Goal: Task Accomplishment & Management: Use online tool/utility

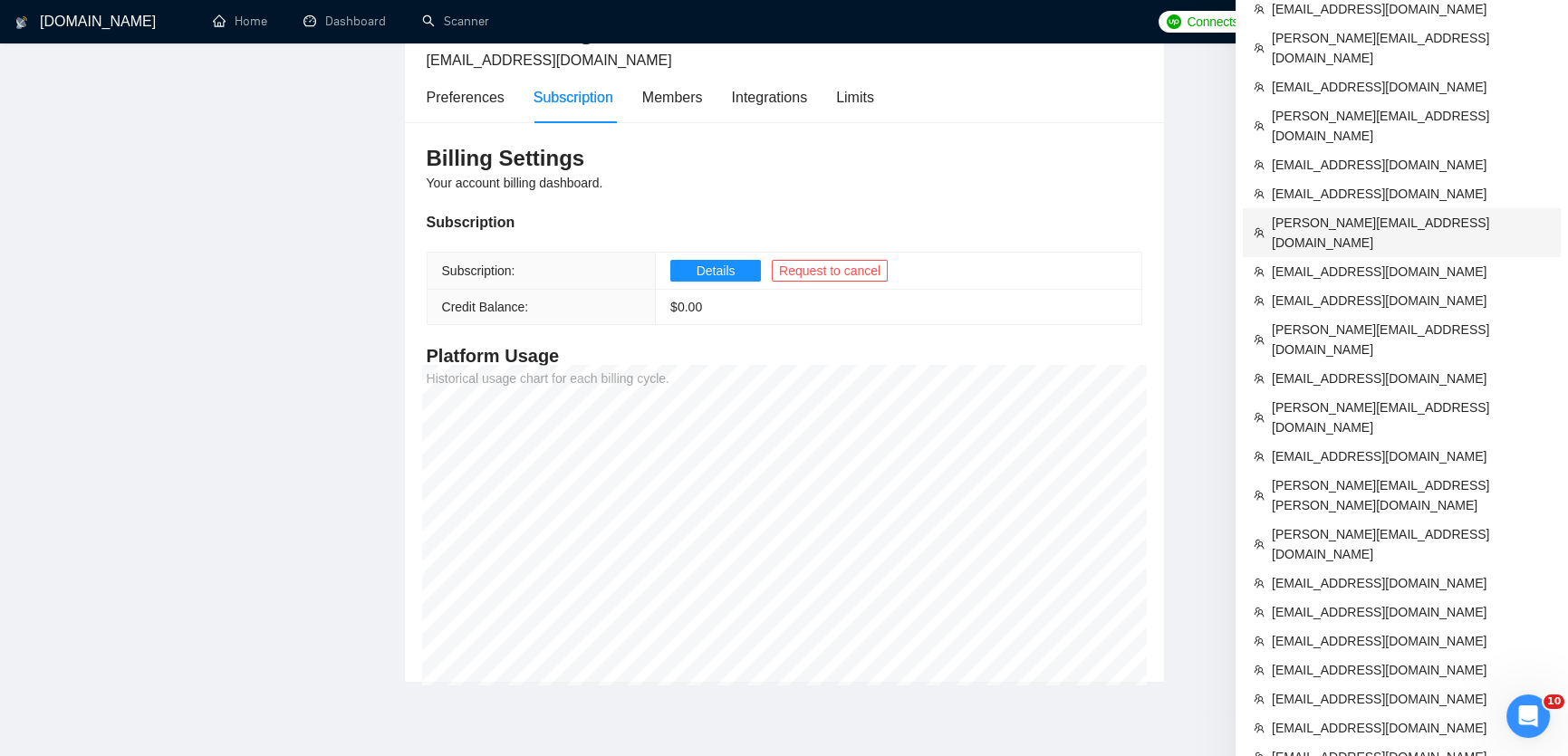
scroll to position [472, 0]
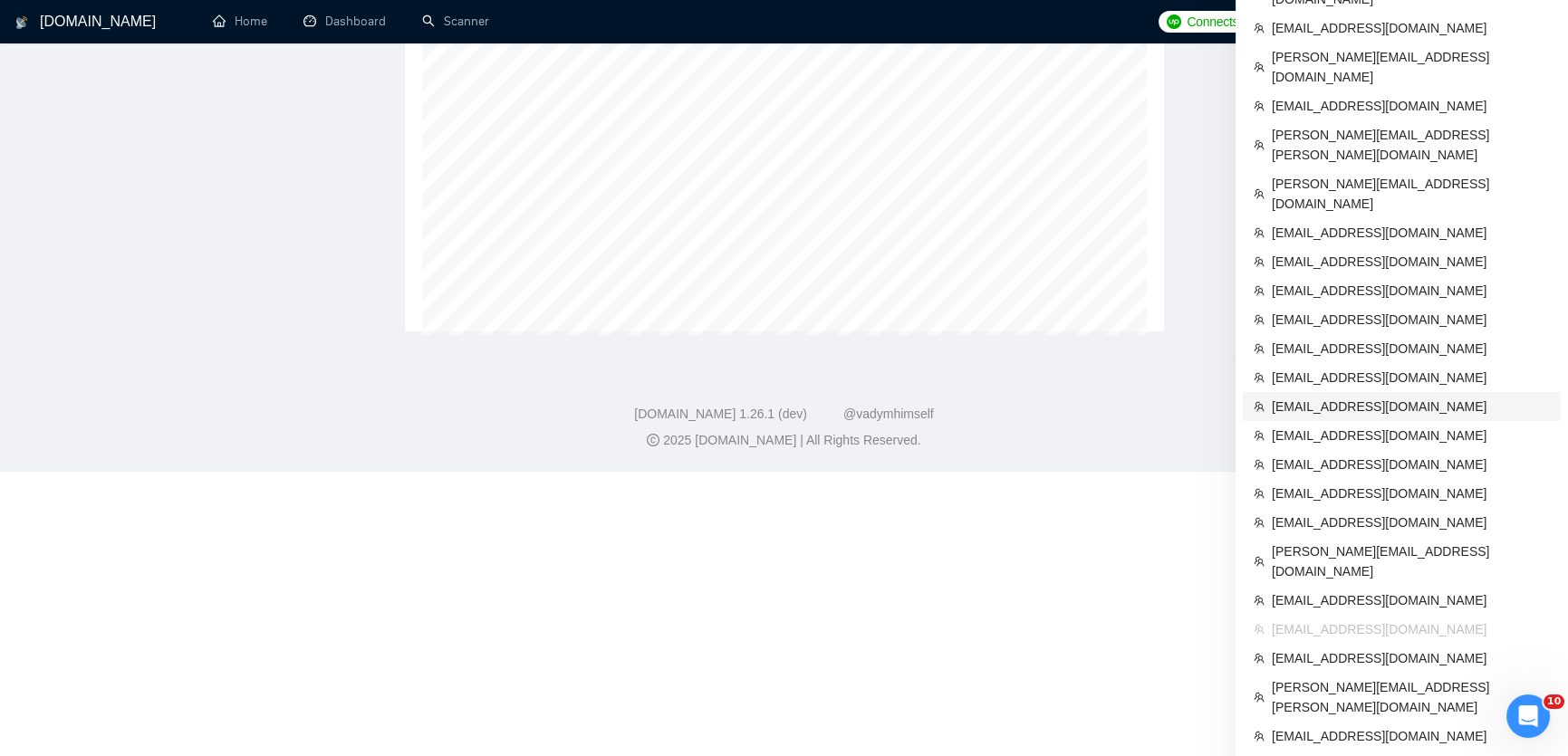
click at [1323, 396] on span "[EMAIL_ADDRESS][DOMAIN_NAME]" at bounding box center [1411, 405] width 278 height 20
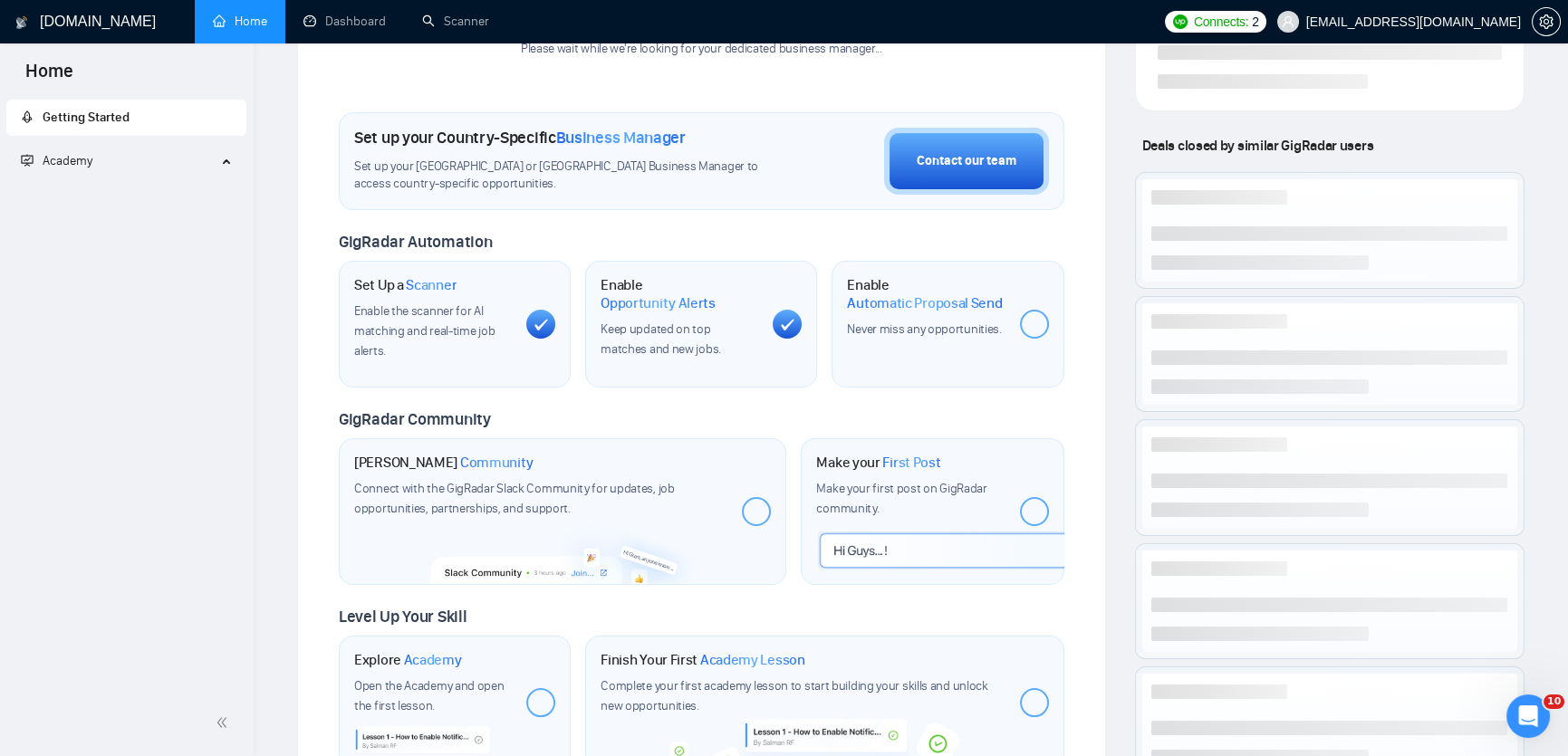
scroll to position [663, 0]
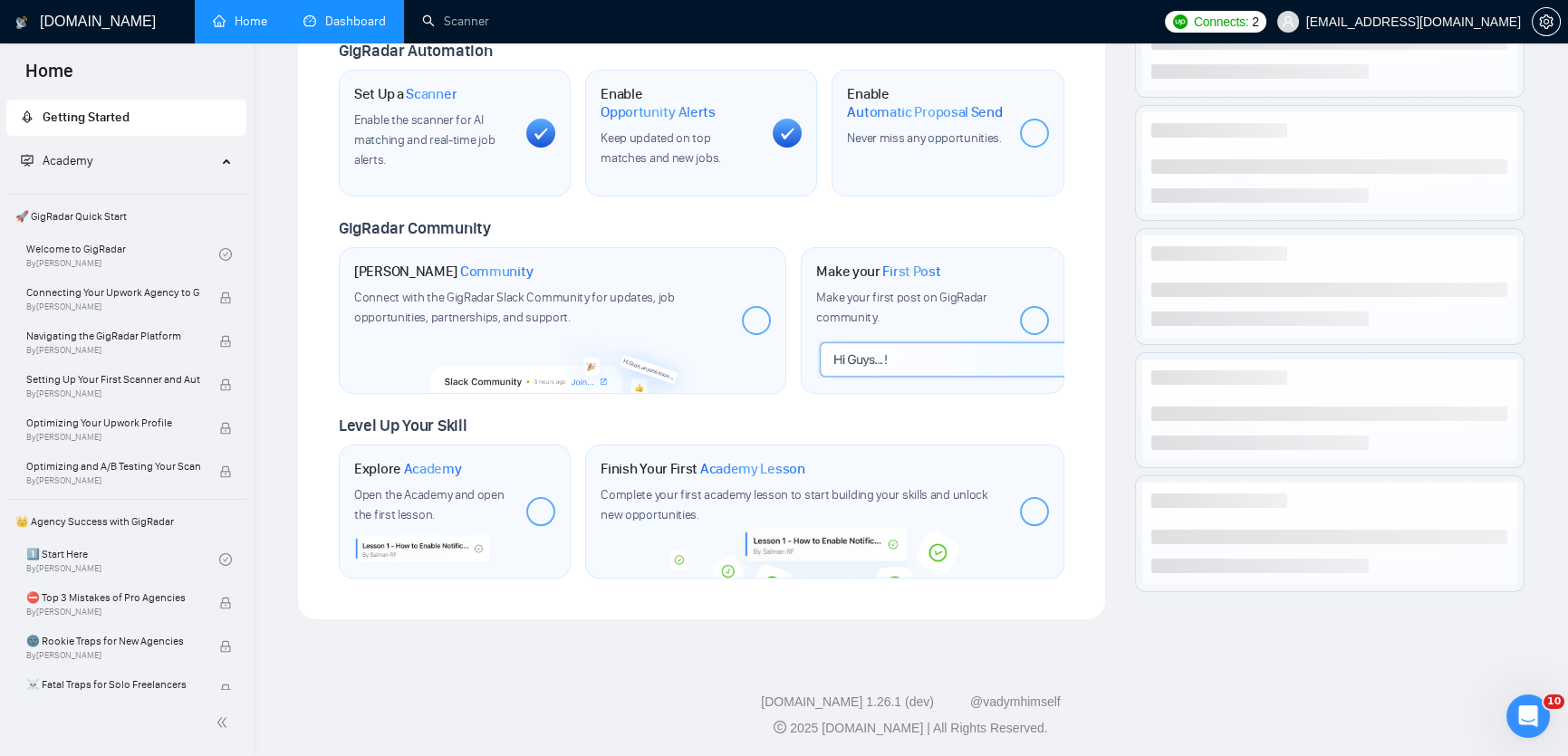
click at [327, 29] on link "Dashboard" at bounding box center [344, 21] width 82 height 16
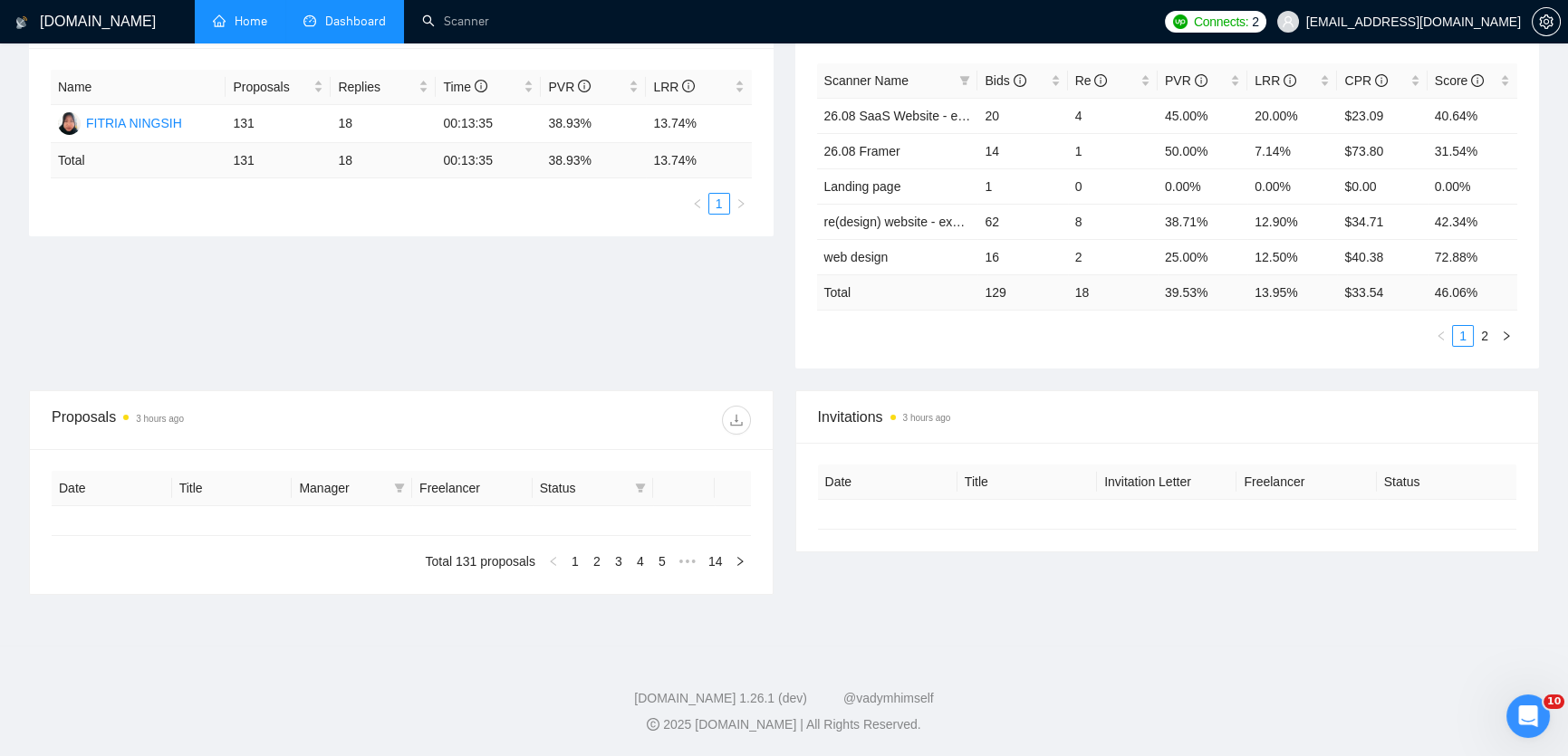
scroll to position [289, 0]
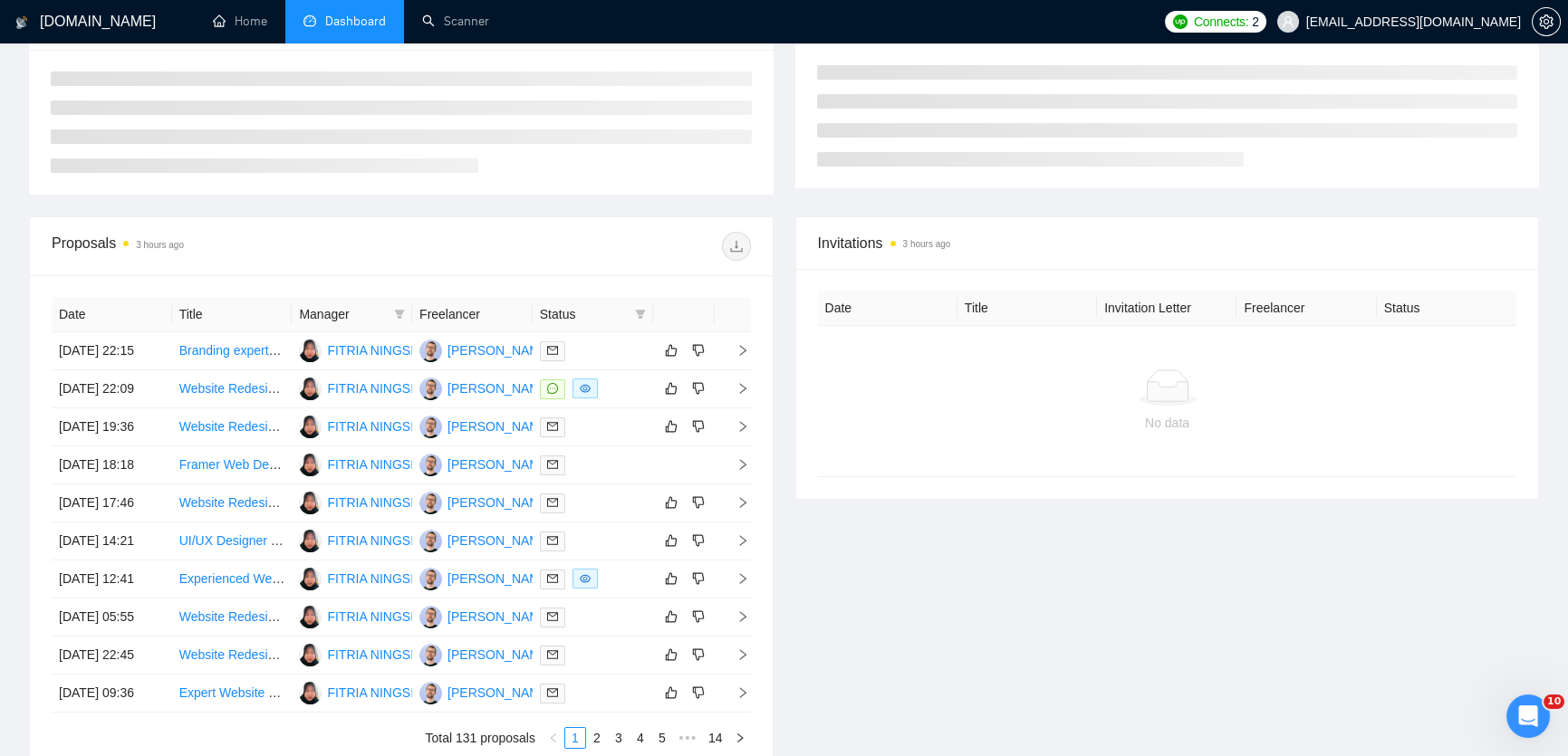
type input "[DATE]"
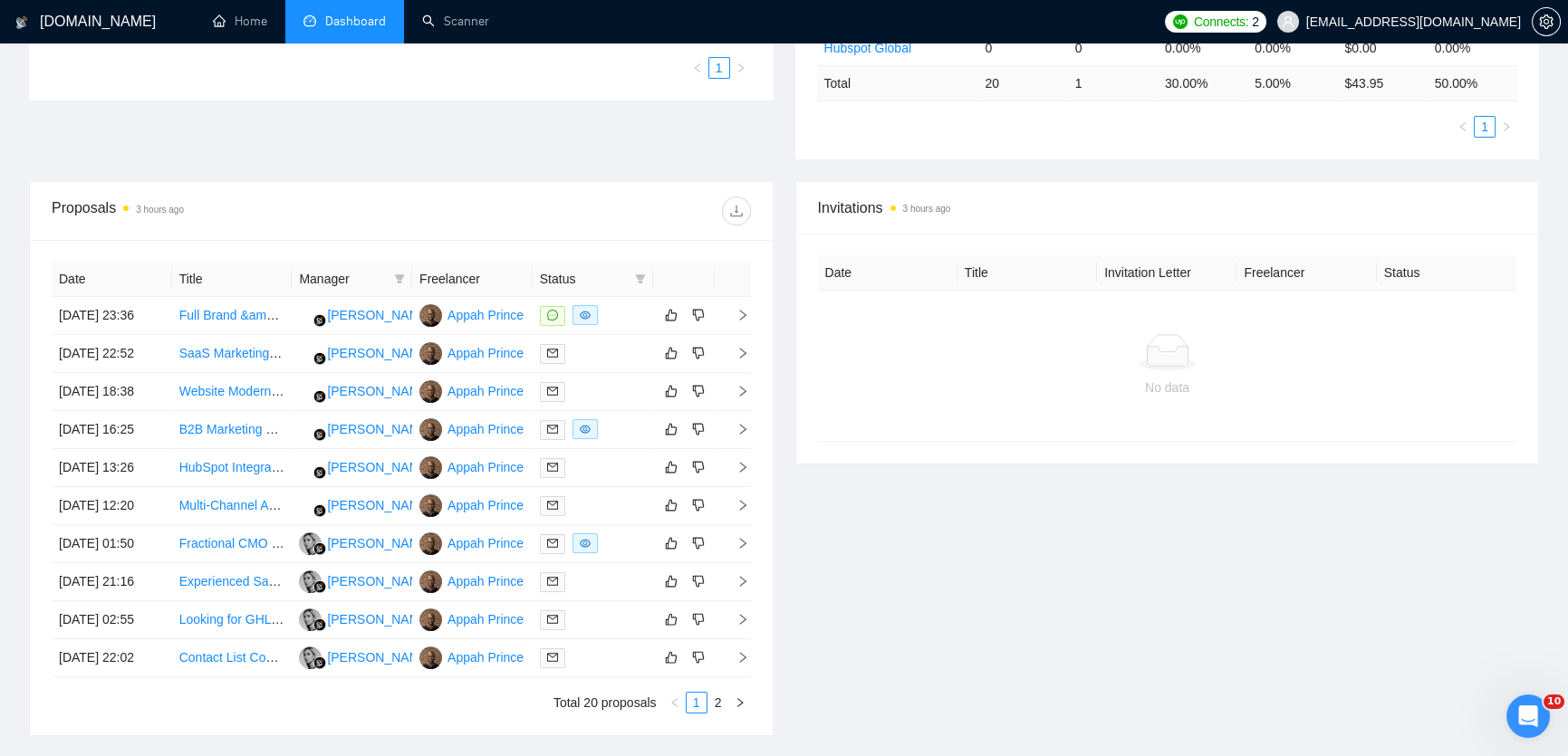
scroll to position [513, 0]
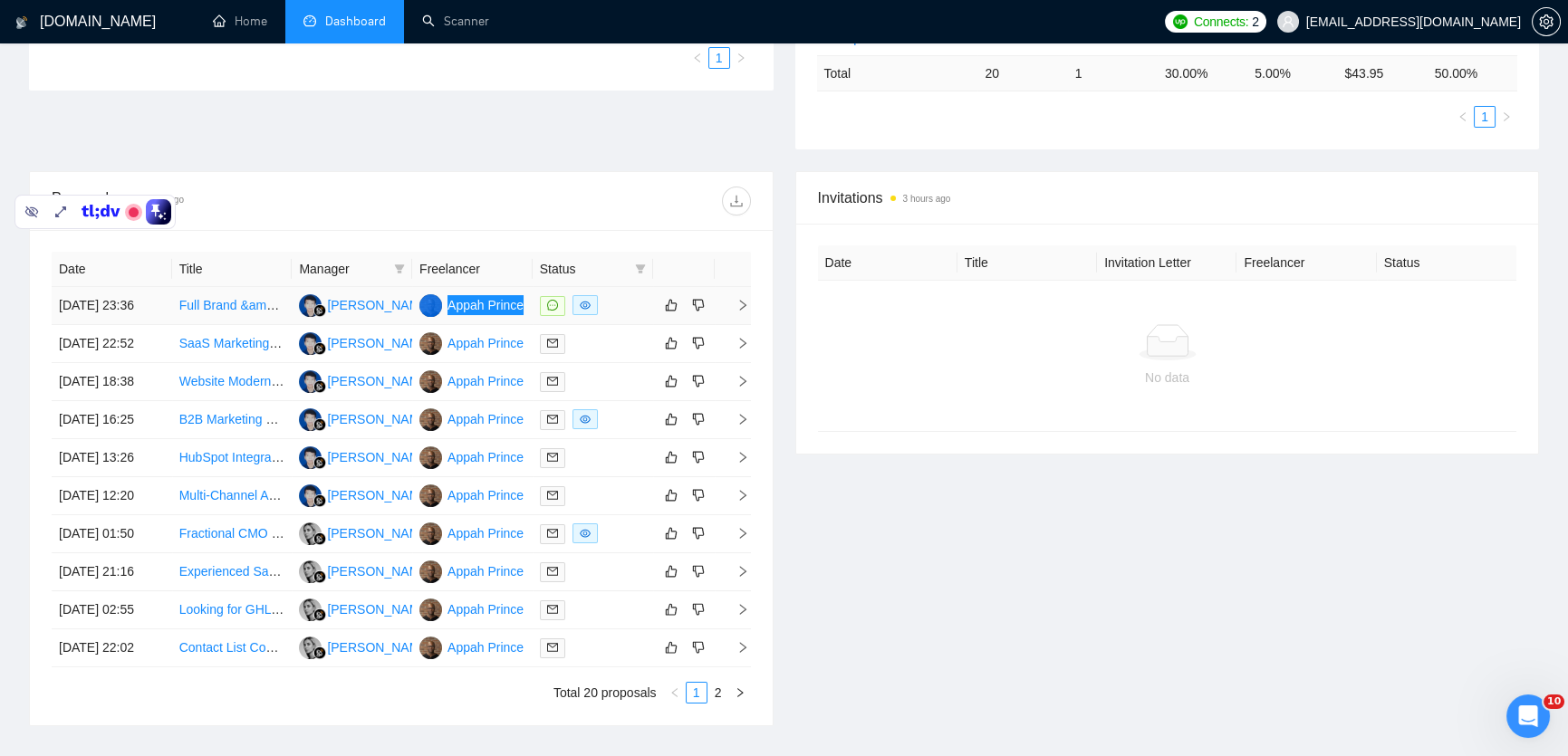
click at [0, 0] on div "[DOMAIN_NAME] Home Dashboard Scanner Connects: 2 [EMAIL_ADDRESS][DOMAIN_NAME] T…" at bounding box center [784, 187] width 1568 height 1400
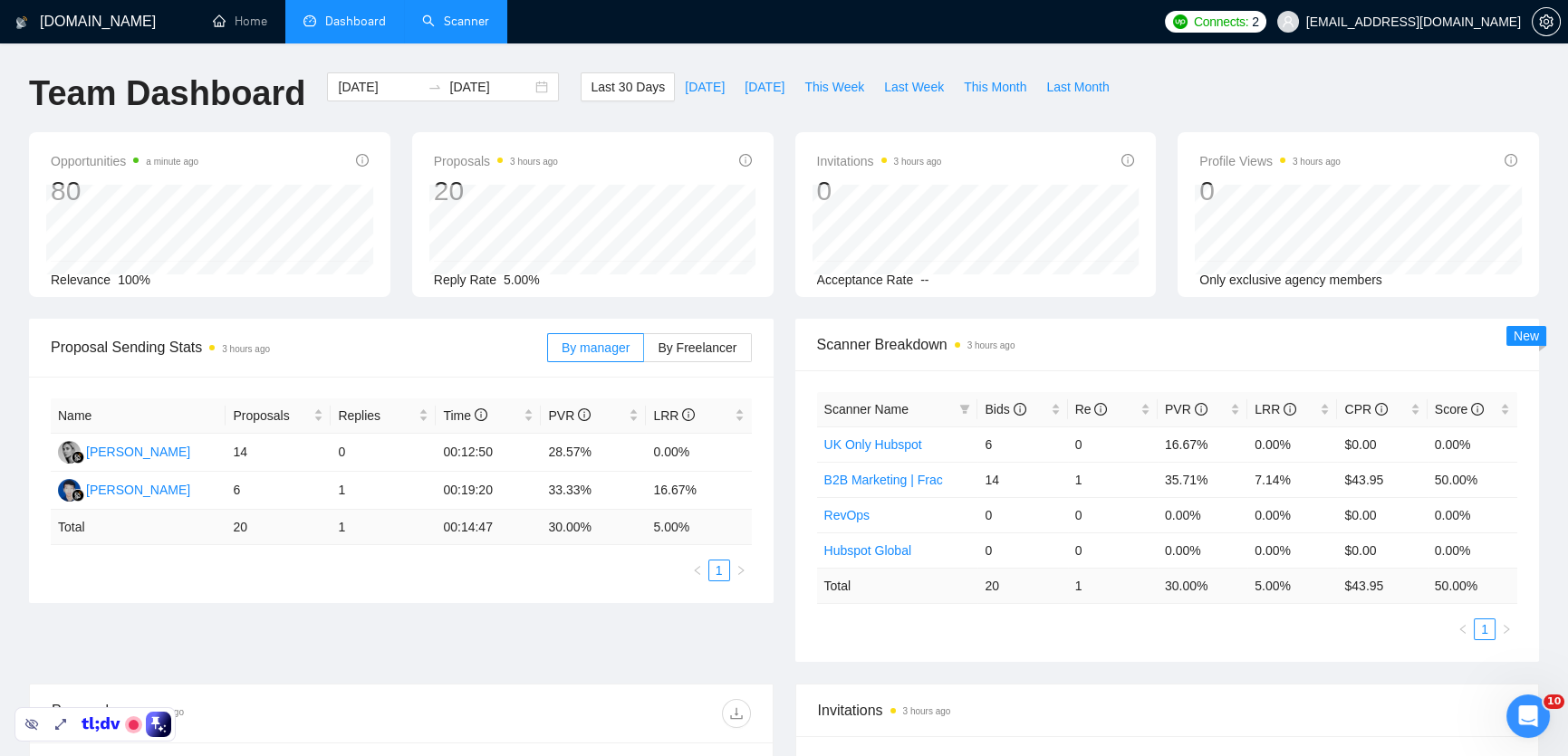
click at [457, 29] on link "Scanner" at bounding box center [456, 21] width 67 height 16
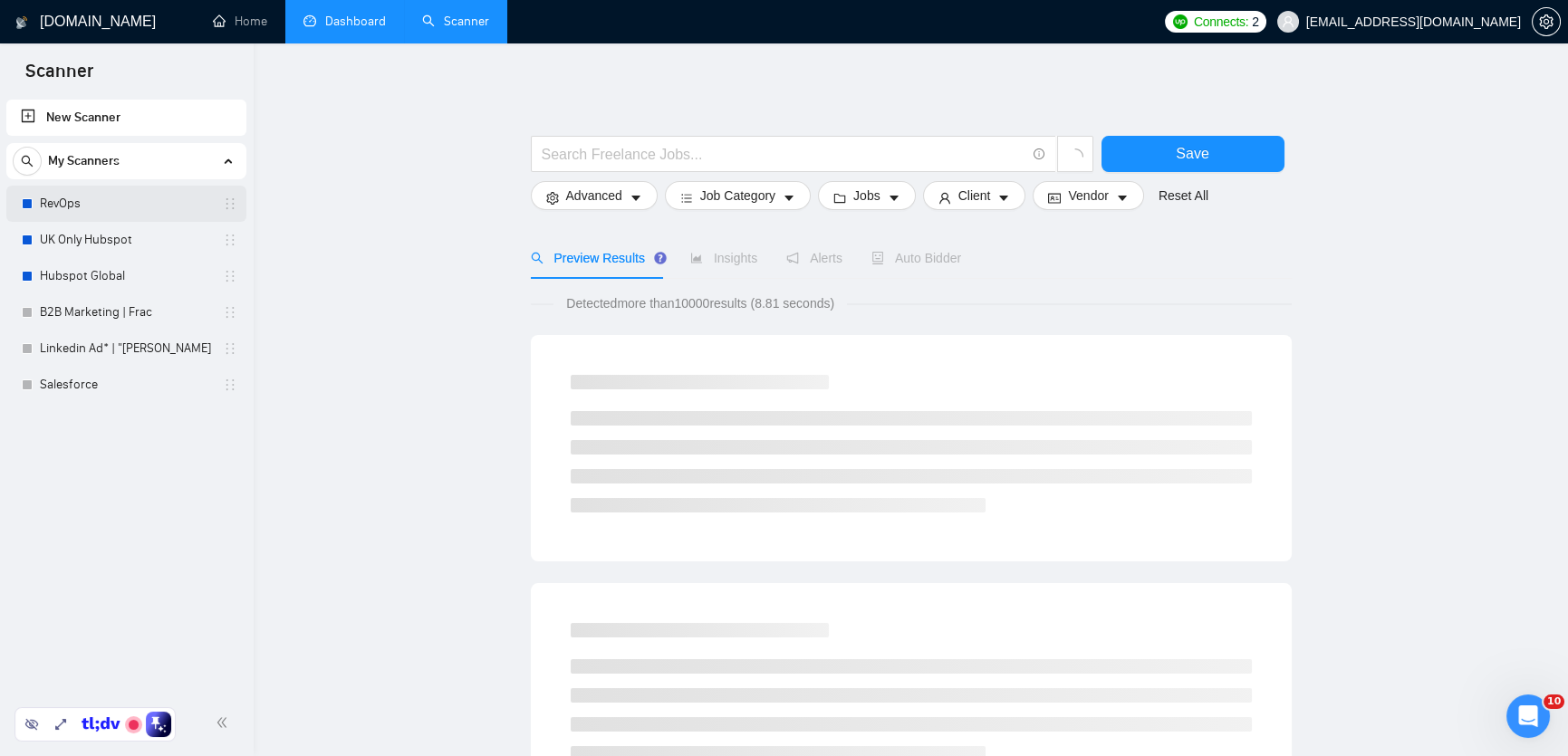
click at [86, 213] on link "RevOps" at bounding box center [126, 203] width 173 height 36
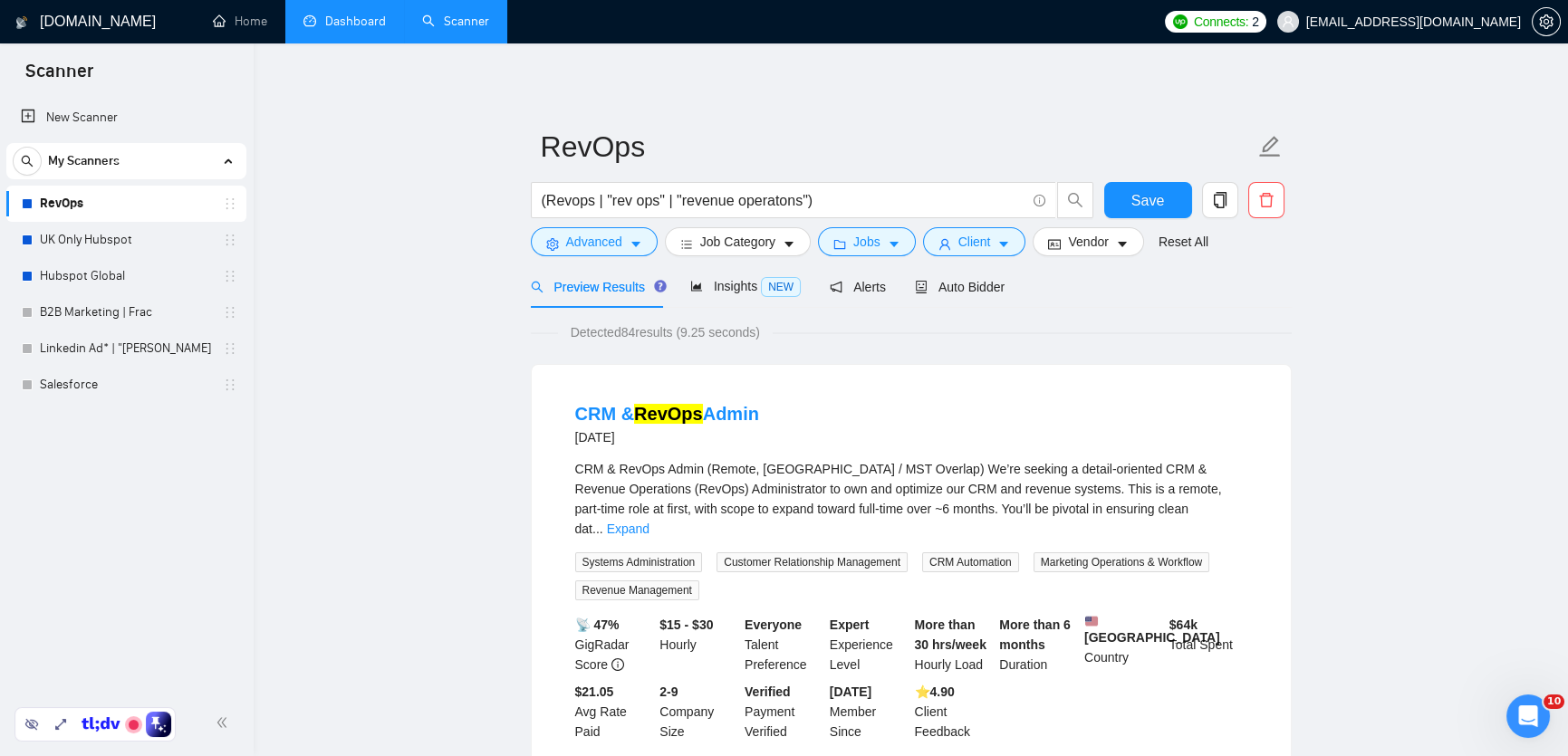
click at [327, 29] on link "Dashboard" at bounding box center [344, 21] width 82 height 16
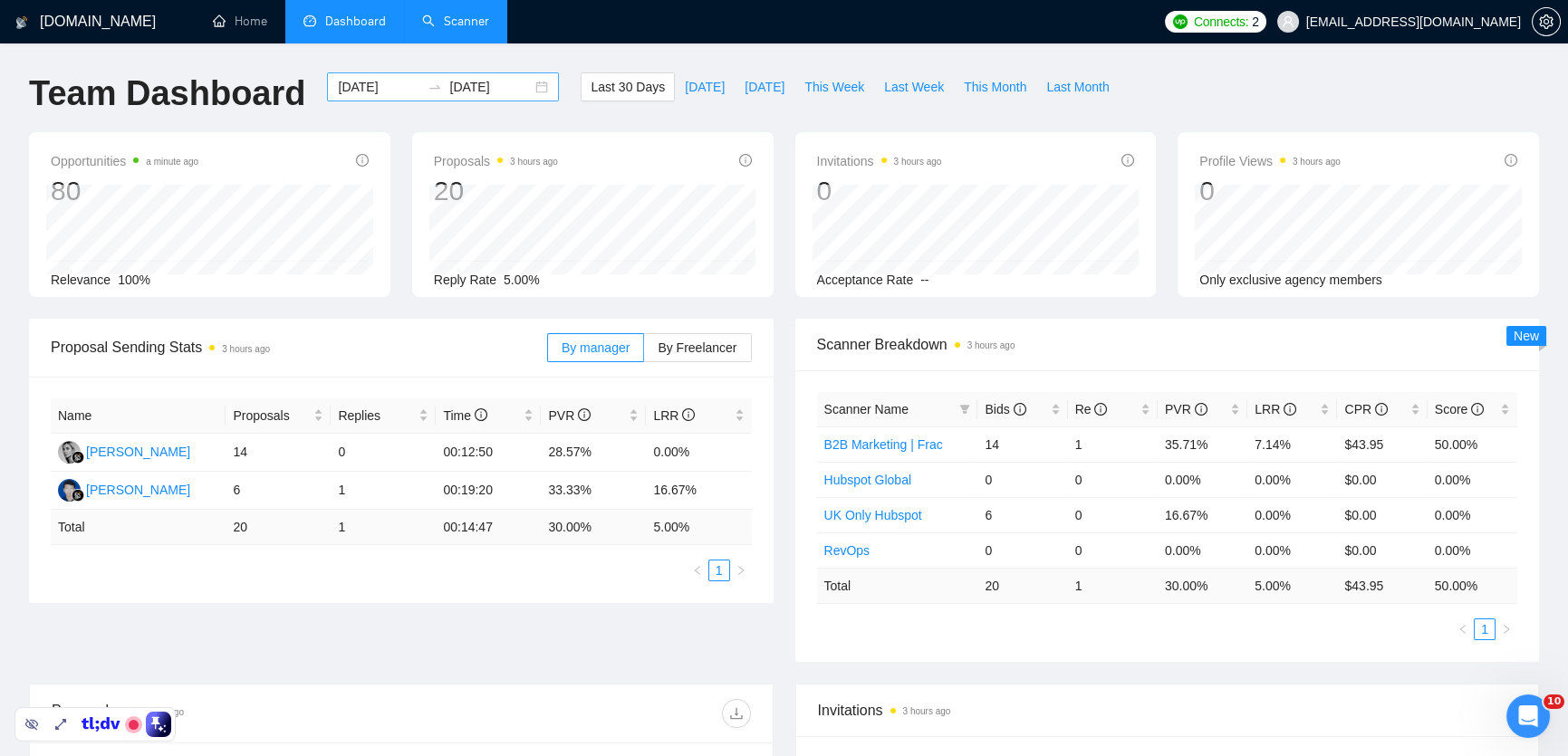
click at [529, 84] on div "[DATE] [DATE]" at bounding box center [443, 87] width 232 height 29
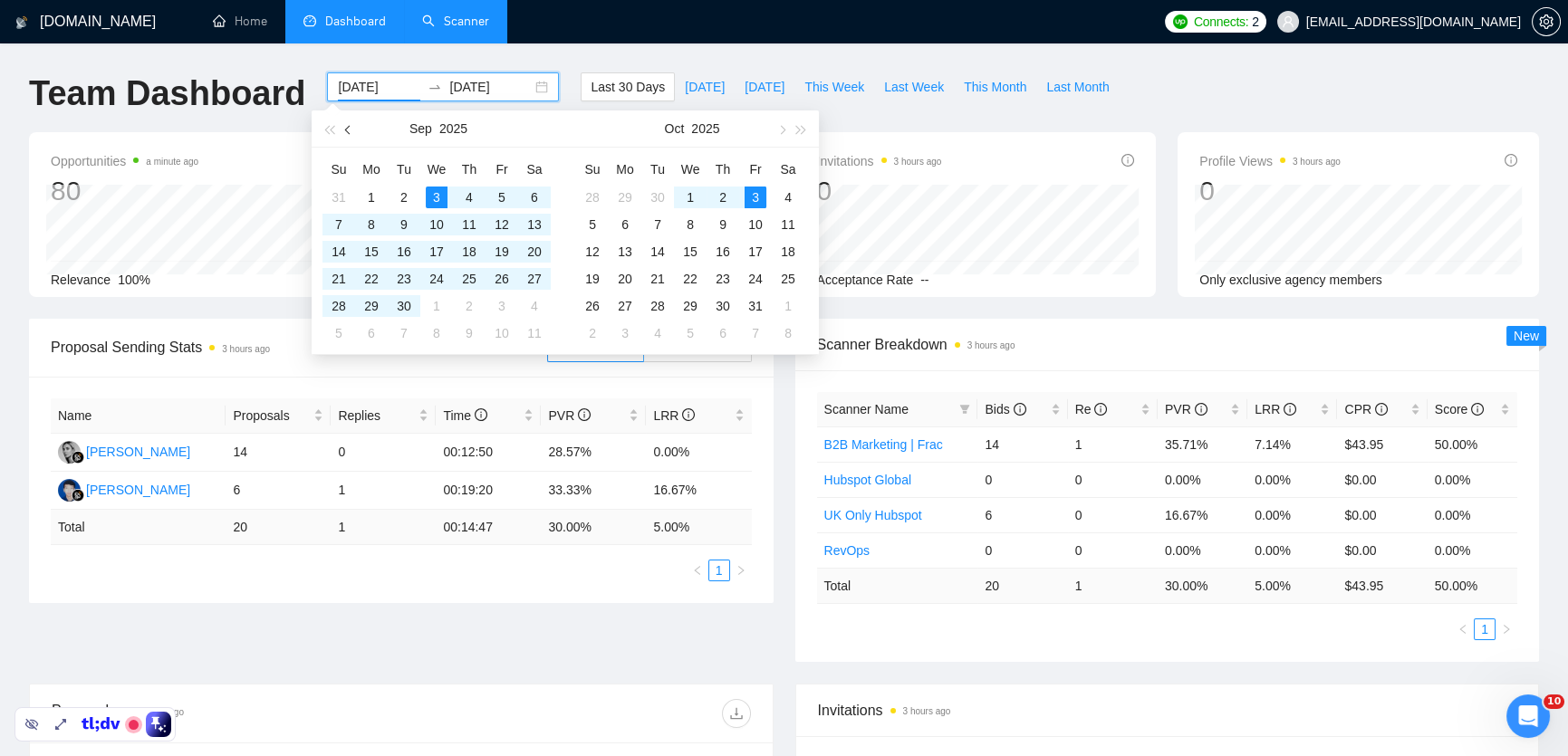
click at [339, 127] on button "button" at bounding box center [348, 128] width 20 height 36
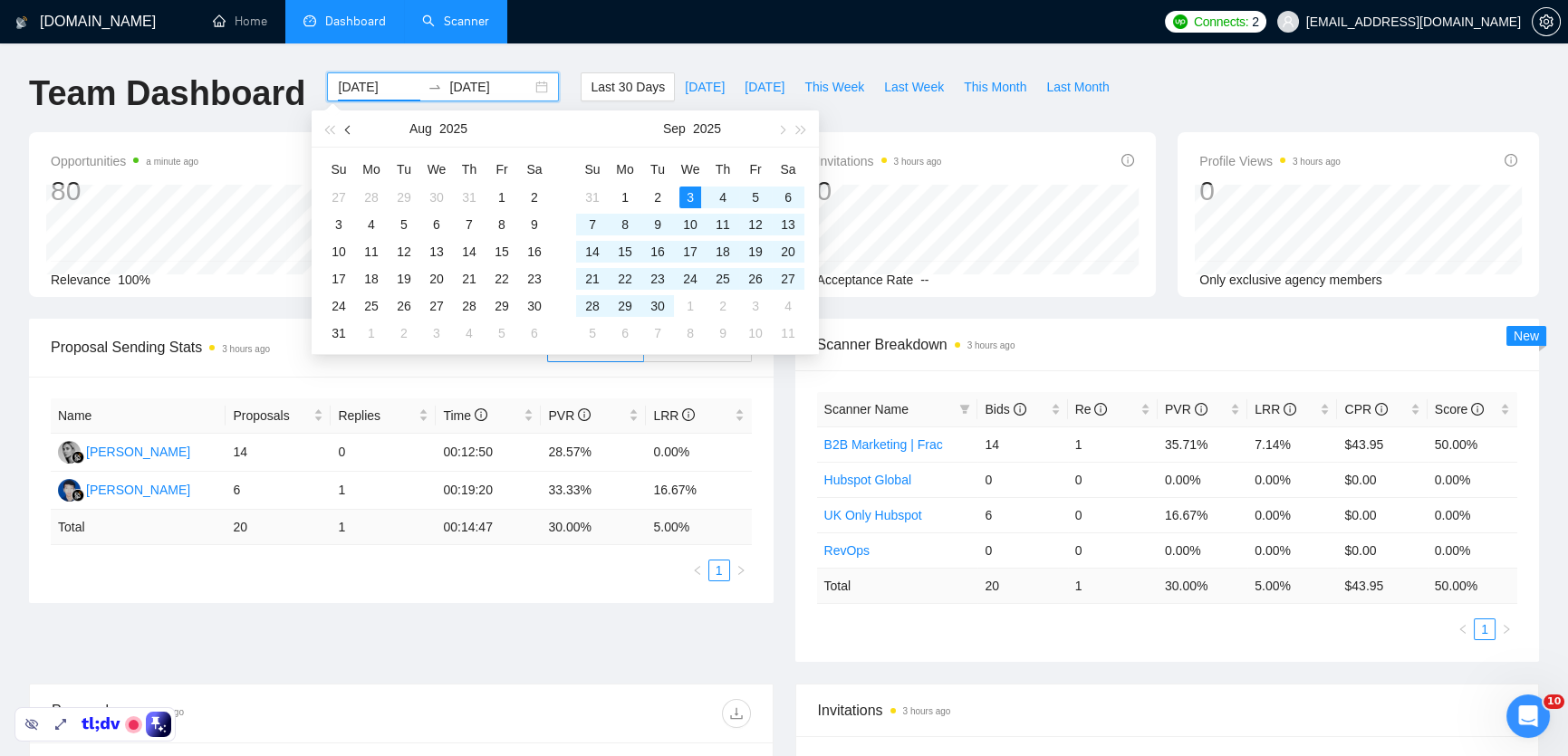
click at [348, 128] on span "button" at bounding box center [350, 130] width 9 height 9
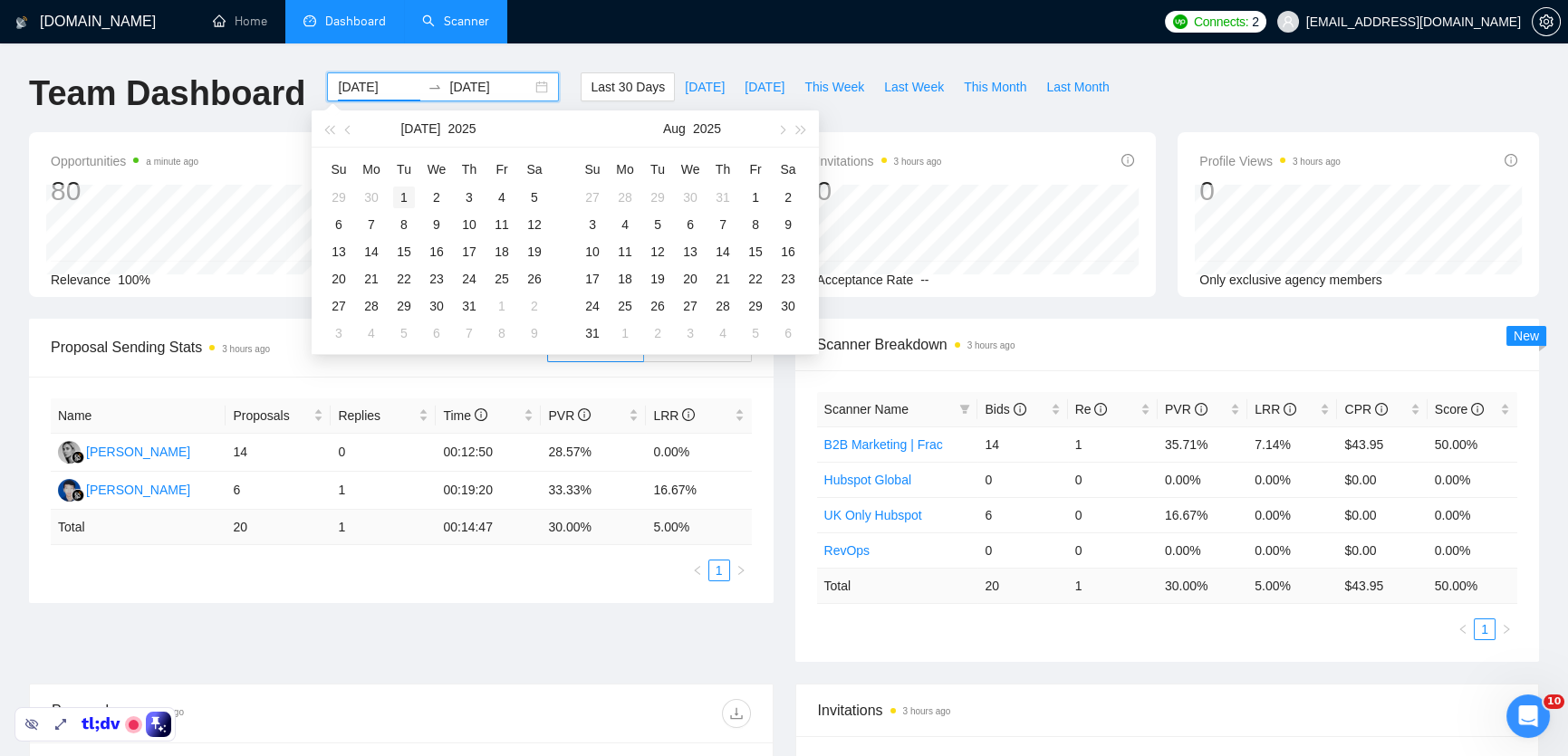
type input "[DATE]"
click at [398, 199] on div "1" at bounding box center [404, 197] width 21 height 21
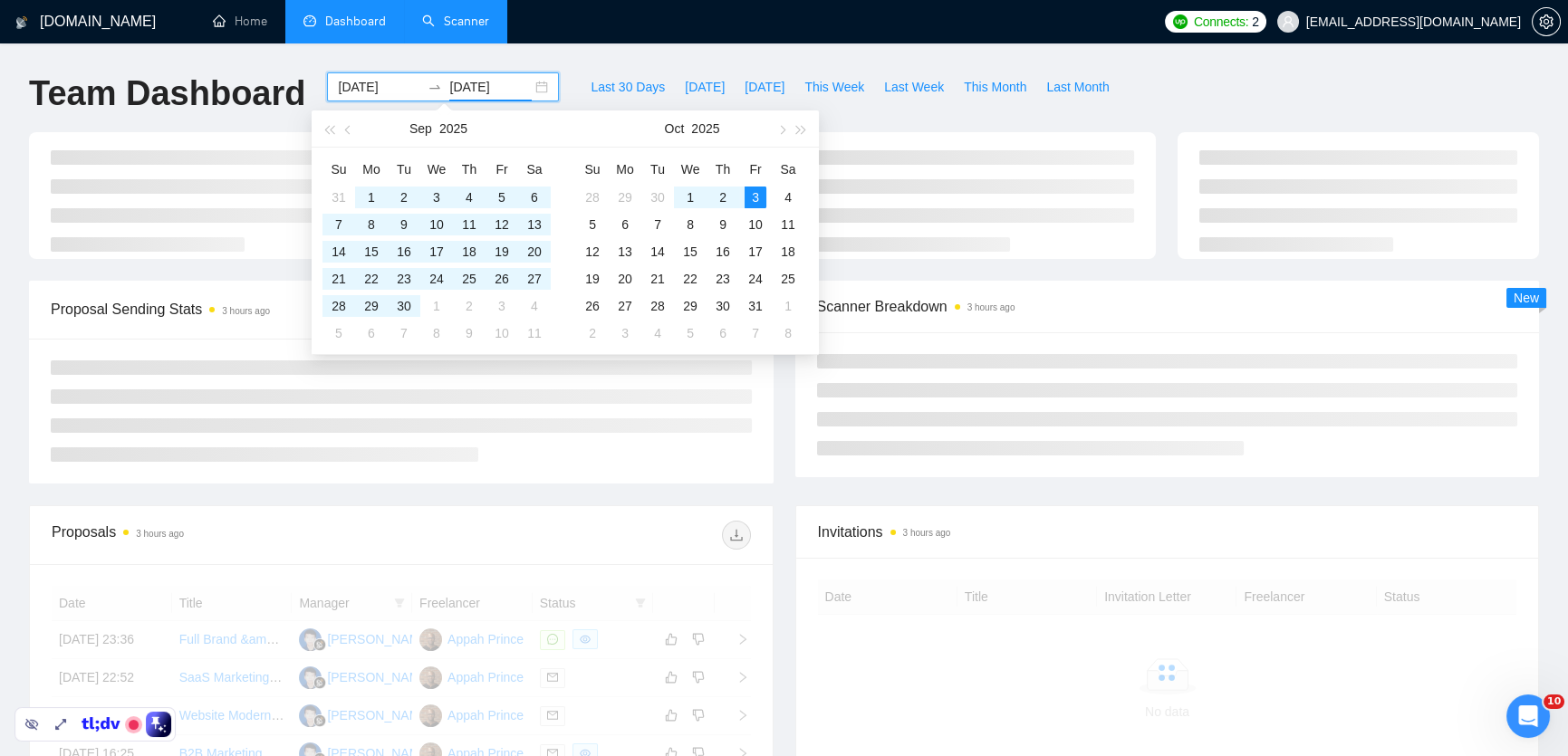
click at [743, 60] on div "[DOMAIN_NAME] Home Dashboard Scanner Connects: 2 [EMAIL_ADDRESS][DOMAIN_NAME] T…" at bounding box center [784, 611] width 1568 height 1221
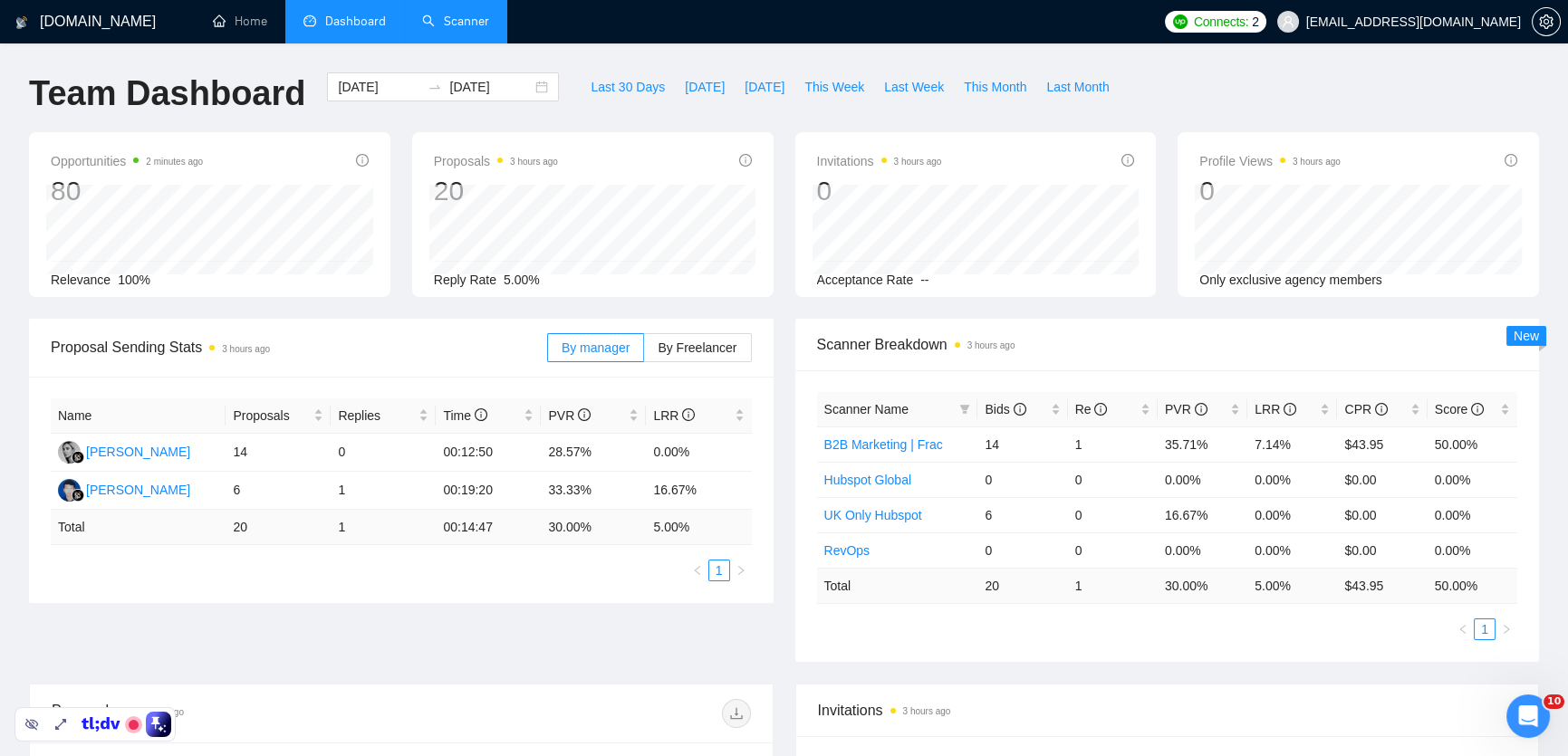
drag, startPoint x: 257, startPoint y: 516, endPoint x: 230, endPoint y: 522, distance: 27.7
click at [230, 522] on td "20" at bounding box center [278, 528] width 105 height 35
drag, startPoint x: 701, startPoint y: 526, endPoint x: 653, endPoint y: 529, distance: 48.1
click at [653, 529] on td "5.00 %" at bounding box center [699, 528] width 105 height 35
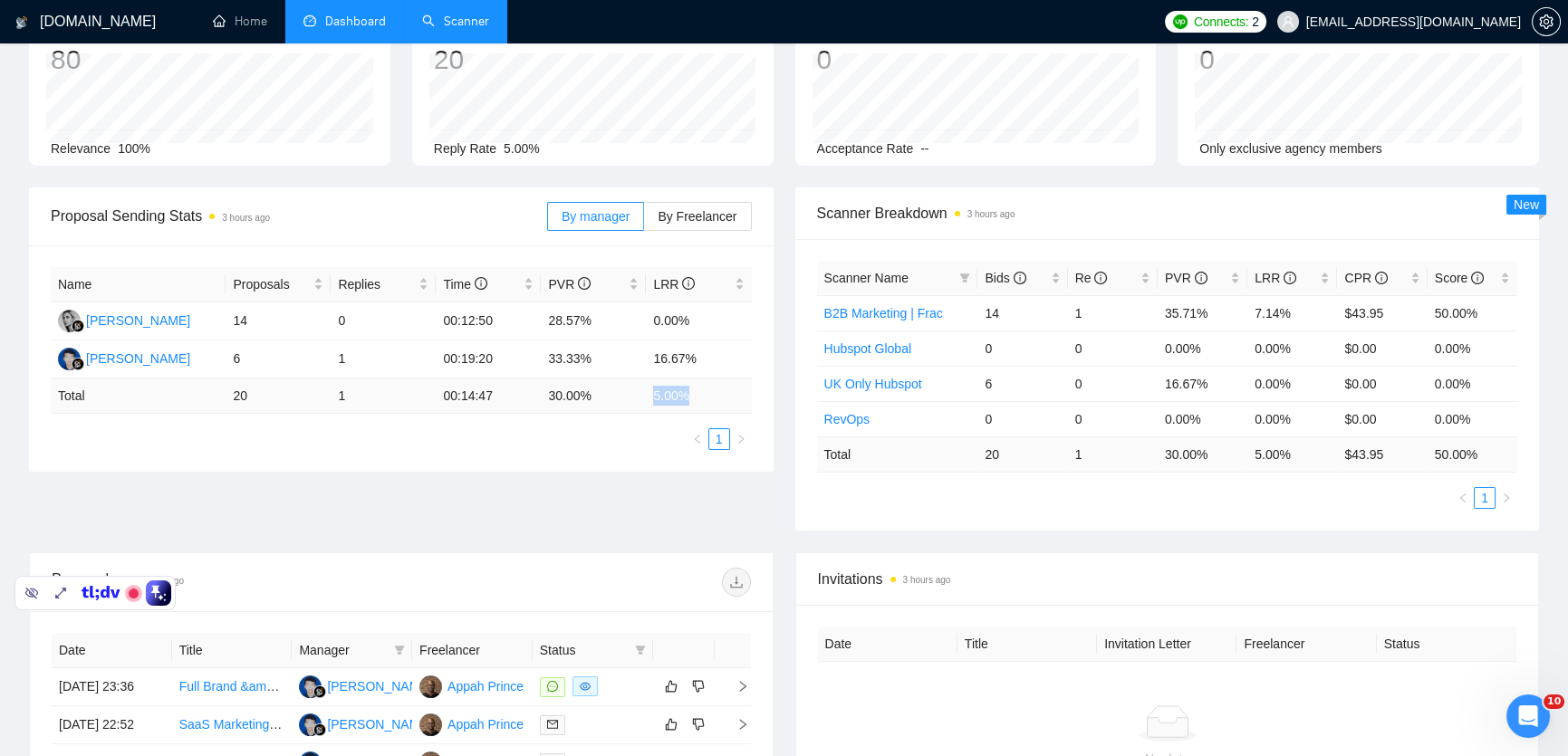
scroll to position [117, 0]
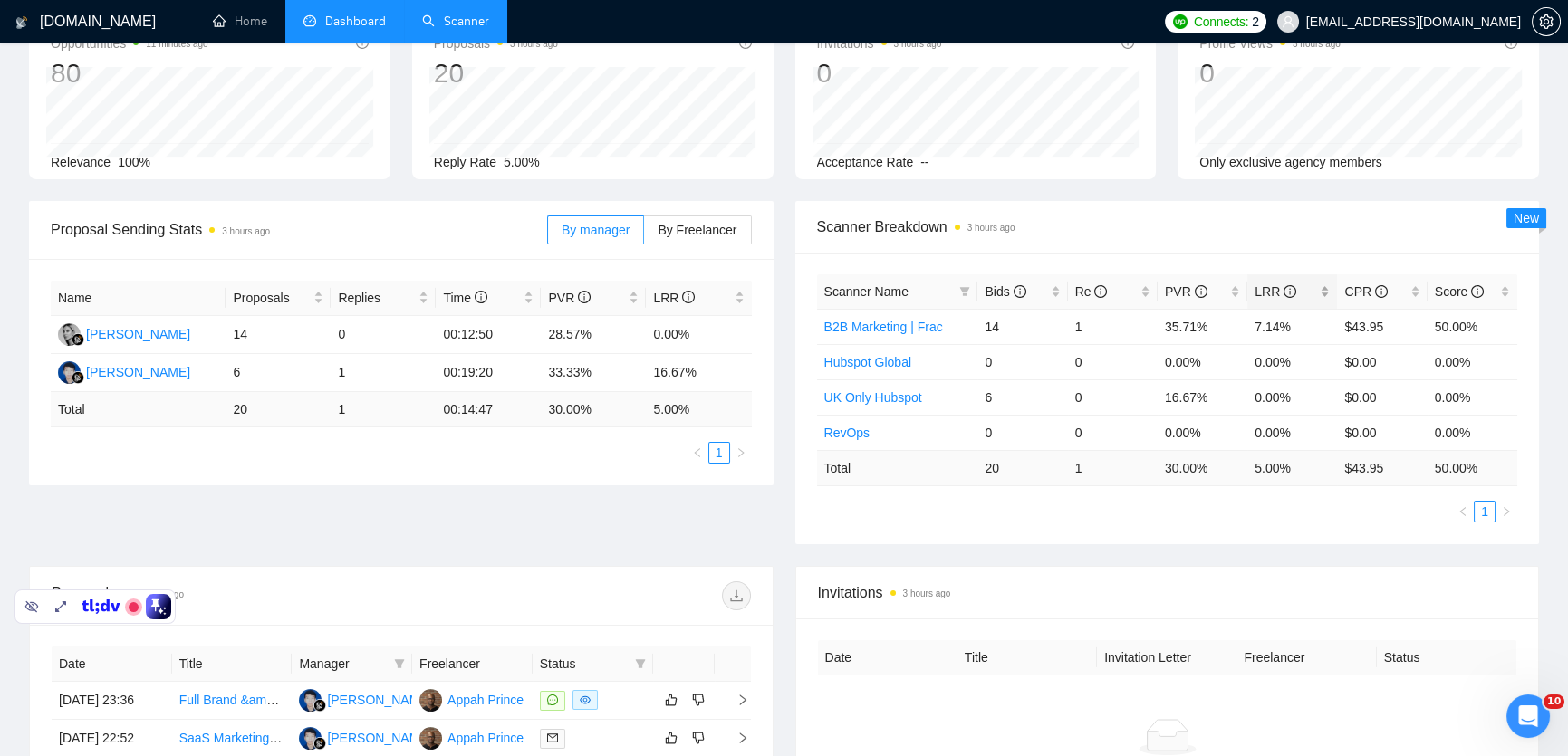
click at [1326, 296] on div "LRR" at bounding box center [1292, 291] width 76 height 20
drag, startPoint x: 1005, startPoint y: 365, endPoint x: 979, endPoint y: 363, distance: 26.1
click at [979, 363] on td "6" at bounding box center [1022, 362] width 90 height 35
click at [454, 24] on link "Scanner" at bounding box center [456, 21] width 67 height 16
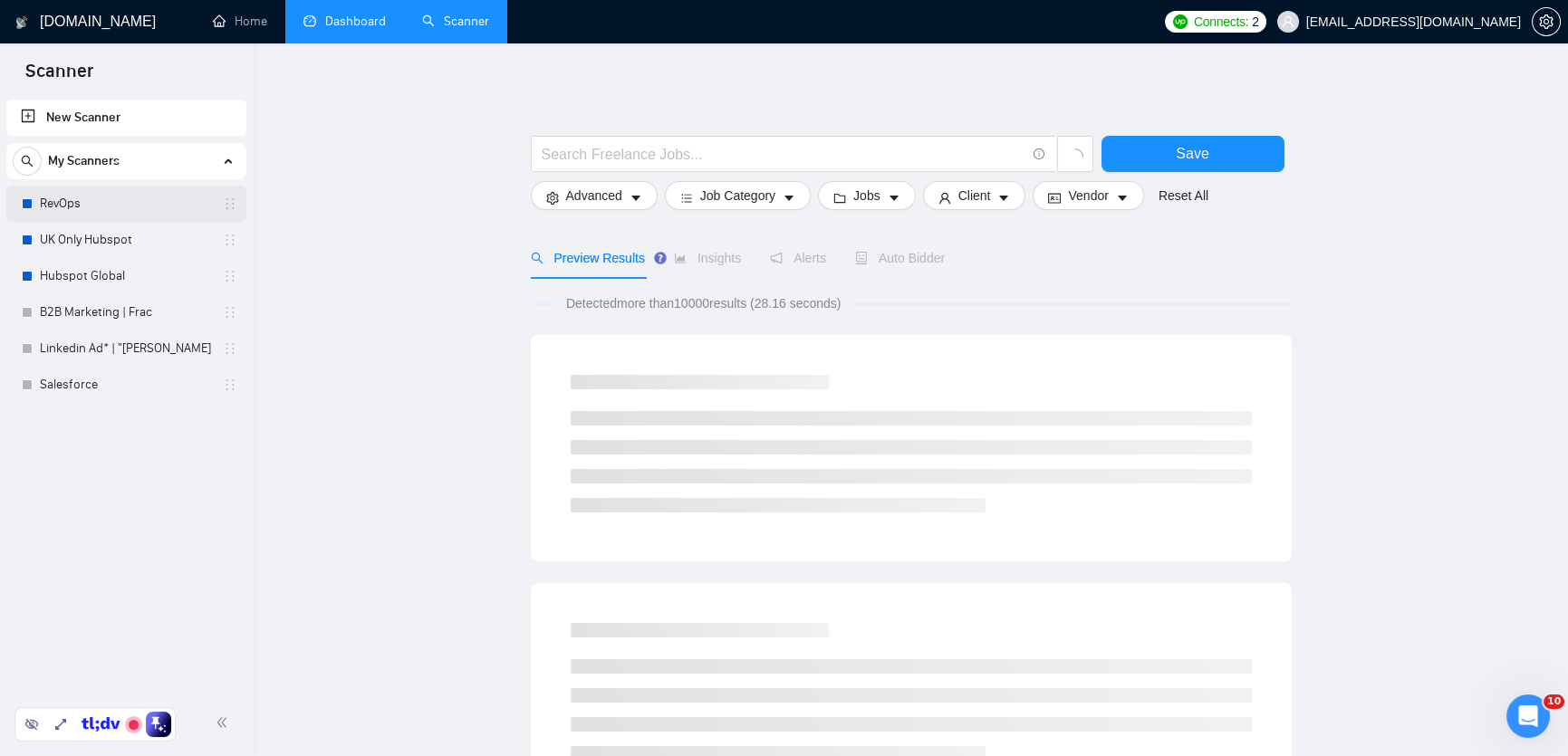
click at [125, 205] on link "RevOps" at bounding box center [126, 203] width 173 height 36
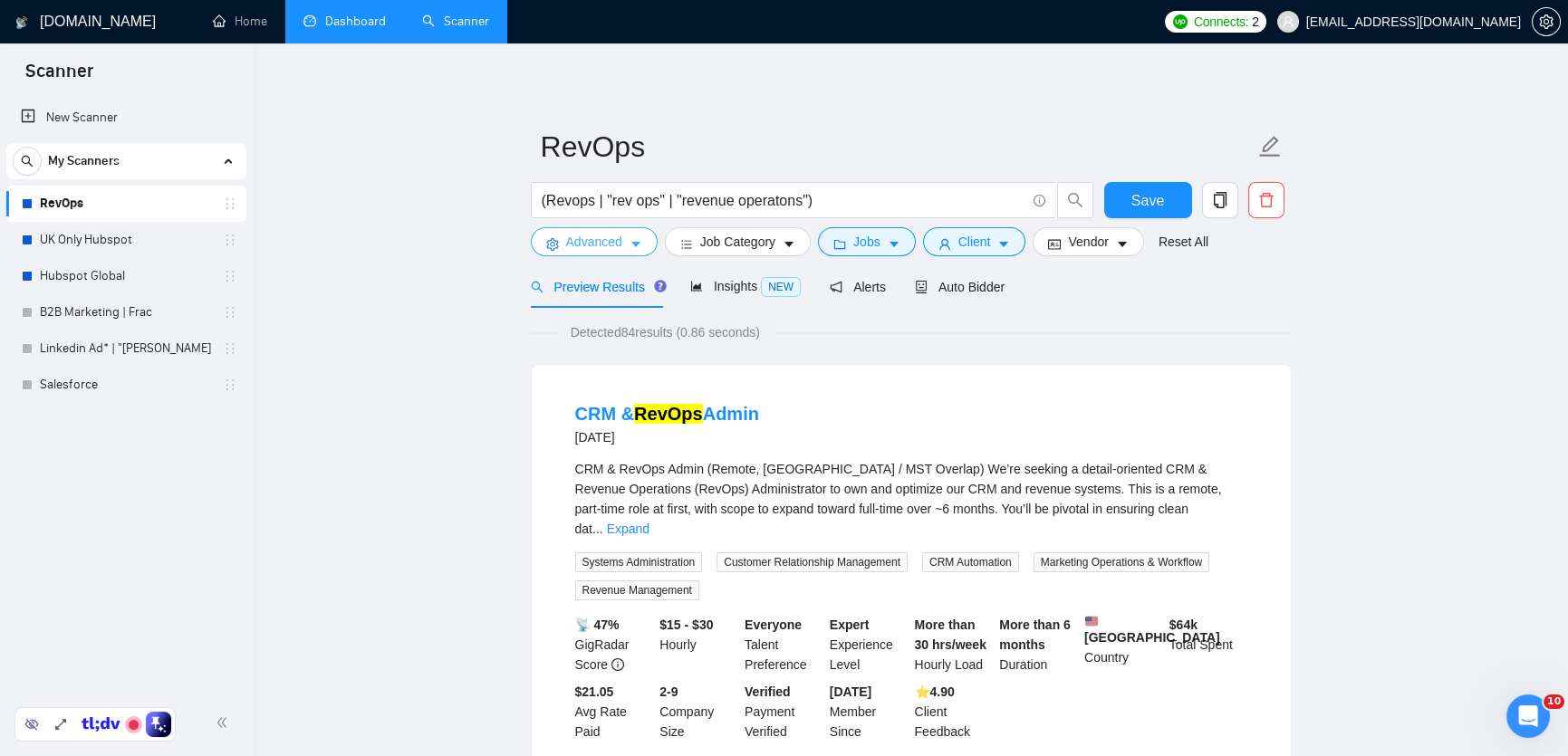
click at [610, 241] on span "Advanced" at bounding box center [594, 241] width 56 height 20
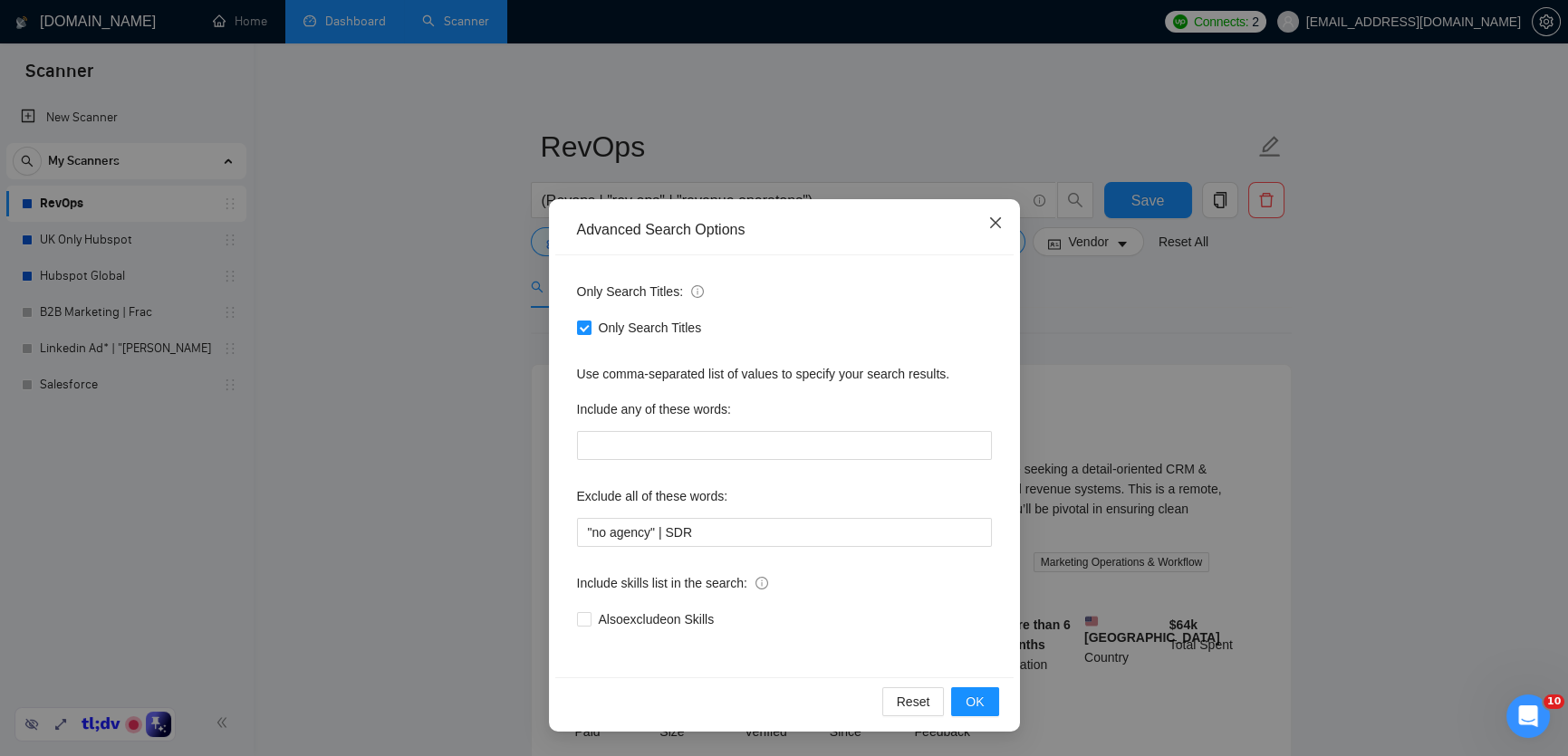
click at [991, 222] on icon "close" at bounding box center [996, 223] width 15 height 15
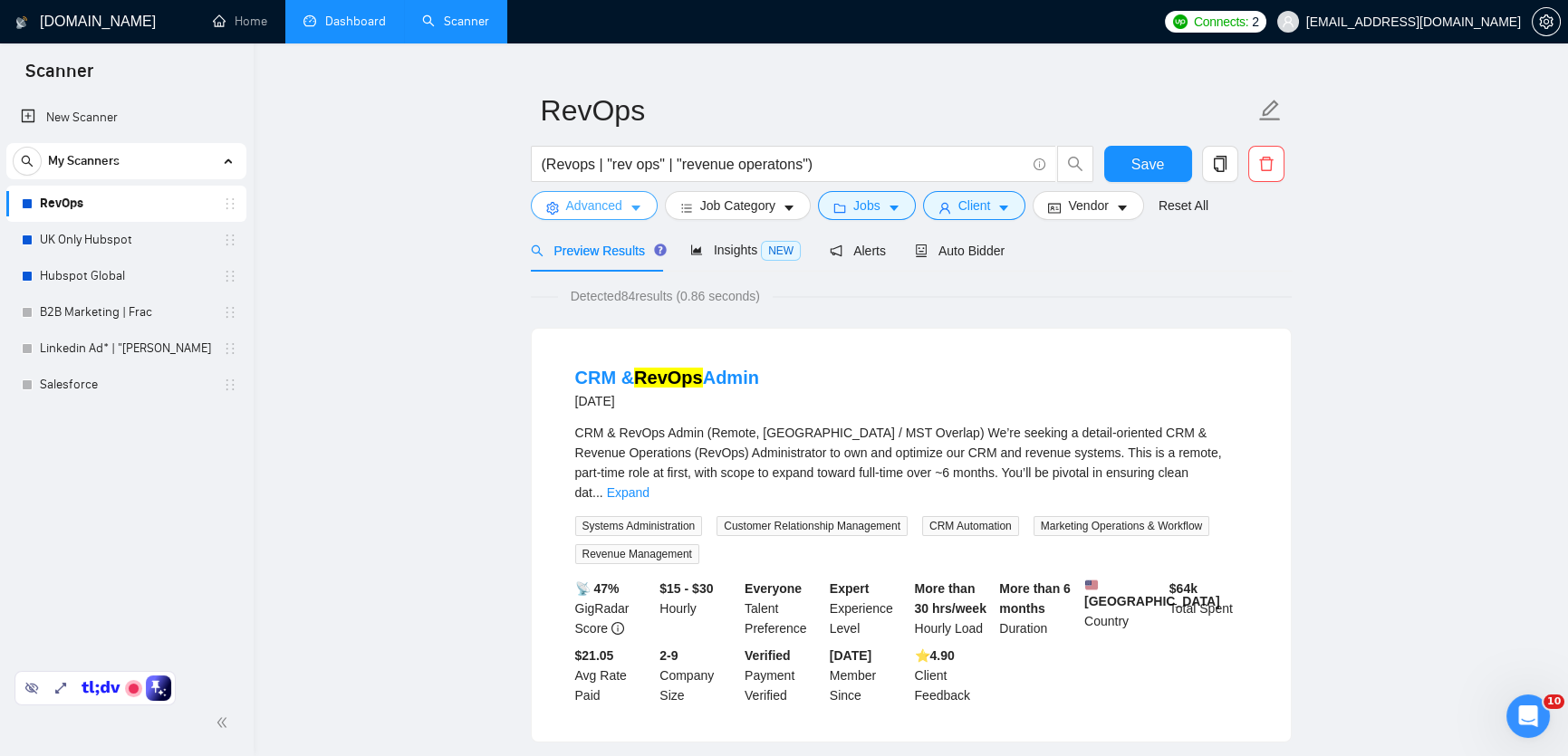
scroll to position [38, 0]
click at [611, 213] on button "Advanced" at bounding box center [594, 203] width 127 height 29
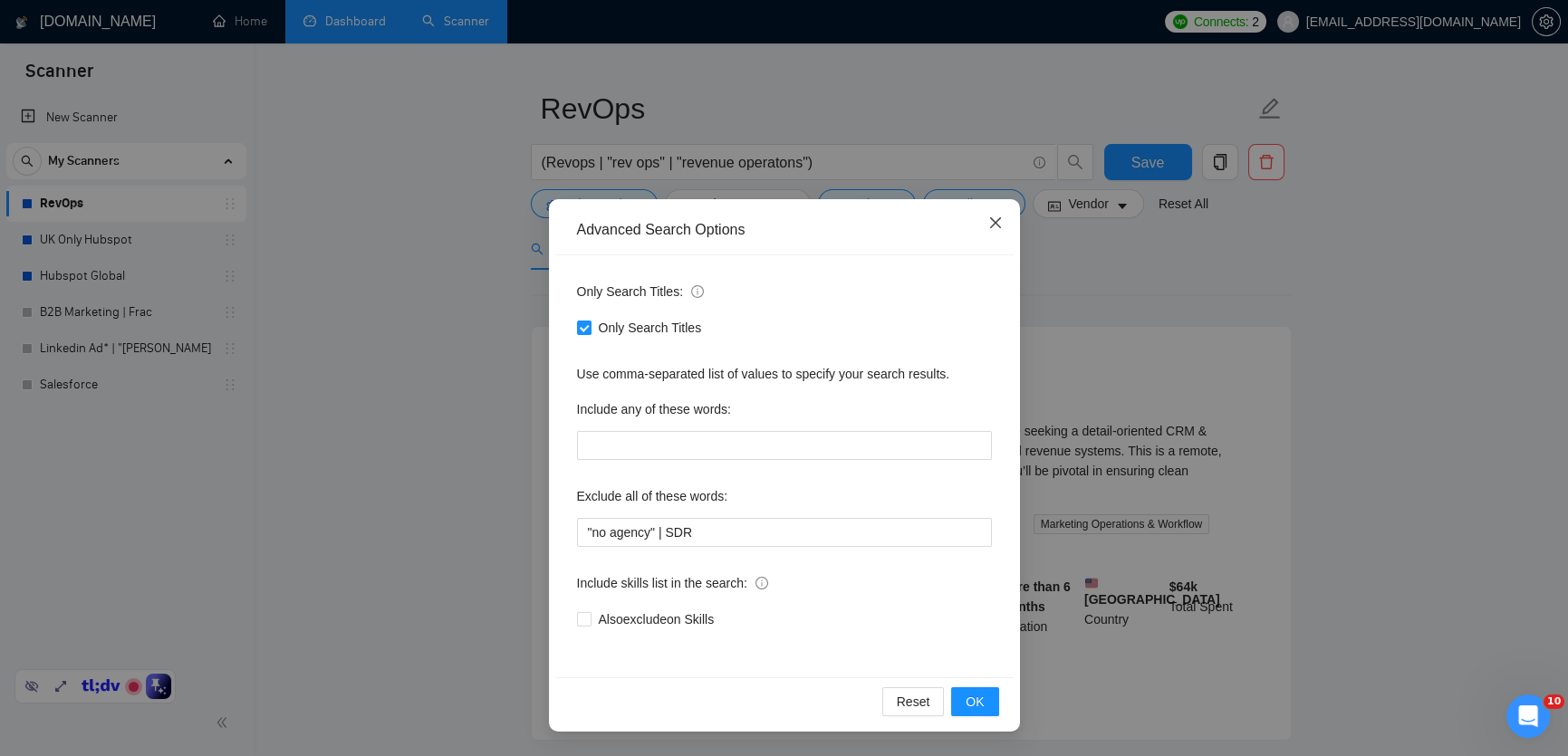
click at [996, 222] on icon "close" at bounding box center [996, 223] width 15 height 15
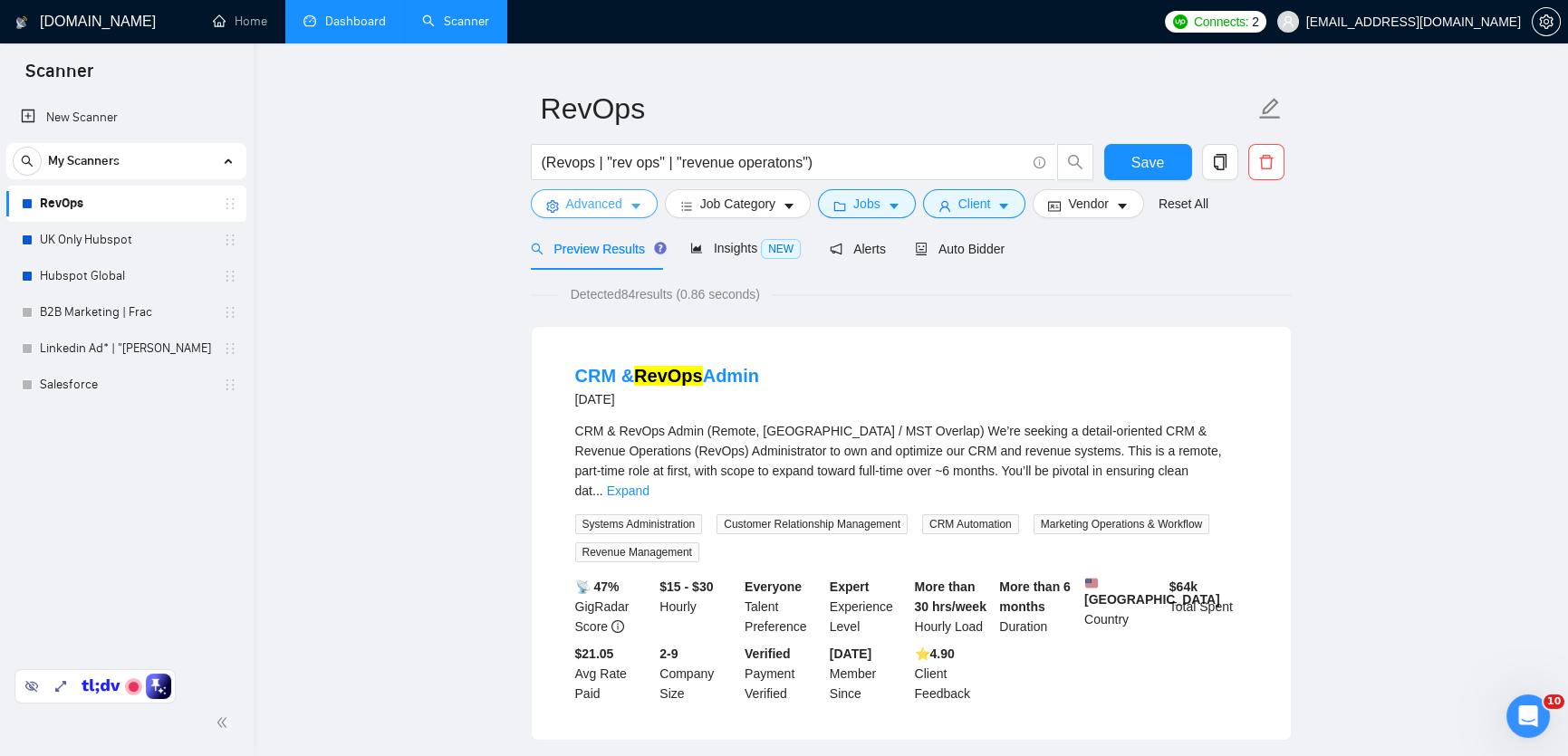
click at [616, 209] on span "Advanced" at bounding box center [594, 203] width 56 height 20
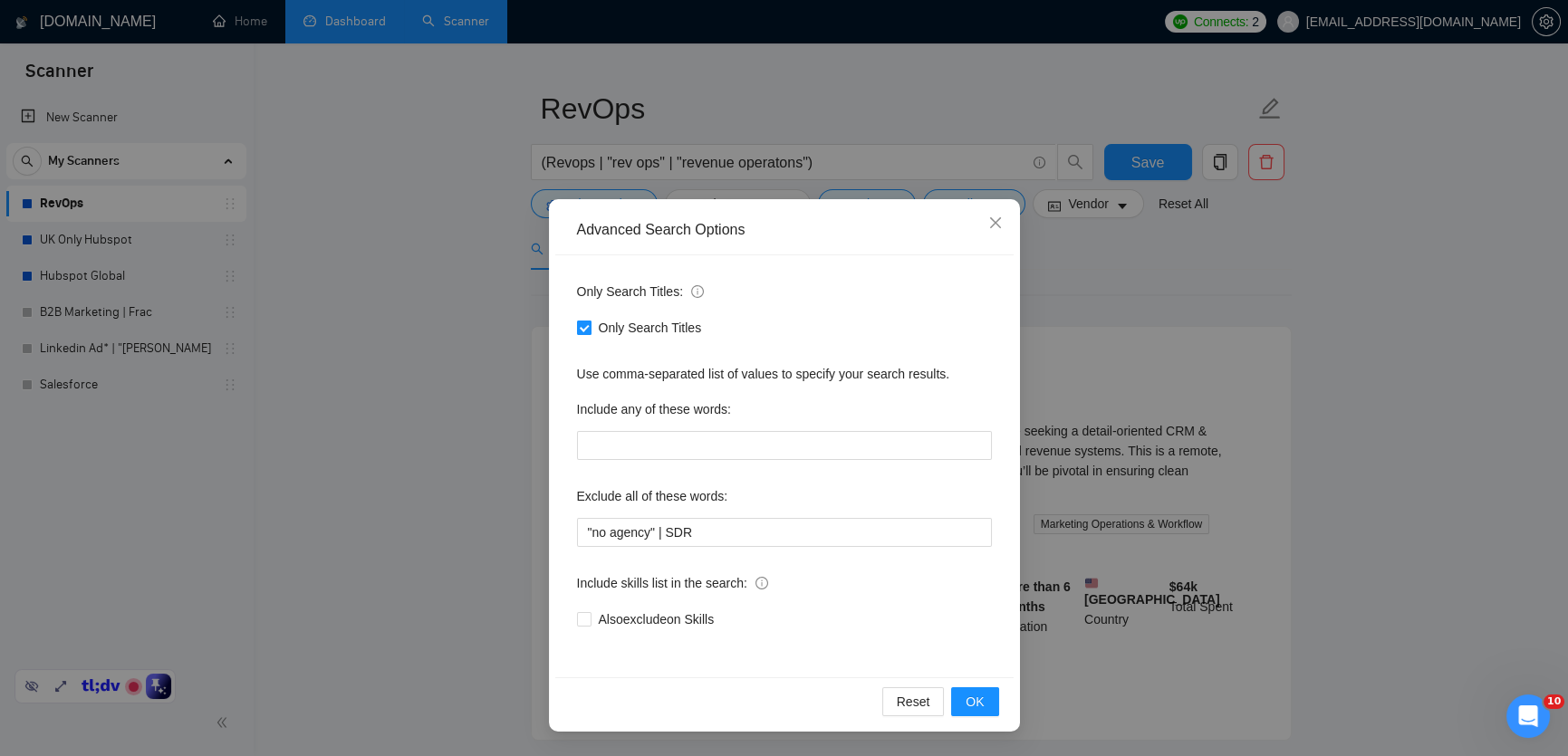
click at [583, 326] on input "Only Search Titles" at bounding box center [584, 327] width 13 height 13
checkbox input "false"
click at [993, 226] on icon "close" at bounding box center [995, 223] width 11 height 11
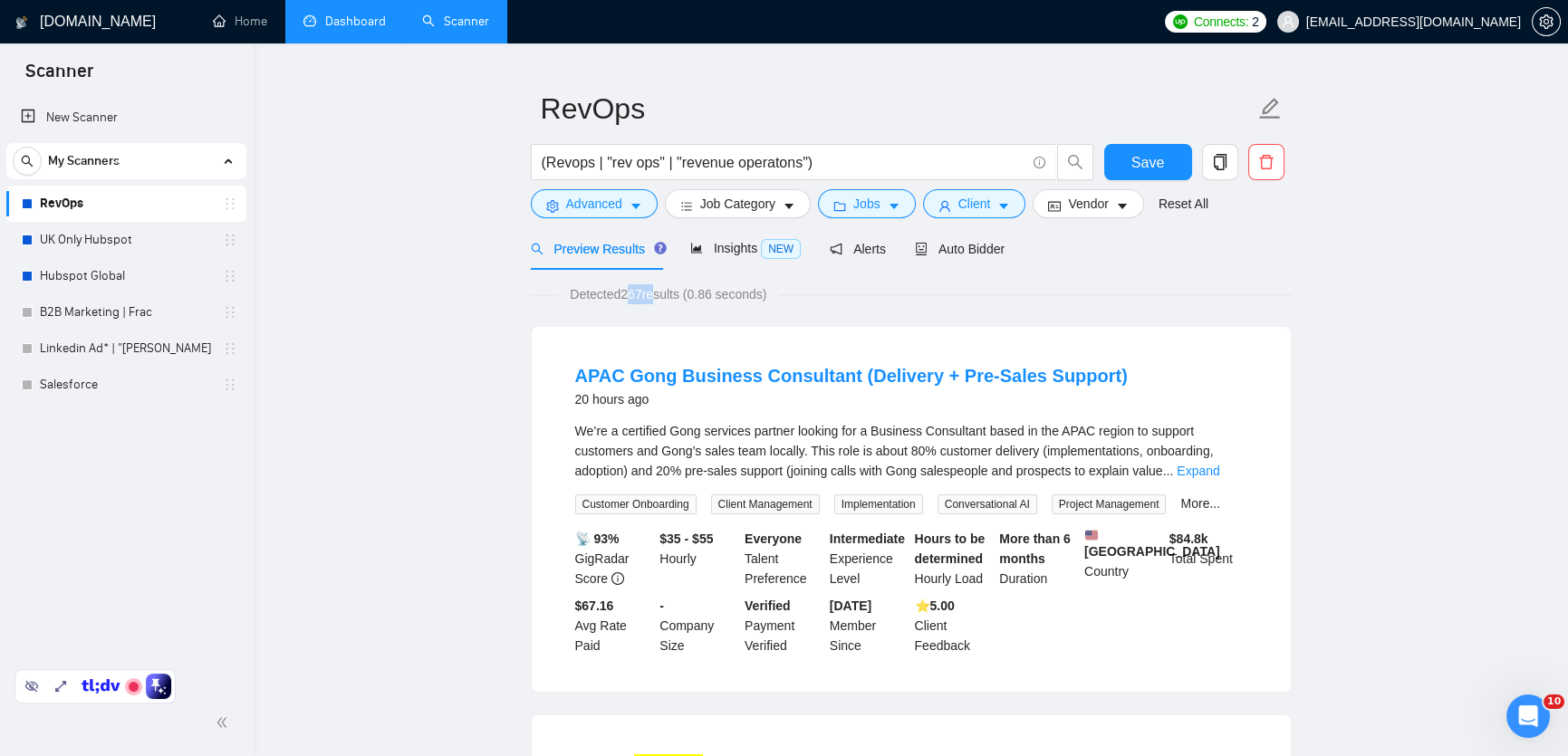
drag, startPoint x: 657, startPoint y: 295, endPoint x: 624, endPoint y: 296, distance: 33.0
click at [624, 296] on span "Detected 267 results (0.86 seconds)" at bounding box center [668, 294] width 222 height 20
click at [1219, 469] on link "Expand" at bounding box center [1199, 471] width 43 height 15
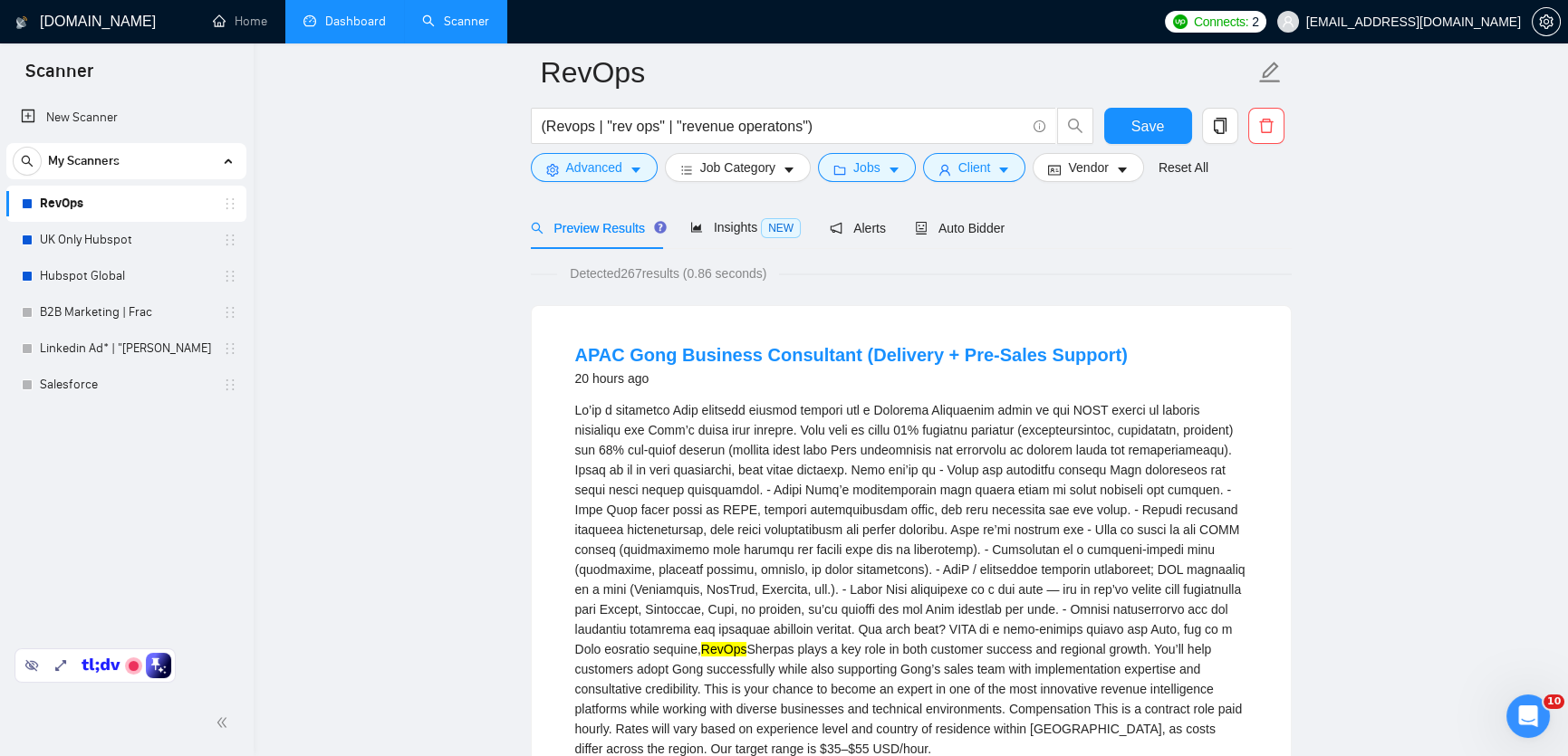
scroll to position [81, 0]
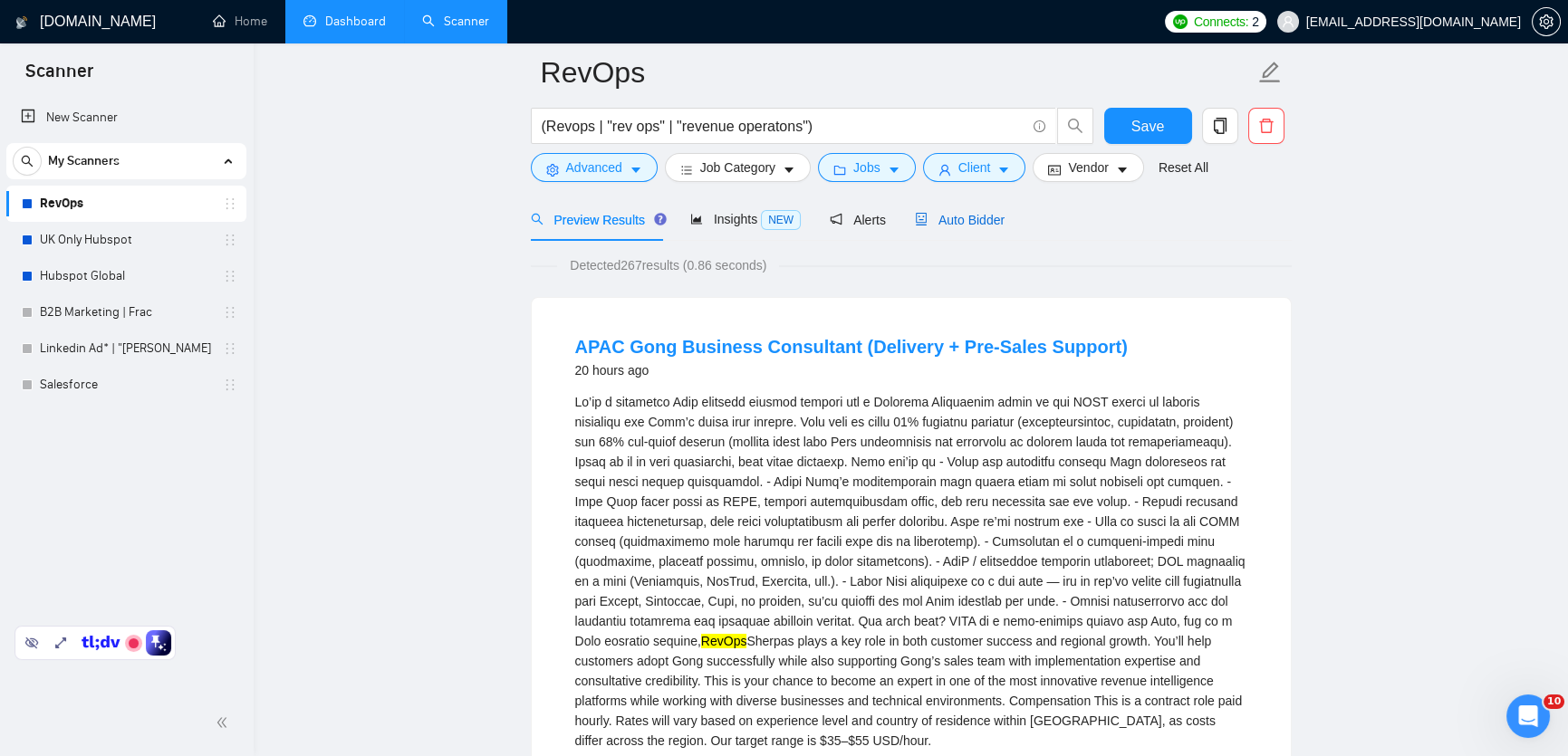
click at [969, 218] on span "Auto Bidder" at bounding box center [960, 220] width 90 height 15
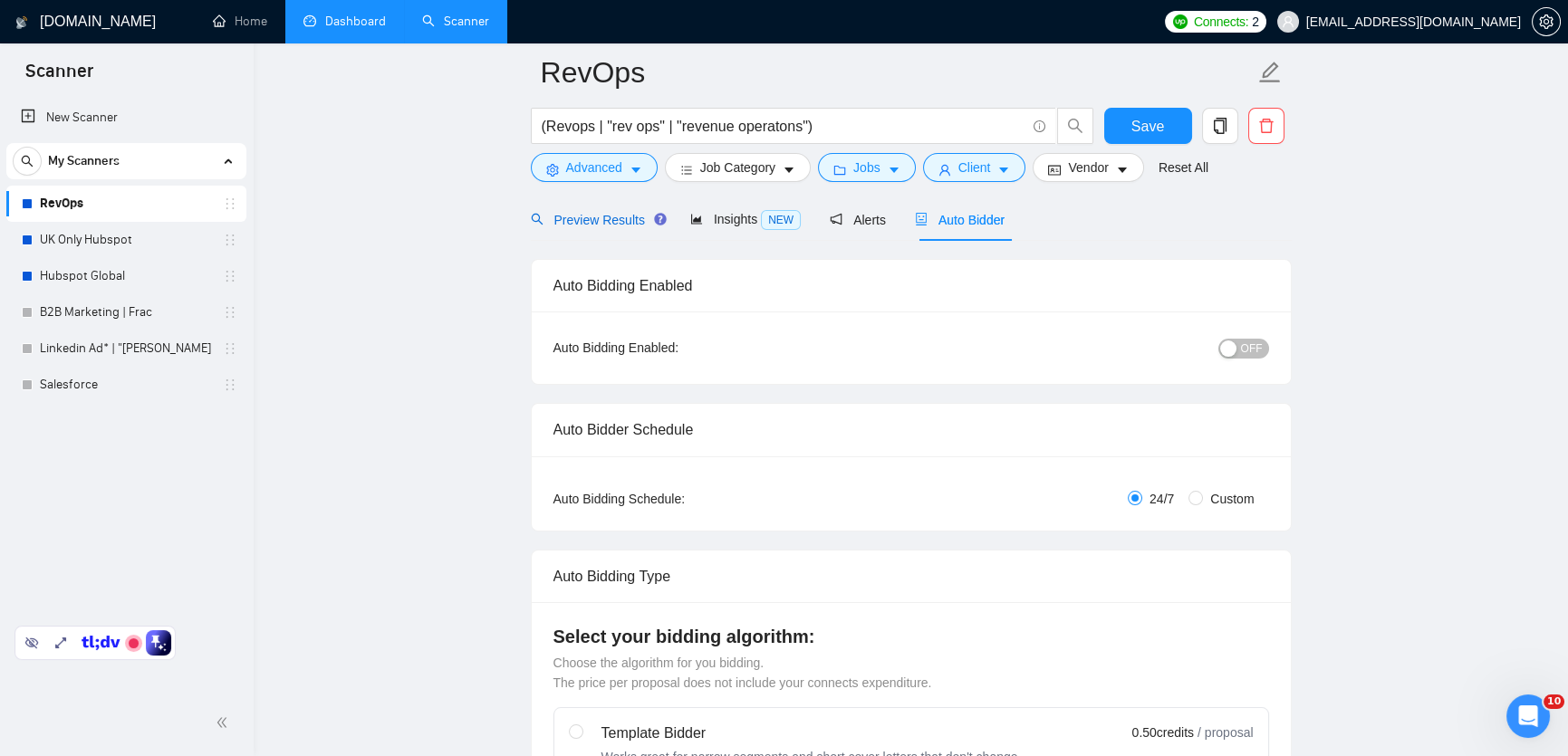
click at [589, 219] on span "Preview Results" at bounding box center [596, 220] width 131 height 15
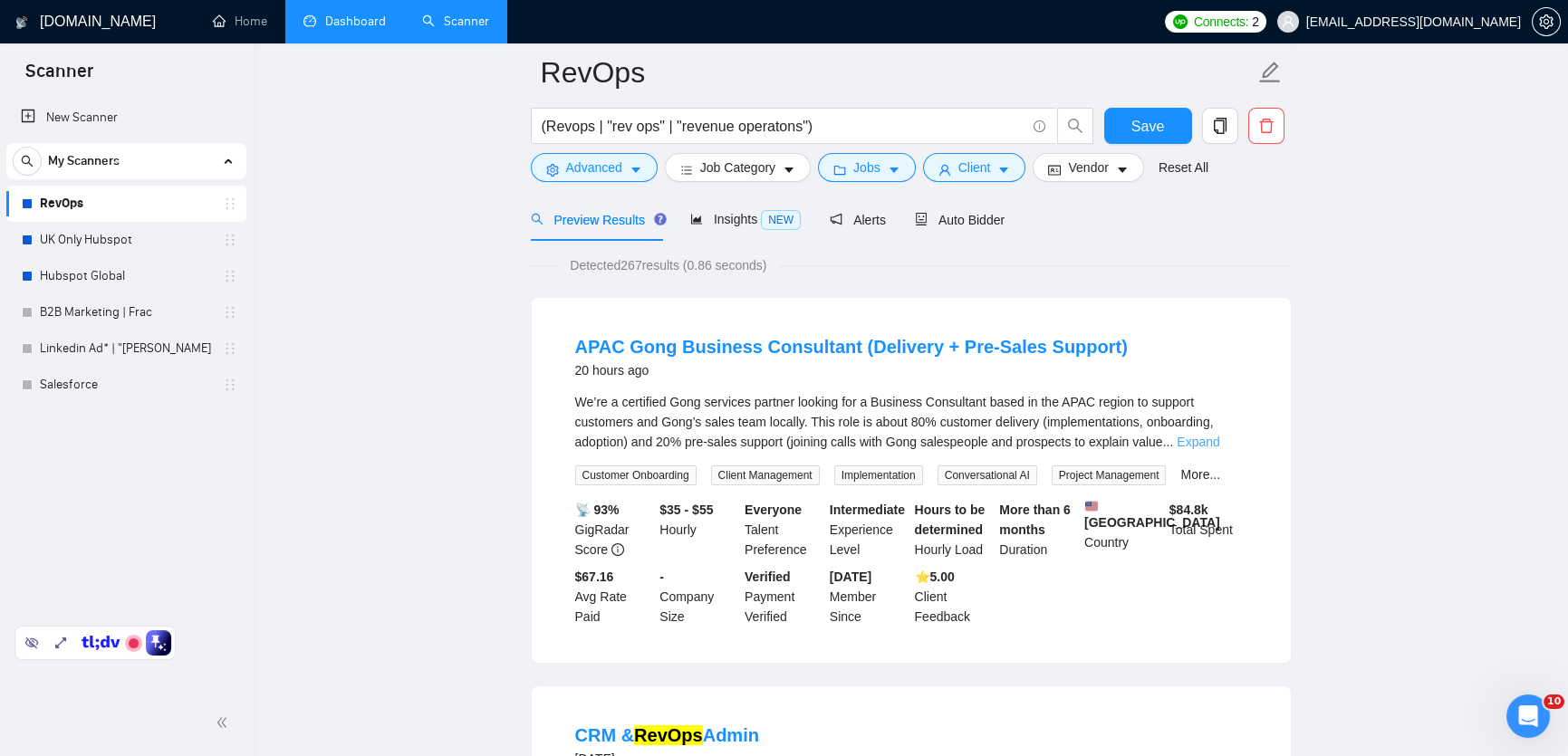
click at [1219, 447] on link "Expand" at bounding box center [1199, 442] width 43 height 15
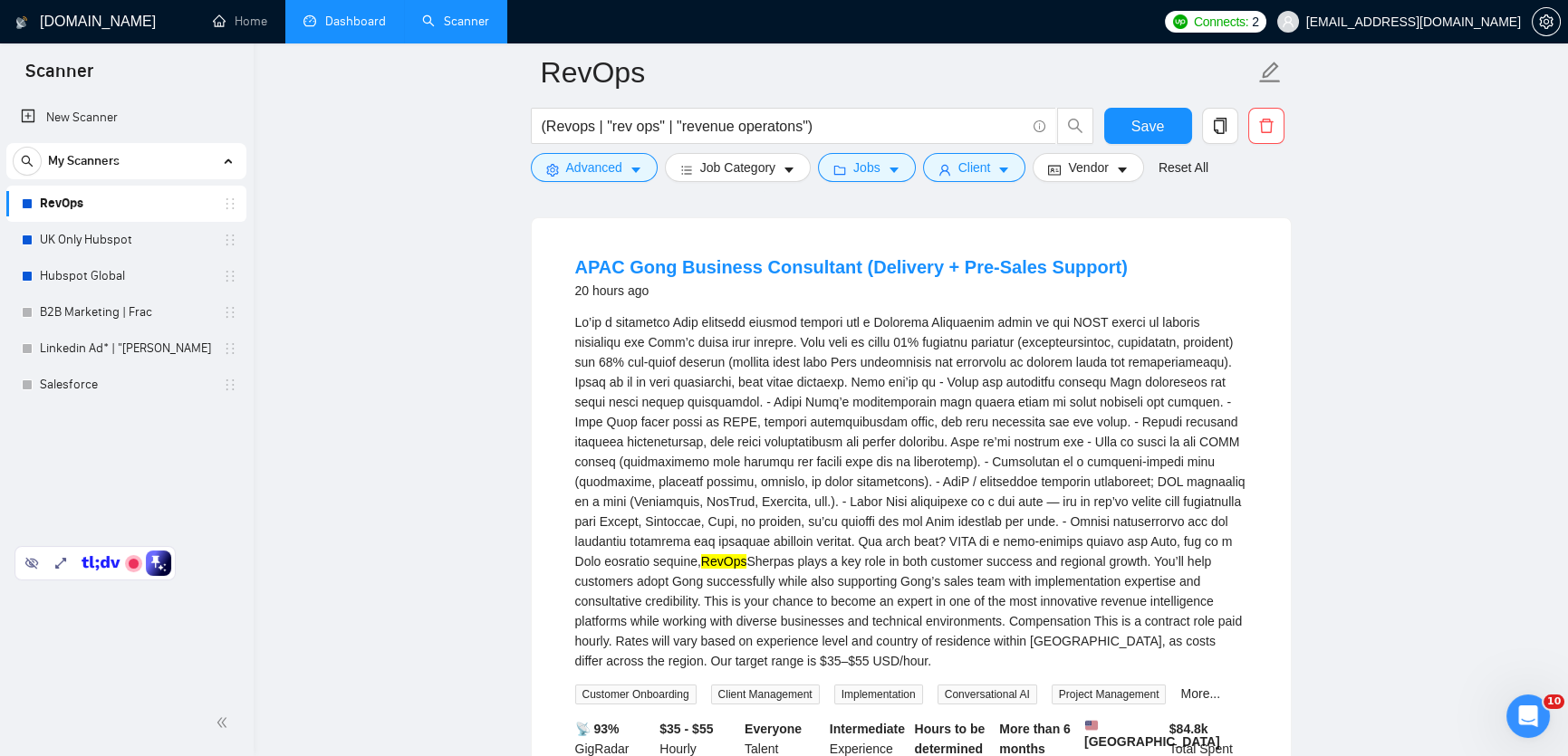
scroll to position [205, 0]
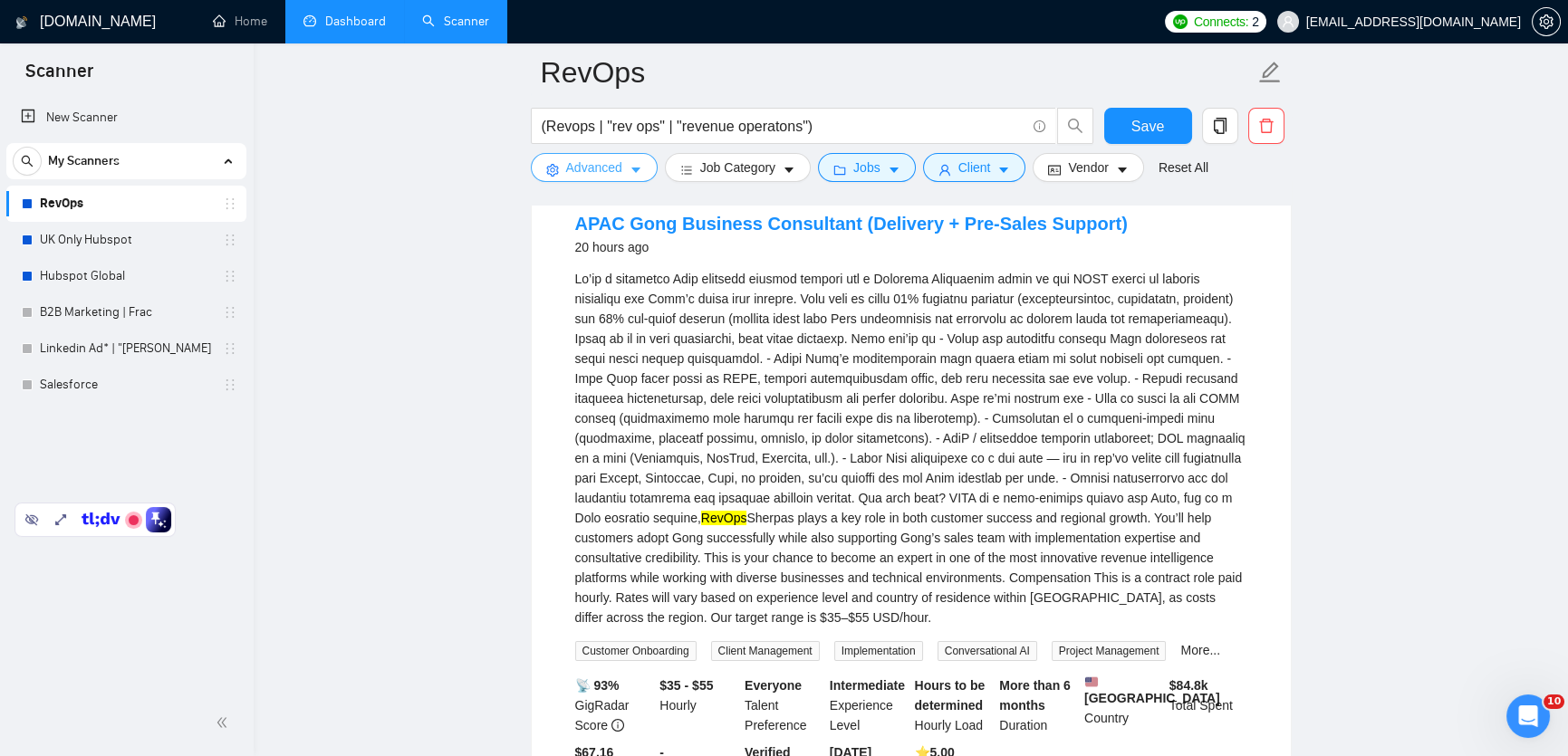
click at [602, 173] on span "Advanced" at bounding box center [594, 167] width 56 height 20
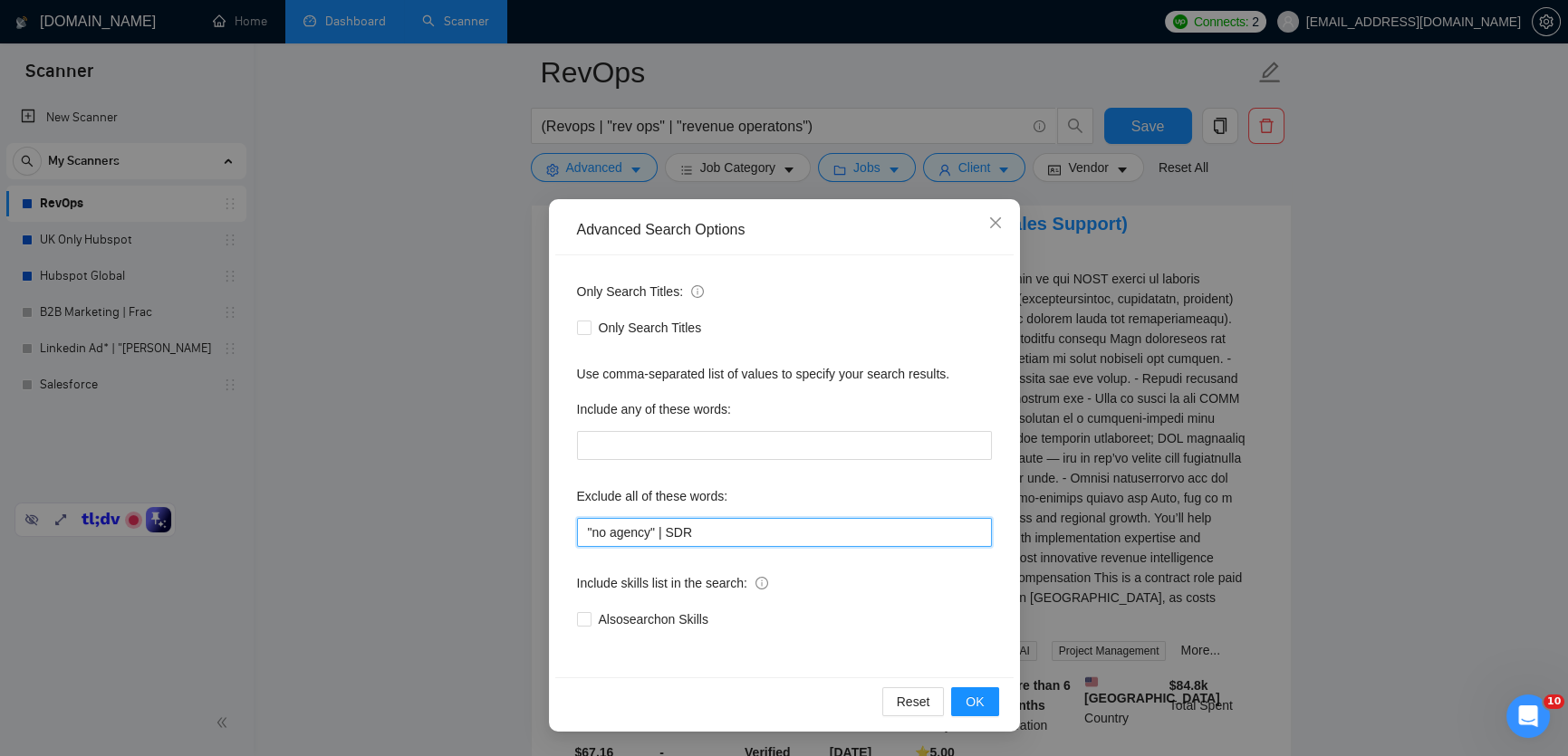
drag, startPoint x: 671, startPoint y: 530, endPoint x: 659, endPoint y: 529, distance: 12.0
click at [659, 529] on input ""no agency" | SDR" at bounding box center [784, 532] width 415 height 29
click at [716, 530] on input ""no agency", SDR" at bounding box center [784, 532] width 415 height 29
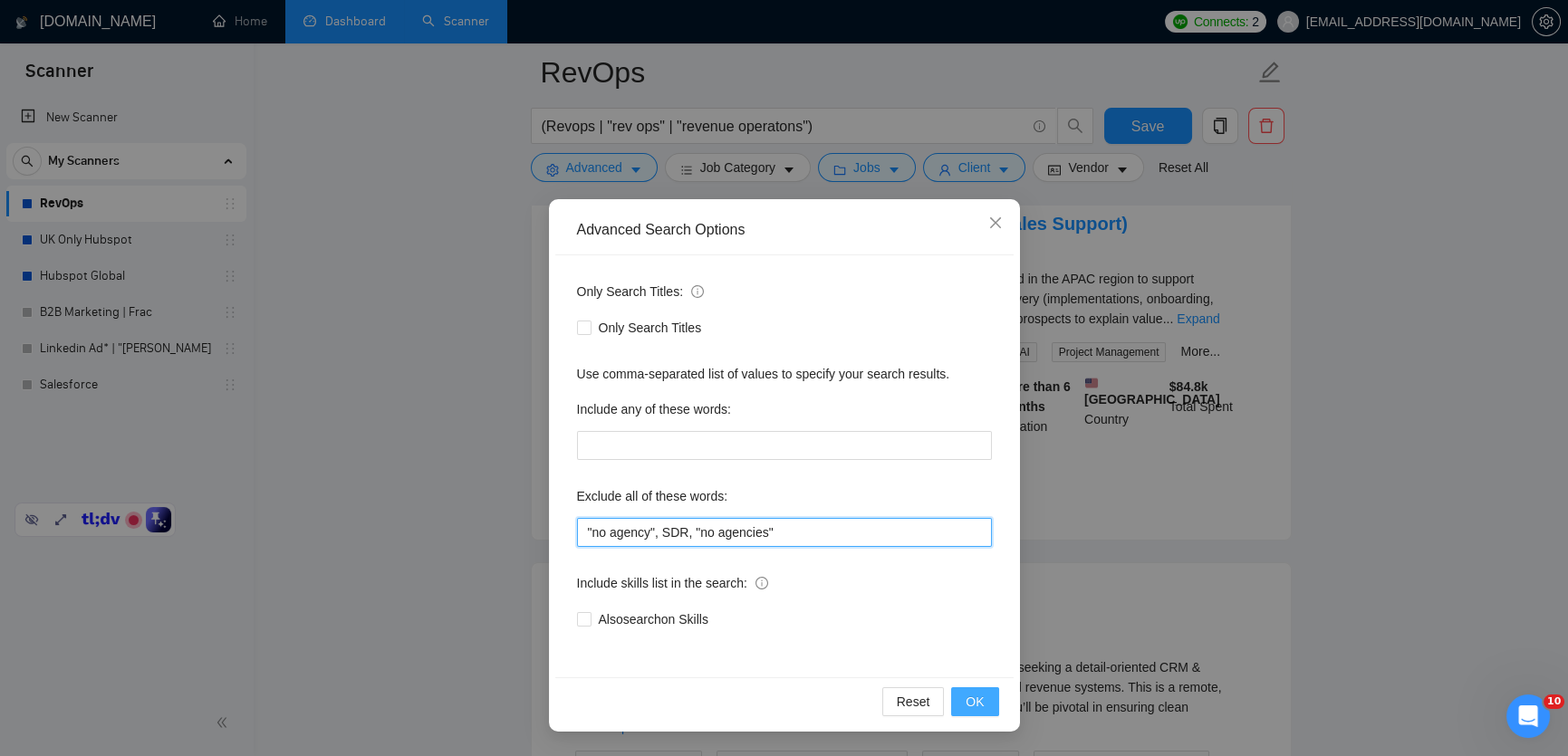
type input ""no agency", SDR, "no agencies""
click at [989, 704] on button "OK" at bounding box center [975, 701] width 48 height 29
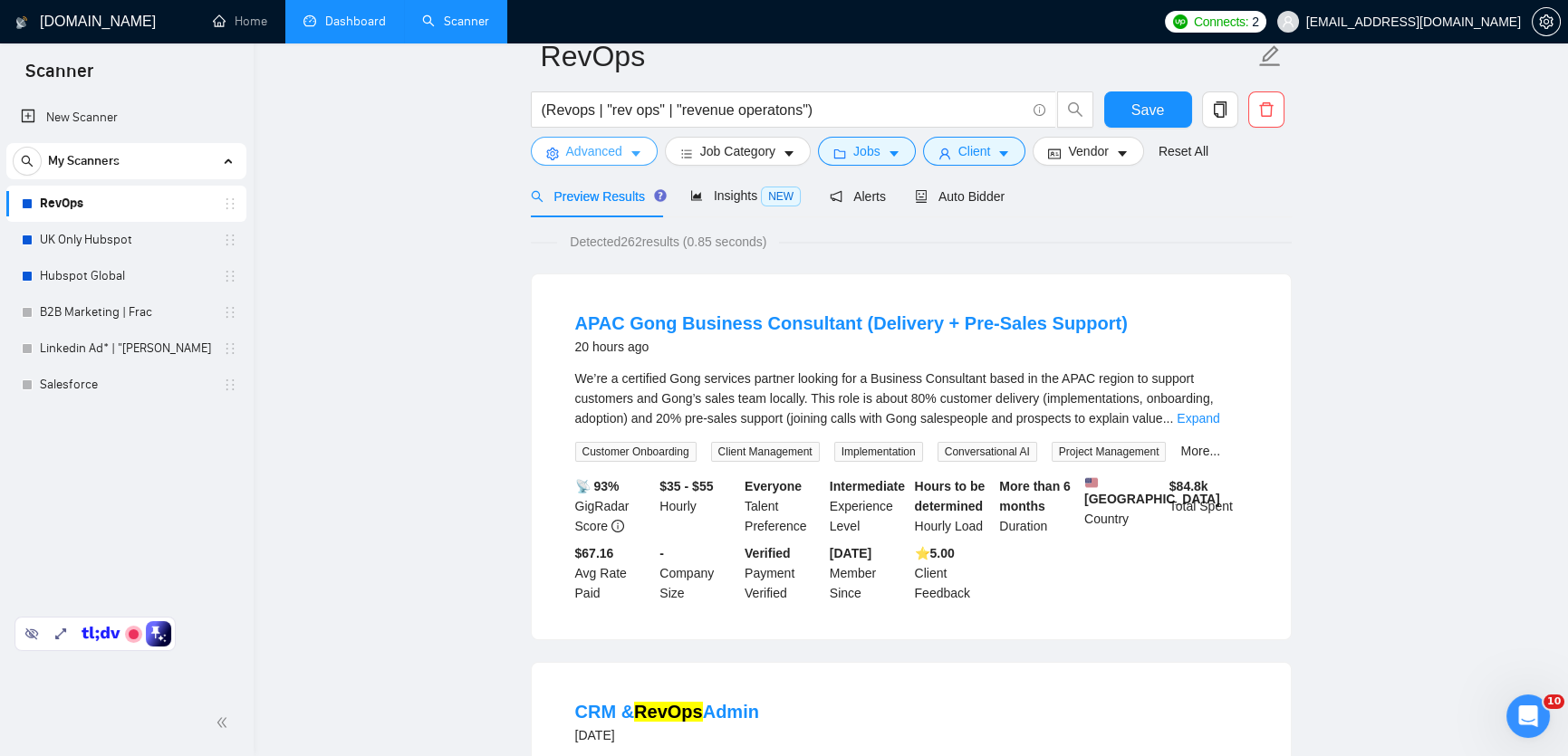
scroll to position [0, 0]
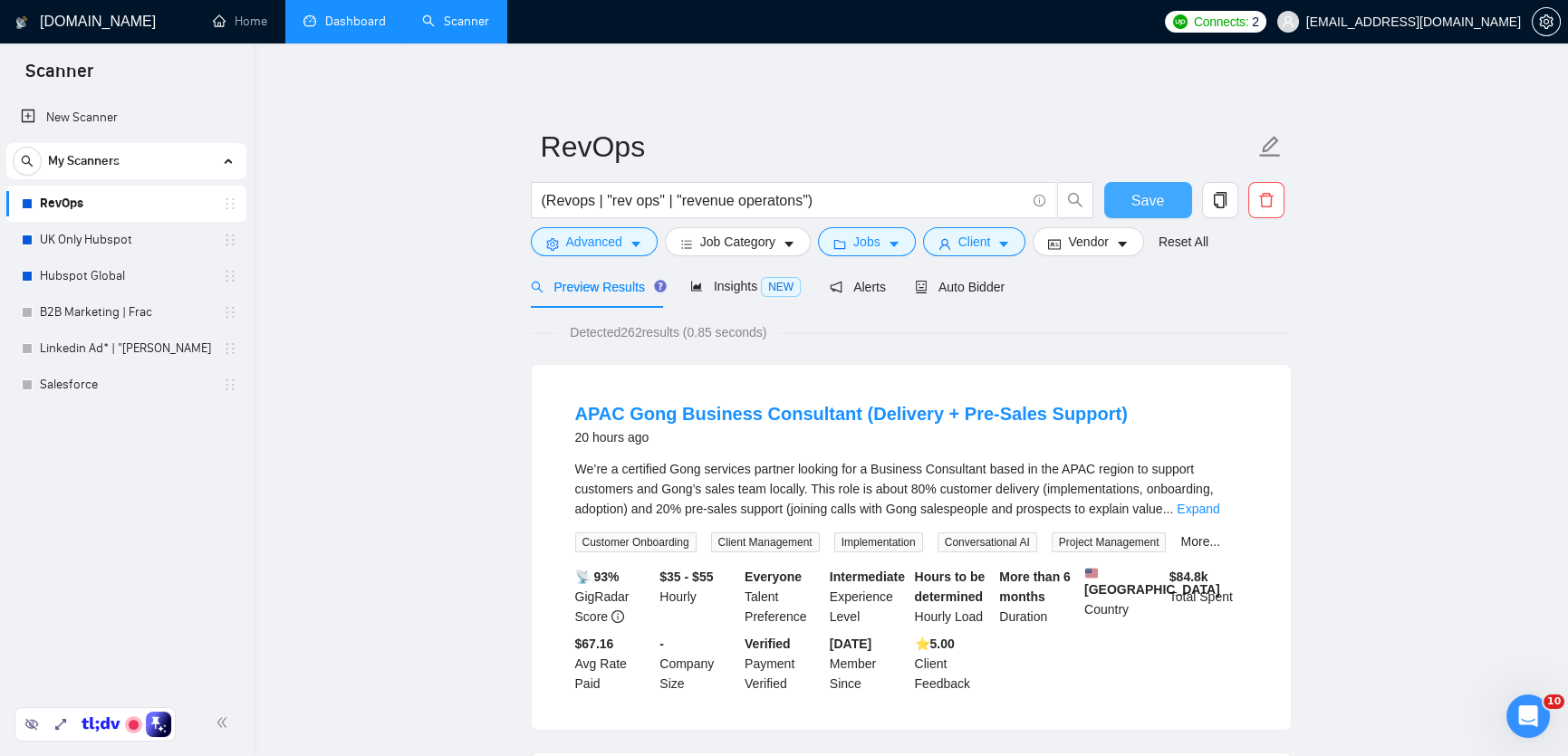
click at [1173, 202] on button "Save" at bounding box center [1148, 199] width 88 height 36
click at [886, 238] on button "Jobs" at bounding box center [867, 241] width 98 height 29
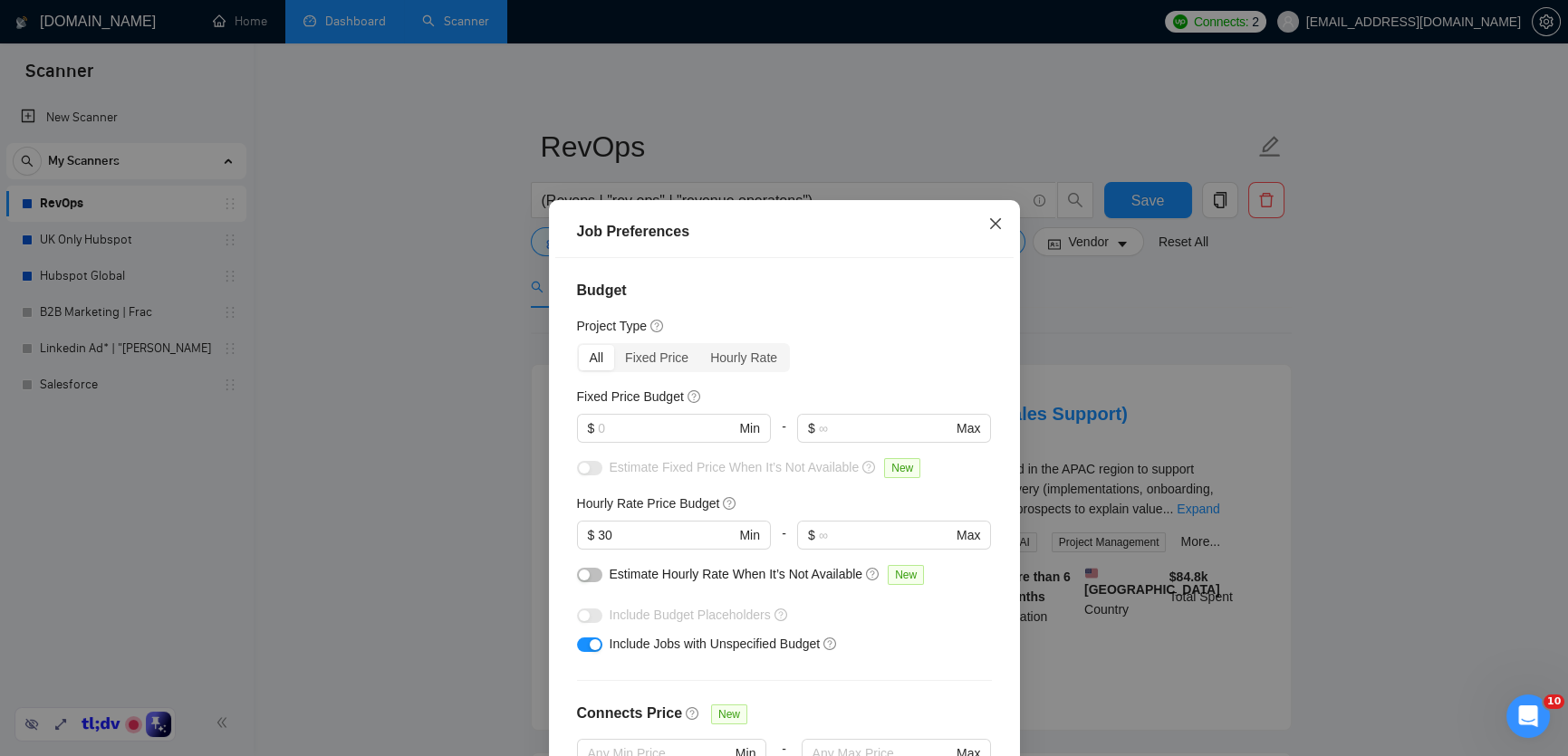
click at [1000, 214] on span "Close" at bounding box center [995, 225] width 49 height 48
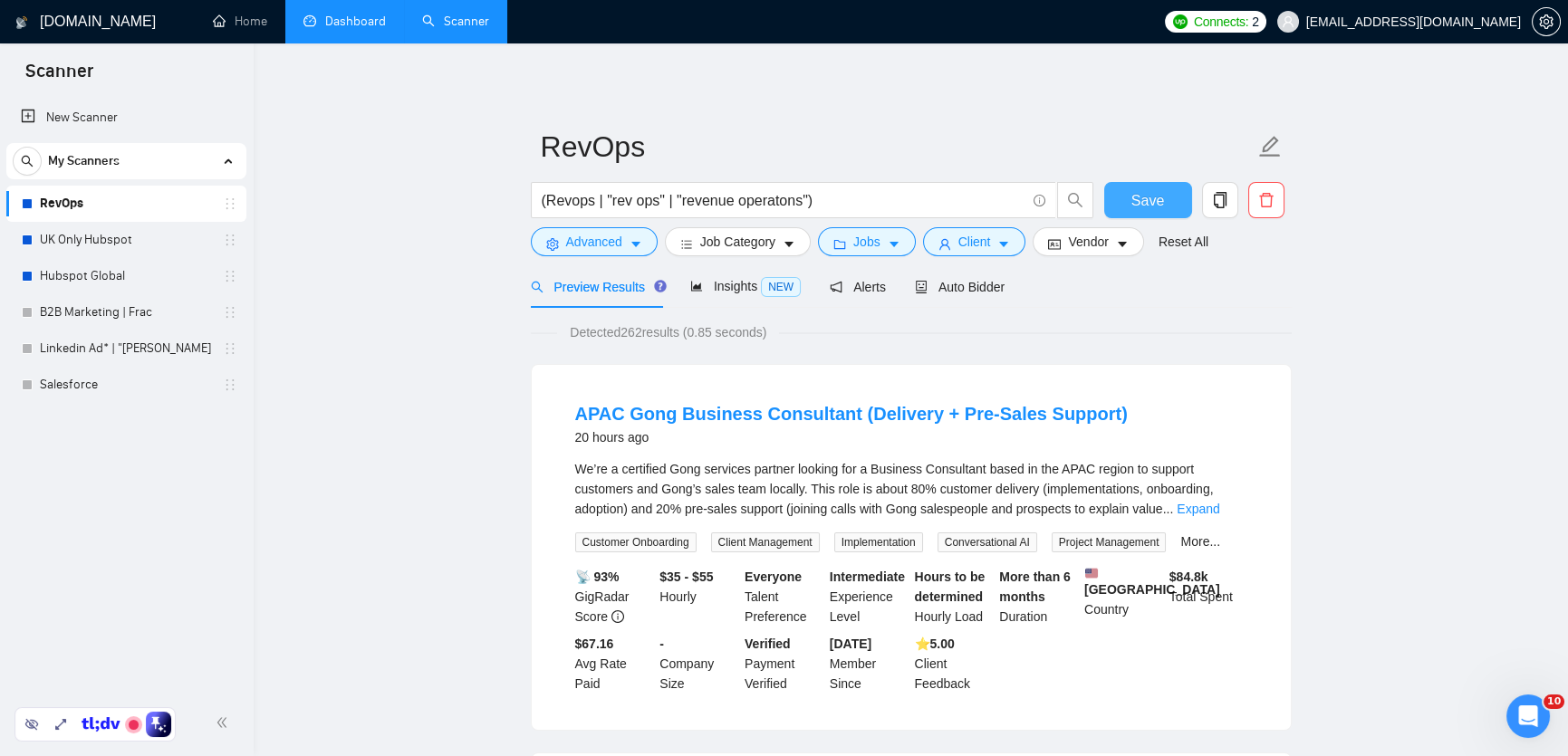
click at [1156, 195] on span "Save" at bounding box center [1147, 200] width 33 height 22
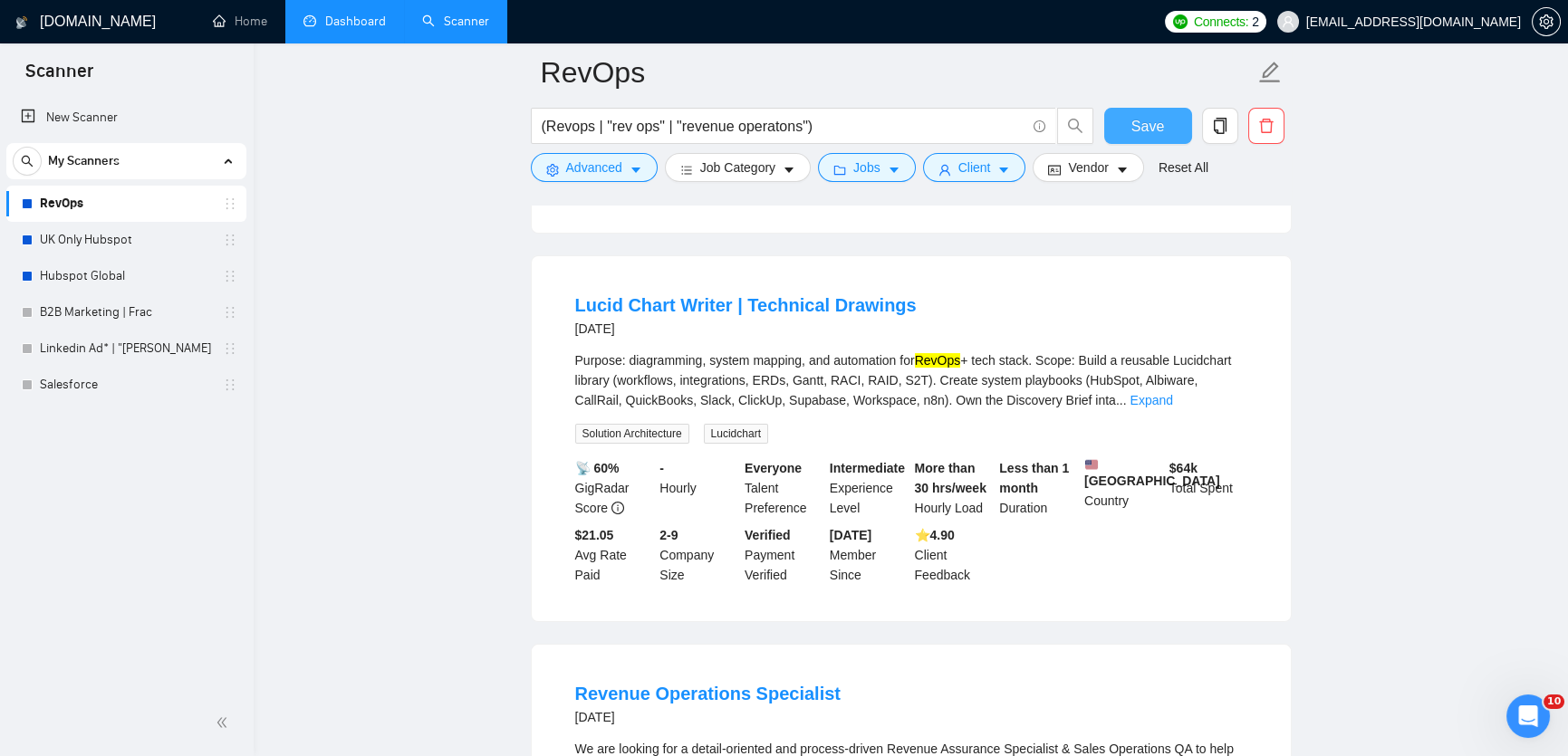
scroll to position [993, 0]
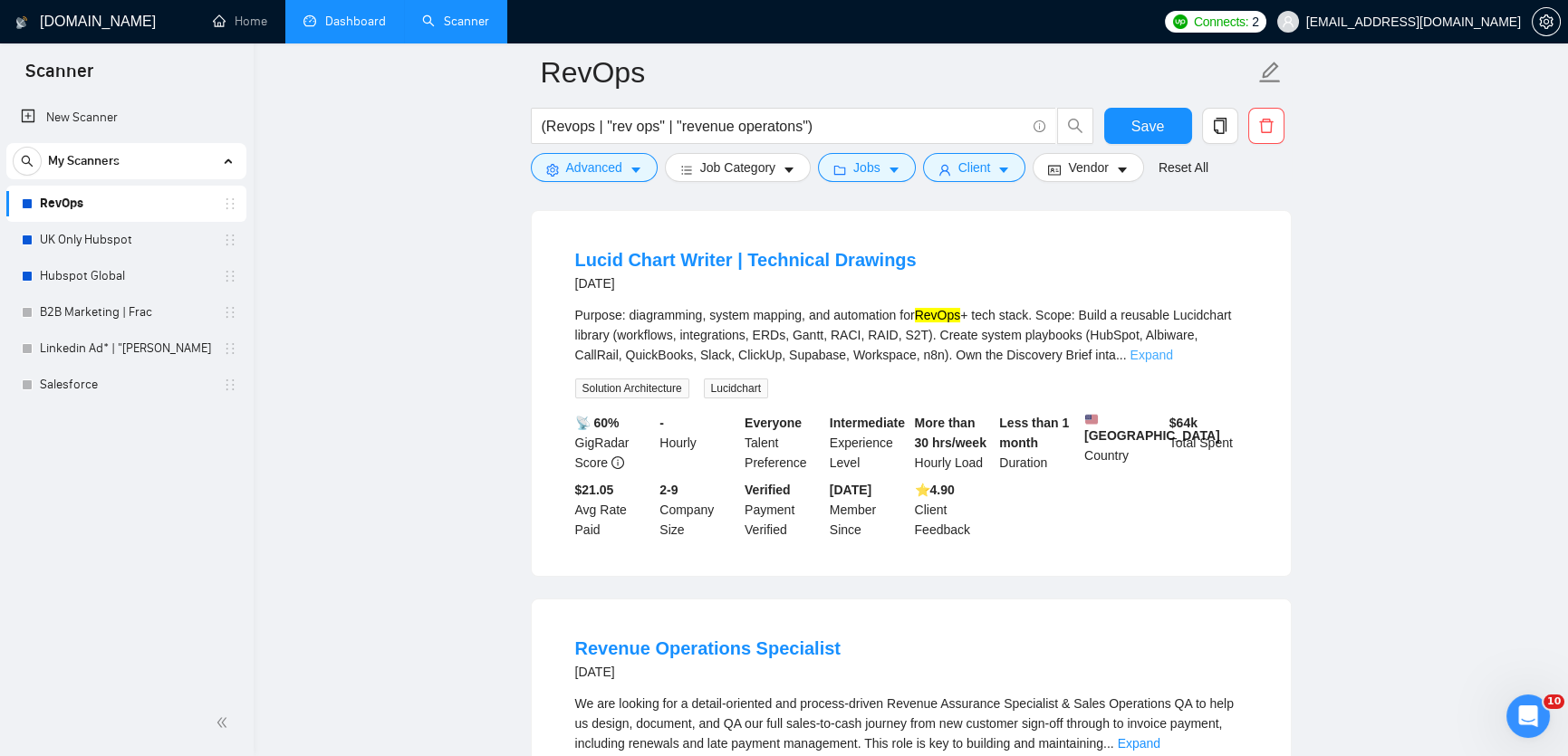
click at [1173, 359] on link "Expand" at bounding box center [1151, 355] width 43 height 15
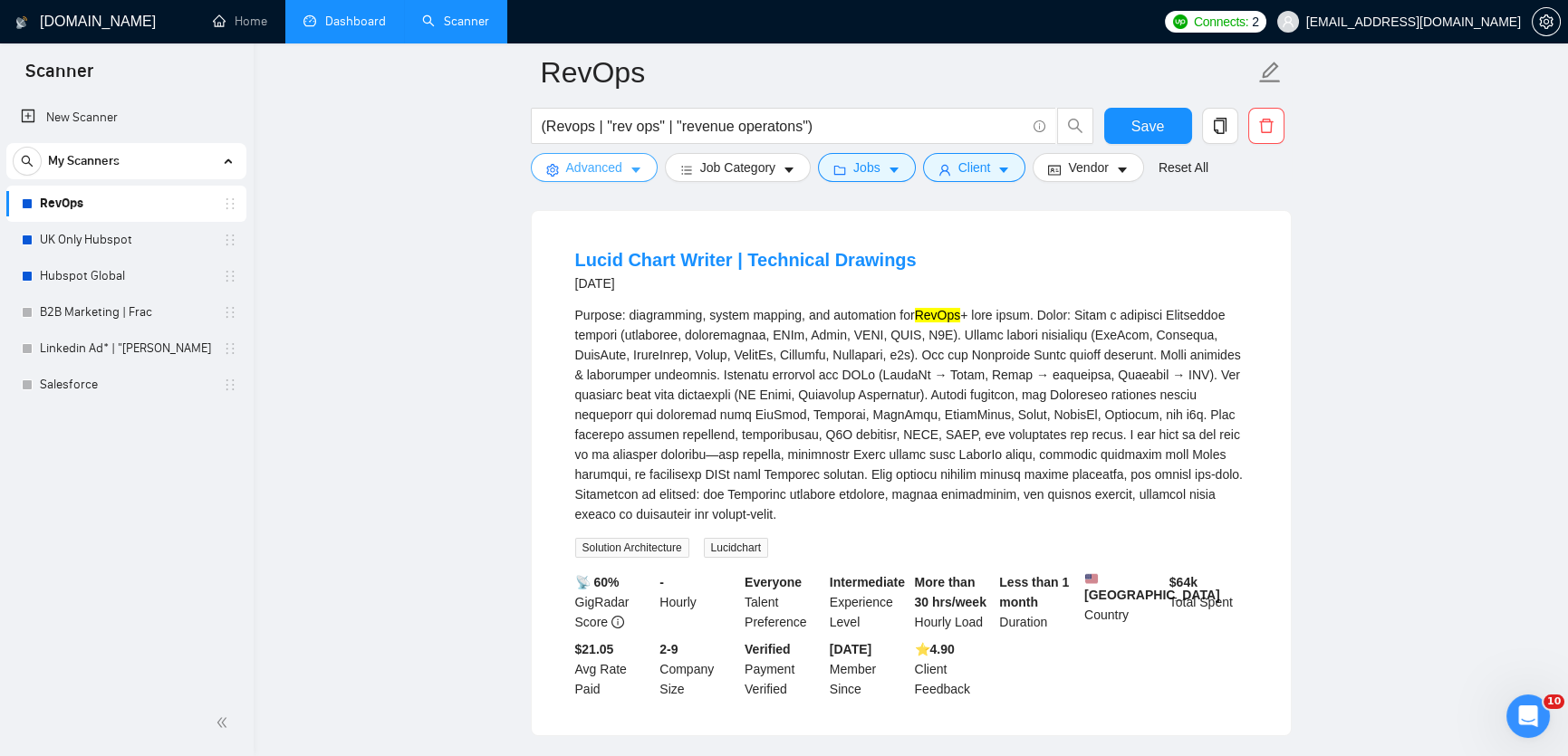
click at [606, 166] on span "Advanced" at bounding box center [594, 167] width 56 height 20
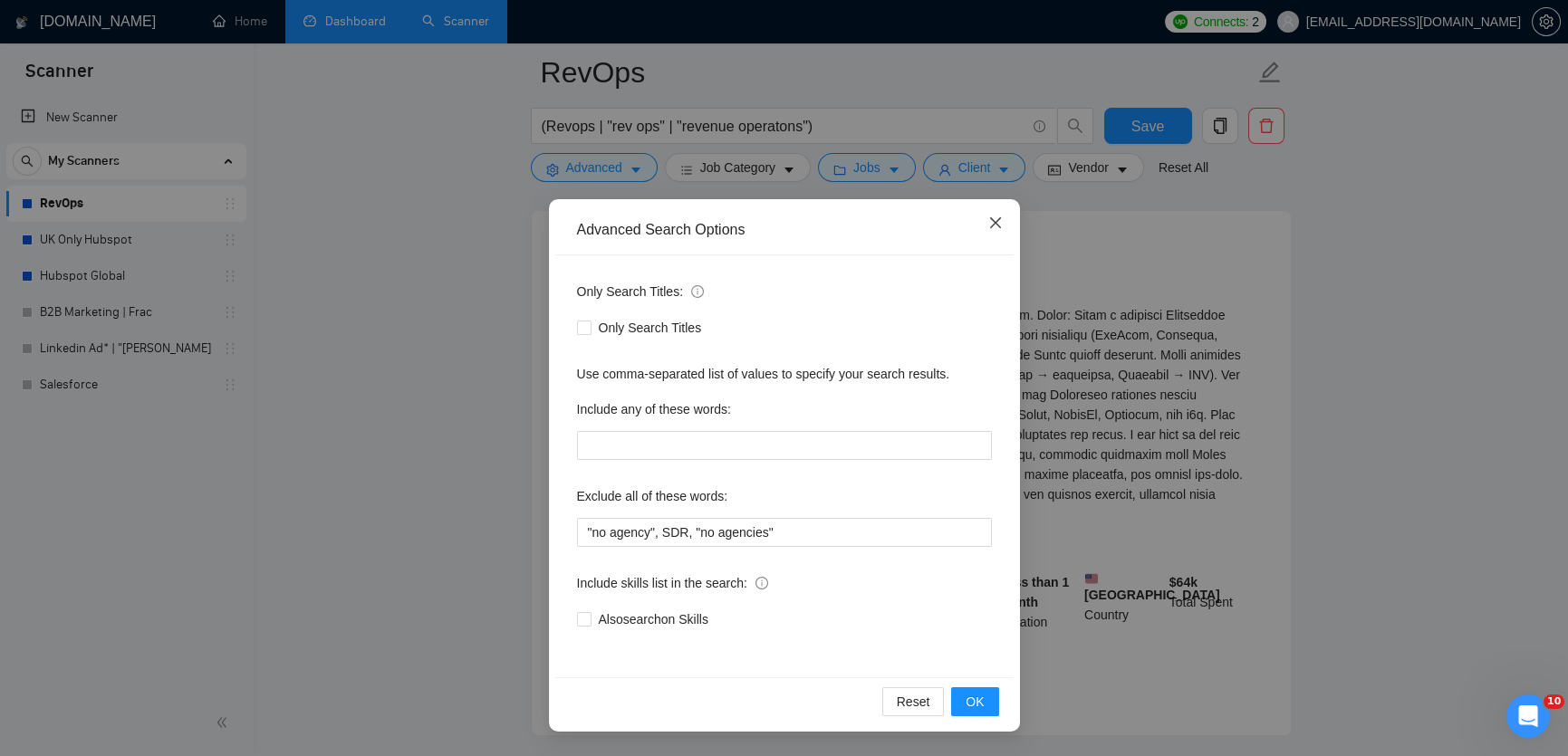
click at [1003, 222] on span "Close" at bounding box center [995, 224] width 49 height 48
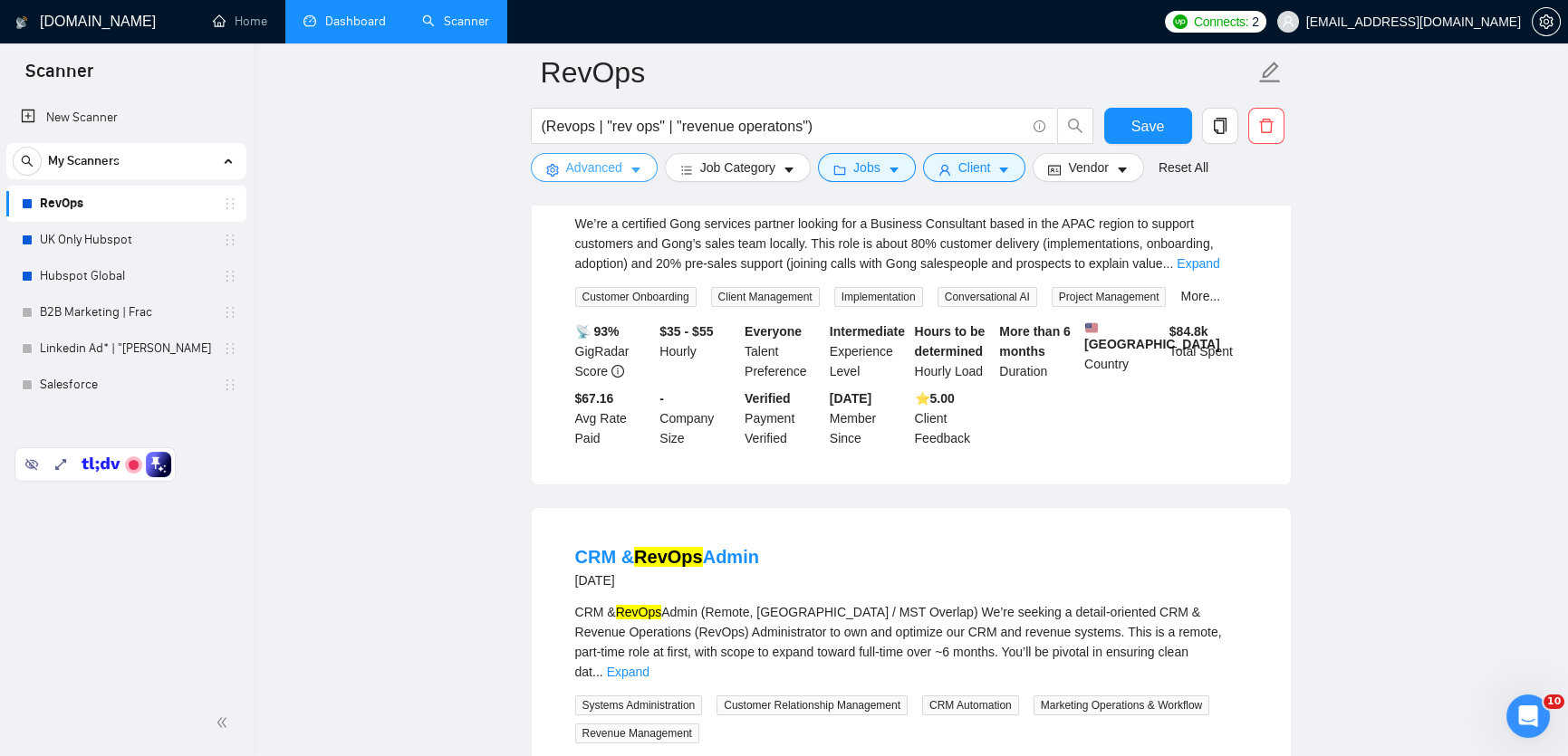
scroll to position [0, 0]
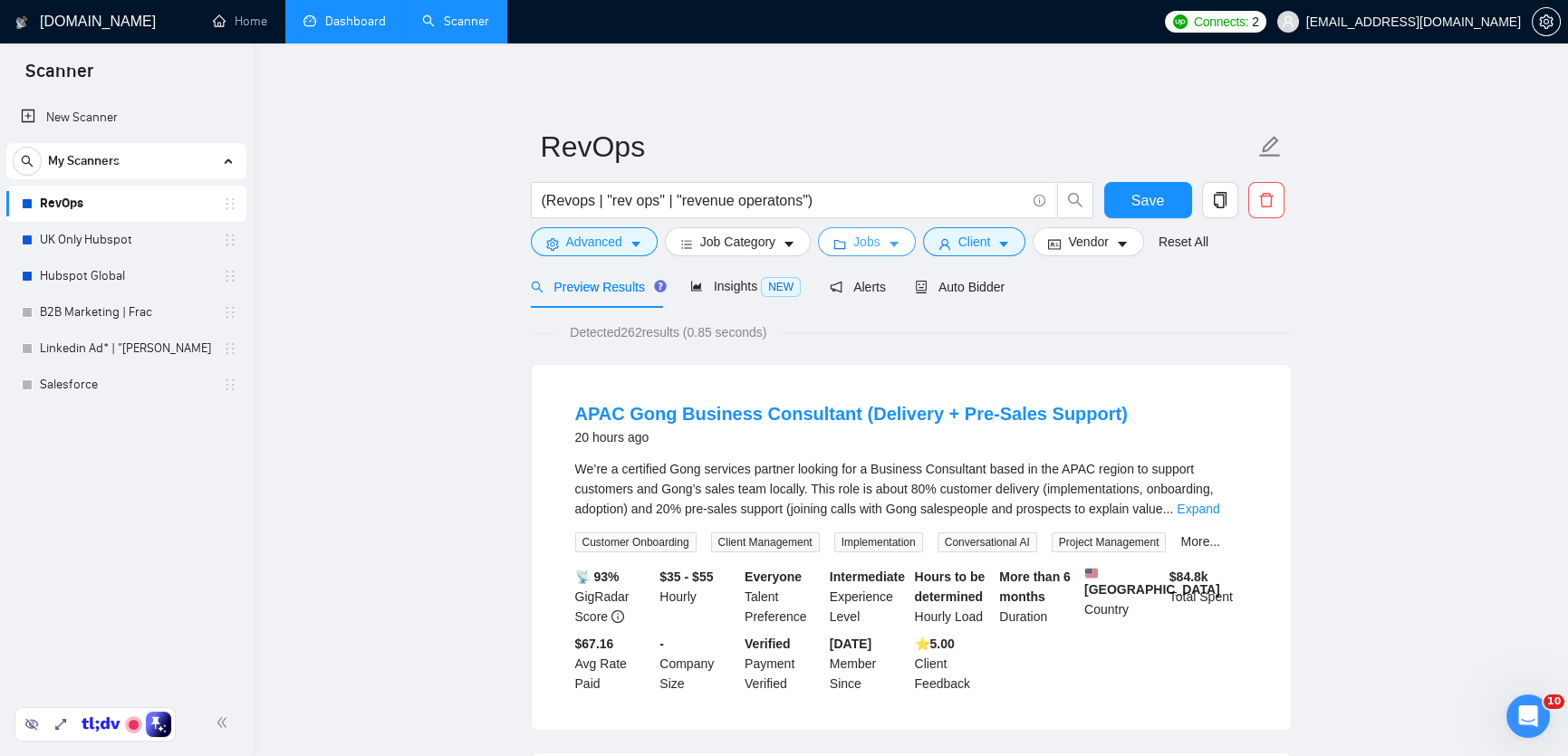
click at [877, 249] on span "Jobs" at bounding box center [867, 241] width 27 height 20
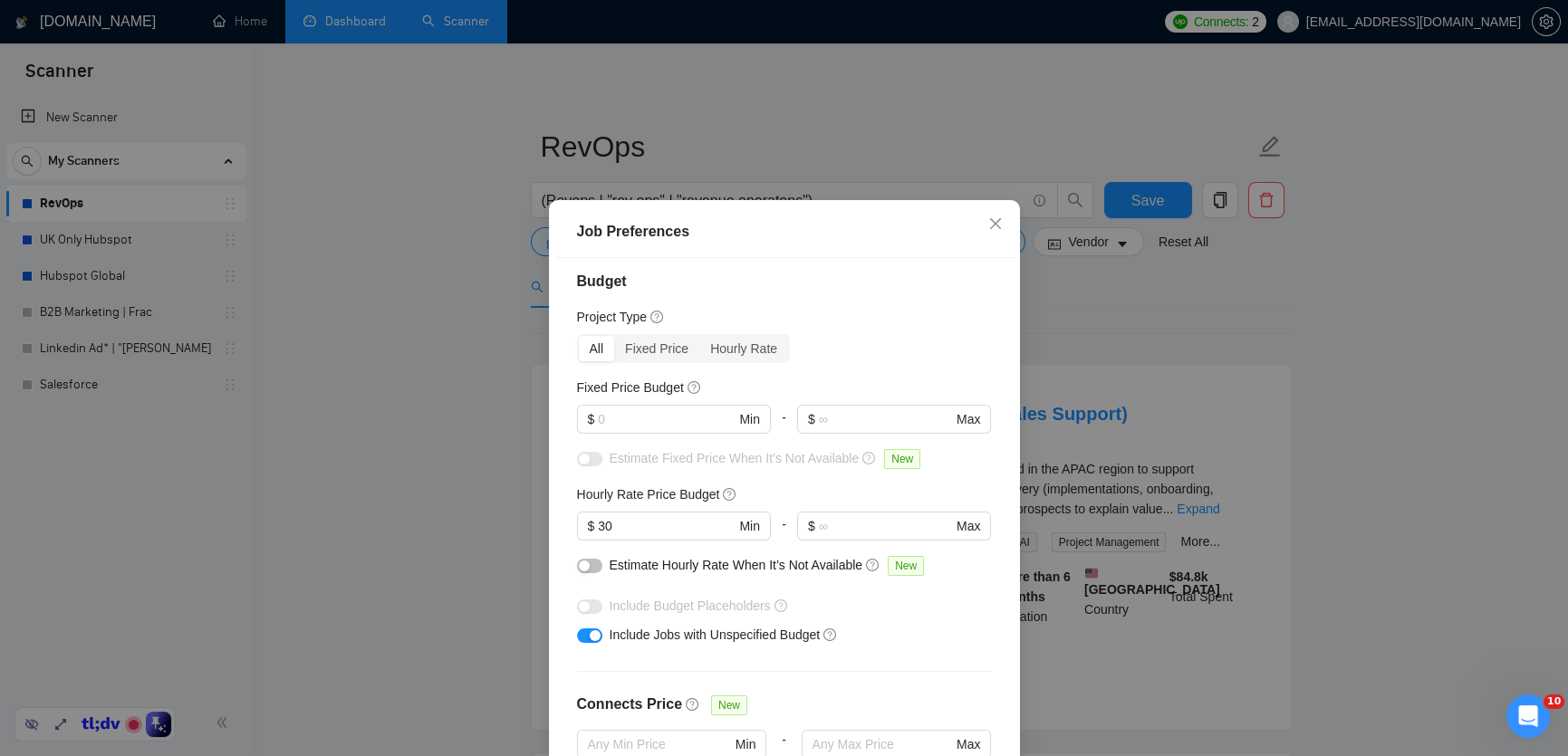
scroll to position [16, 0]
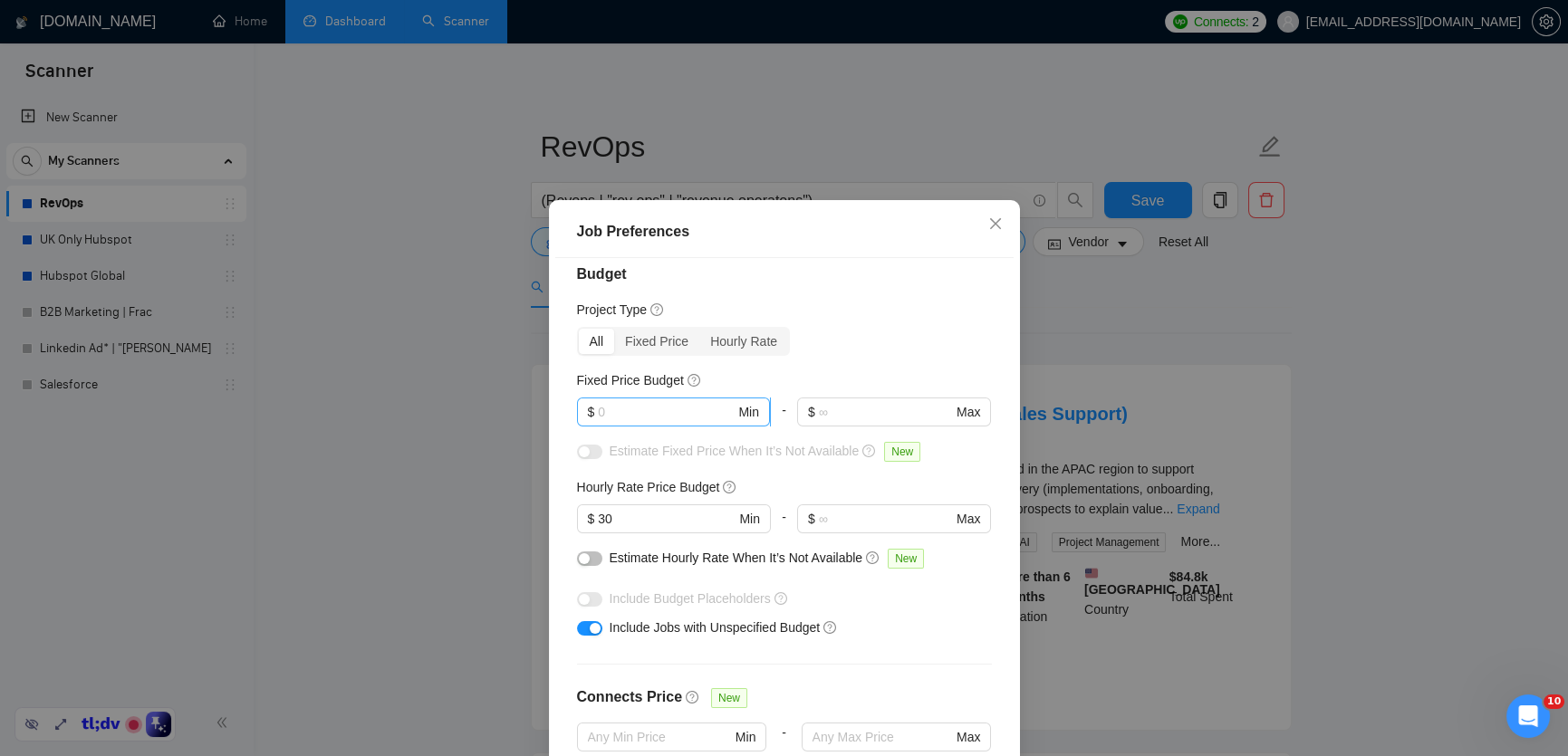
click at [664, 415] on input "text" at bounding box center [666, 411] width 137 height 20
click at [673, 414] on input "text" at bounding box center [666, 411] width 137 height 20
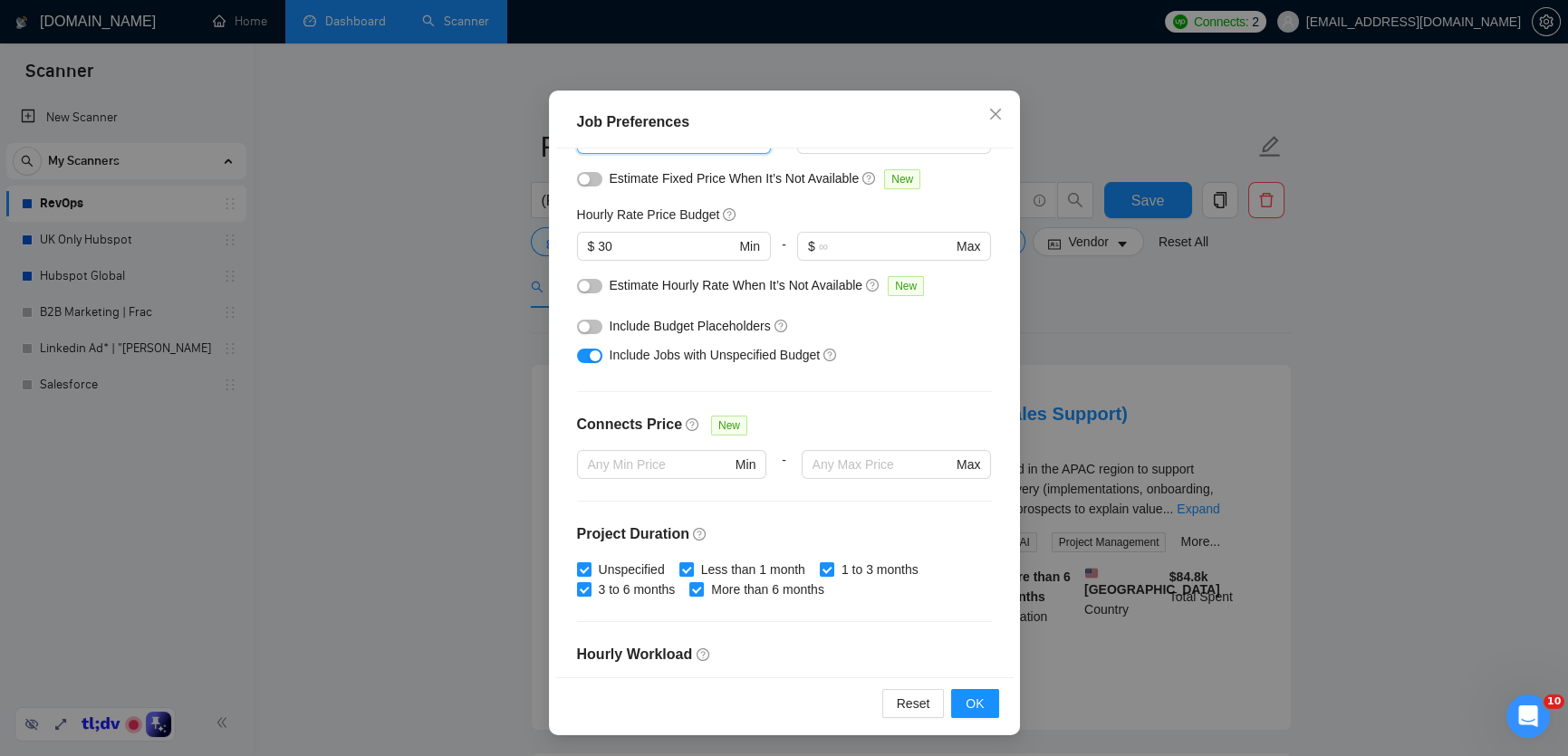
scroll to position [0, 0]
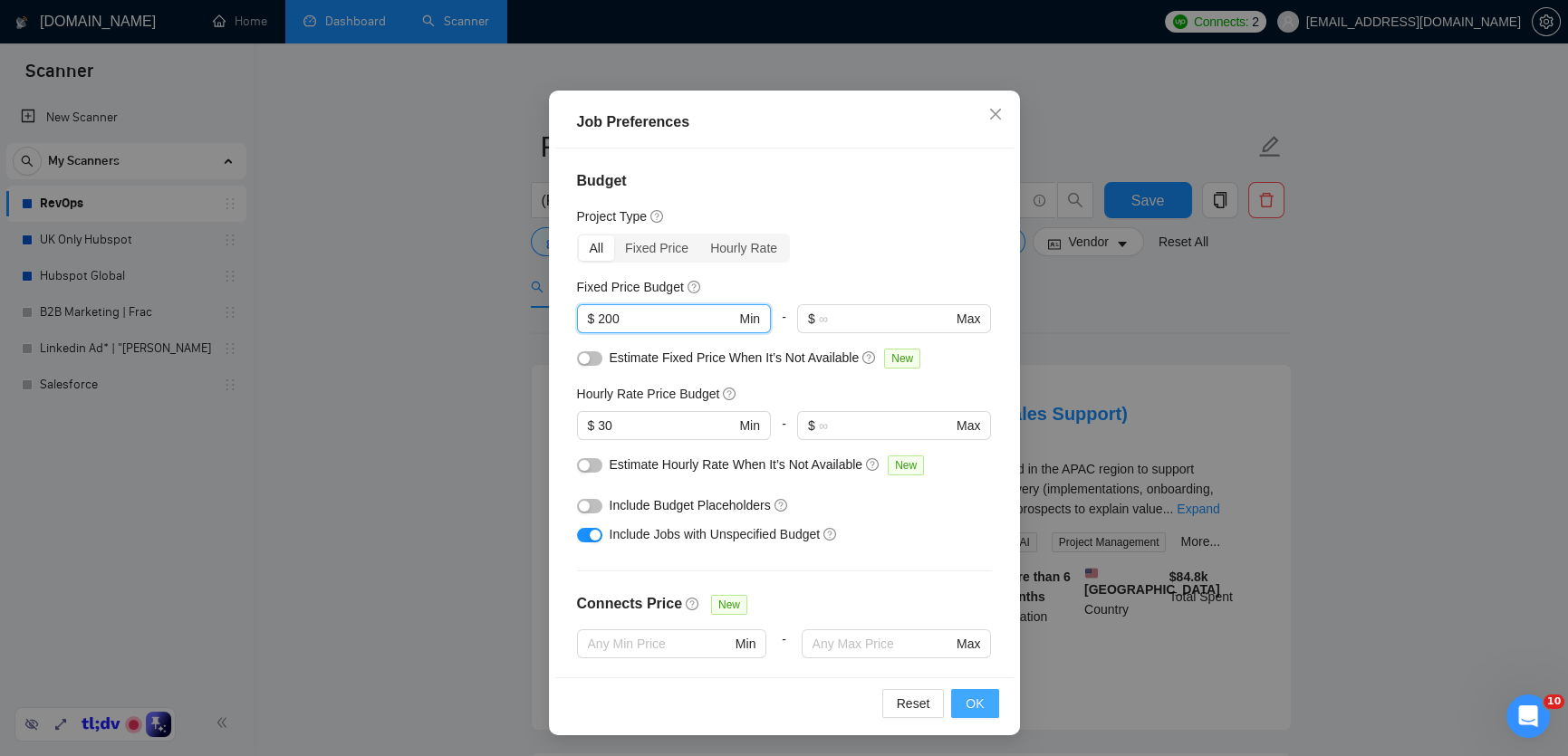
type input "200"
click at [959, 705] on button "OK" at bounding box center [975, 703] width 48 height 29
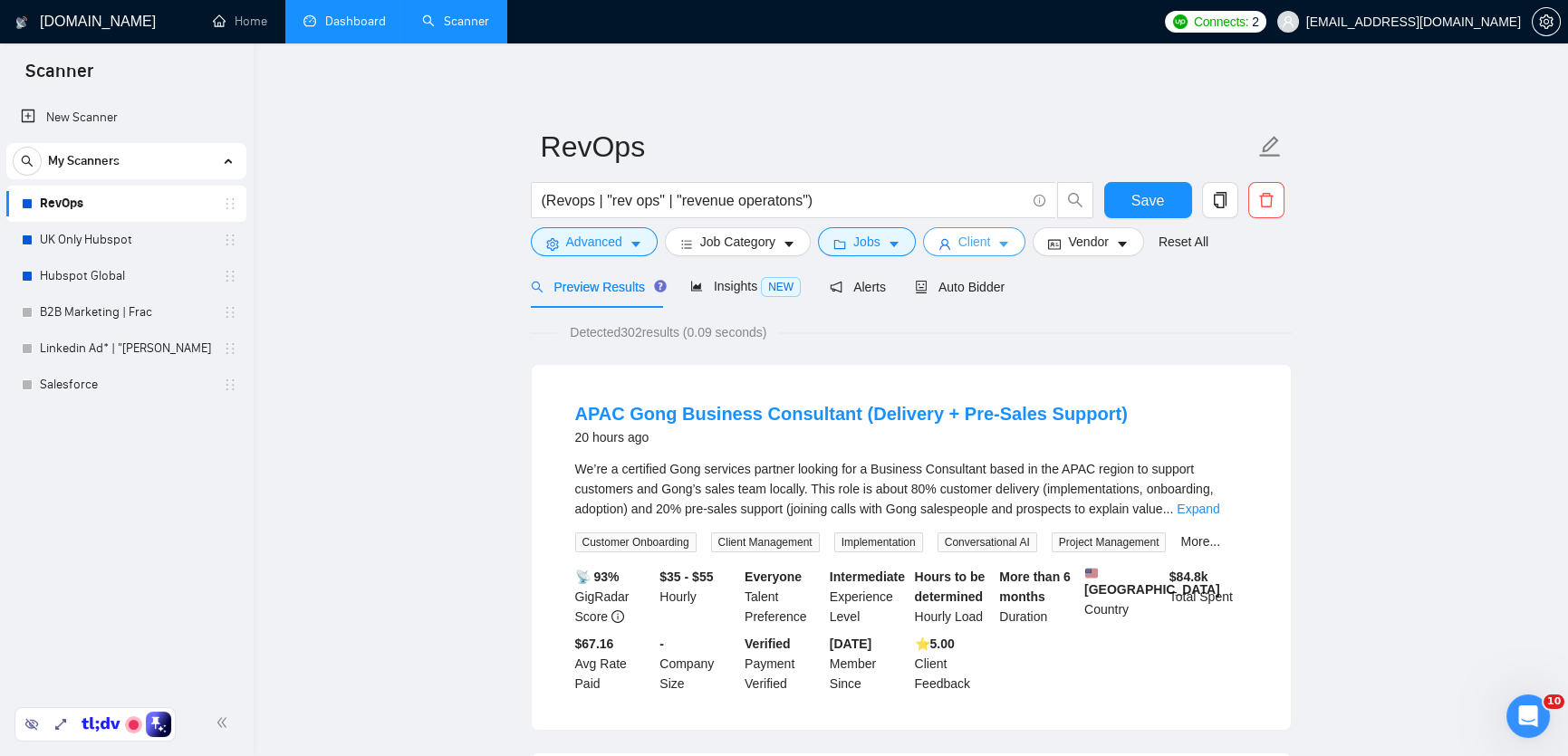
click at [998, 243] on button "Client" at bounding box center [975, 241] width 104 height 29
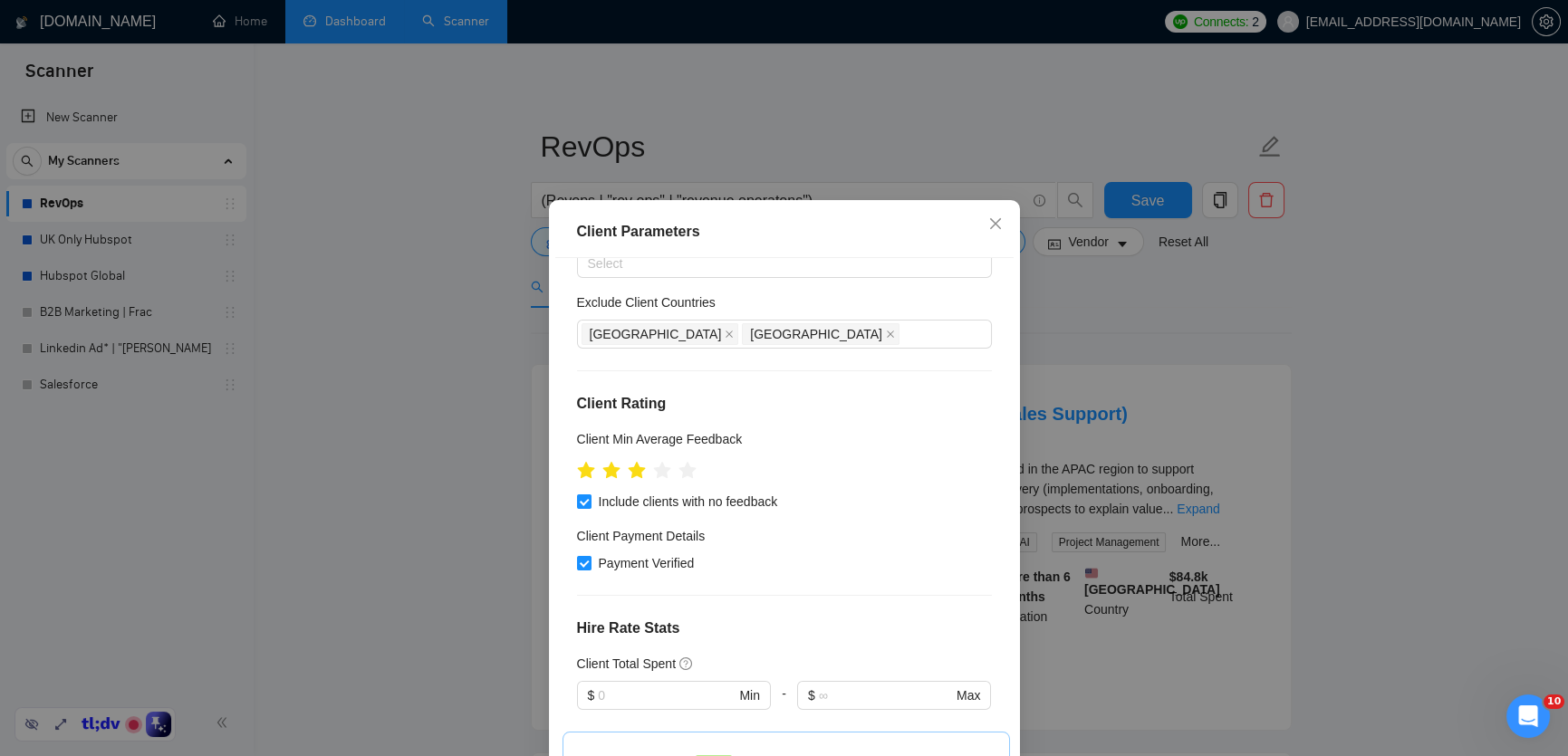
scroll to position [93, 0]
click at [660, 473] on icon "star" at bounding box center [661, 471] width 19 height 18
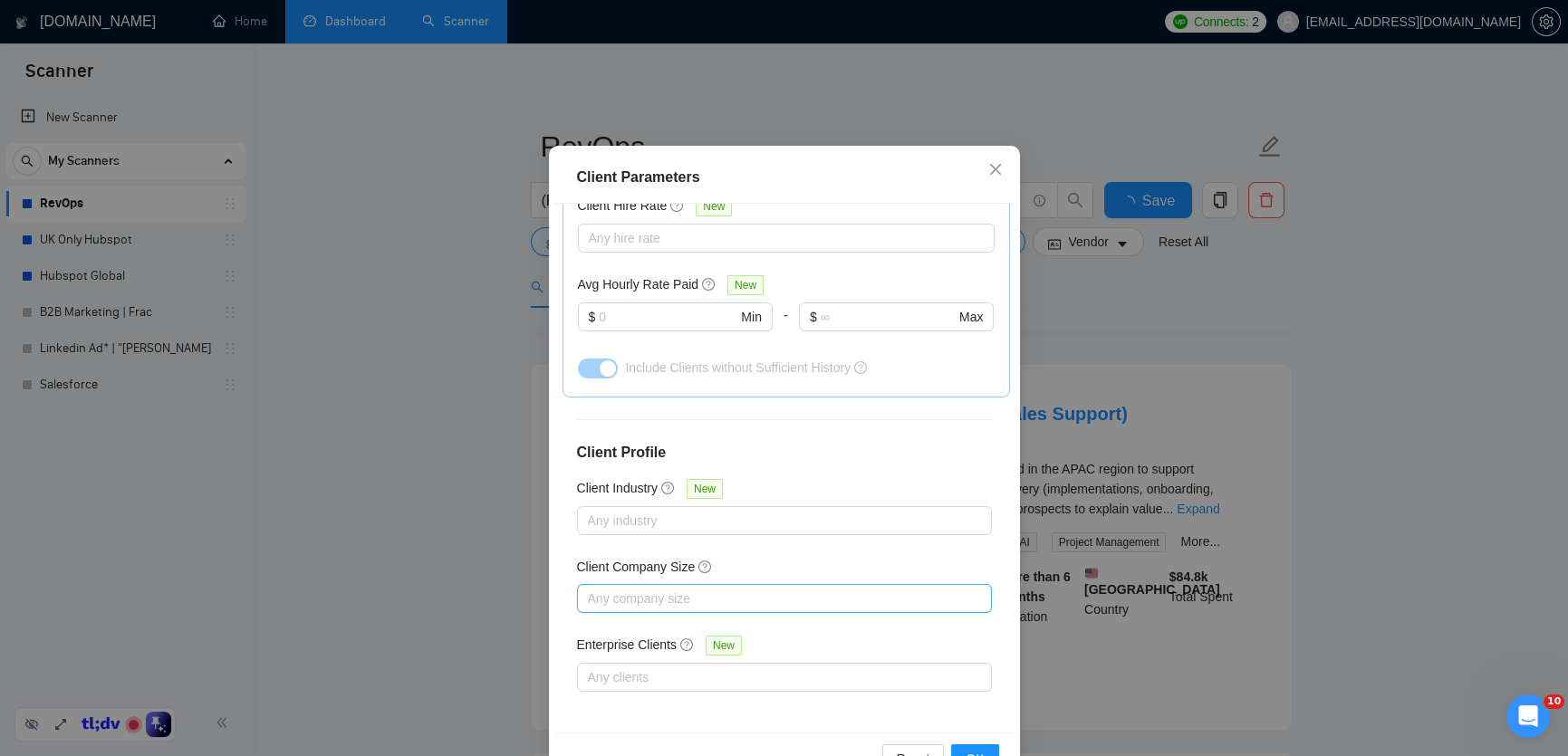
scroll to position [110, 0]
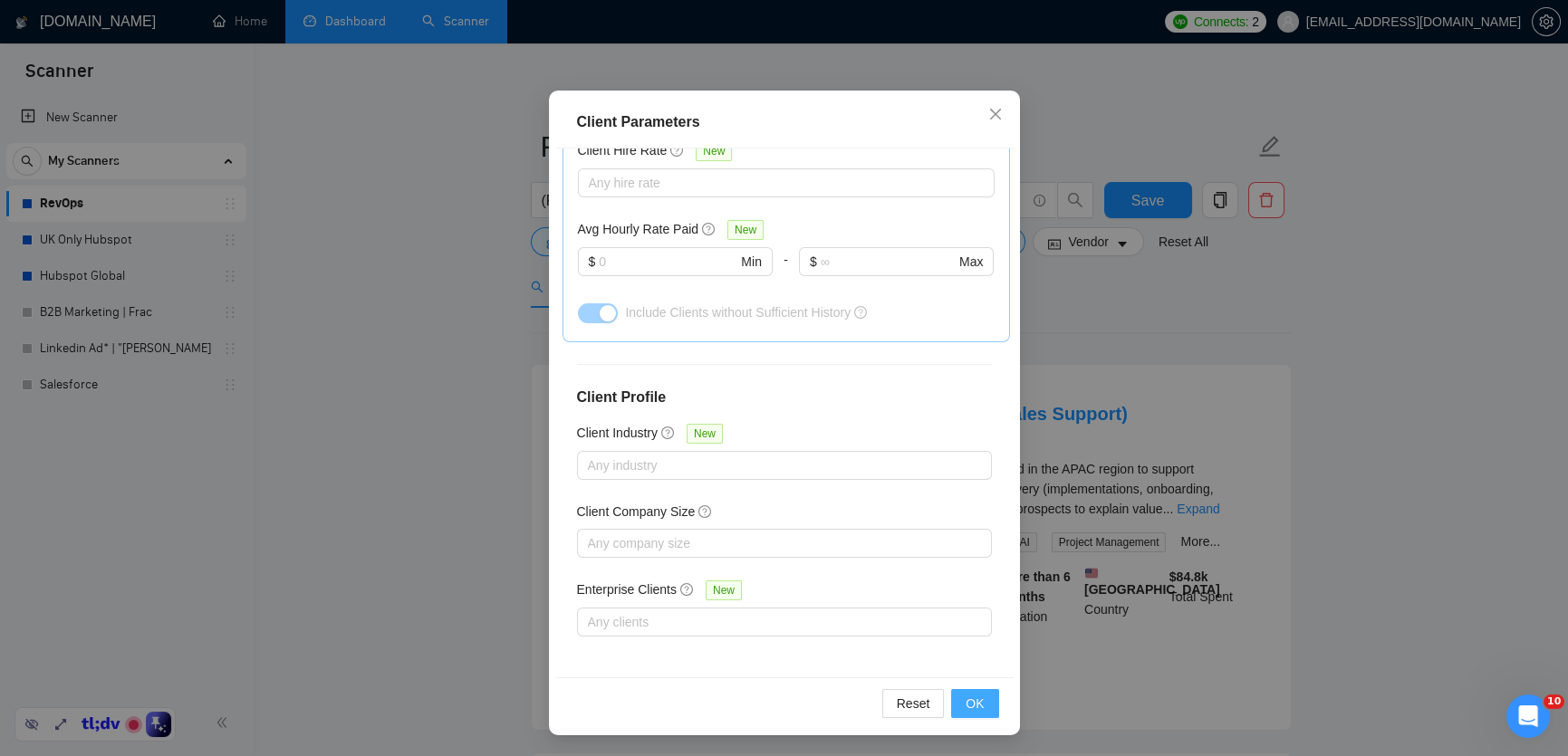
click at [990, 702] on button "OK" at bounding box center [975, 703] width 48 height 29
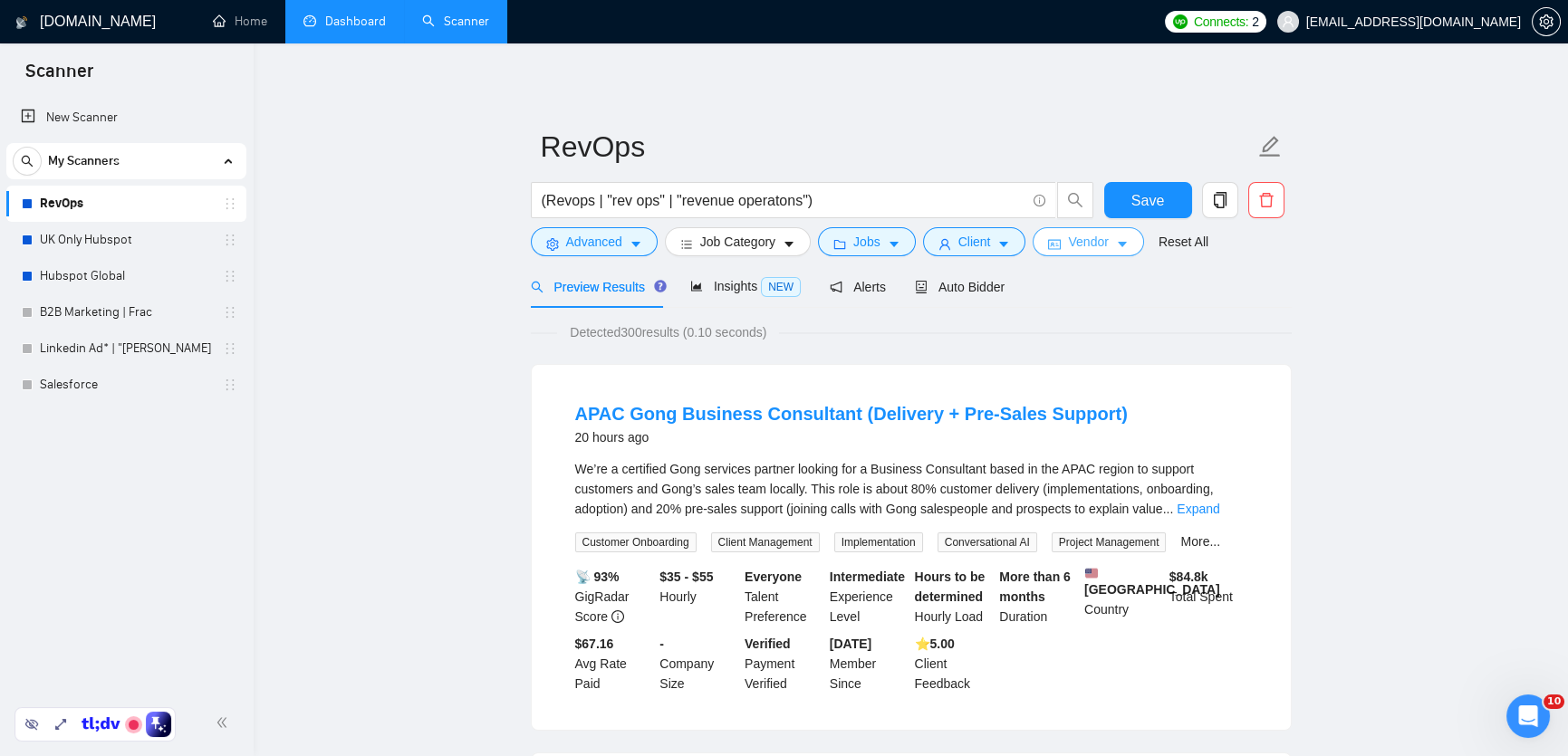
scroll to position [18, 0]
click at [1108, 245] on span "Vendor" at bounding box center [1088, 241] width 40 height 20
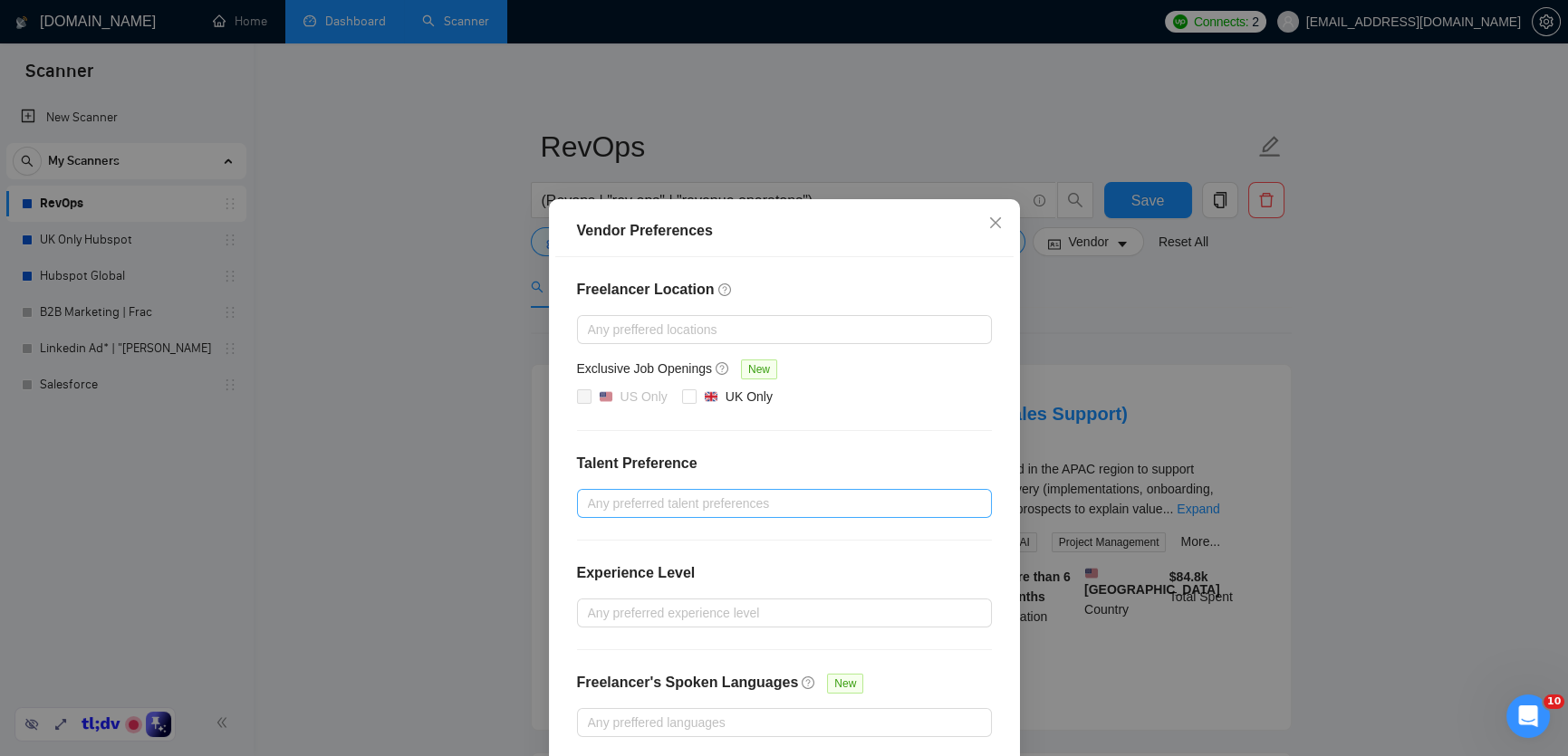
scroll to position [80, 0]
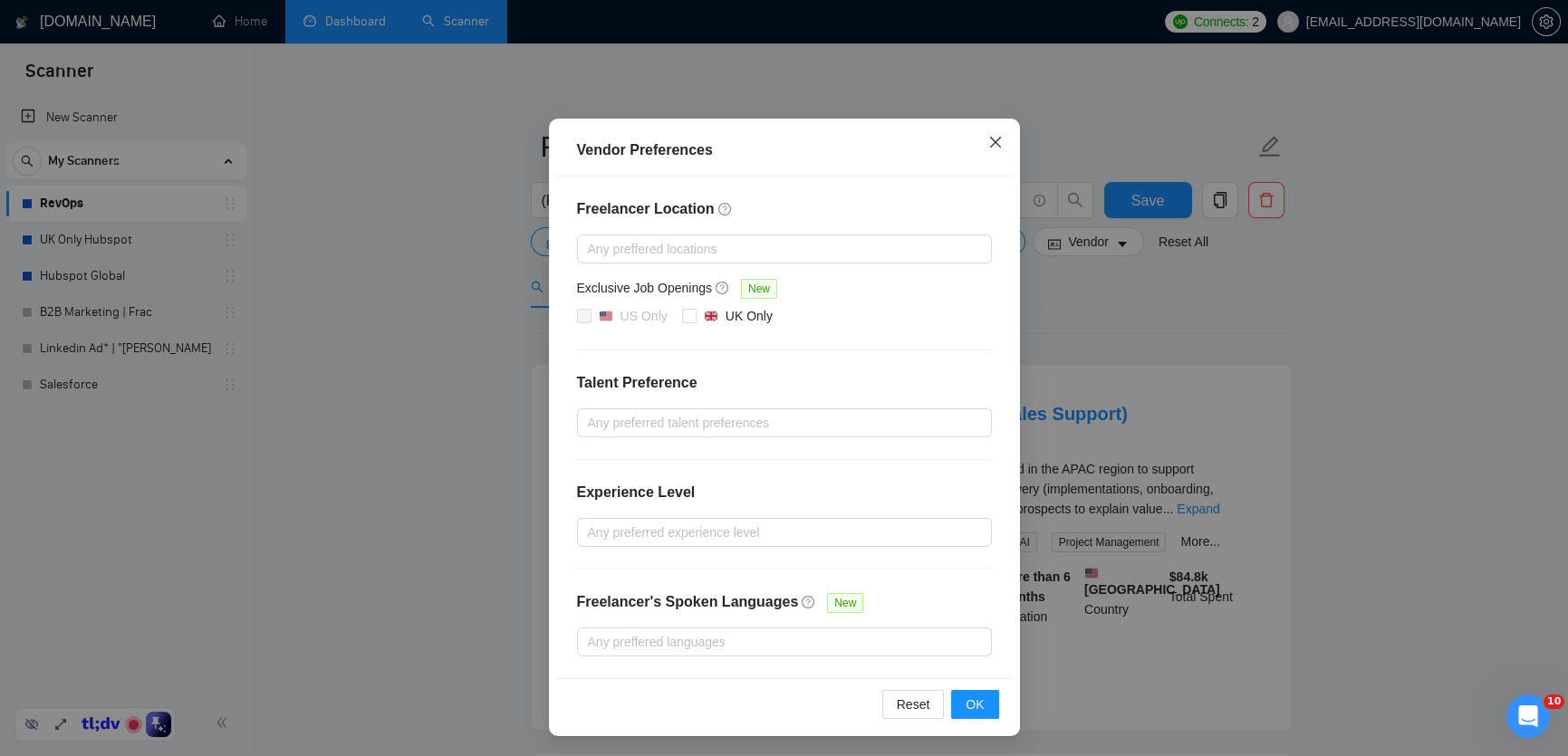
click at [989, 151] on span "Close" at bounding box center [995, 143] width 49 height 48
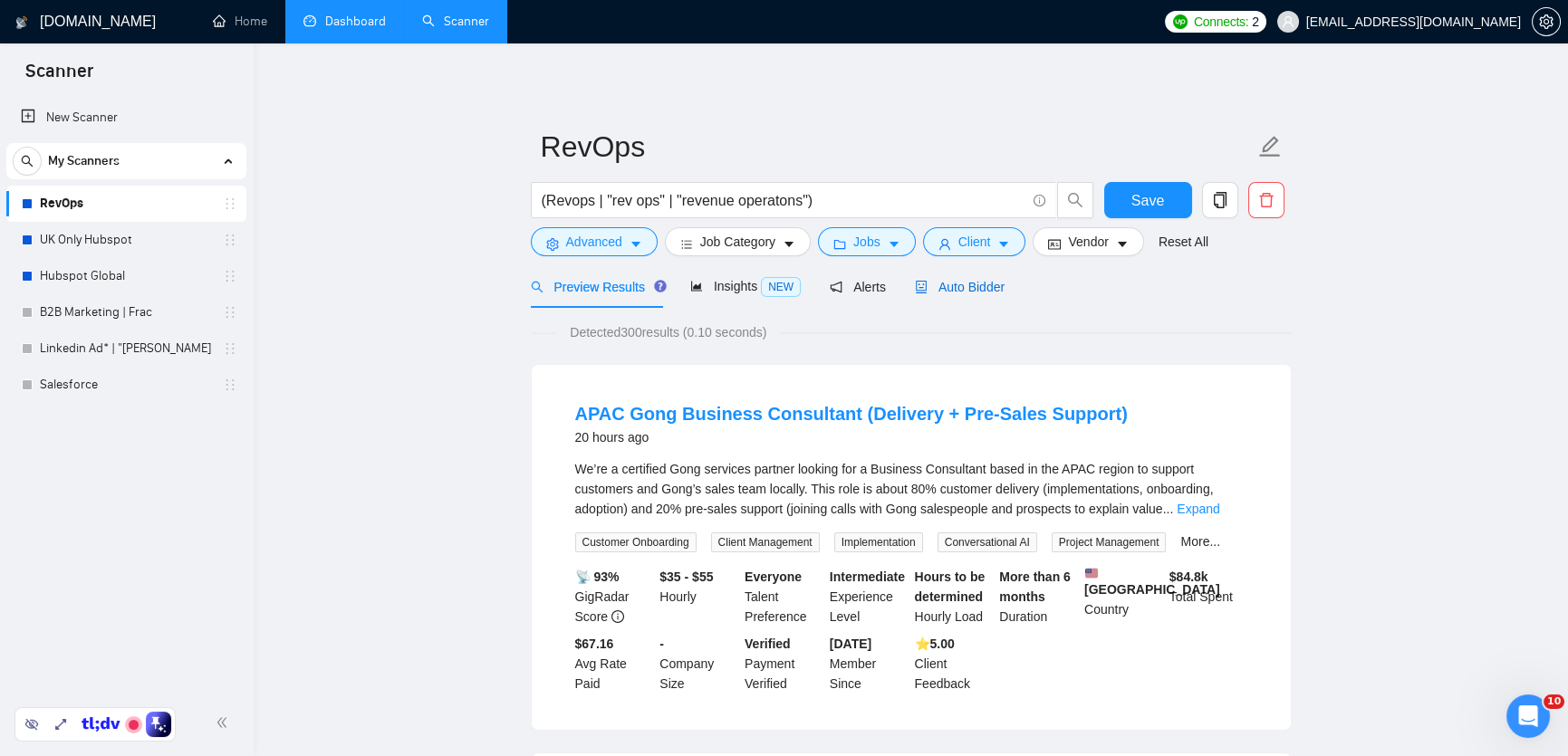
click at [951, 285] on span "Auto Bidder" at bounding box center [960, 287] width 90 height 15
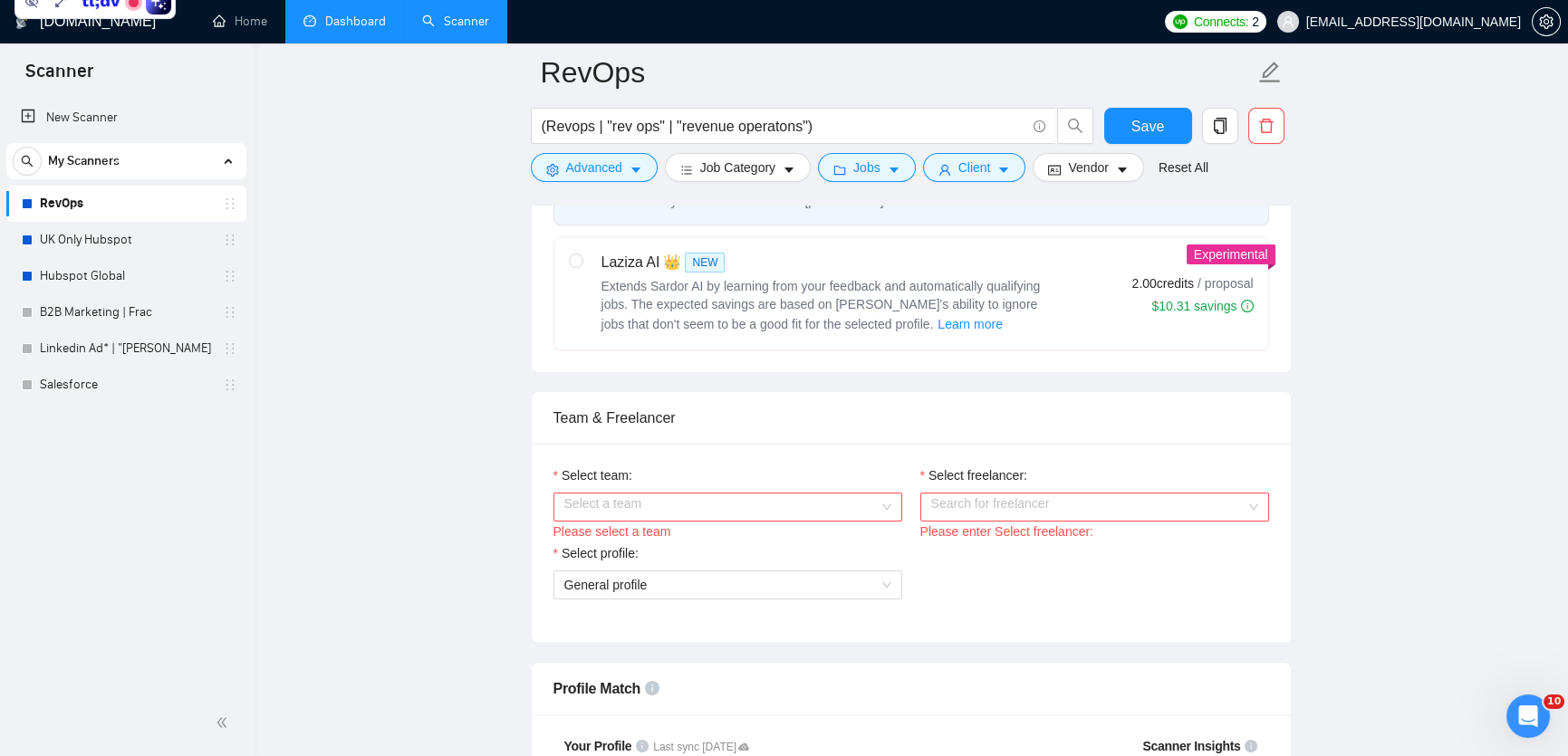
scroll to position [746, 0]
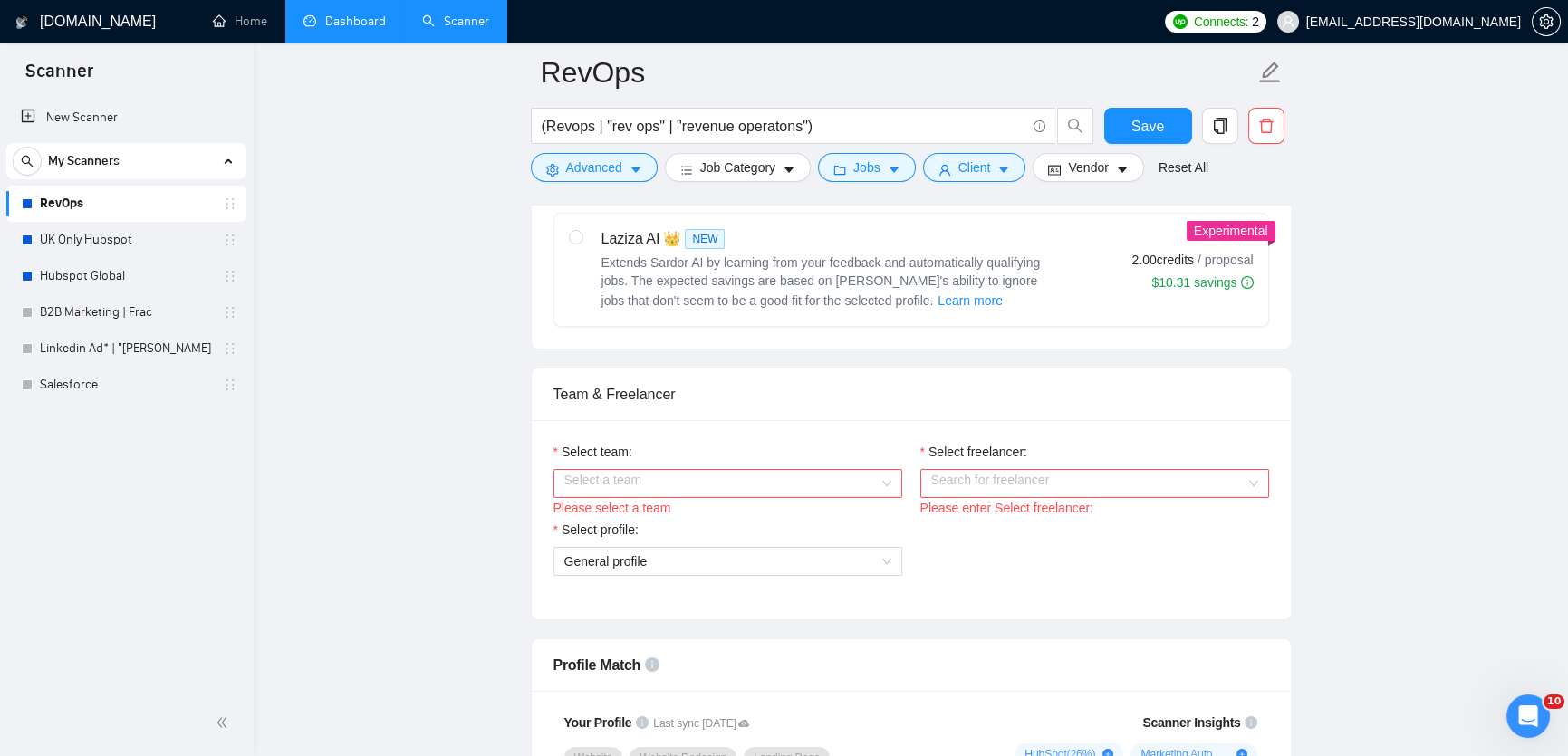
click at [804, 488] on input "Select team:" at bounding box center [721, 483] width 314 height 27
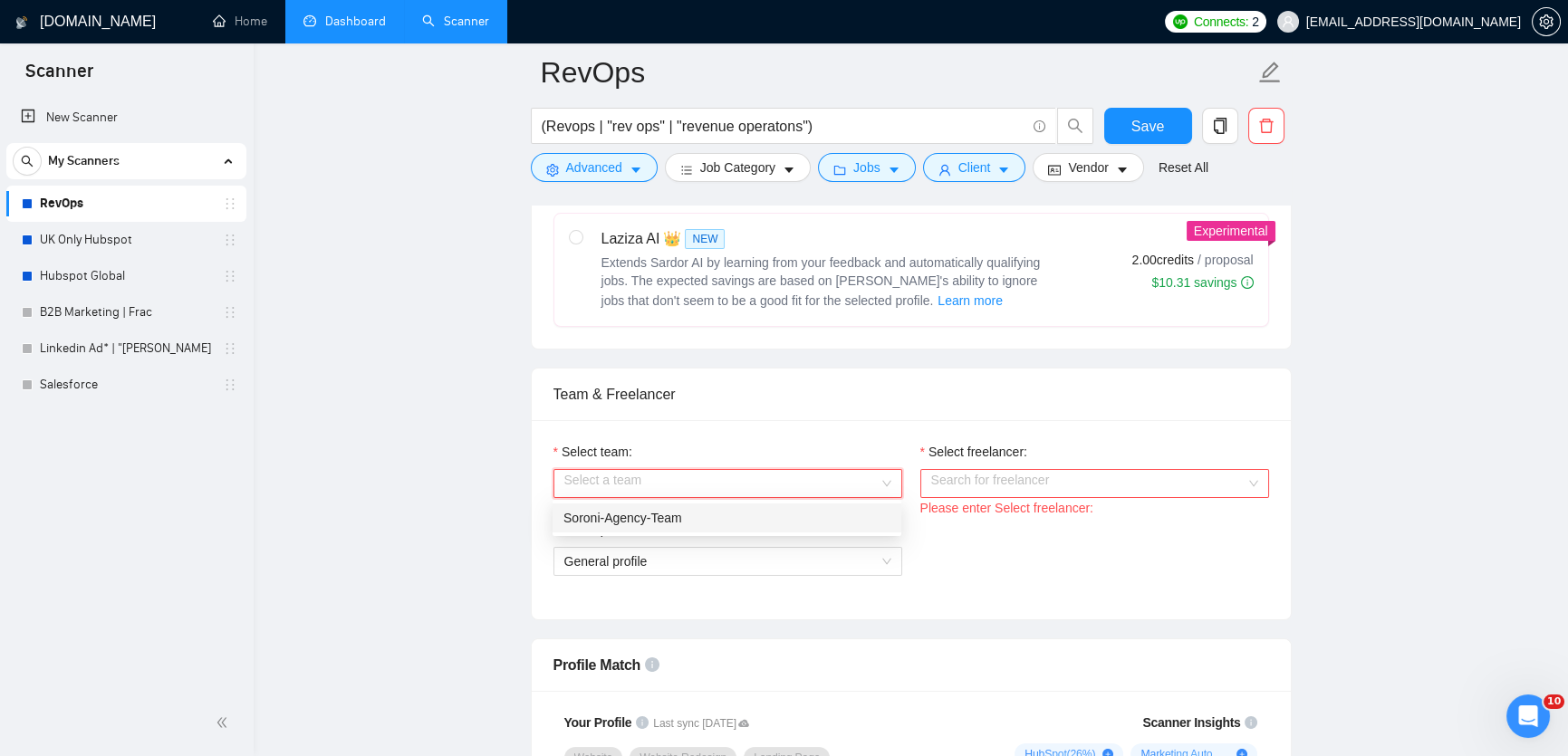
click at [745, 517] on div "Soroni-Agency-Team" at bounding box center [727, 517] width 327 height 20
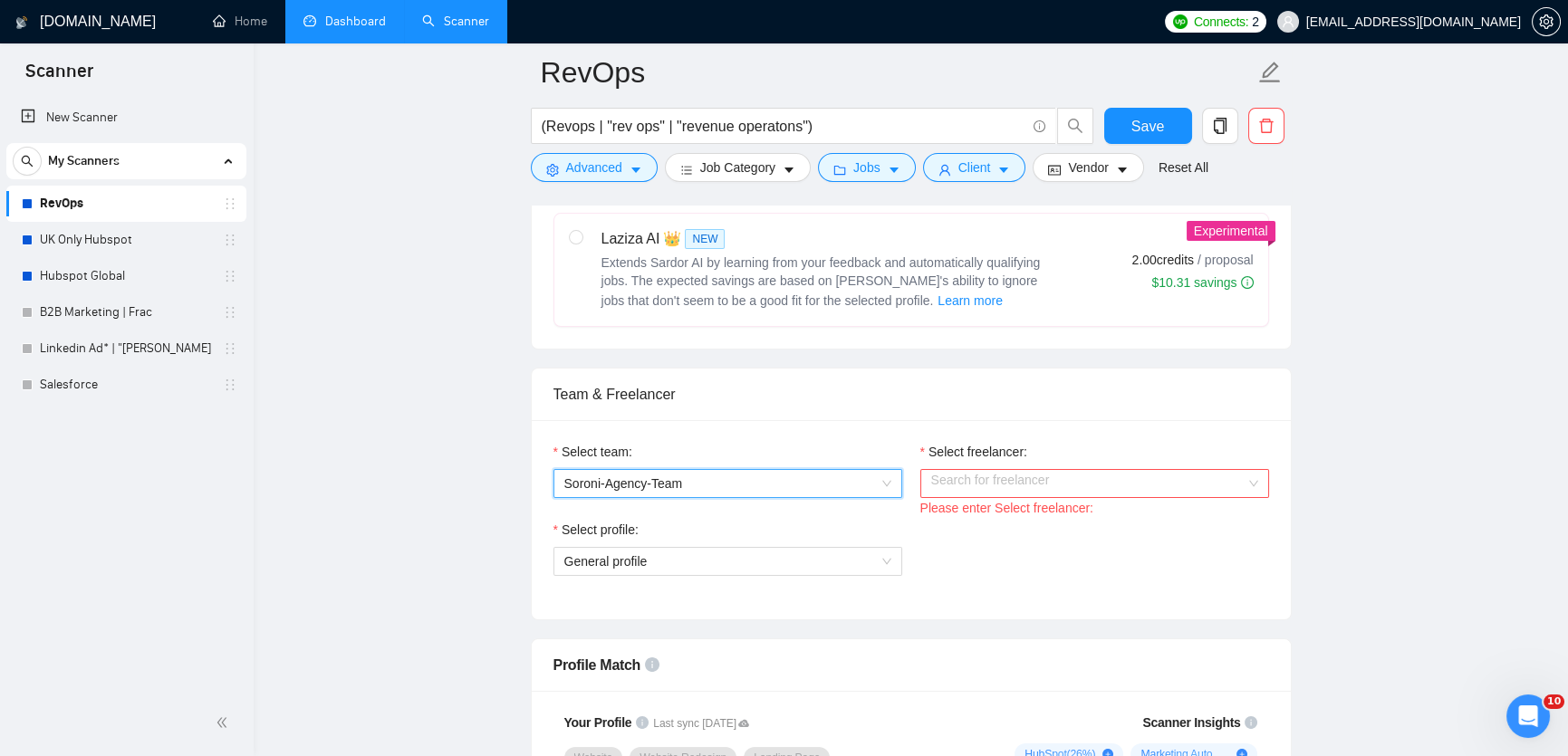
click at [977, 481] on input "Select freelancer:" at bounding box center [1088, 483] width 314 height 27
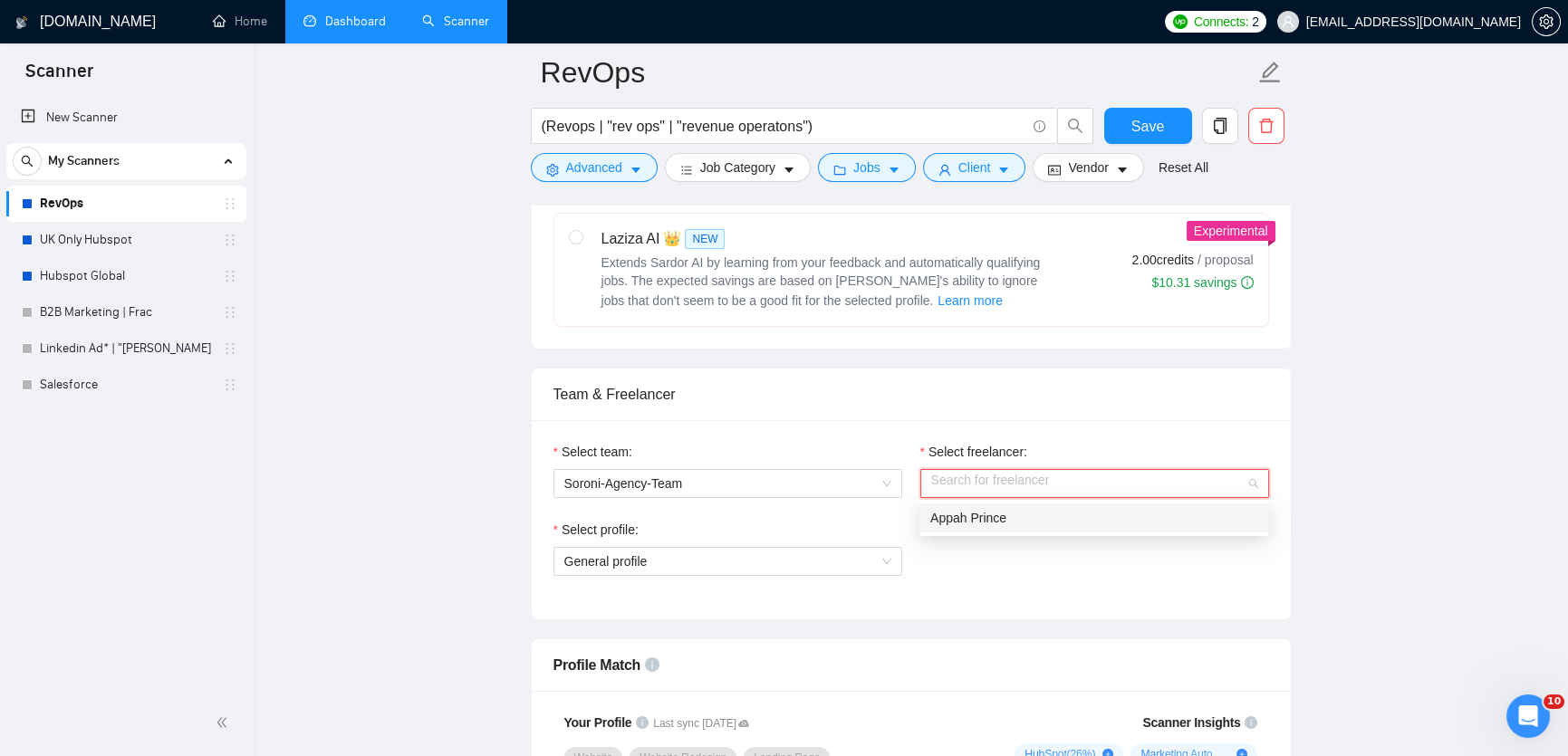
click at [970, 515] on span "Appah Prince" at bounding box center [968, 518] width 76 height 15
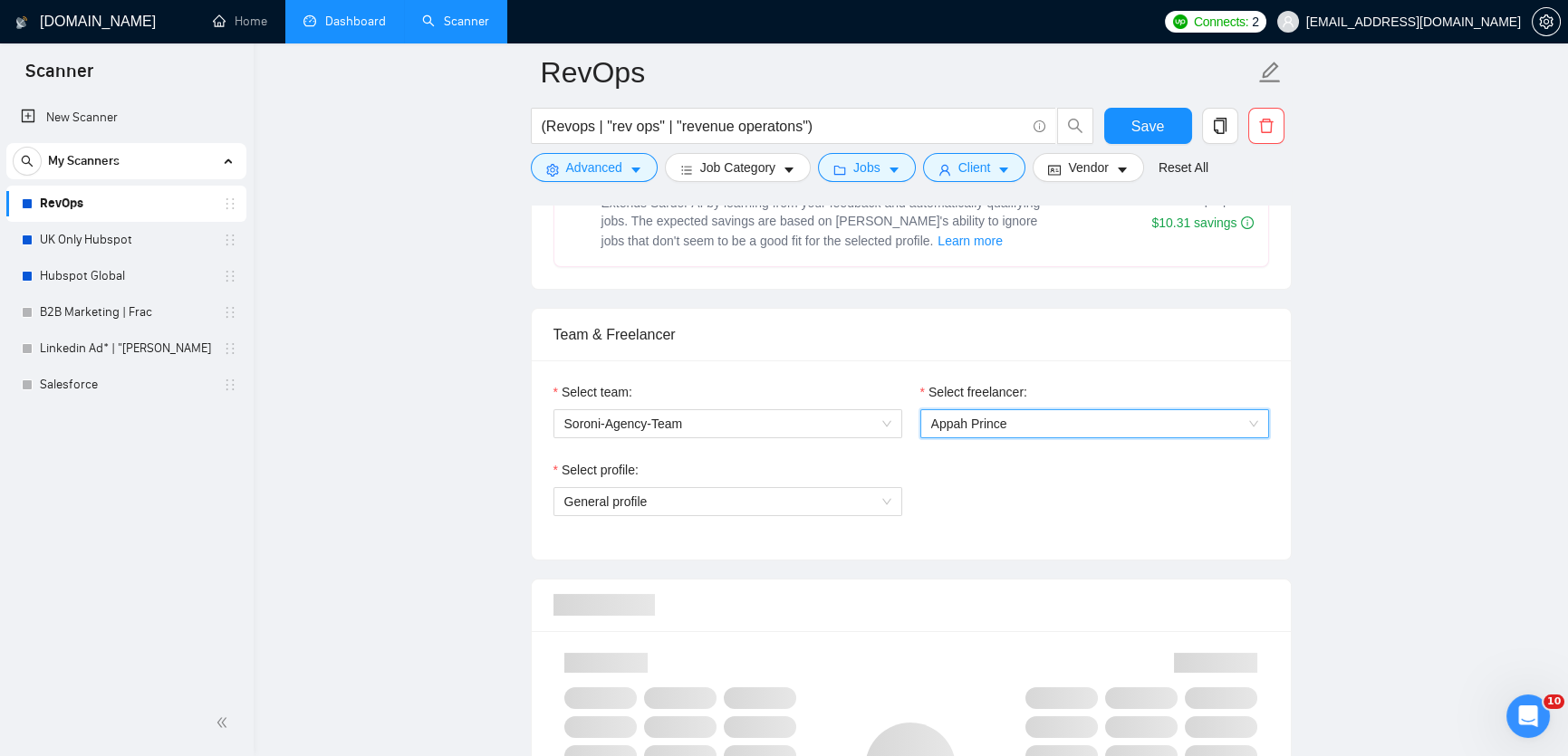
scroll to position [808, 0]
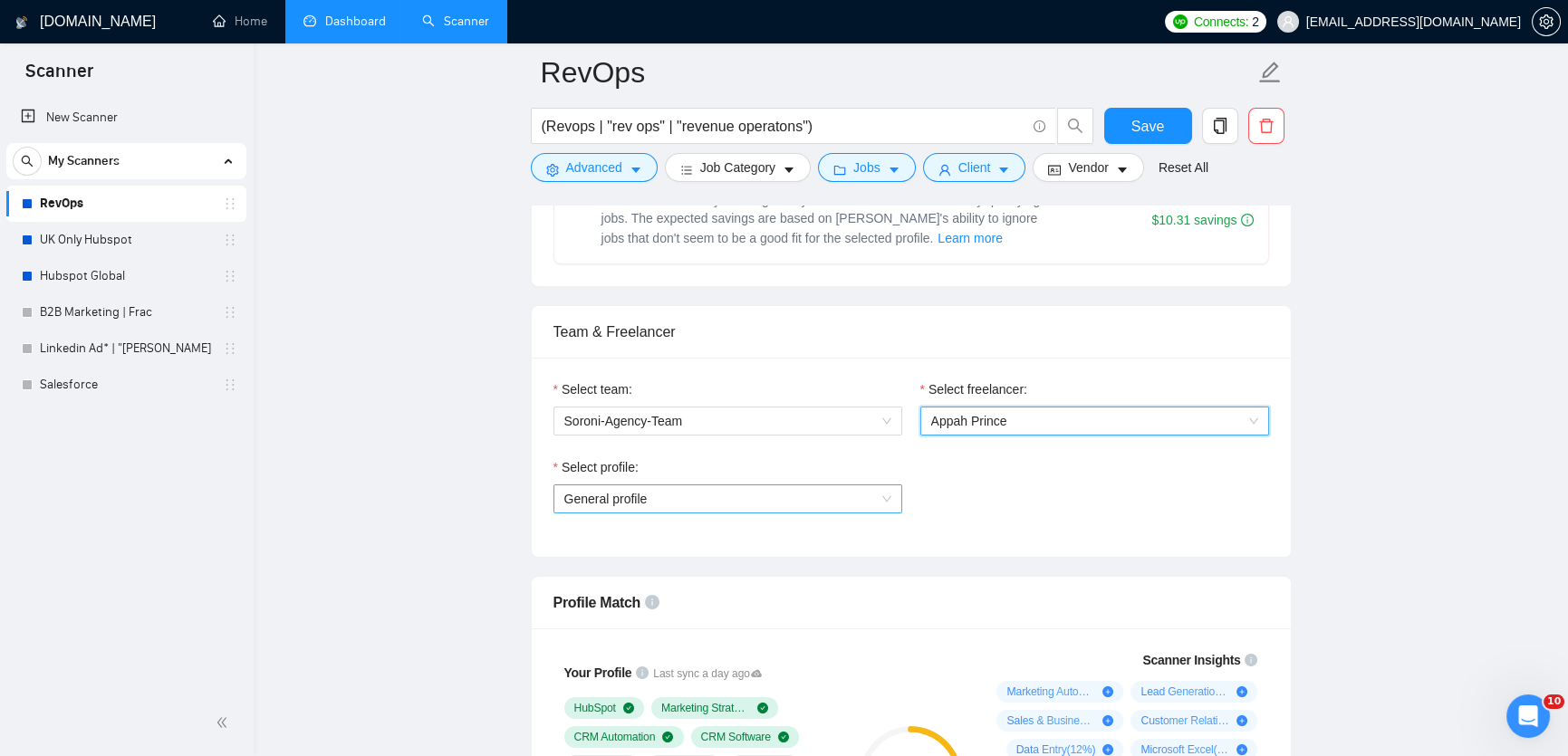
click at [867, 500] on span "General profile" at bounding box center [728, 499] width 327 height 27
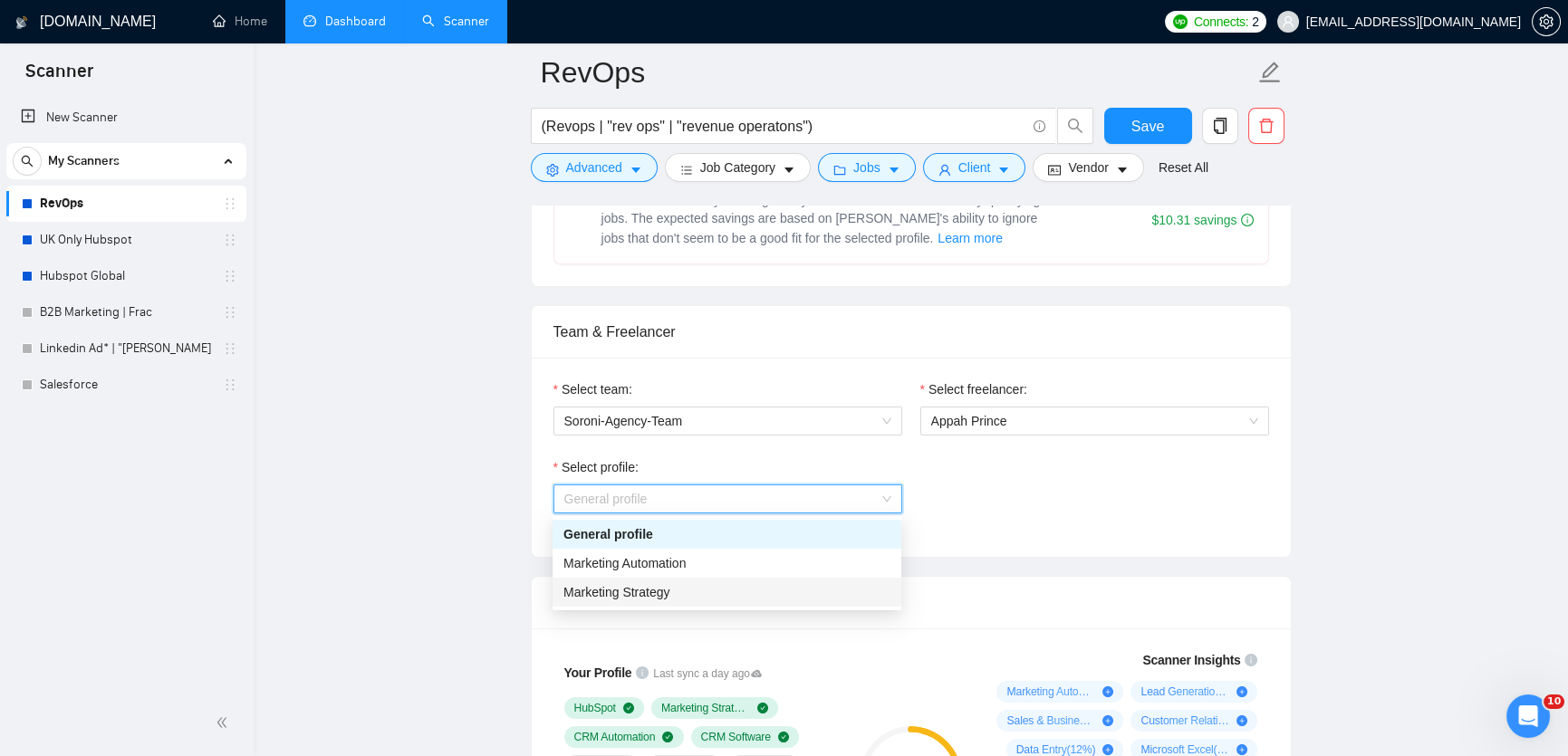
click at [747, 593] on div "Marketing Strategy" at bounding box center [727, 592] width 327 height 20
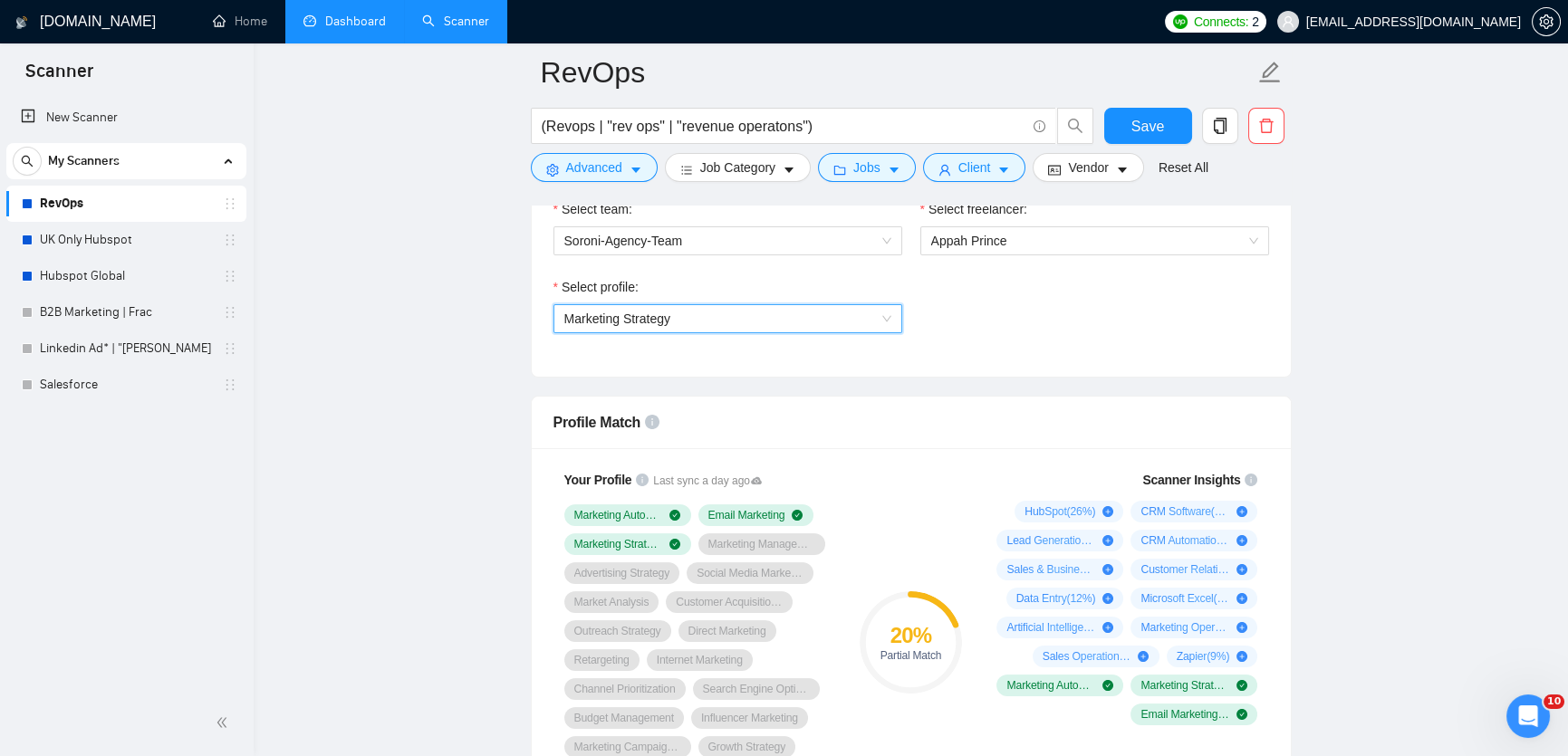
scroll to position [990, 0]
click at [1167, 122] on button "Save" at bounding box center [1148, 126] width 88 height 36
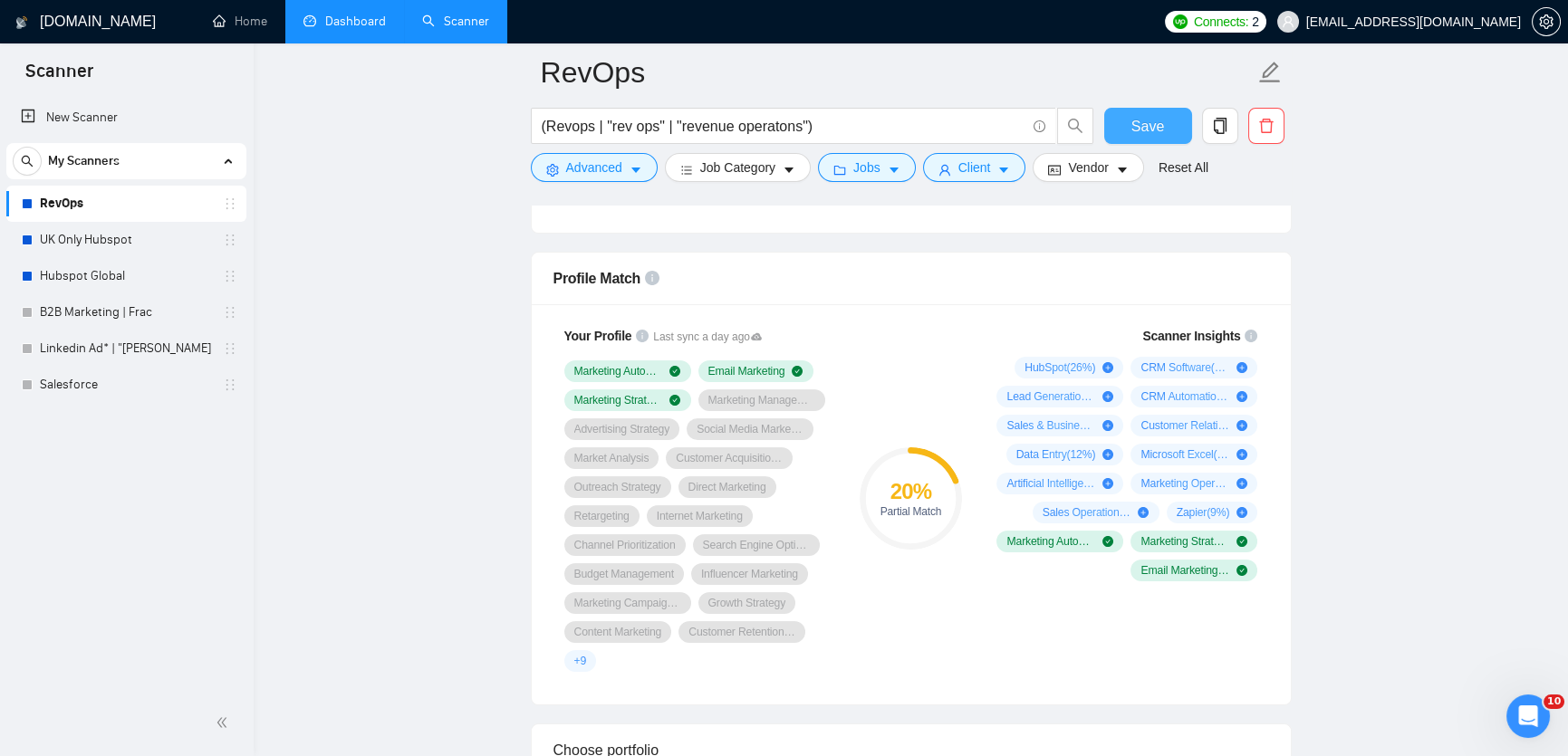
scroll to position [1138, 0]
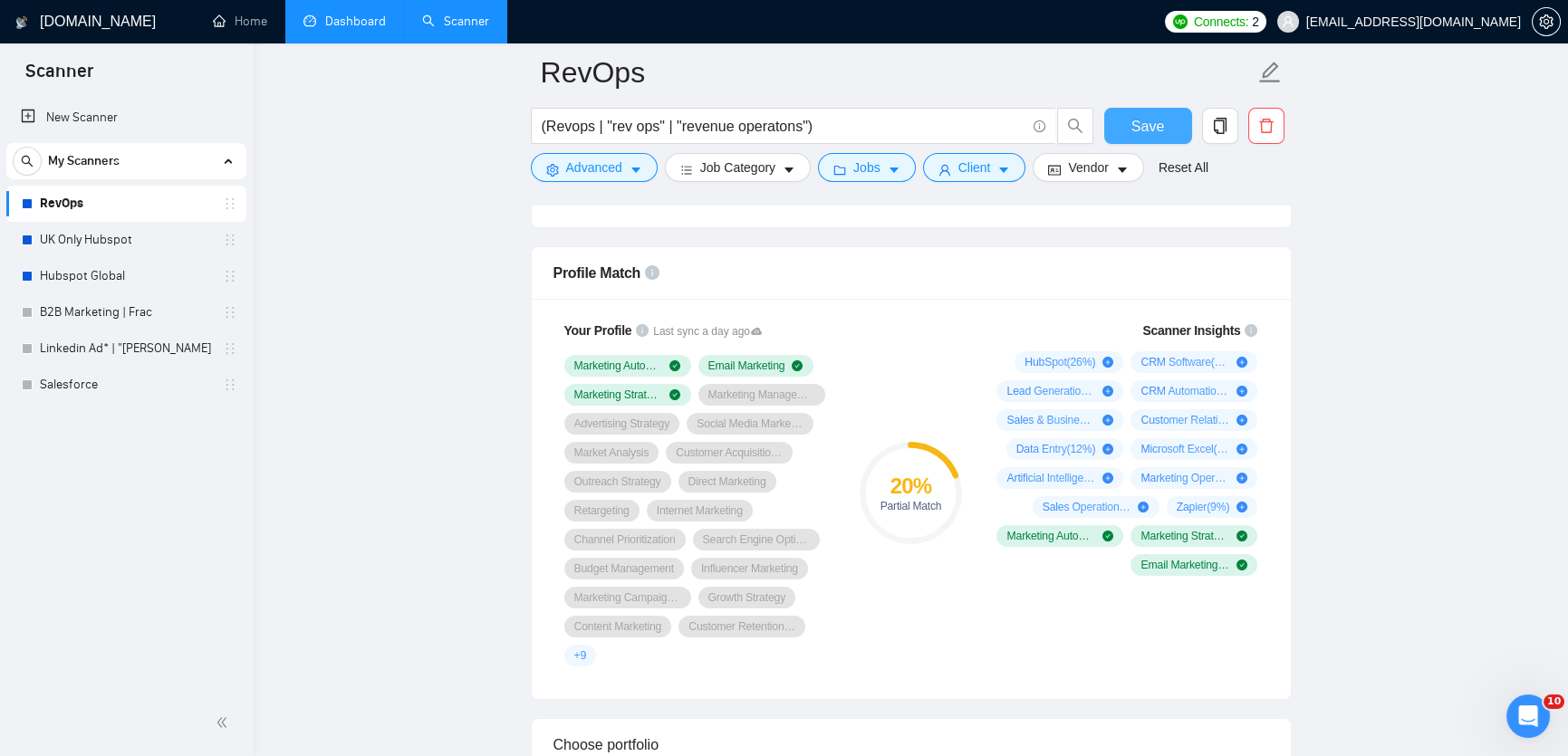
click at [1135, 119] on span "Save" at bounding box center [1147, 126] width 33 height 22
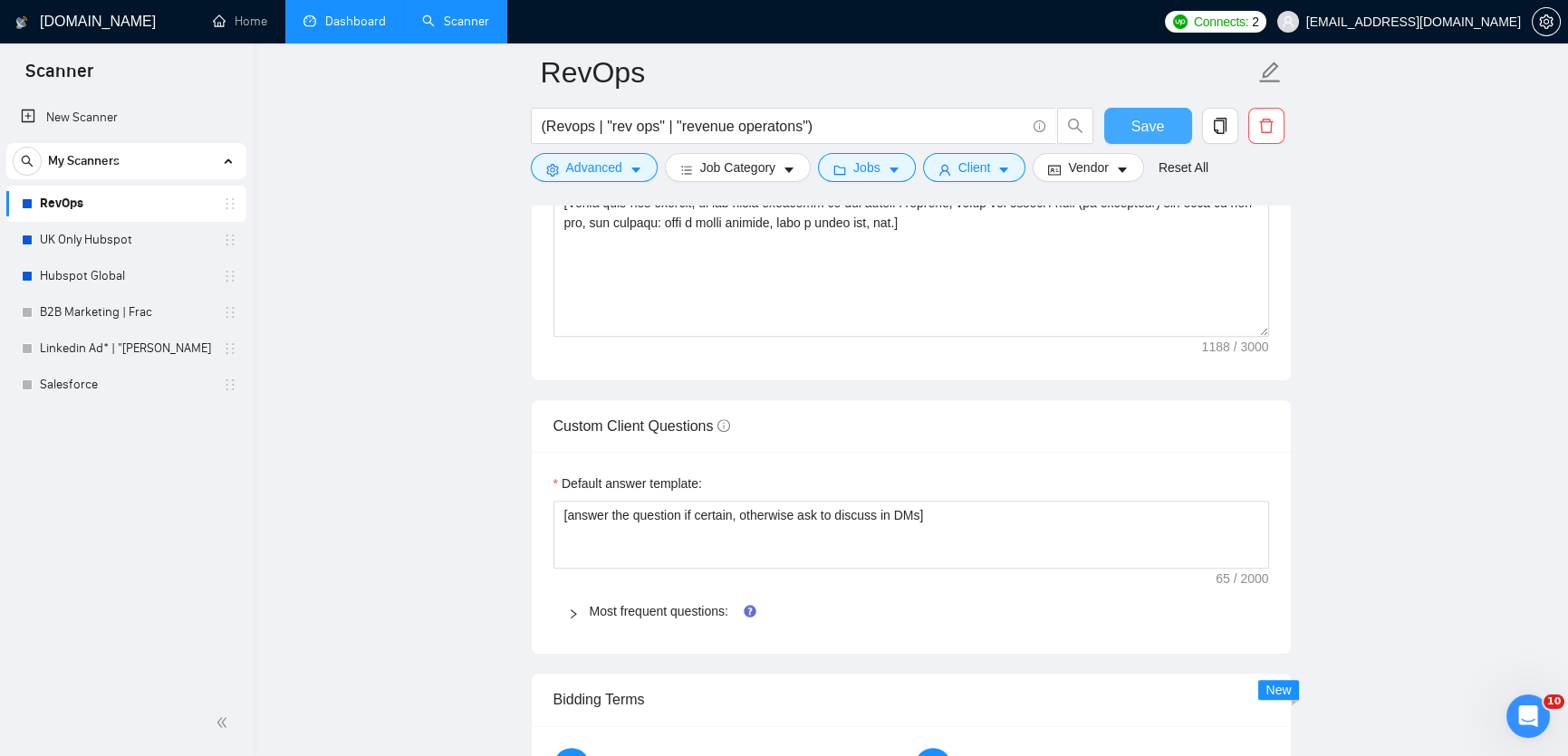
scroll to position [2380, 0]
click at [674, 610] on link "Most frequent questions:" at bounding box center [659, 611] width 139 height 15
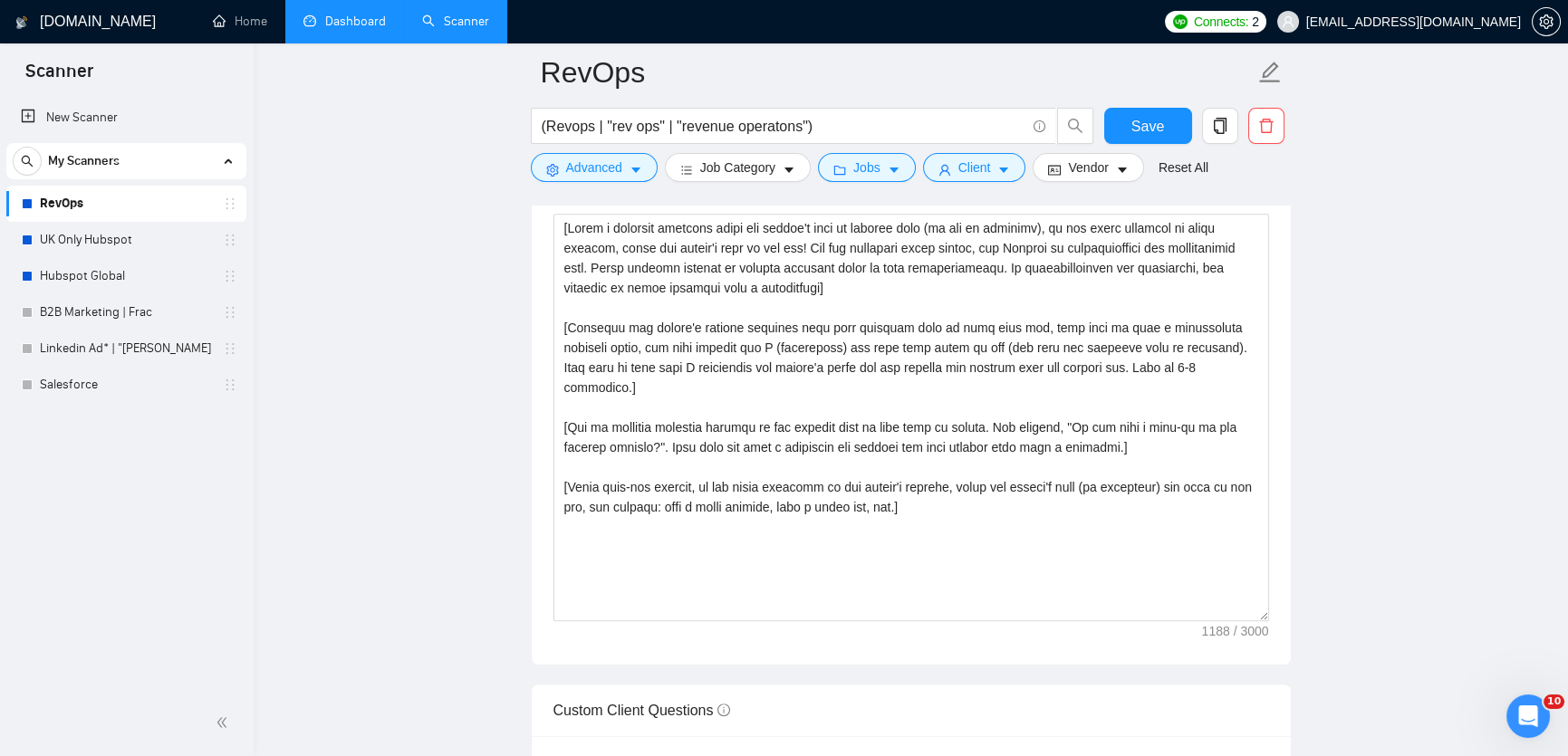
scroll to position [2091, 0]
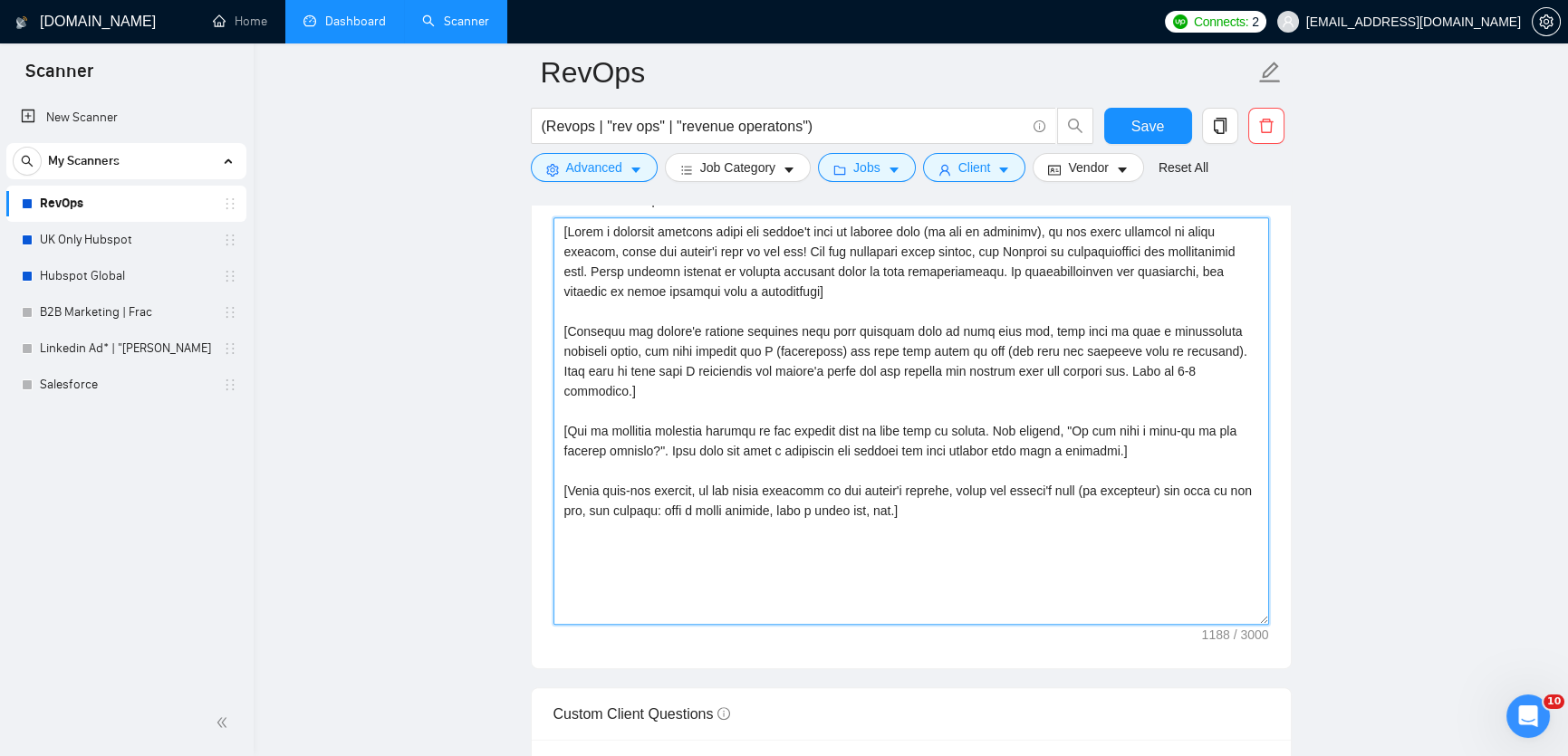
click at [911, 323] on textarea "Cover letter template:" at bounding box center [910, 420] width 715 height 407
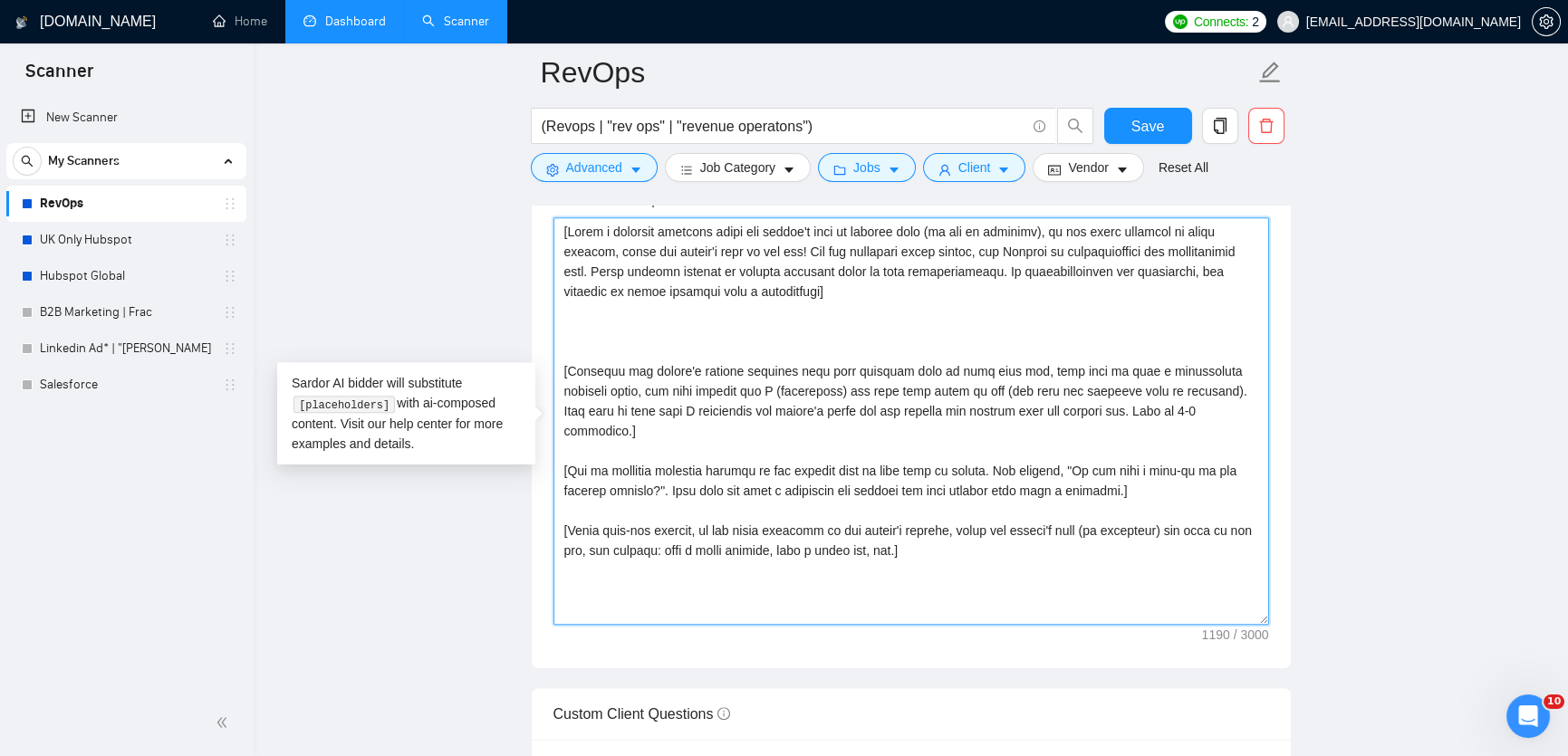
paste textarea "Creating [delivered result from job post and add real catchy % of possible achi…"
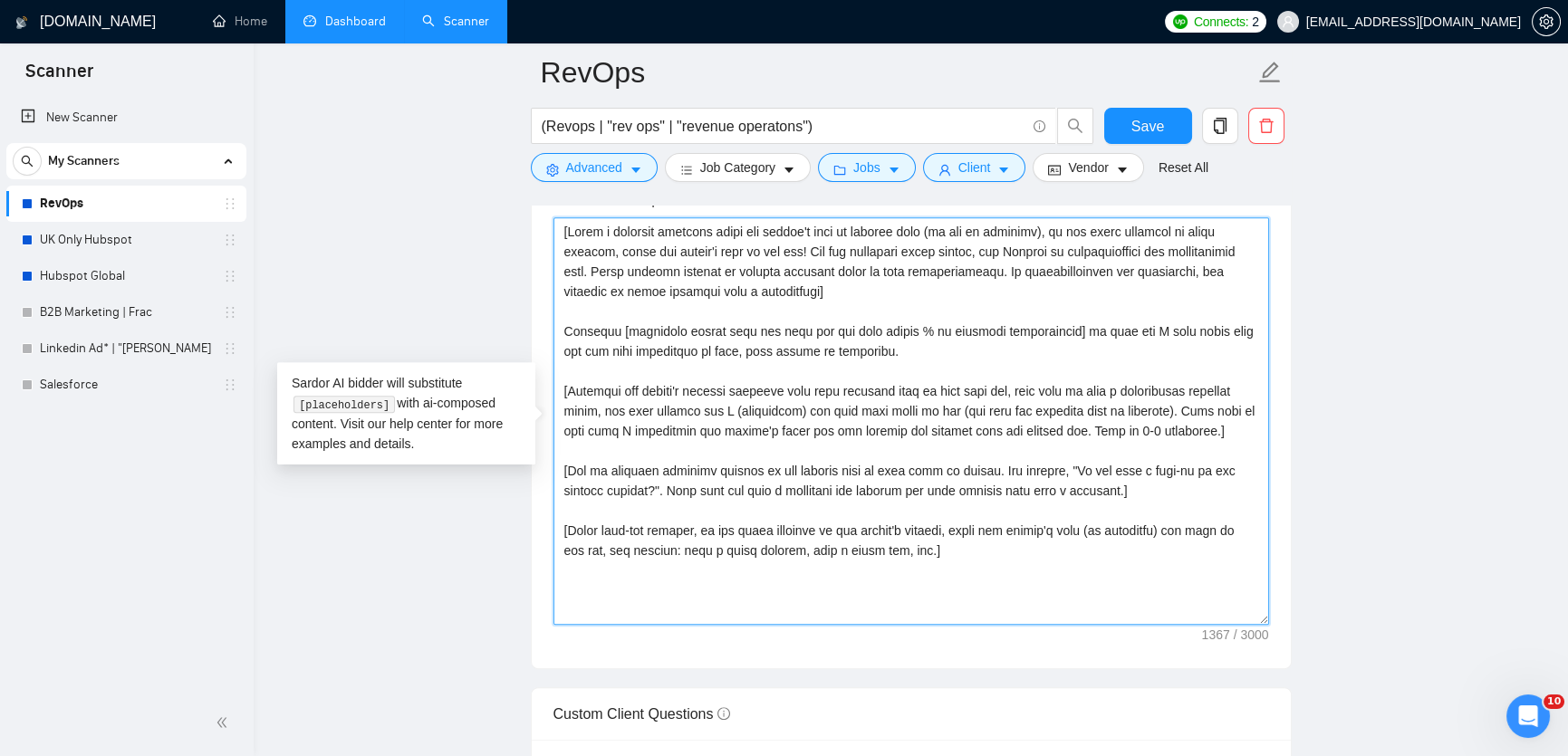
drag, startPoint x: 616, startPoint y: 339, endPoint x: 1086, endPoint y: 338, distance: 470.0
click at [1086, 338] on textarea "Cover letter template:" at bounding box center [910, 420] width 715 height 407
click at [810, 378] on textarea "Cover letter template:" at bounding box center [910, 420] width 715 height 407
click at [1064, 342] on textarea "Cover letter template:" at bounding box center [910, 420] width 715 height 407
click at [1075, 344] on textarea "Cover letter template:" at bounding box center [910, 420] width 715 height 407
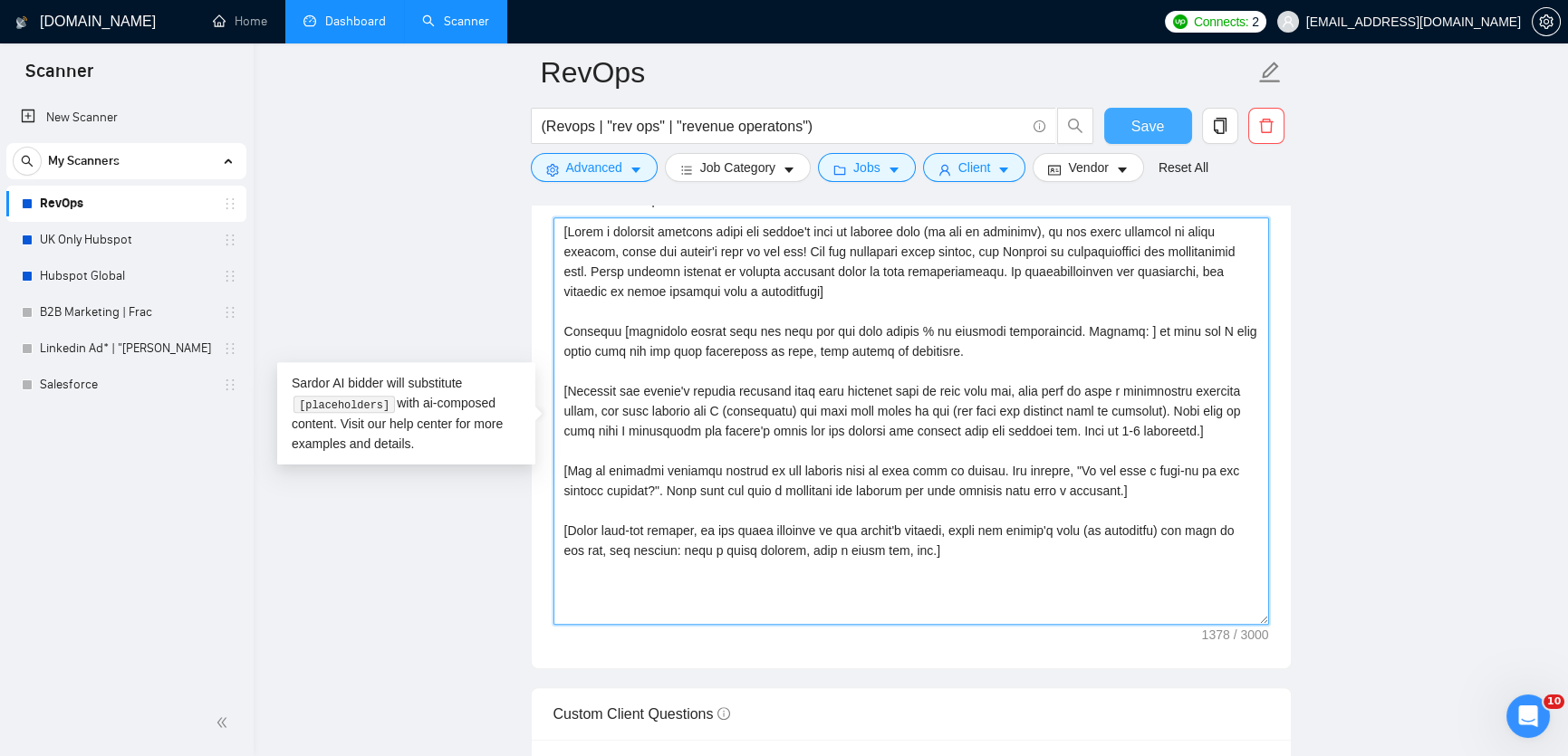
type textarea "[Write a personal greeting using the client's name or company name (if any is p…"
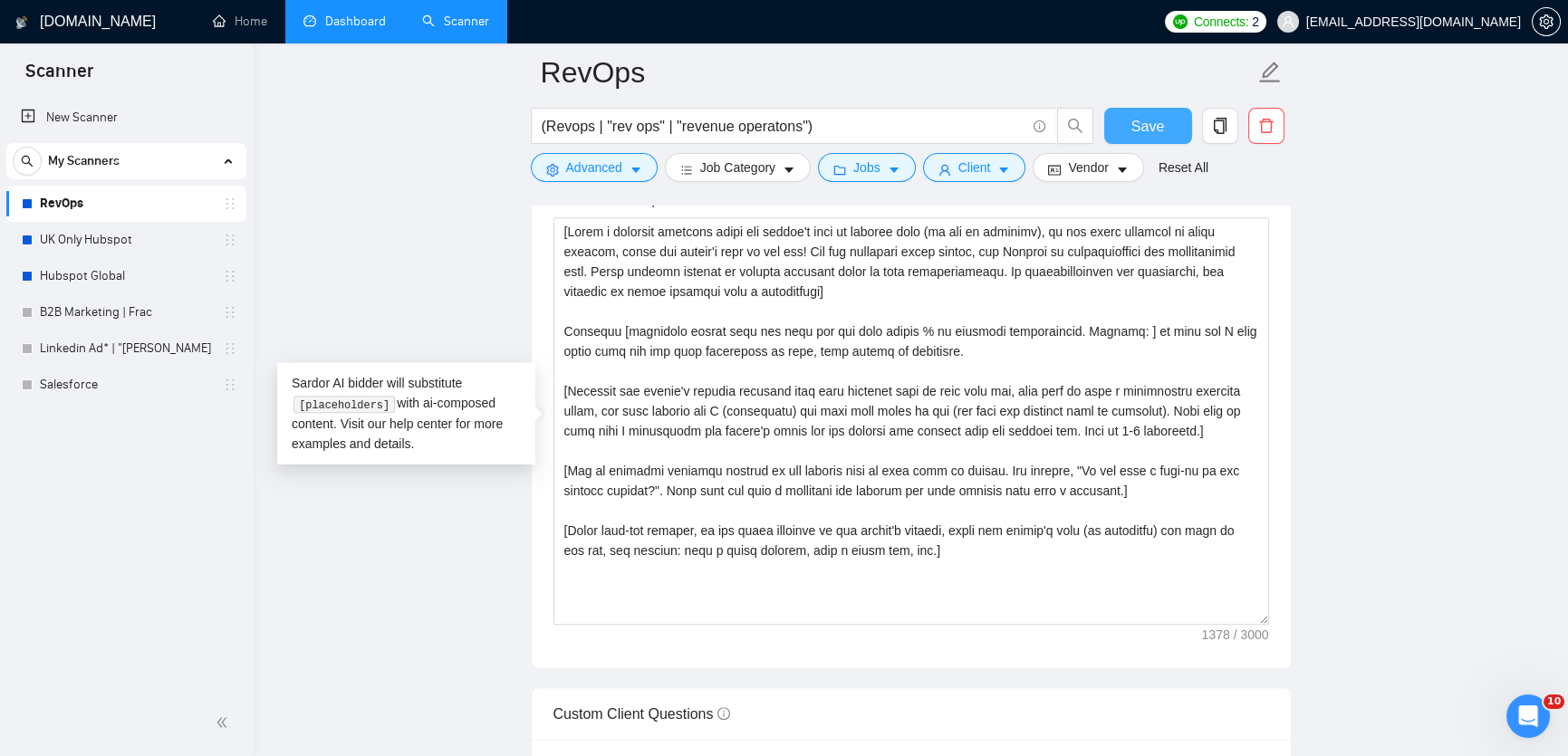
click at [1145, 124] on span "Save" at bounding box center [1147, 126] width 33 height 22
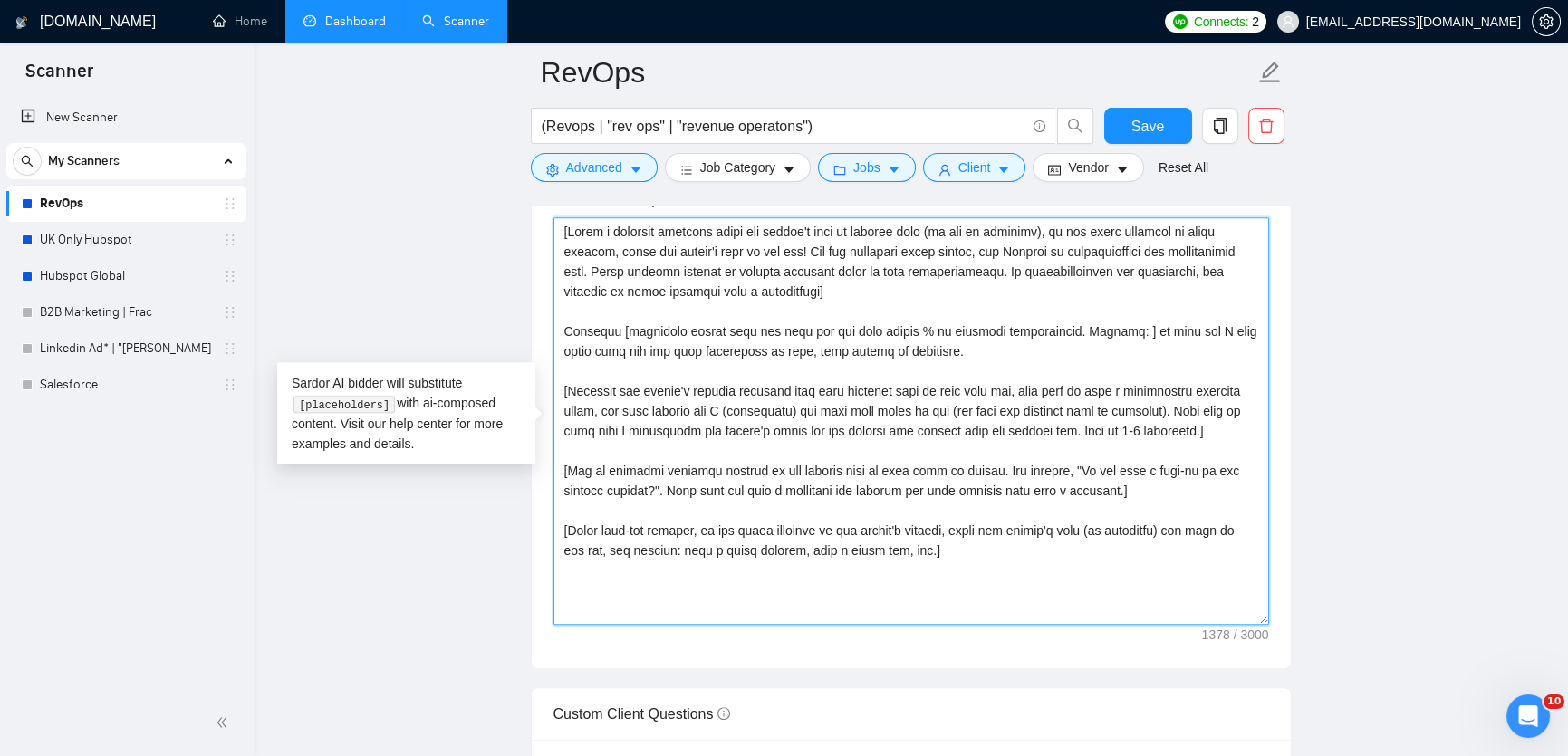
drag, startPoint x: 873, startPoint y: 299, endPoint x: 553, endPoint y: 230, distance: 327.4
click at [553, 230] on textarea "Cover letter template:" at bounding box center [910, 420] width 715 height 407
paste textarea "provided)] [If the name is missing, write a greeting, like - "Hello 👋""
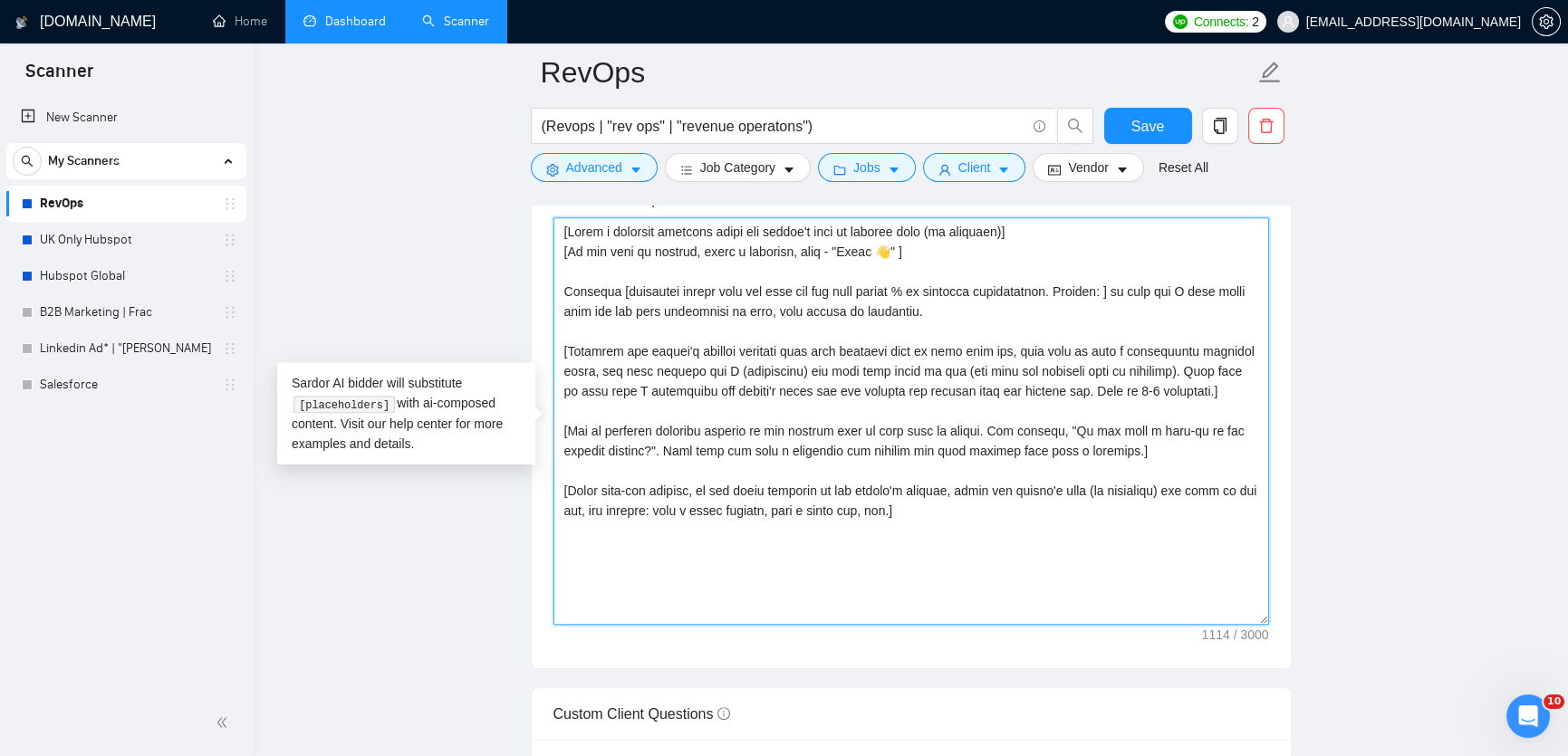
click at [1141, 296] on textarea "Cover letter template:" at bounding box center [910, 420] width 715 height 407
drag, startPoint x: 1142, startPoint y: 296, endPoint x: 1086, endPoint y: 300, distance: 56.1
click at [1086, 300] on textarea "Cover letter template:" at bounding box center [910, 420] width 715 height 407
type textarea "[Lorem i dolorsit ametcons adipi eli seddoe't inci ut laboree dolo (ma aliquaen…"
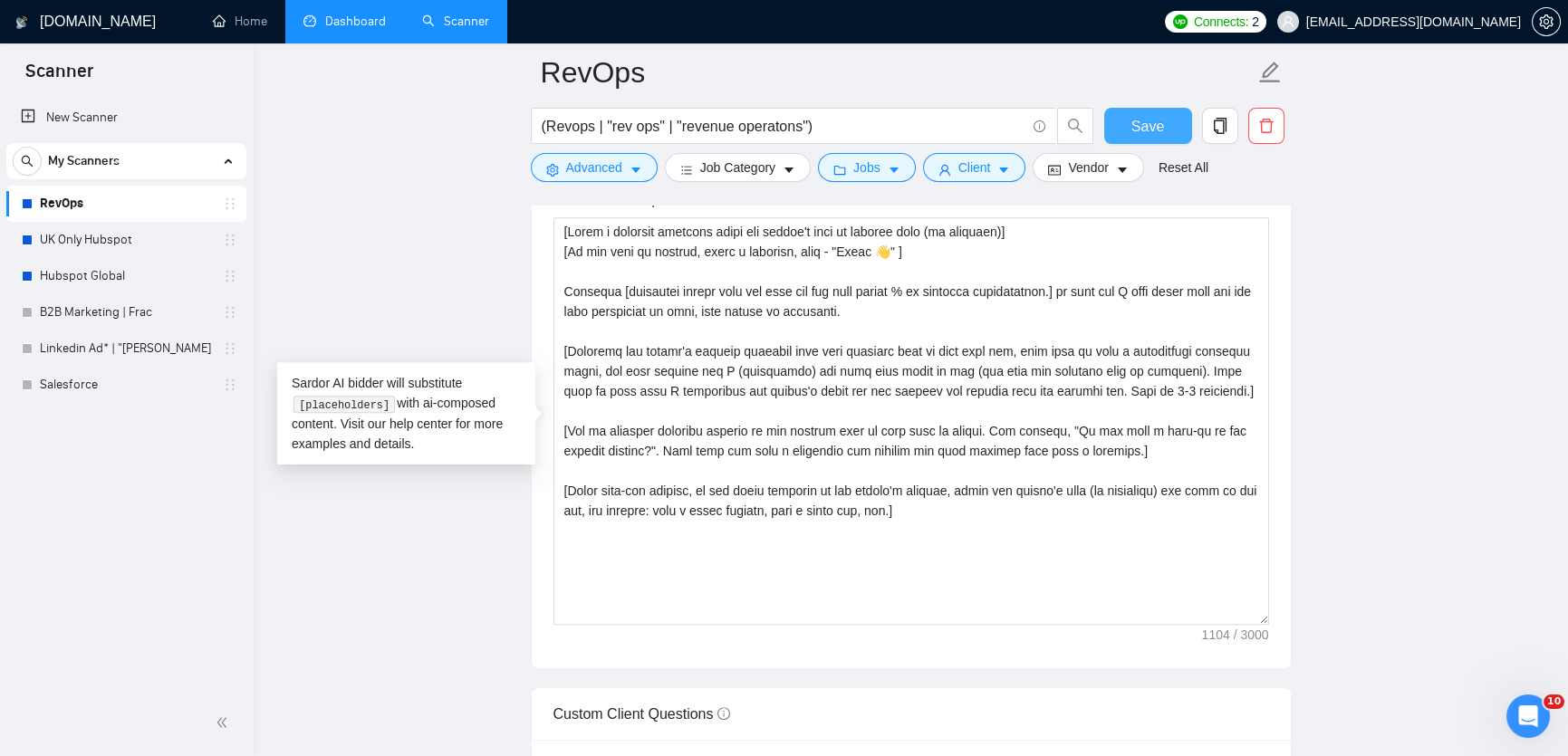
click at [1146, 117] on span "Save" at bounding box center [1147, 126] width 33 height 22
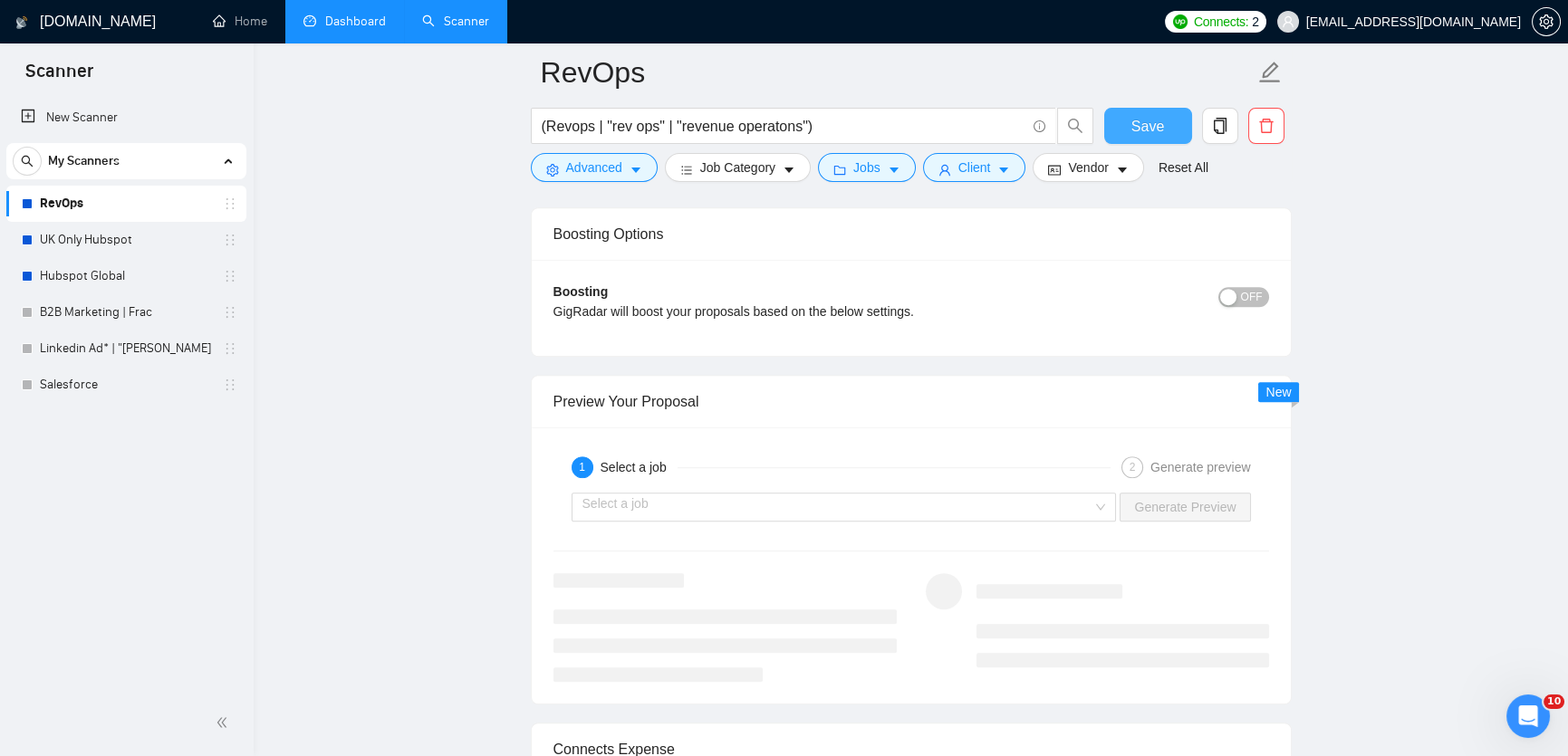
scroll to position [3273, 0]
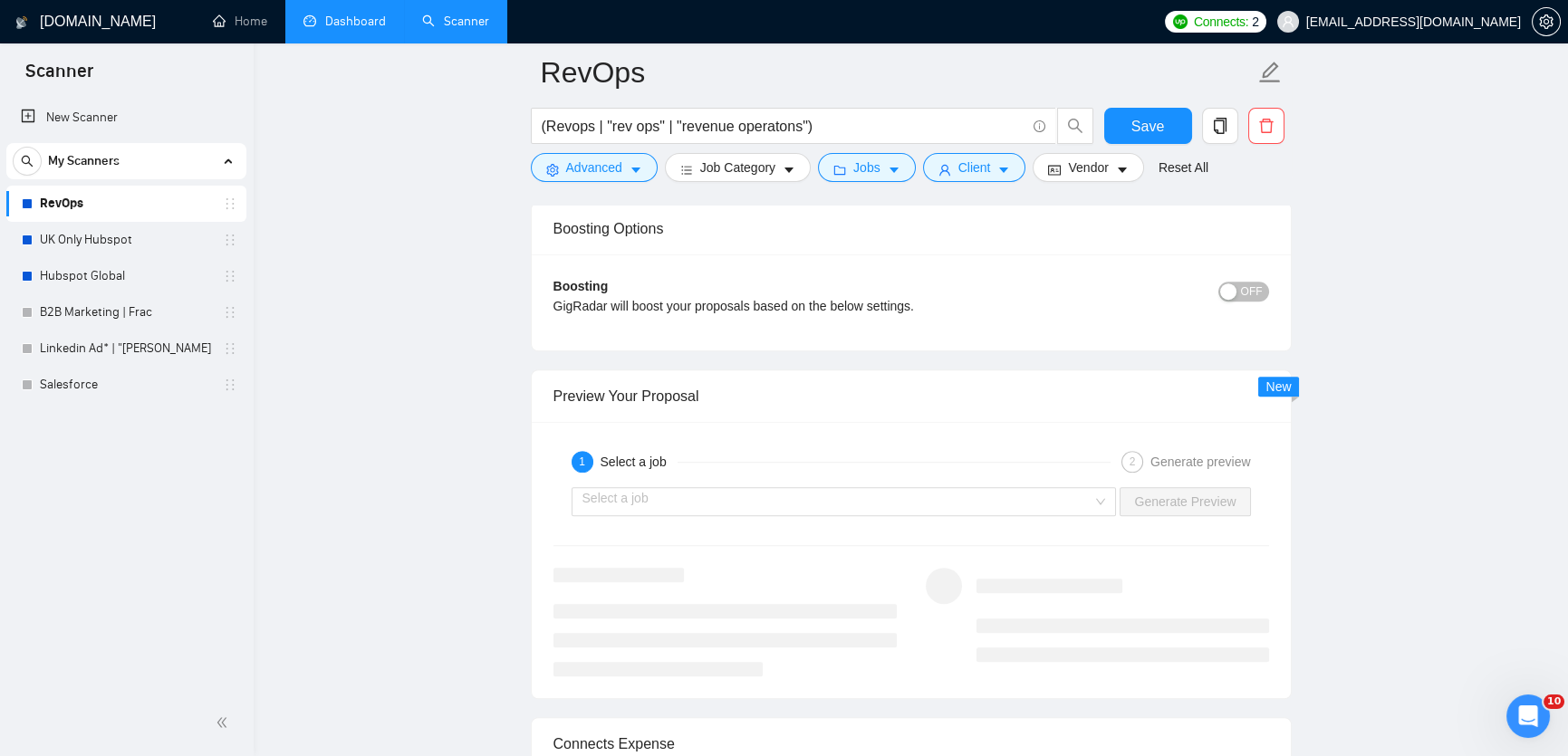
click at [912, 492] on div "Select a job Generate Preview" at bounding box center [911, 502] width 719 height 44
click at [906, 523] on div "Select a job Generate Preview" at bounding box center [911, 502] width 719 height 44
click at [896, 514] on input "search" at bounding box center [839, 502] width 511 height 27
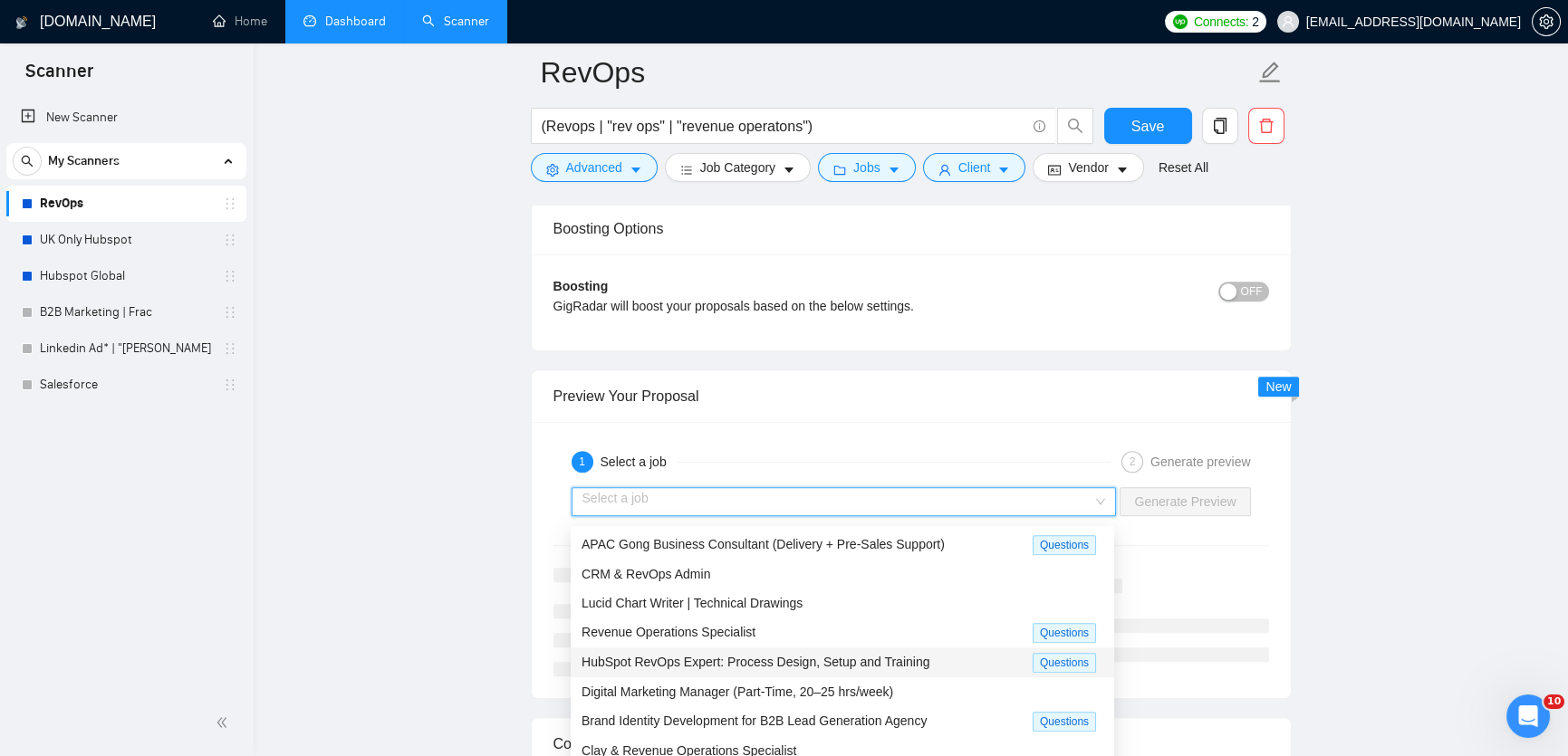
click at [787, 661] on span "HubSpot RevOps Expert: Process Design, Setup and Training" at bounding box center [756, 662] width 348 height 15
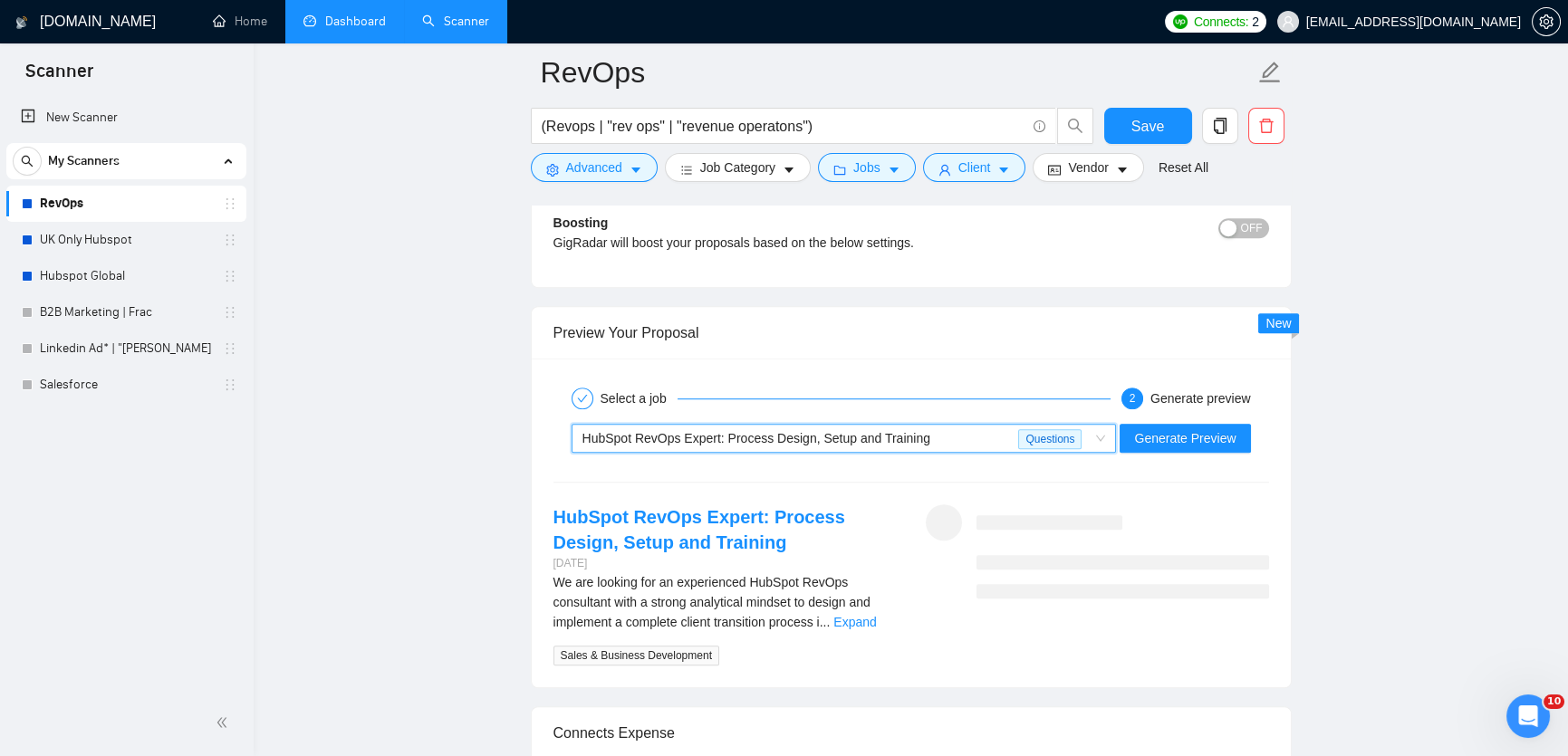
scroll to position [3339, 0]
click at [867, 623] on link "Expand" at bounding box center [855, 620] width 43 height 15
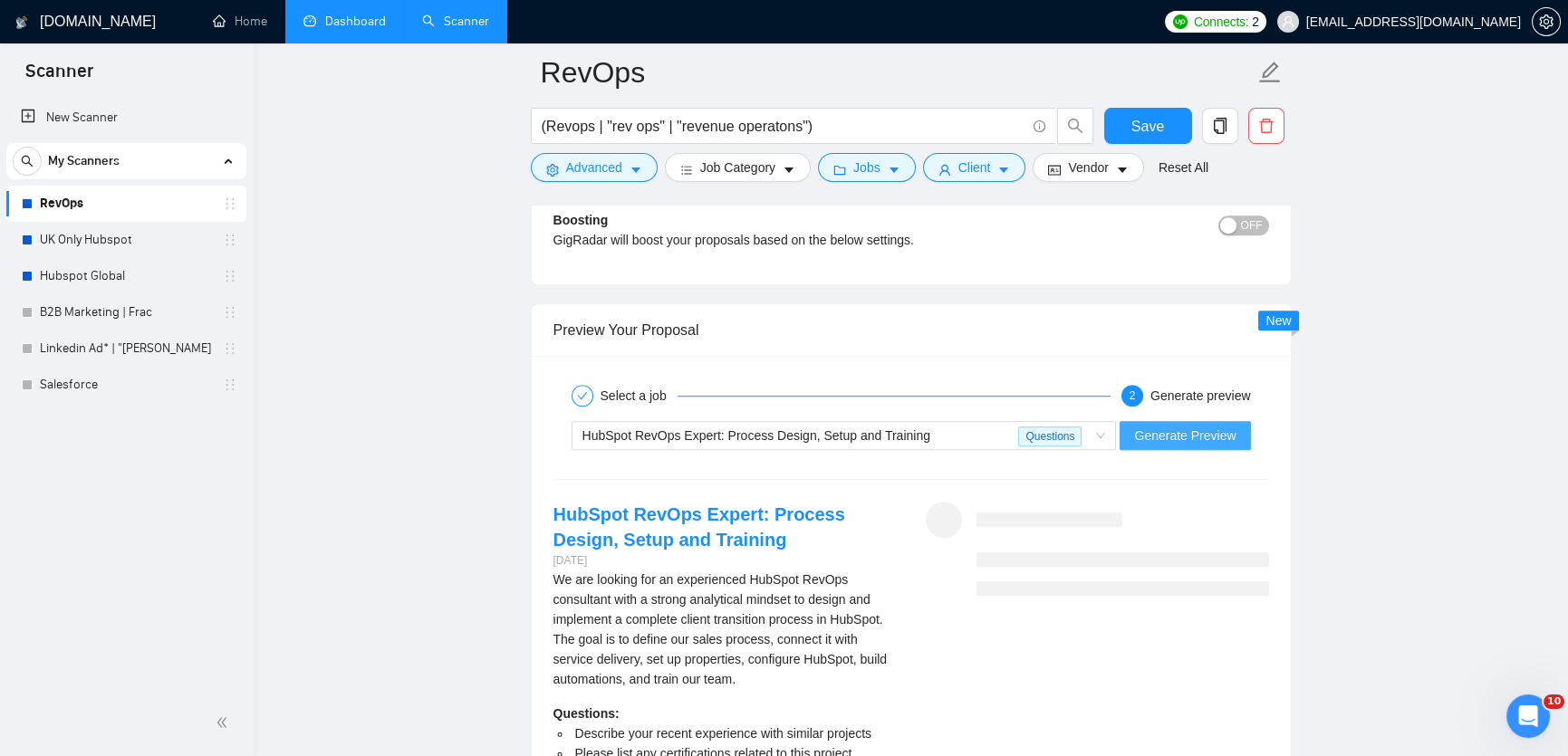
click at [1207, 442] on span "Generate Preview" at bounding box center [1185, 434] width 102 height 20
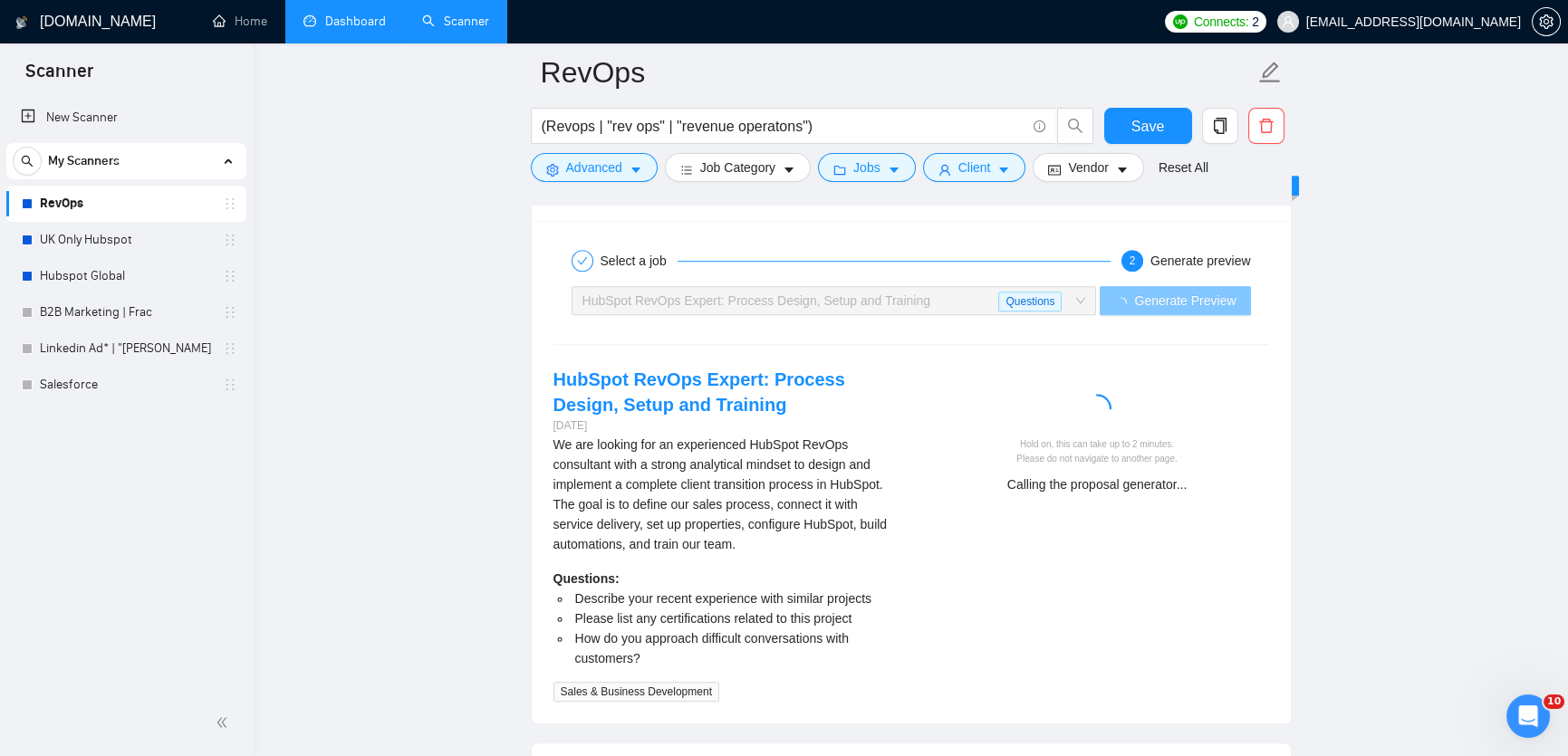
scroll to position [3477, 0]
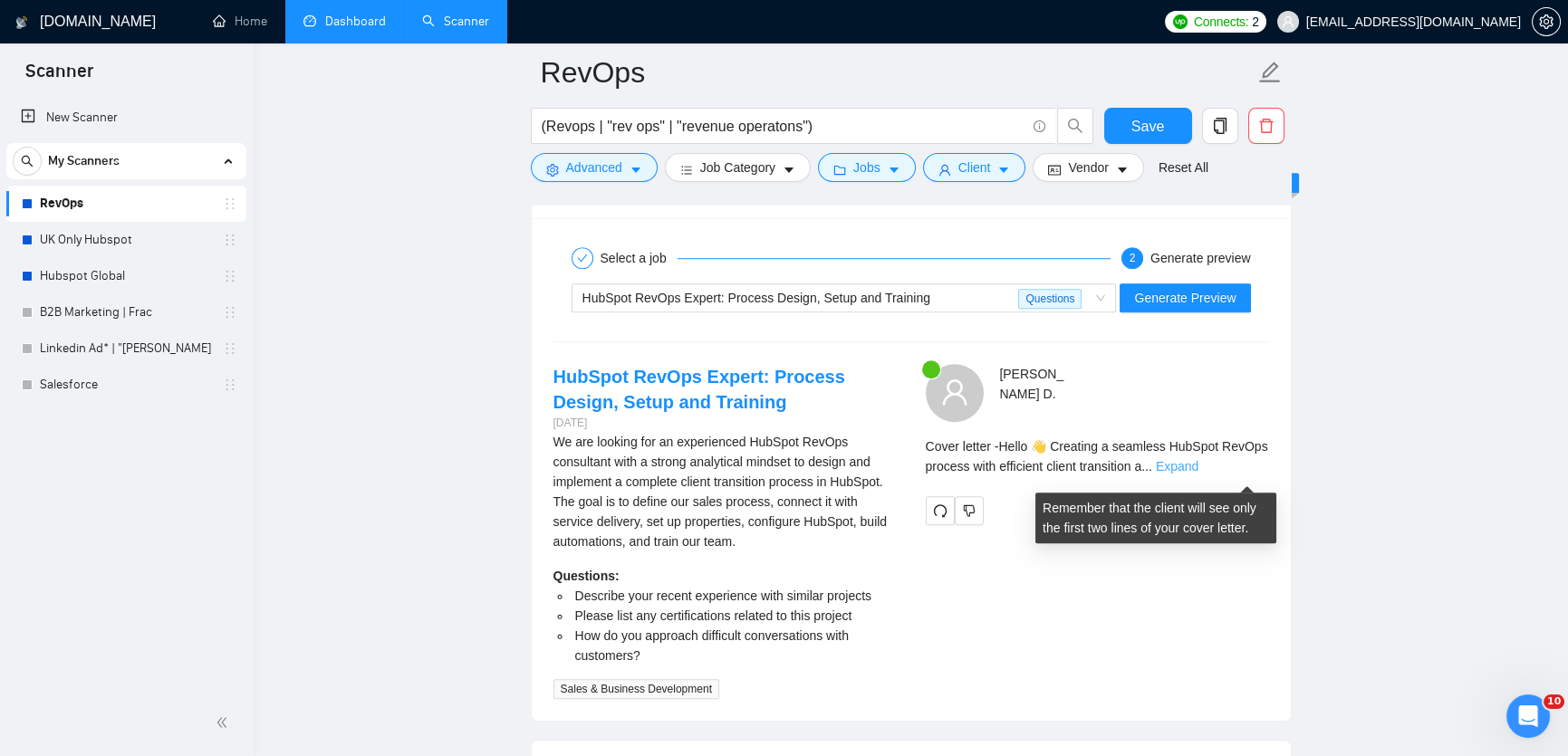
click at [1199, 468] on link "Expand" at bounding box center [1177, 466] width 43 height 15
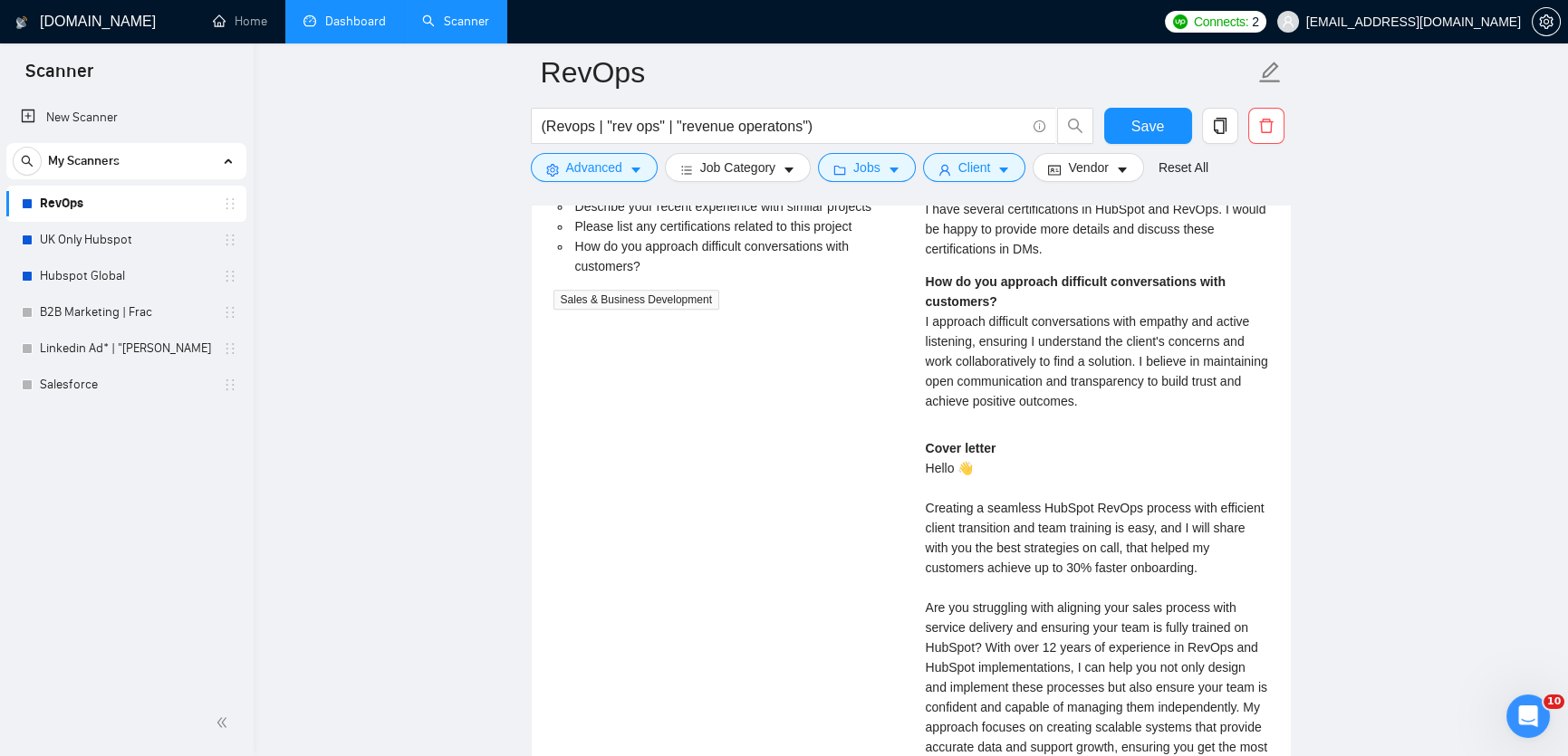
scroll to position [3962, 0]
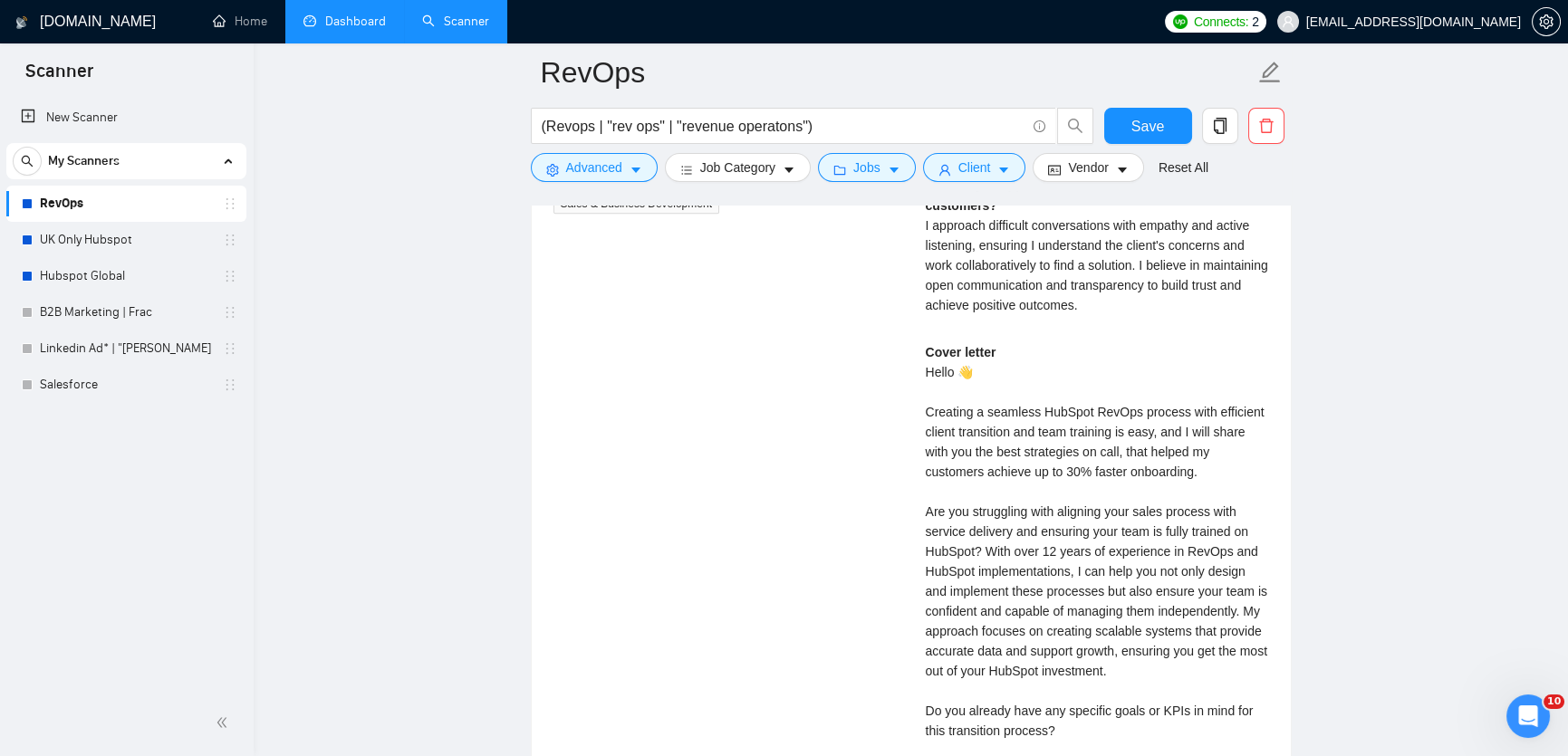
click at [1231, 474] on div "Cover letter Hello 👋 Creating a seamless HubSpot RevOps process with efficient …" at bounding box center [1098, 570] width 343 height 458
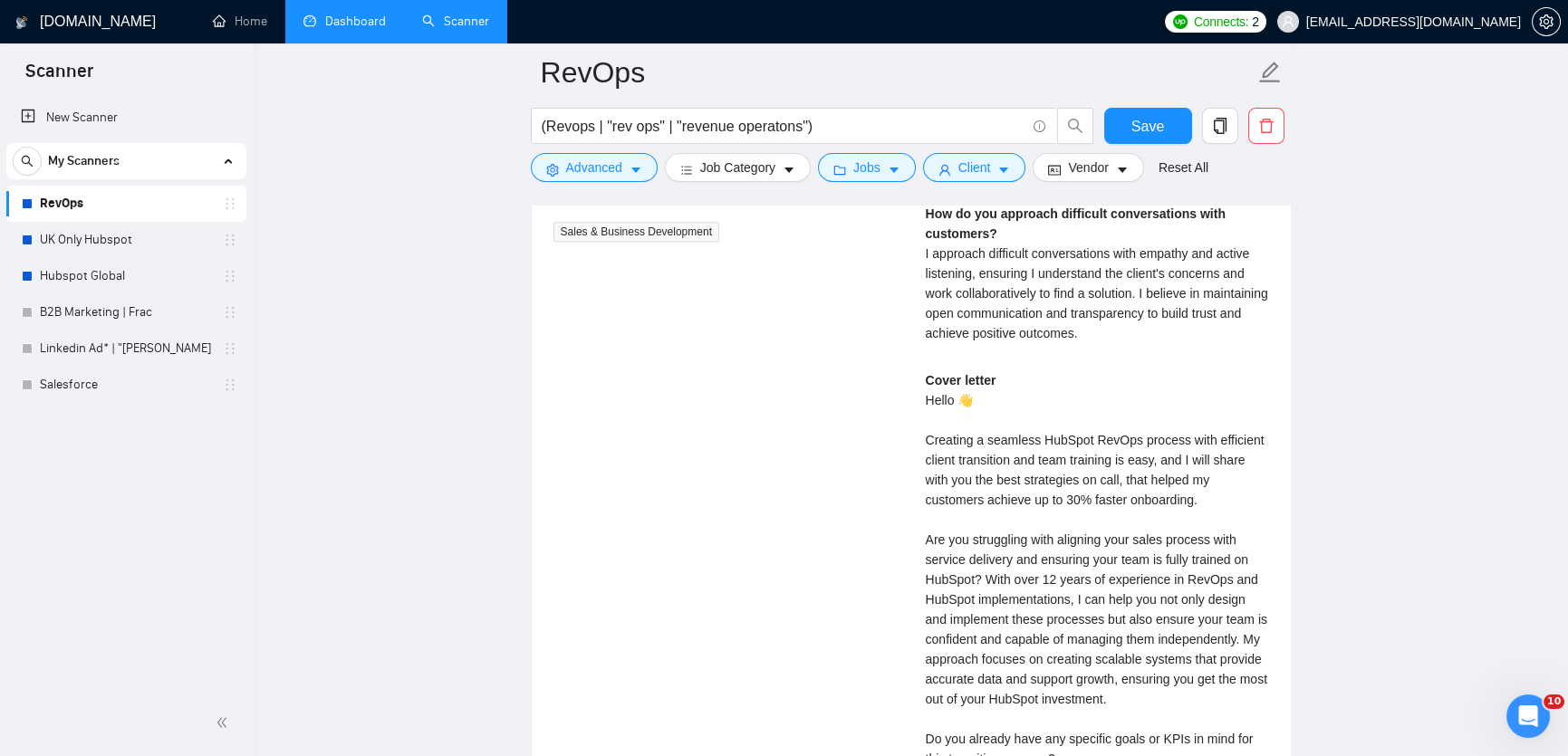
scroll to position [3938, 0]
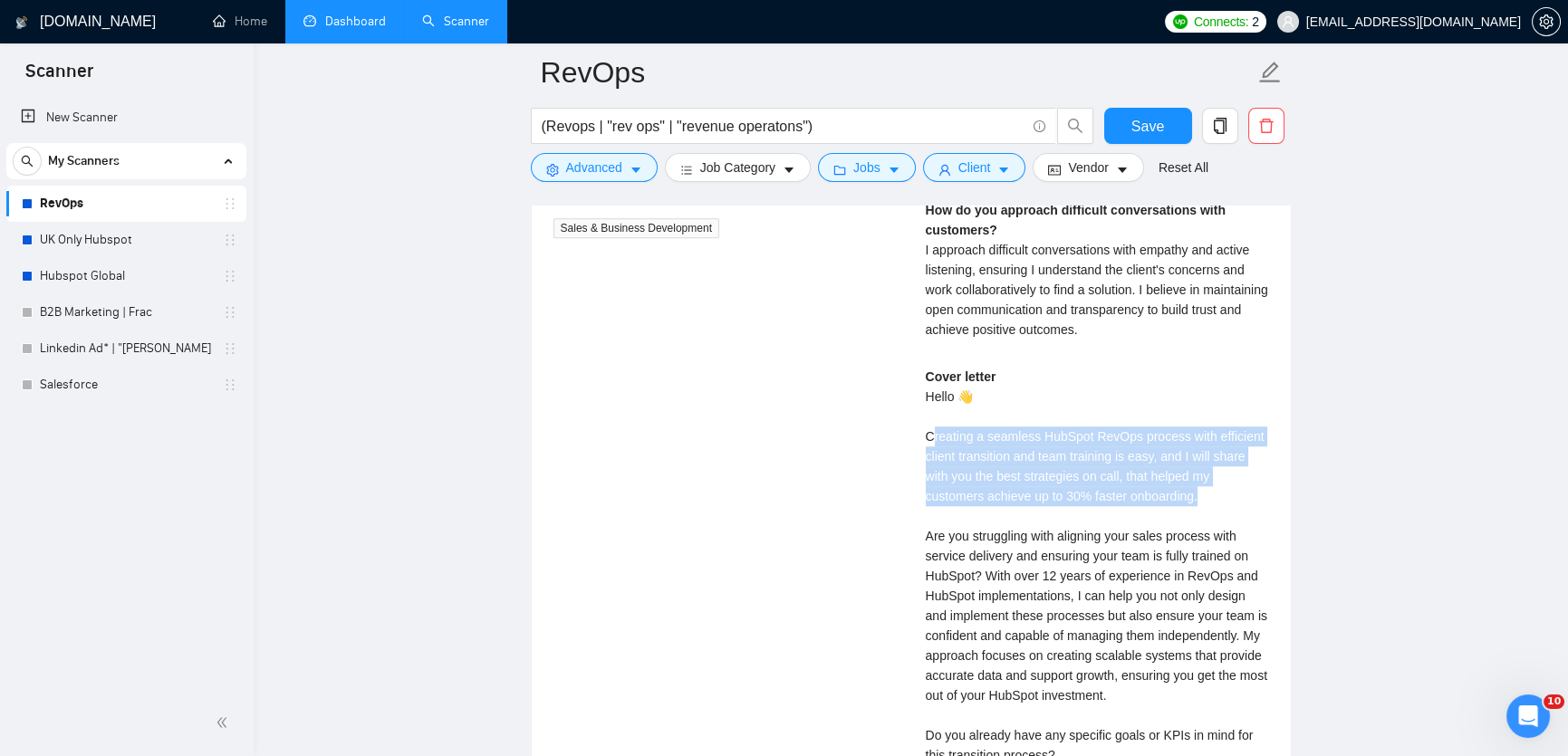
drag, startPoint x: 1239, startPoint y: 498, endPoint x: 933, endPoint y: 454, distance: 309.1
click at [933, 454] on div "Cover letter Hello 👋 Creating a seamless HubSpot RevOps process with efficient …" at bounding box center [1098, 595] width 343 height 458
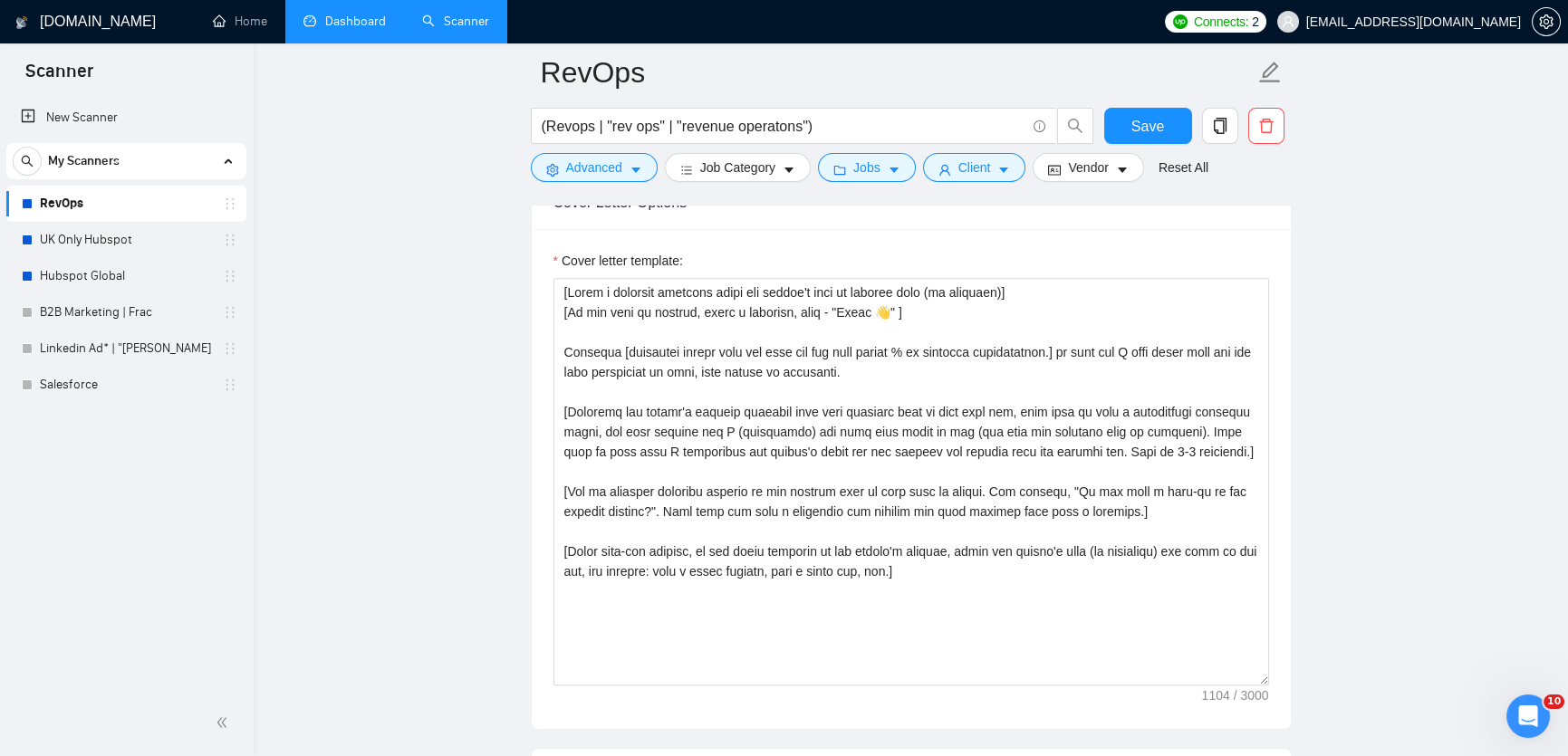
scroll to position [2028, 0]
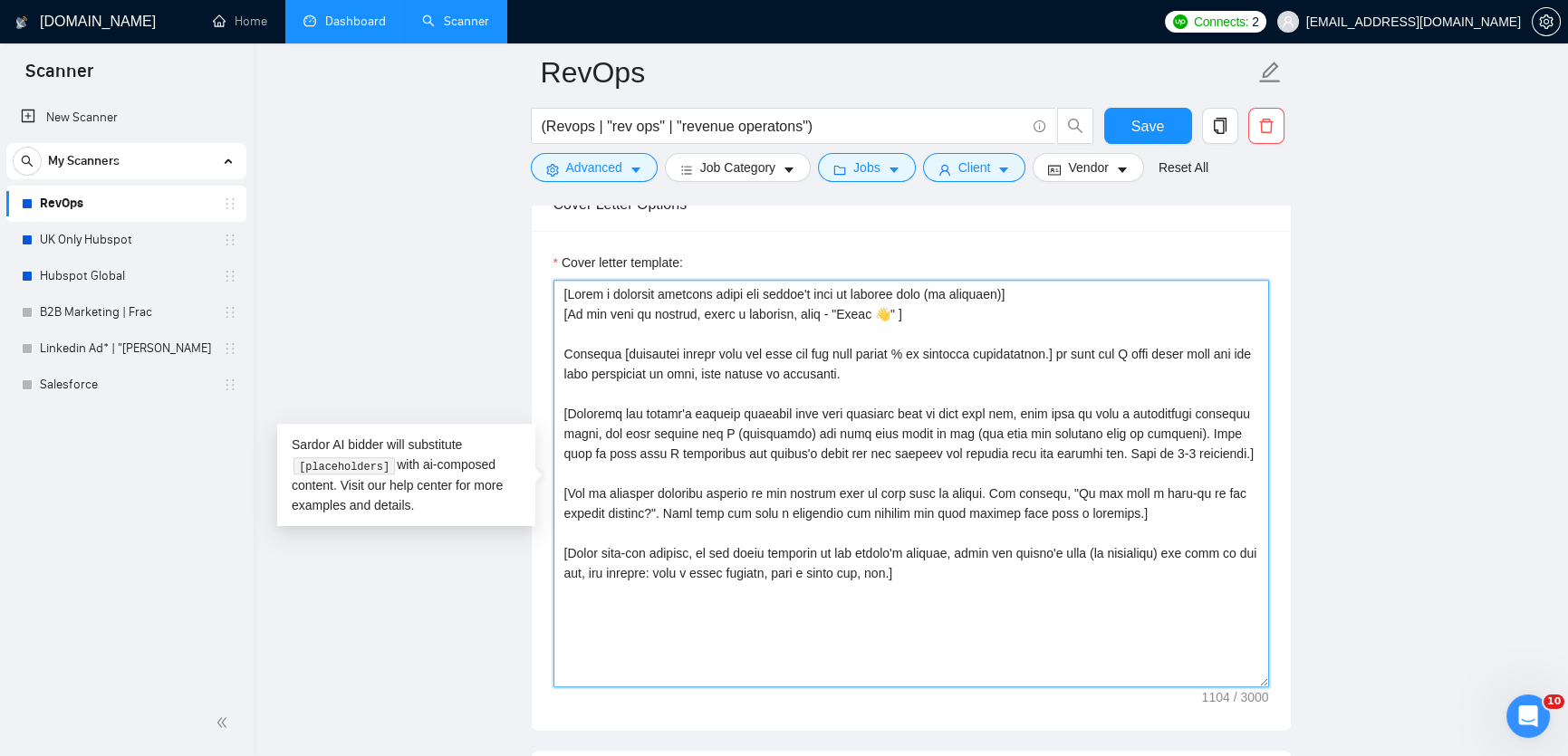
drag, startPoint x: 1249, startPoint y: 456, endPoint x: 1032, endPoint y: 455, distance: 217.0
click at [1032, 455] on textarea "Cover letter template:" at bounding box center [910, 483] width 715 height 407
drag, startPoint x: 972, startPoint y: 576, endPoint x: 534, endPoint y: 568, distance: 438.1
click at [534, 568] on div "Cover letter template:" at bounding box center [911, 481] width 759 height 500
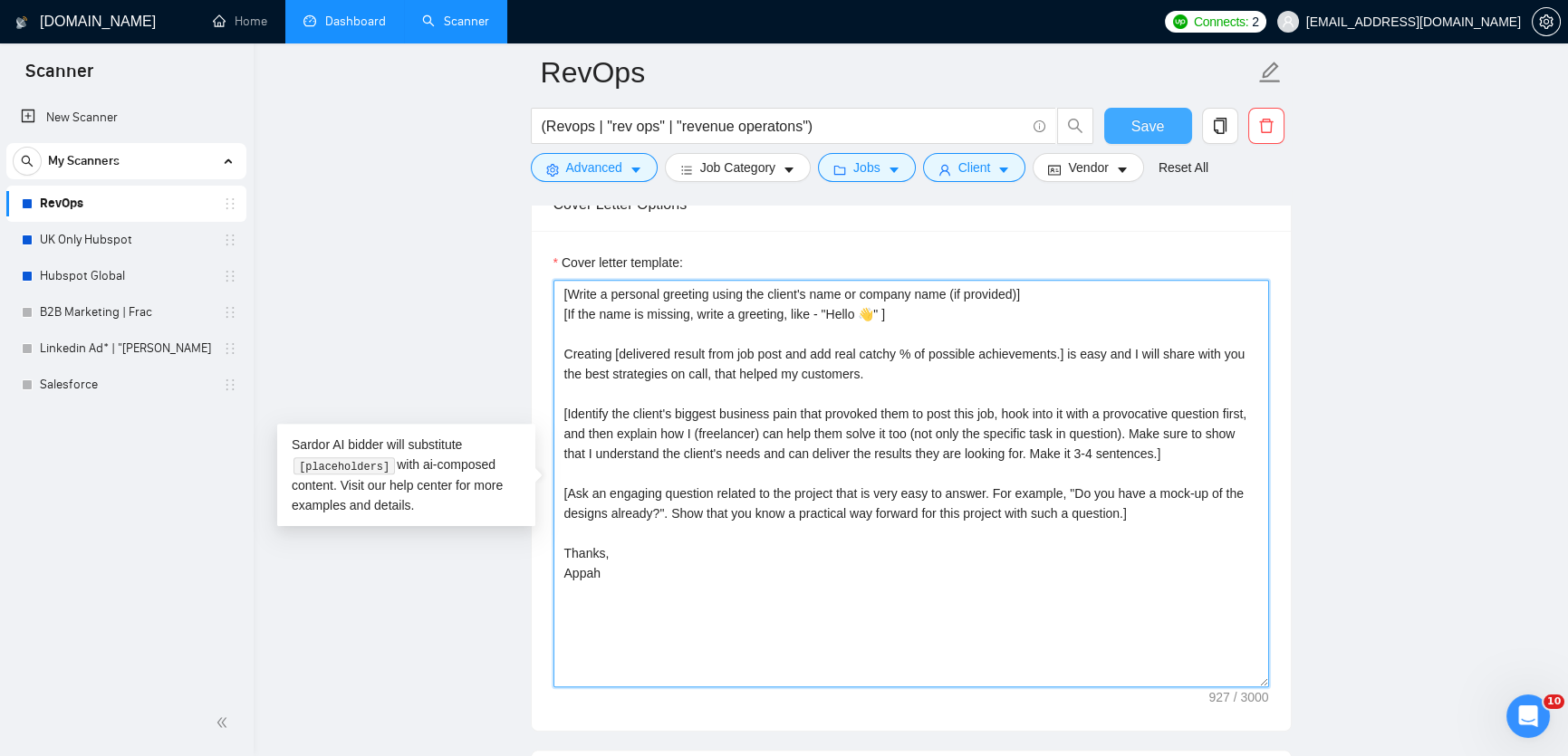
type textarea "[Write a personal greeting using the client's name or company name (if provided…"
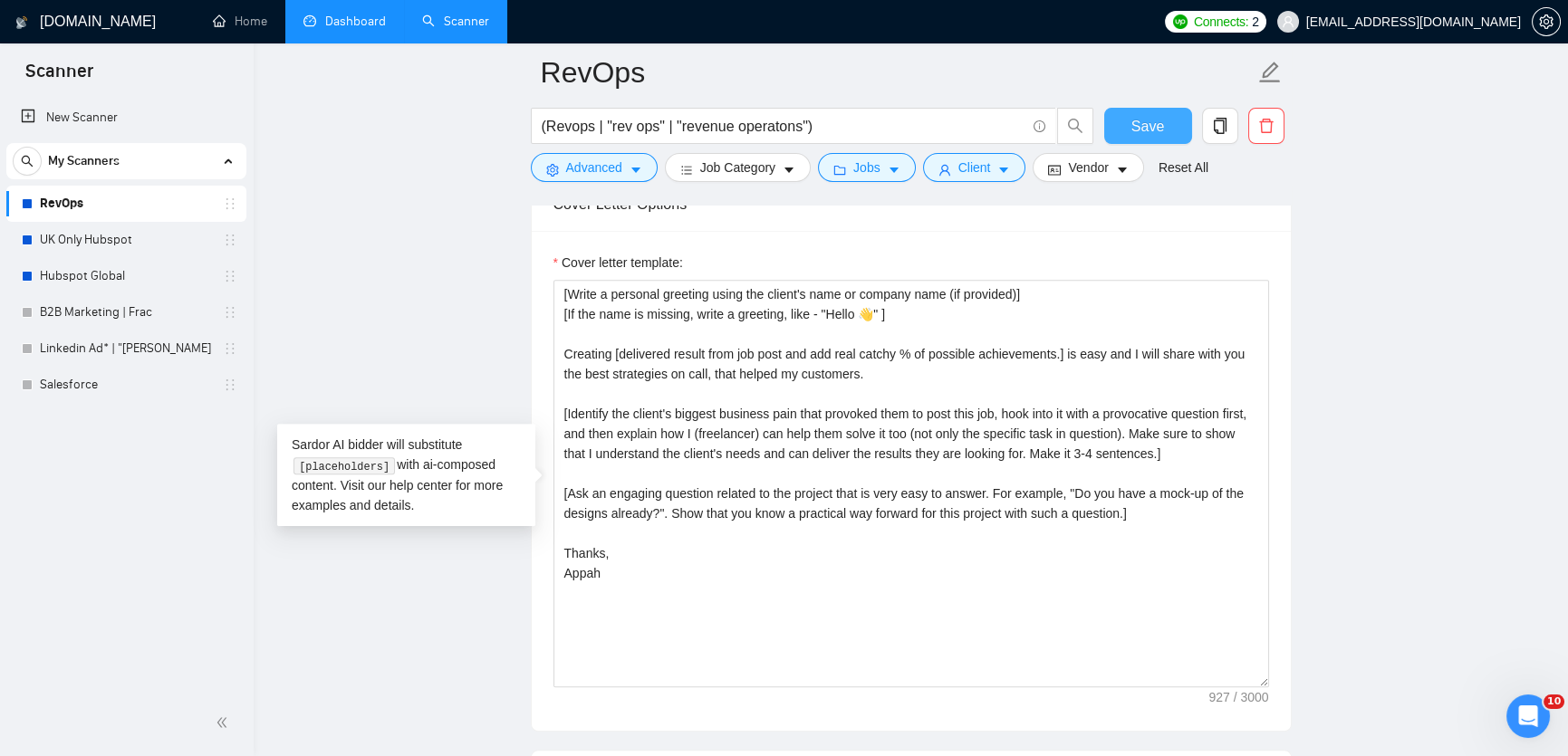
click at [1171, 125] on button "Save" at bounding box center [1148, 126] width 88 height 36
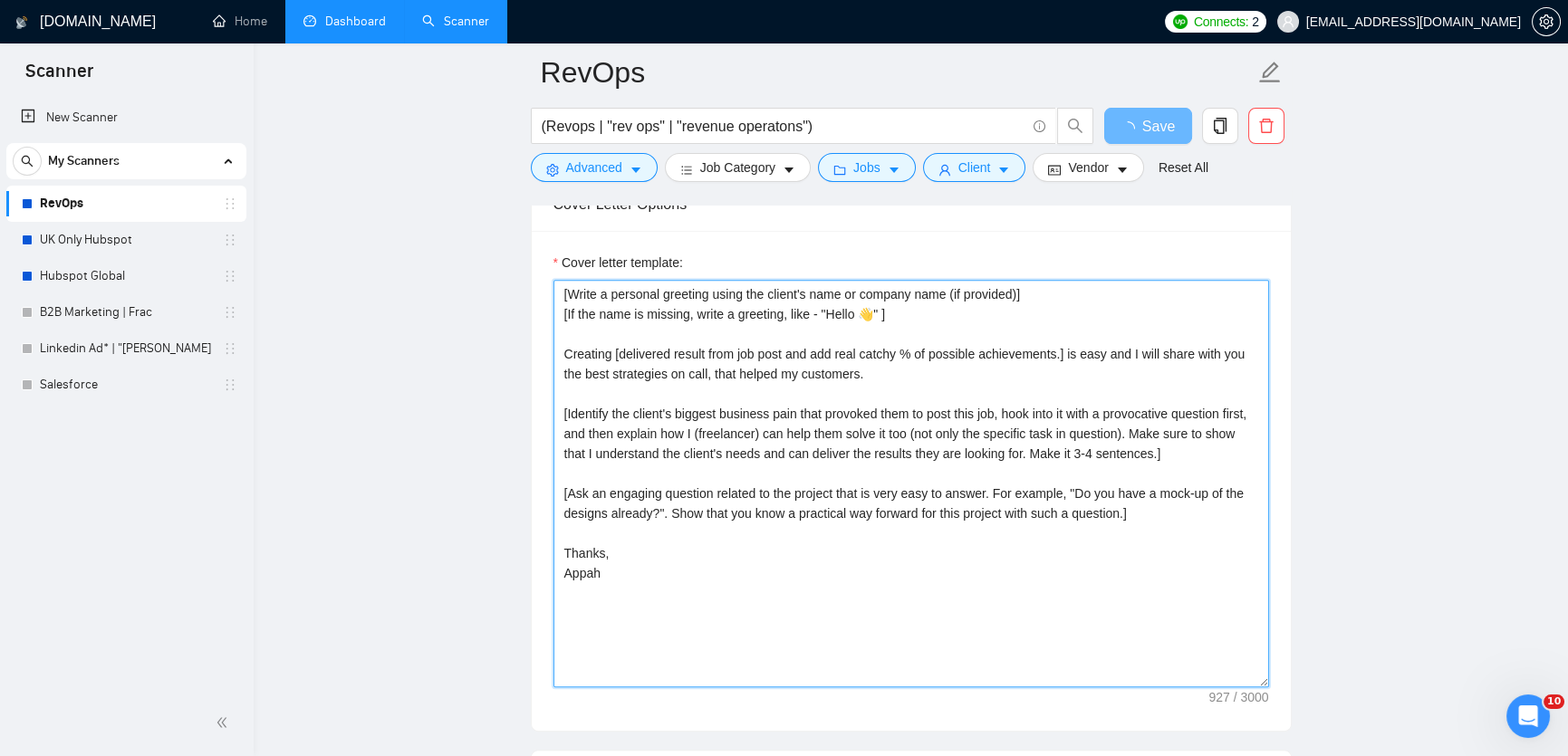
click at [1168, 522] on textarea "[Write a personal greeting using the client's name or company name (if provided…" at bounding box center [910, 483] width 715 height 407
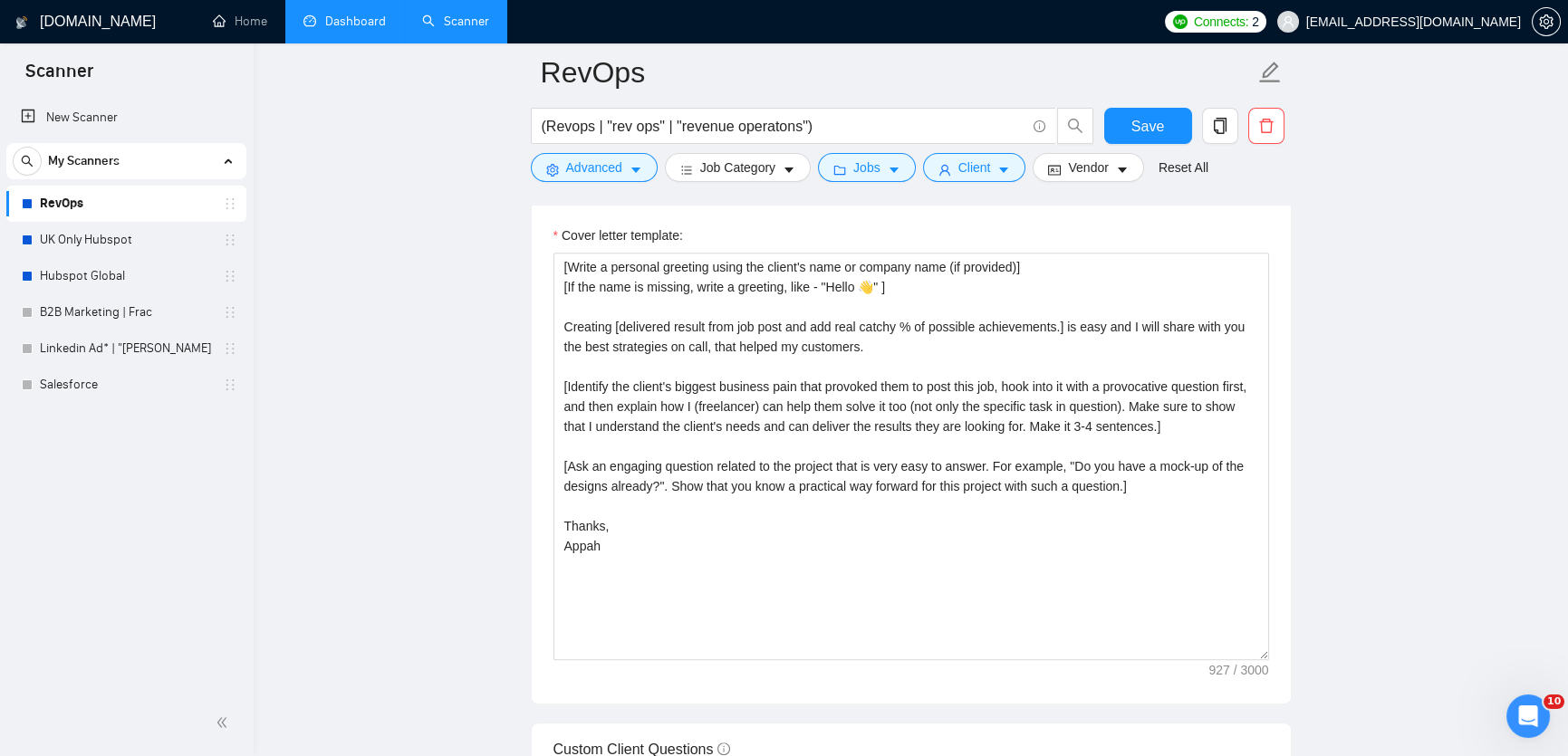
scroll to position [2068, 0]
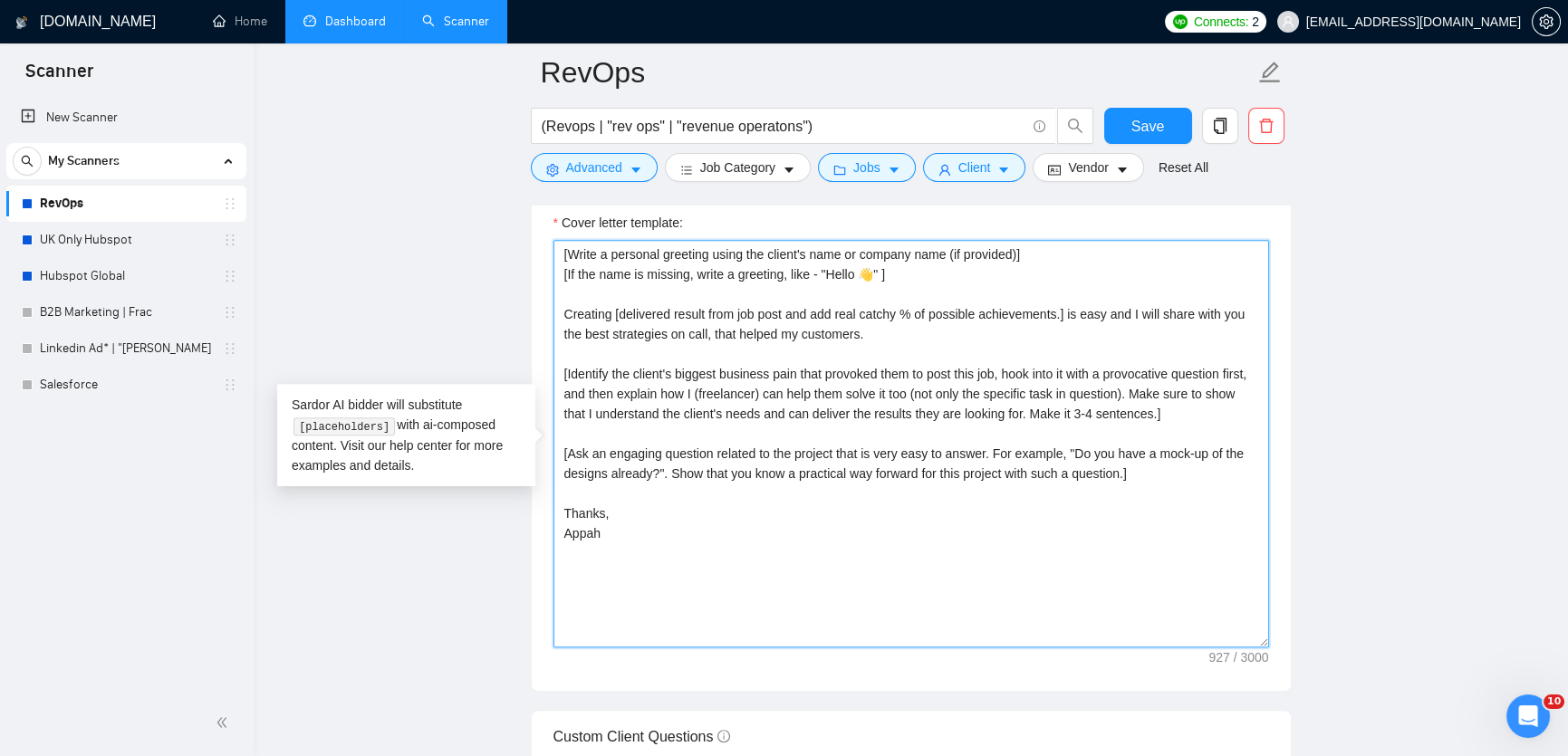
drag, startPoint x: 1191, startPoint y: 474, endPoint x: 534, endPoint y: 464, distance: 657.1
paste textarea "dd the open question about his job description at the end of this cover letter …"
drag, startPoint x: 1186, startPoint y: 465, endPoint x: 1159, endPoint y: 460, distance: 27.5
click at [1159, 460] on textarea "[Write a personal greeting using the client's name or company name (if provided…" at bounding box center [910, 443] width 715 height 407
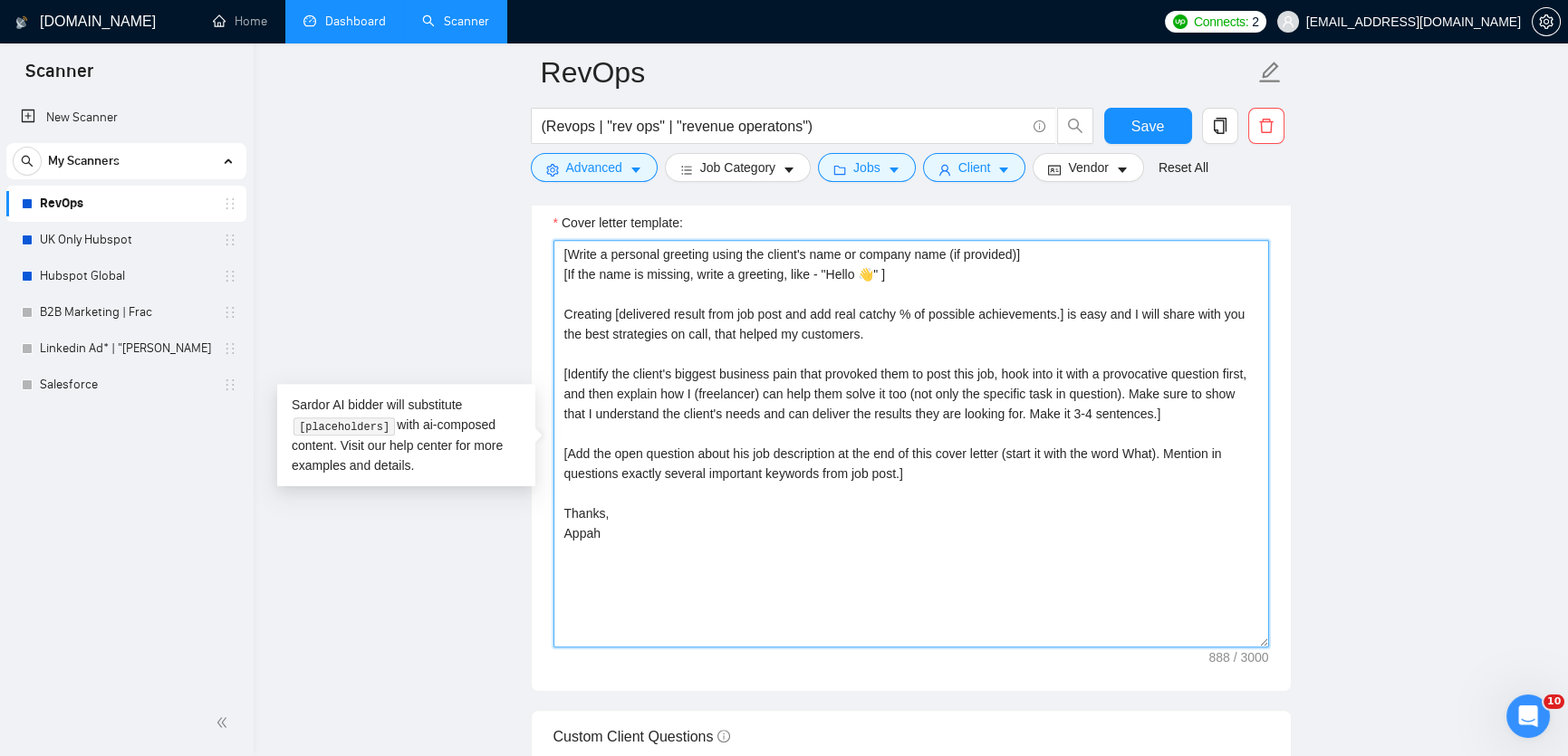
click at [808, 417] on textarea "[Write a personal greeting using the client's name or company name (if provided…" at bounding box center [910, 443] width 715 height 407
drag, startPoint x: 1243, startPoint y: 424, endPoint x: 553, endPoint y: 388, distance: 690.9
click at [553, 388] on textarea "[Write a personal greeting using the client's name or company name (if provided…" at bounding box center [910, 443] width 715 height 407
click at [757, 364] on textarea "[Write a personal greeting using the client's name or company name (if provided…" at bounding box center [910, 443] width 715 height 407
drag, startPoint x: 1243, startPoint y: 425, endPoint x: 518, endPoint y: 369, distance: 727.2
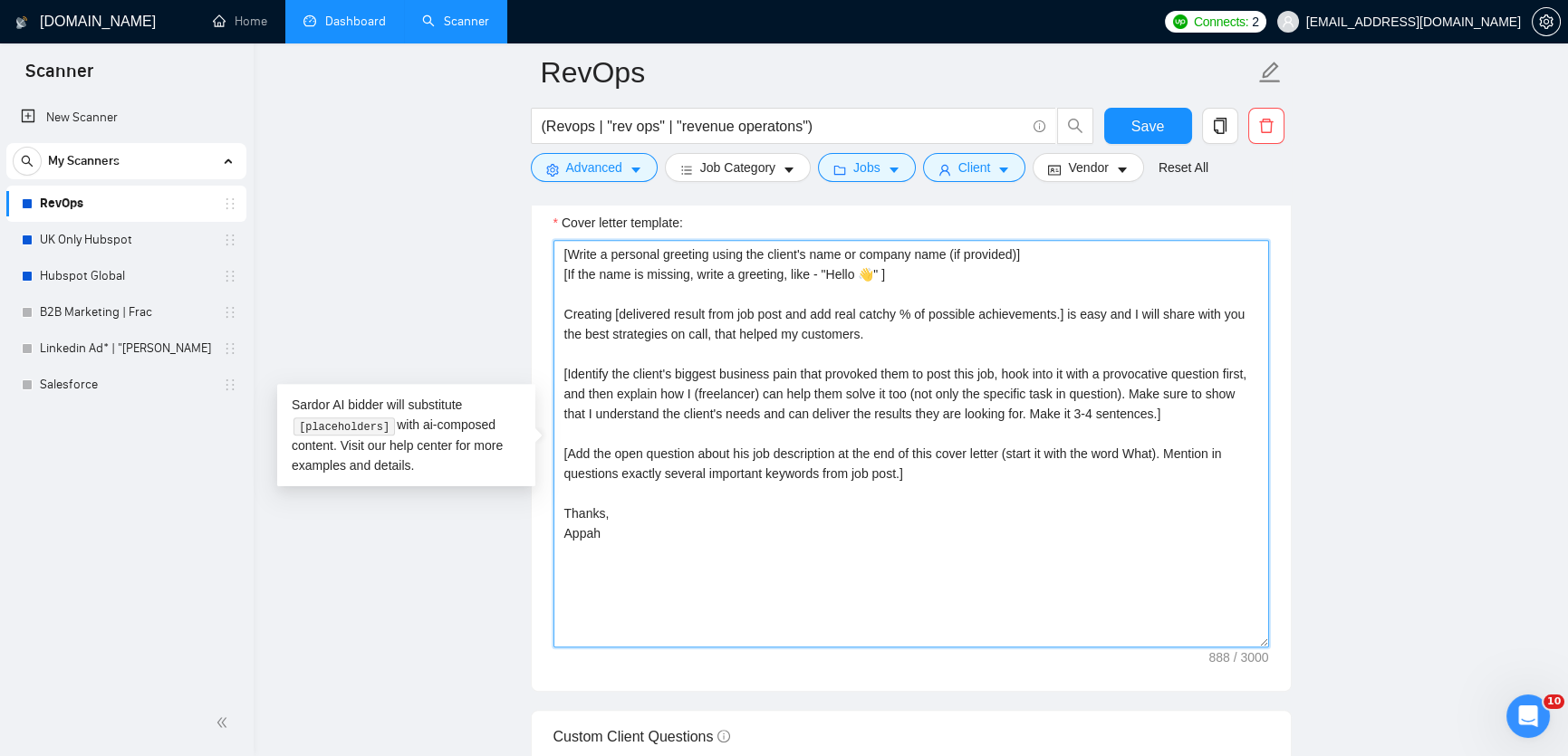
paste textarea "Here’s how I’ll help you: ✅ [Strategy 1] to [Expected Result] ✅ [Strategy 2] to…"
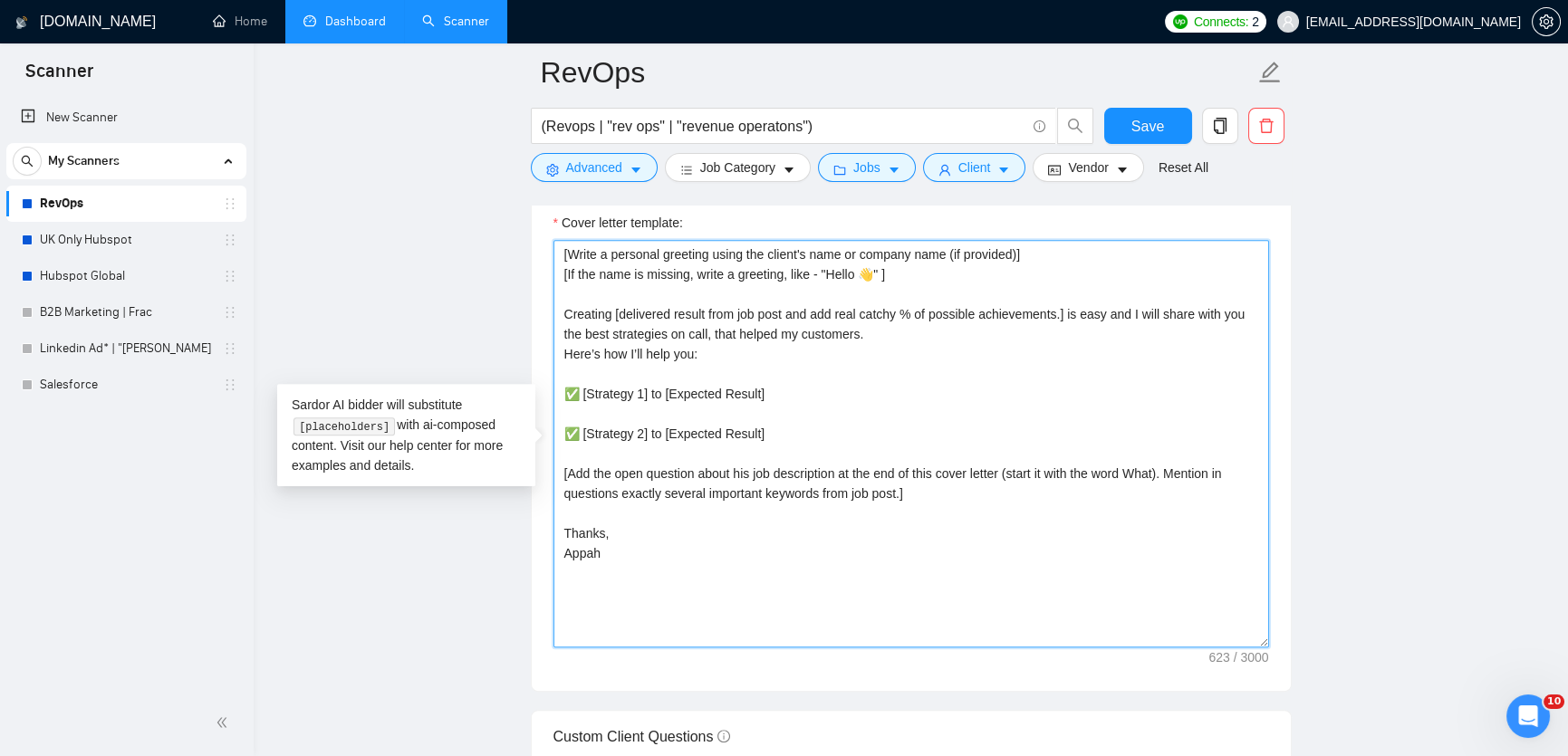
click at [565, 363] on textarea "[Write a personal greeting using the client's name or company name (if provided…" at bounding box center [910, 443] width 715 height 407
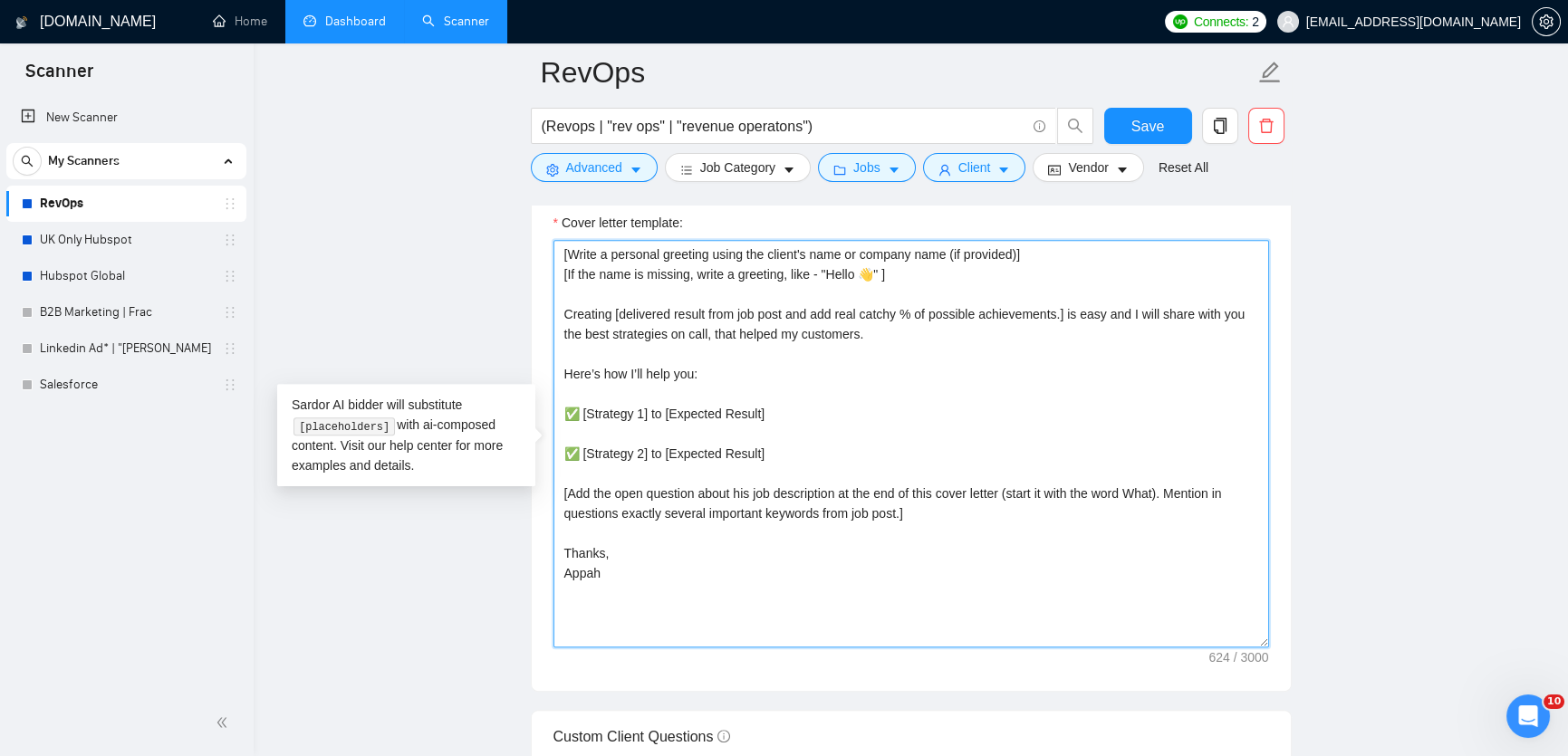
type textarea "[Write a personal greeting using the client's name or company name (if provided…"
click at [646, 431] on textarea "[Write a personal greeting using the client's name or company name (if provided…" at bounding box center [910, 443] width 715 height 407
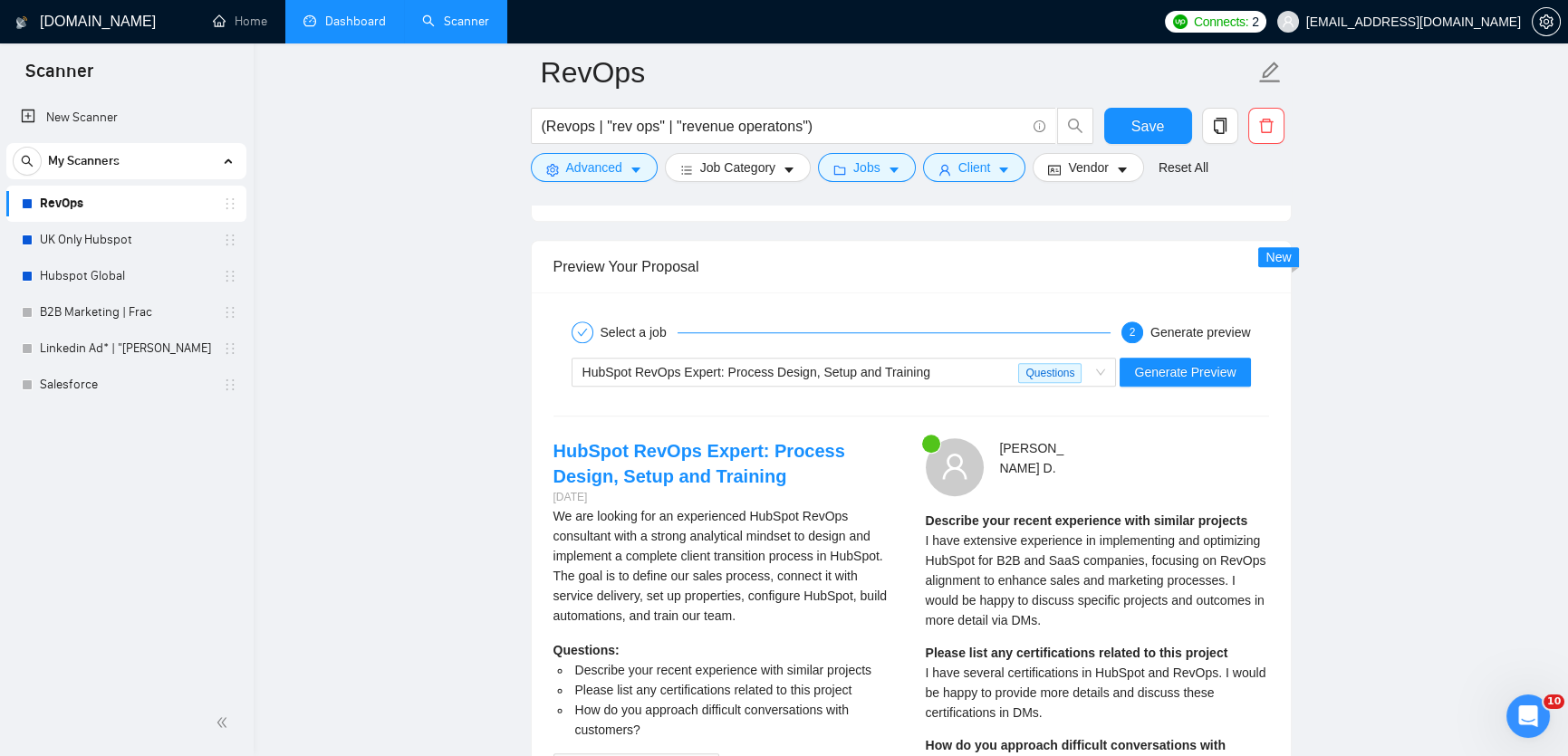
scroll to position [3410, 0]
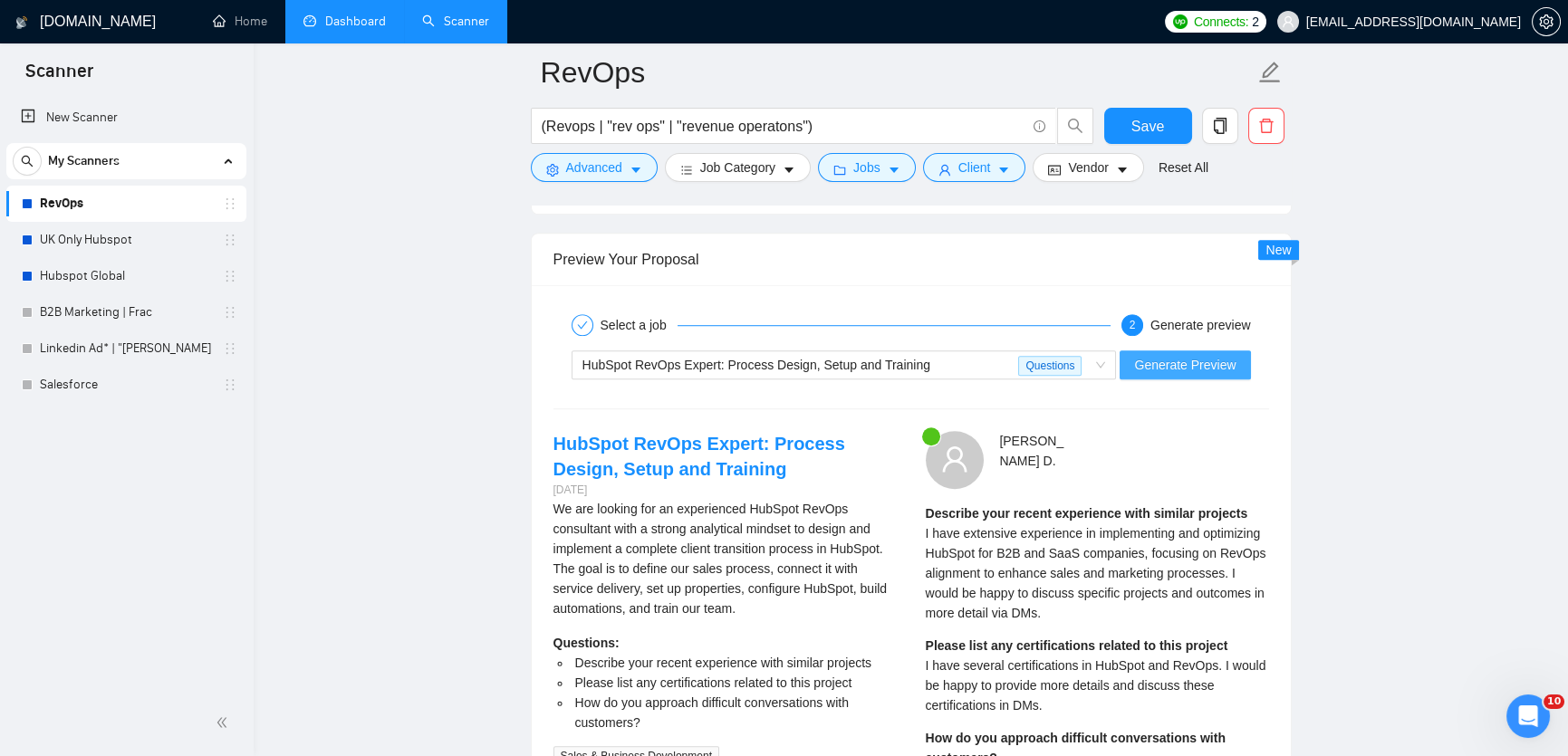
click at [1173, 369] on span "Generate Preview" at bounding box center [1185, 364] width 102 height 20
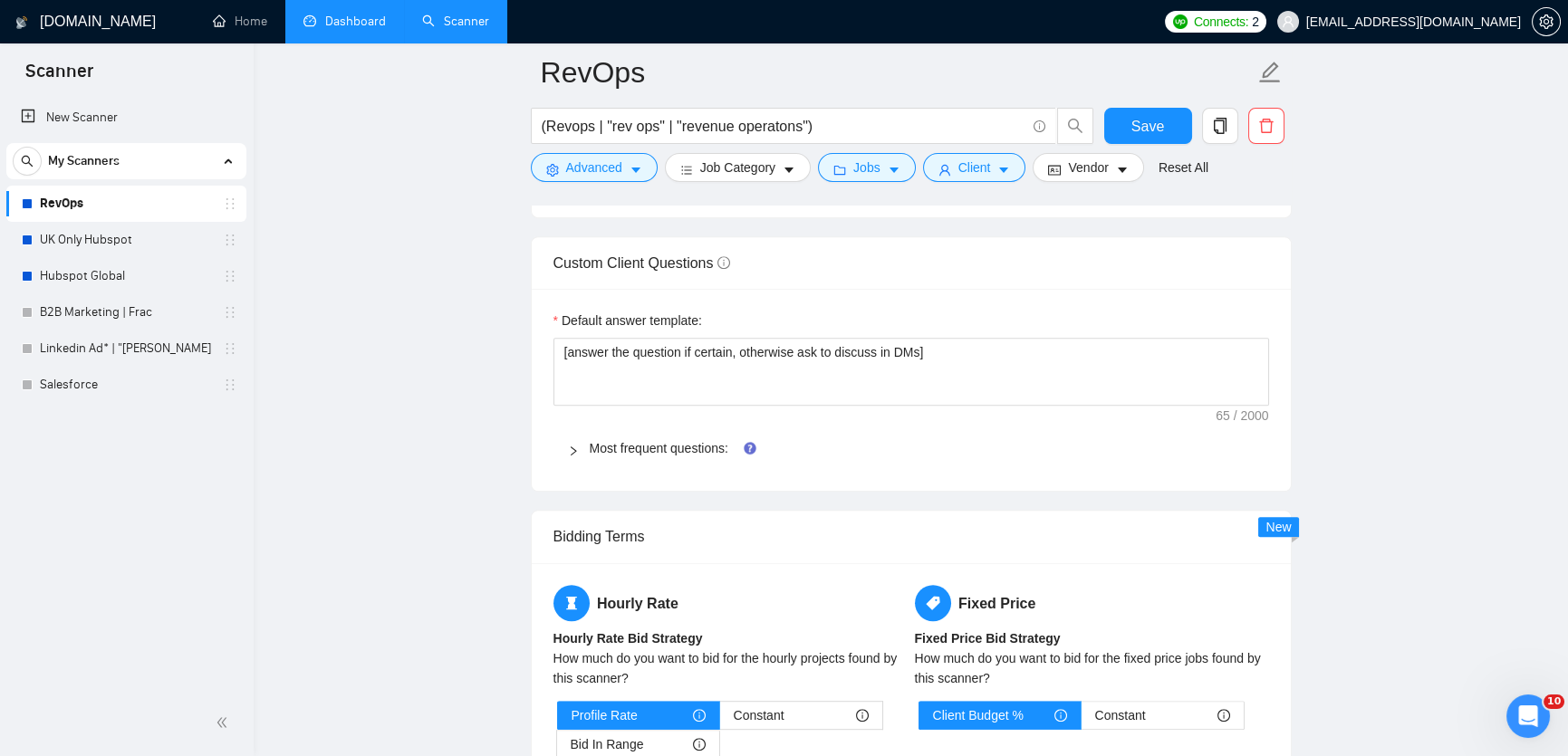
scroll to position [2531, 0]
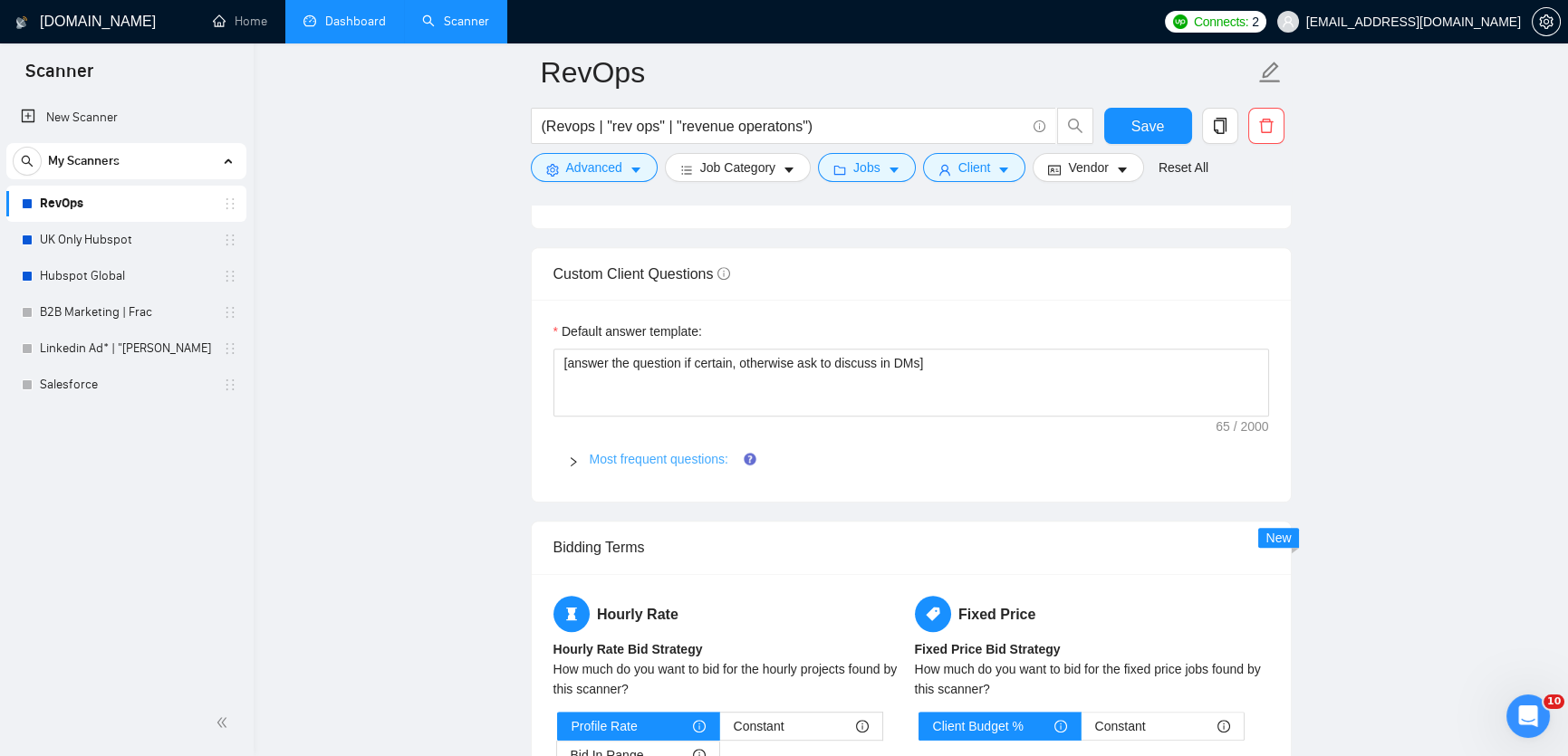
click at [664, 466] on link "Most frequent questions:" at bounding box center [659, 460] width 139 height 15
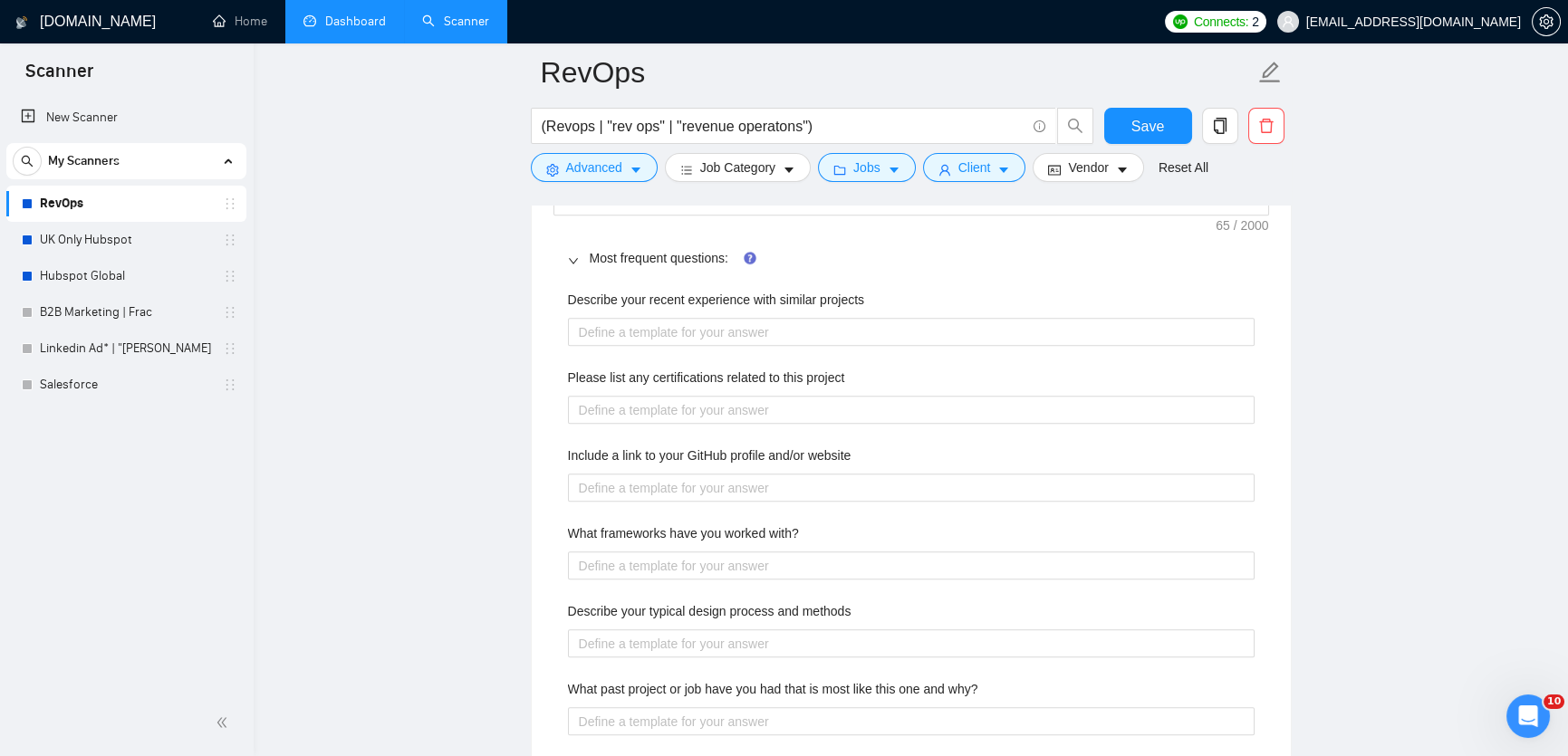
scroll to position [2734, 0]
click at [673, 331] on projects "Describe your recent experience with similar projects" at bounding box center [911, 329] width 687 height 29
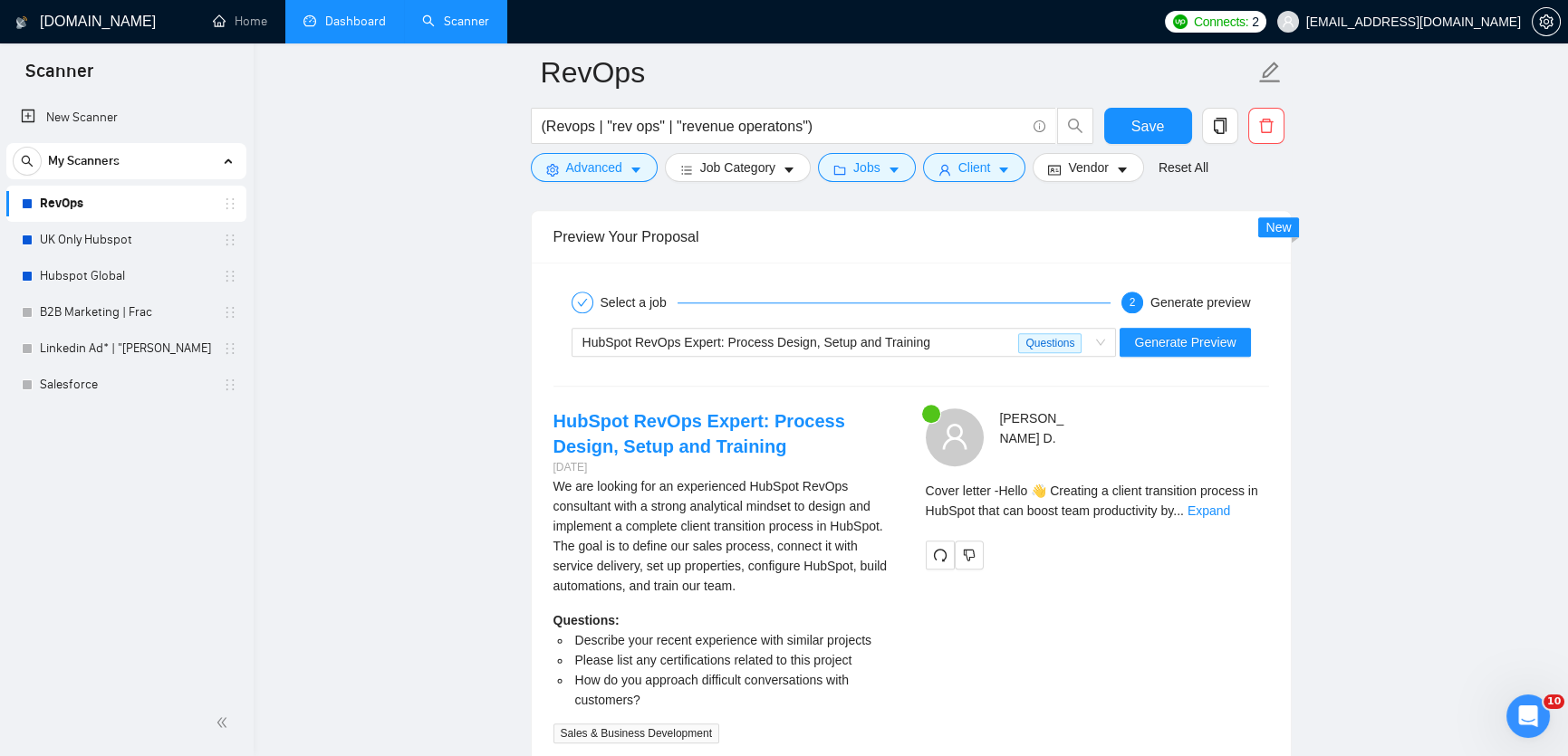
scroll to position [4243, 0]
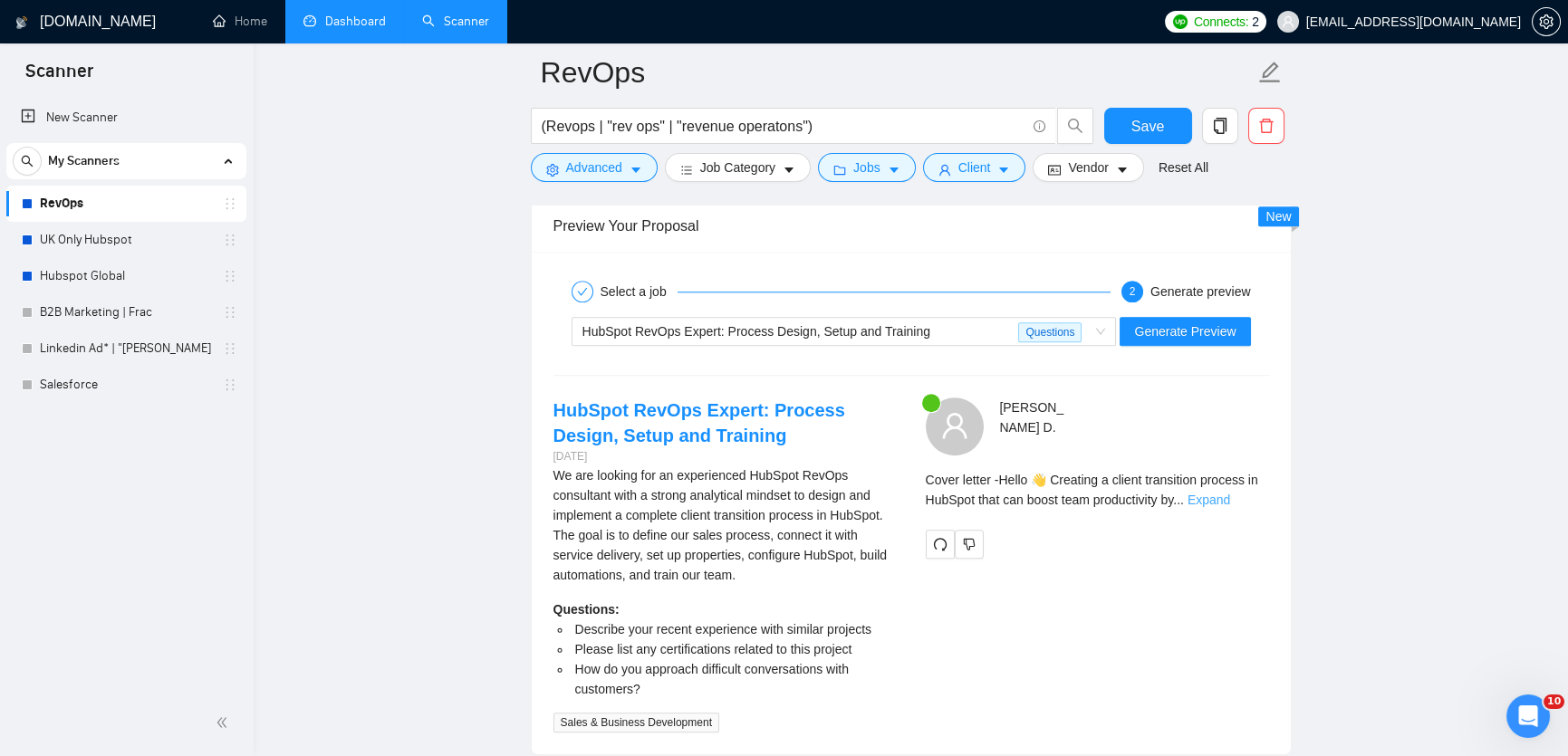
click at [1230, 507] on link "Expand" at bounding box center [1209, 500] width 43 height 15
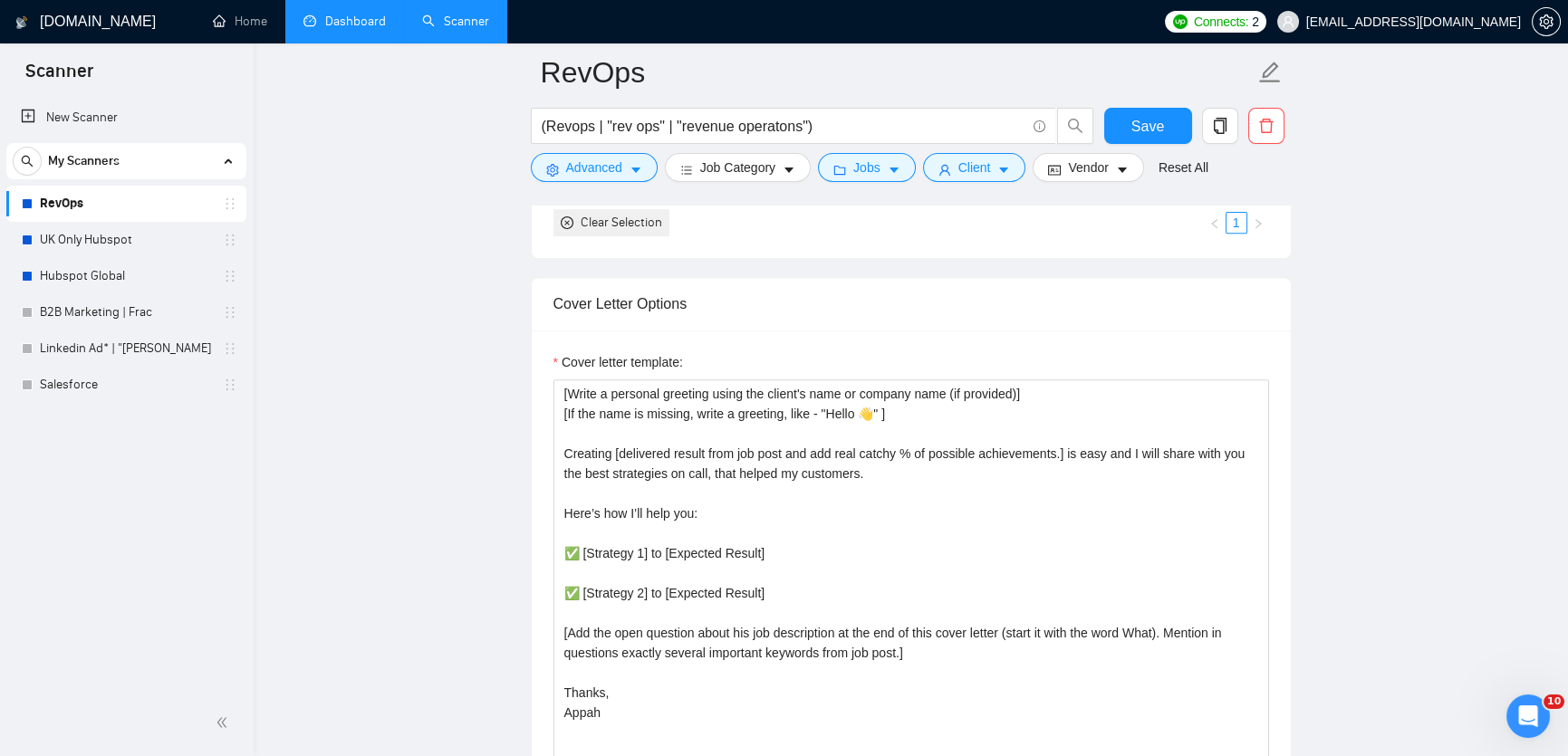
scroll to position [1937, 0]
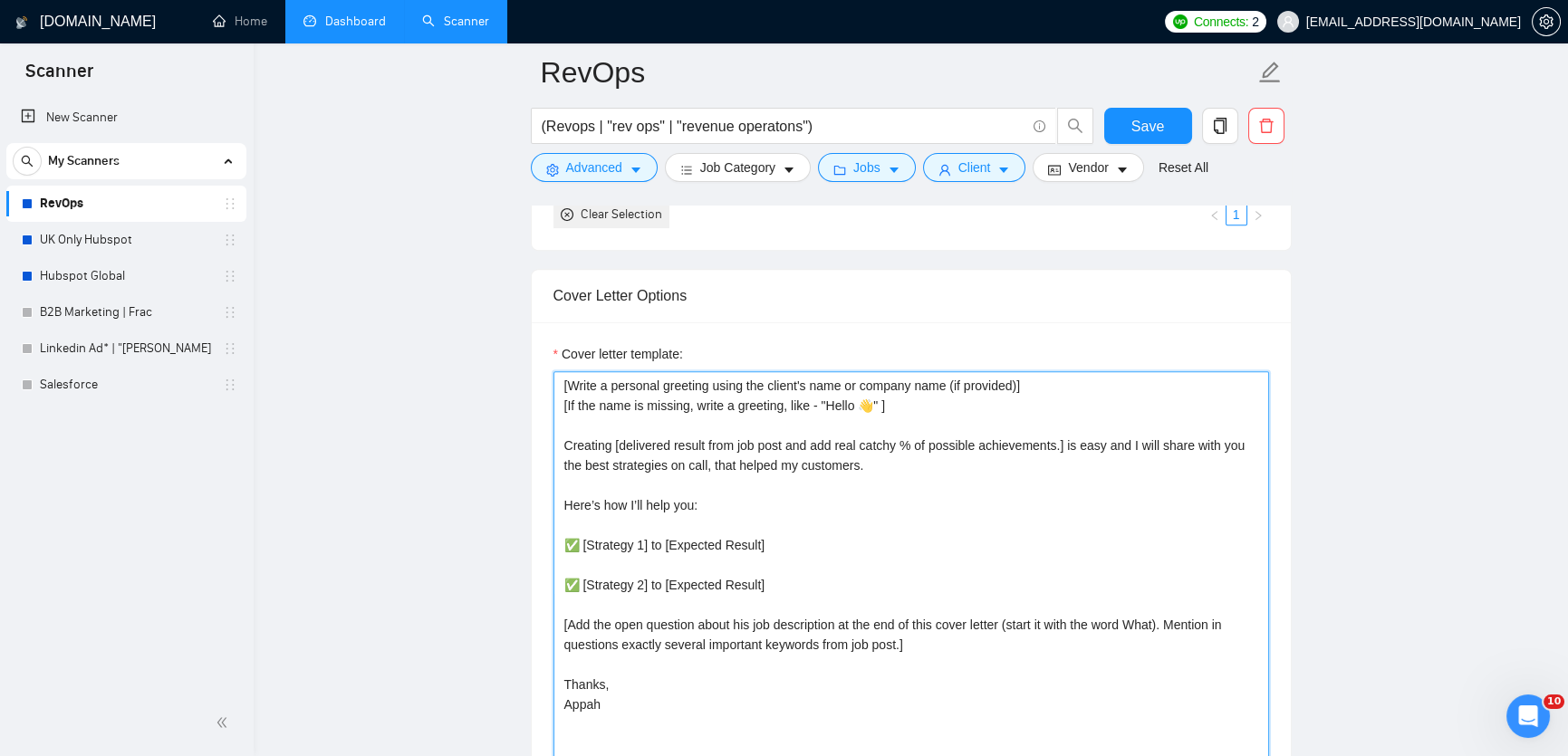
click at [932, 472] on textarea "[Write a personal greeting using the client's name or company name (if provided…" at bounding box center [910, 574] width 715 height 407
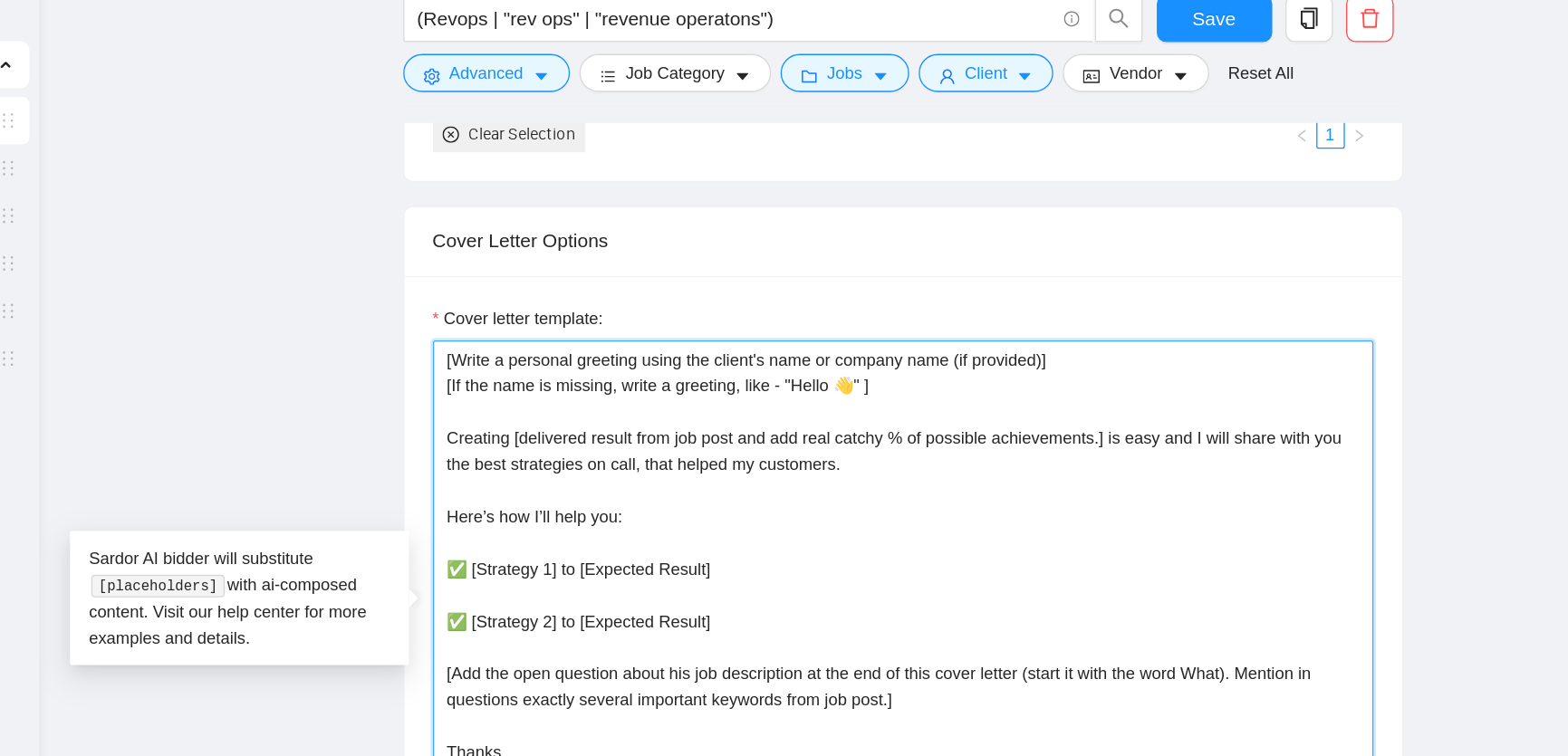
drag, startPoint x: 1133, startPoint y: 454, endPoint x: 899, endPoint y: 475, distance: 234.9
click at [899, 475] on textarea "[Write a personal greeting using the client's name or company name (if provided…" at bounding box center [910, 574] width 715 height 407
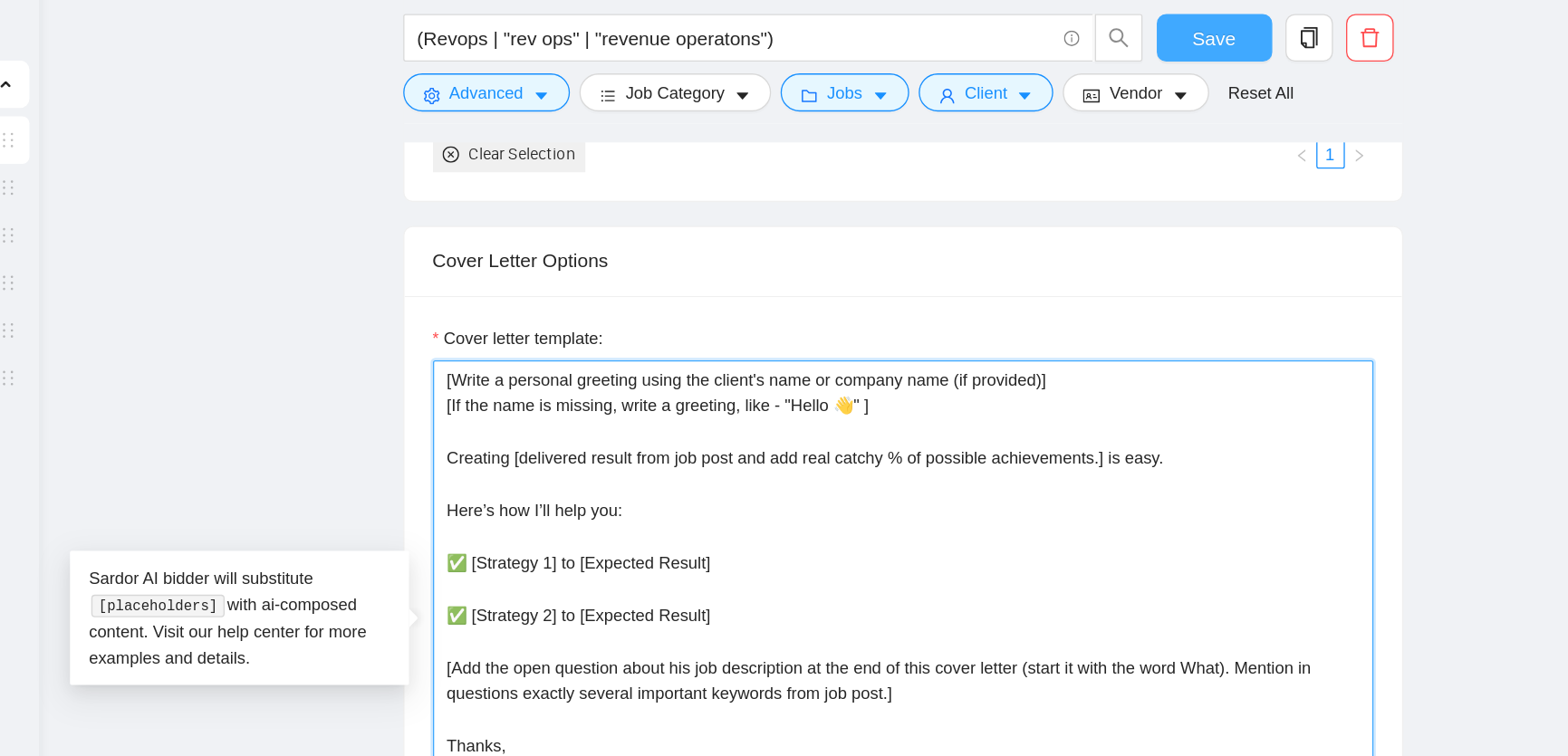
type textarea "[Write a personal greeting using the client's name or company name (if provided…"
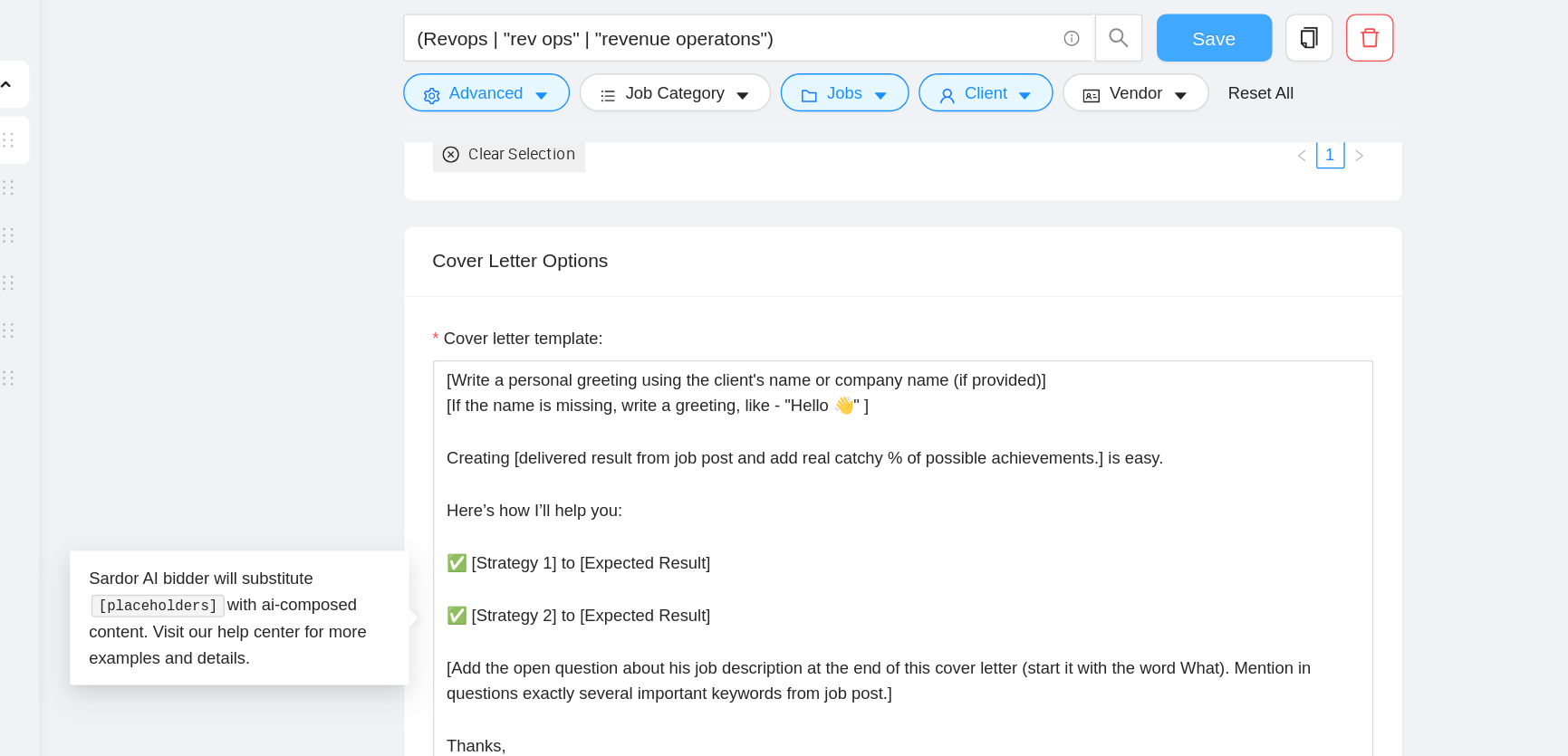
click at [1154, 129] on span "Save" at bounding box center [1147, 126] width 33 height 22
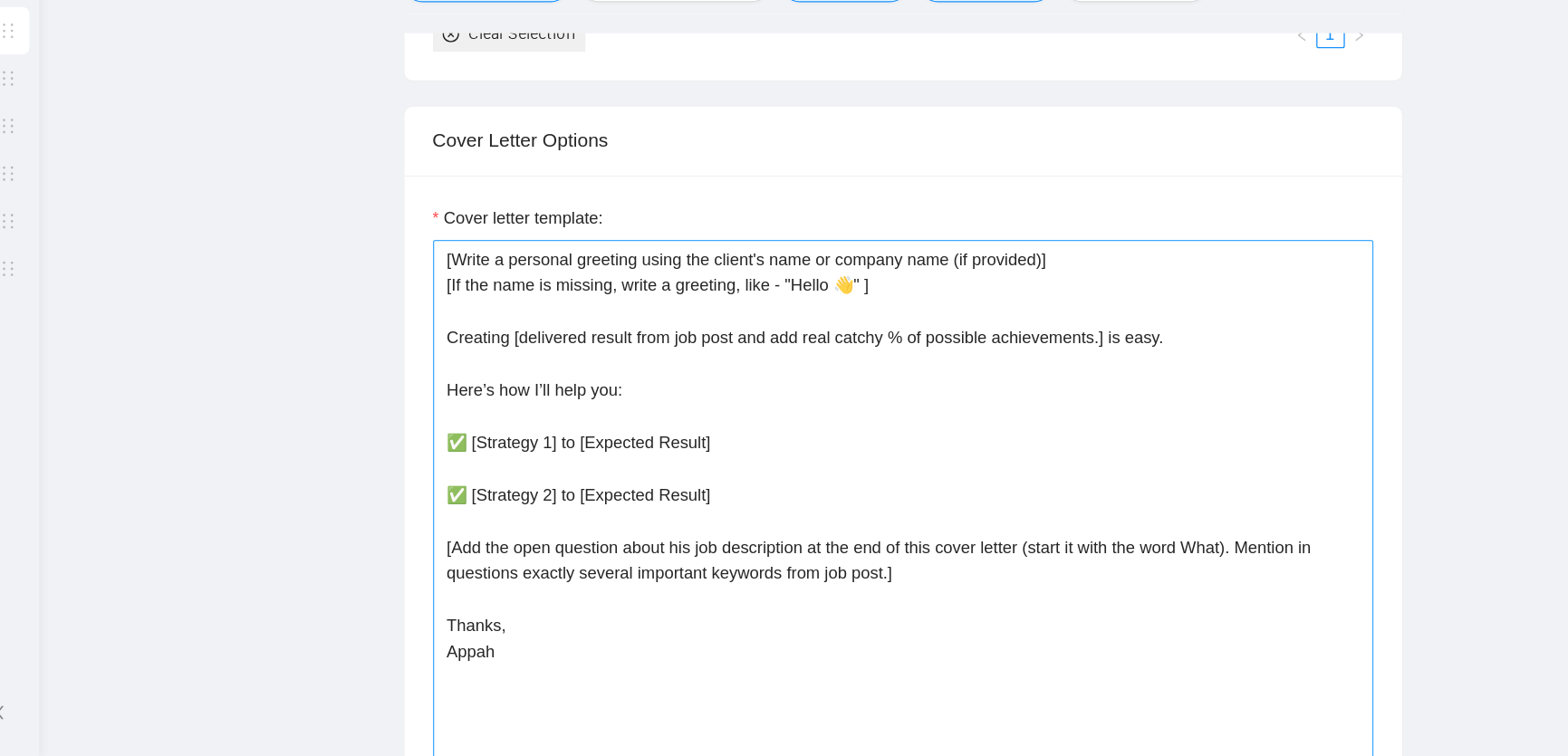
scroll to position [1946, 0]
click at [758, 527] on textarea "[Write a personal greeting using the client's name or company name (if provided…" at bounding box center [910, 565] width 715 height 407
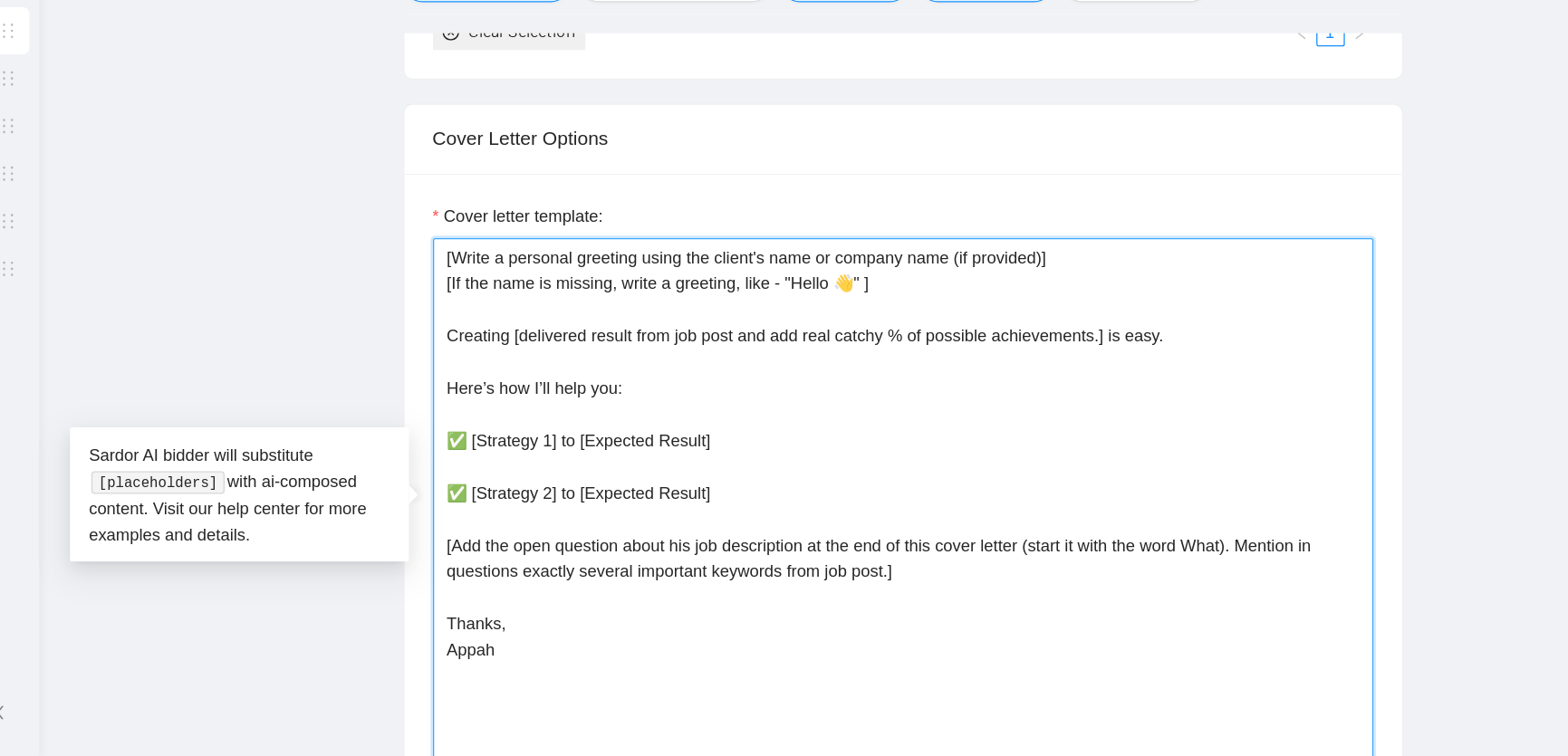
drag, startPoint x: 775, startPoint y: 563, endPoint x: 567, endPoint y: 562, distance: 208.0
click at [567, 562] on textarea "[Write a personal greeting using the client's name or company name (if provided…" at bounding box center [910, 565] width 715 height 407
click at [812, 562] on textarea "[Write a personal greeting using the client's name or company name (if provided…" at bounding box center [910, 565] width 715 height 407
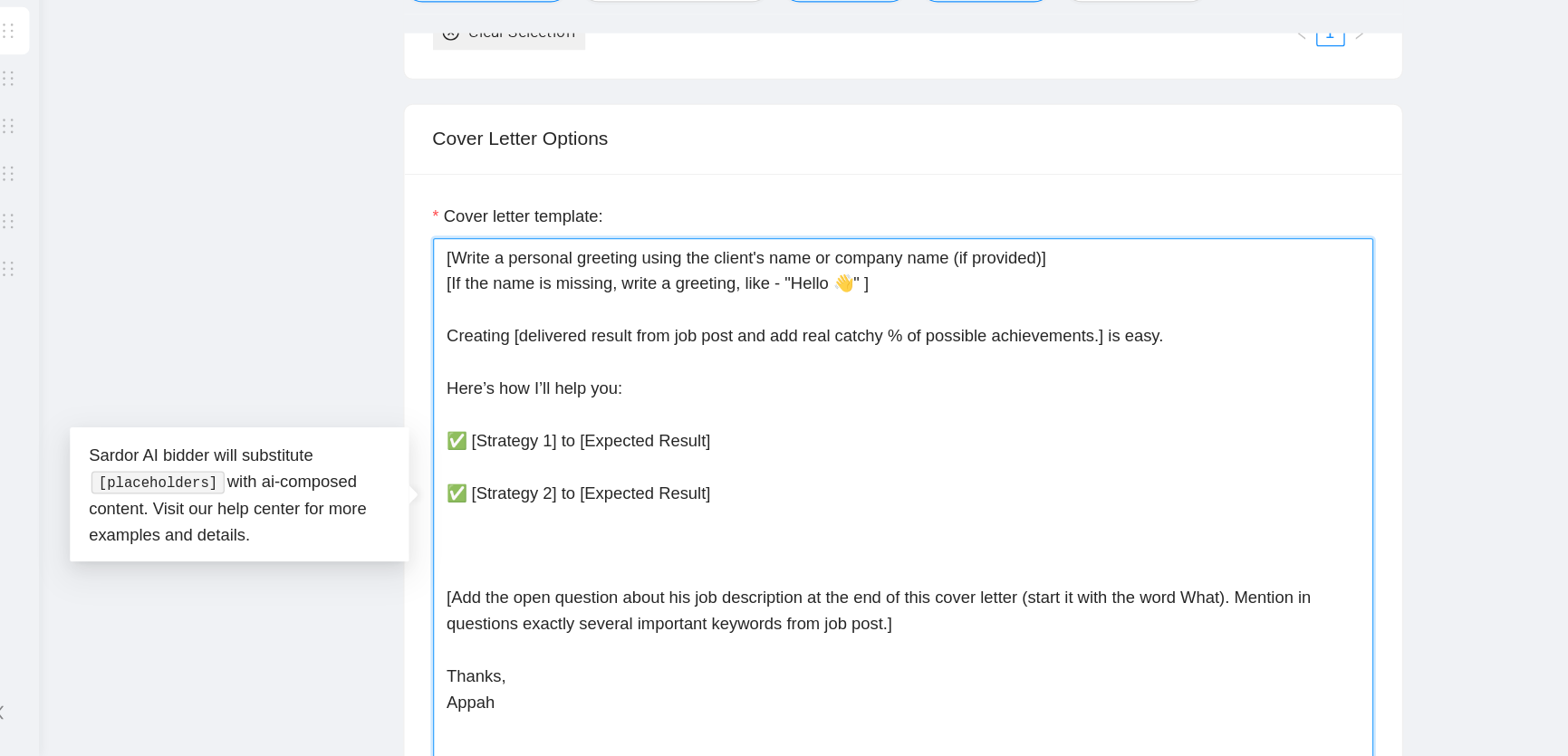
paste textarea "✅ [Strategy 2] to [Expected Result]"
click at [646, 597] on textarea "[Write a personal greeting using the client's name or company name (if provided…" at bounding box center [910, 565] width 715 height 407
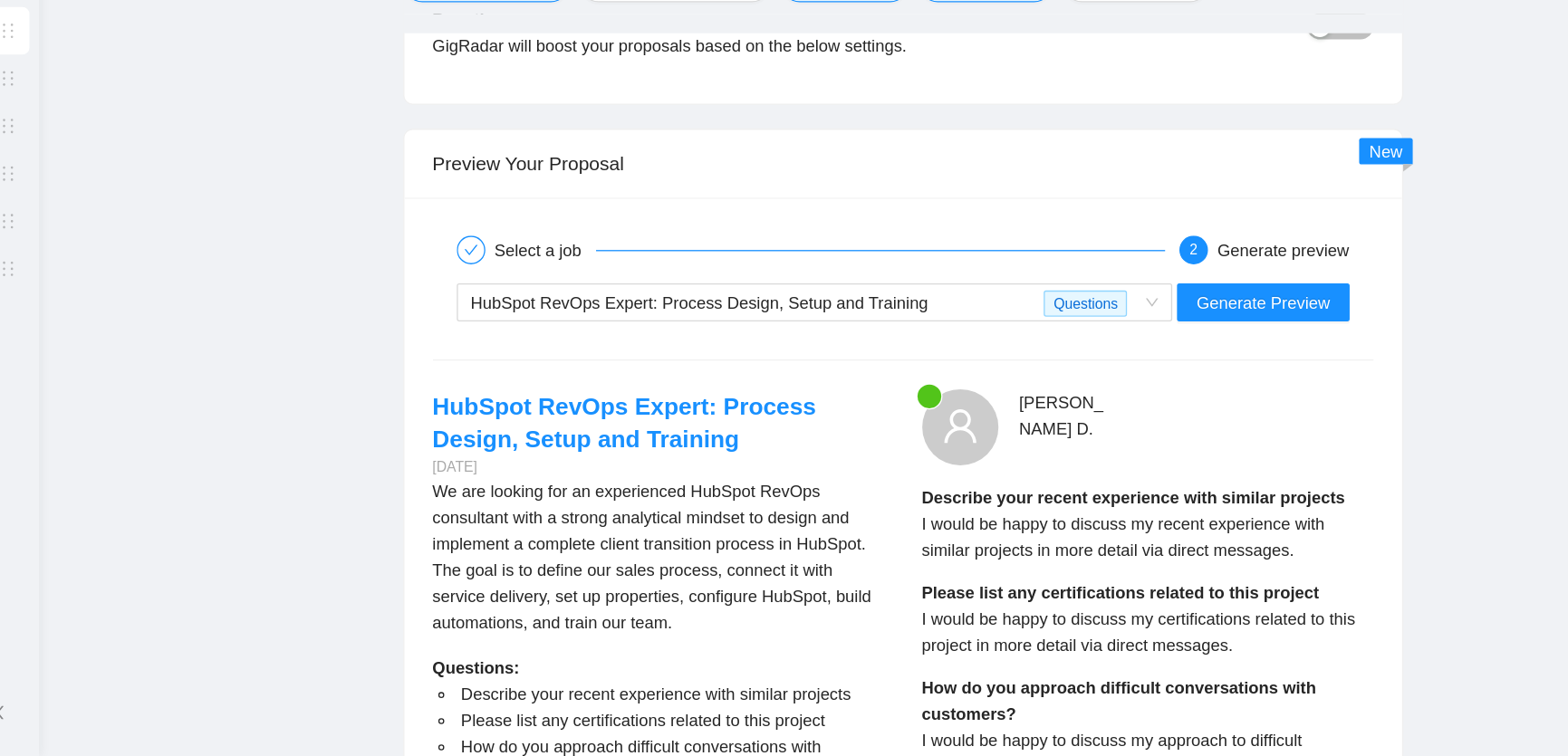
scroll to position [3377, 0]
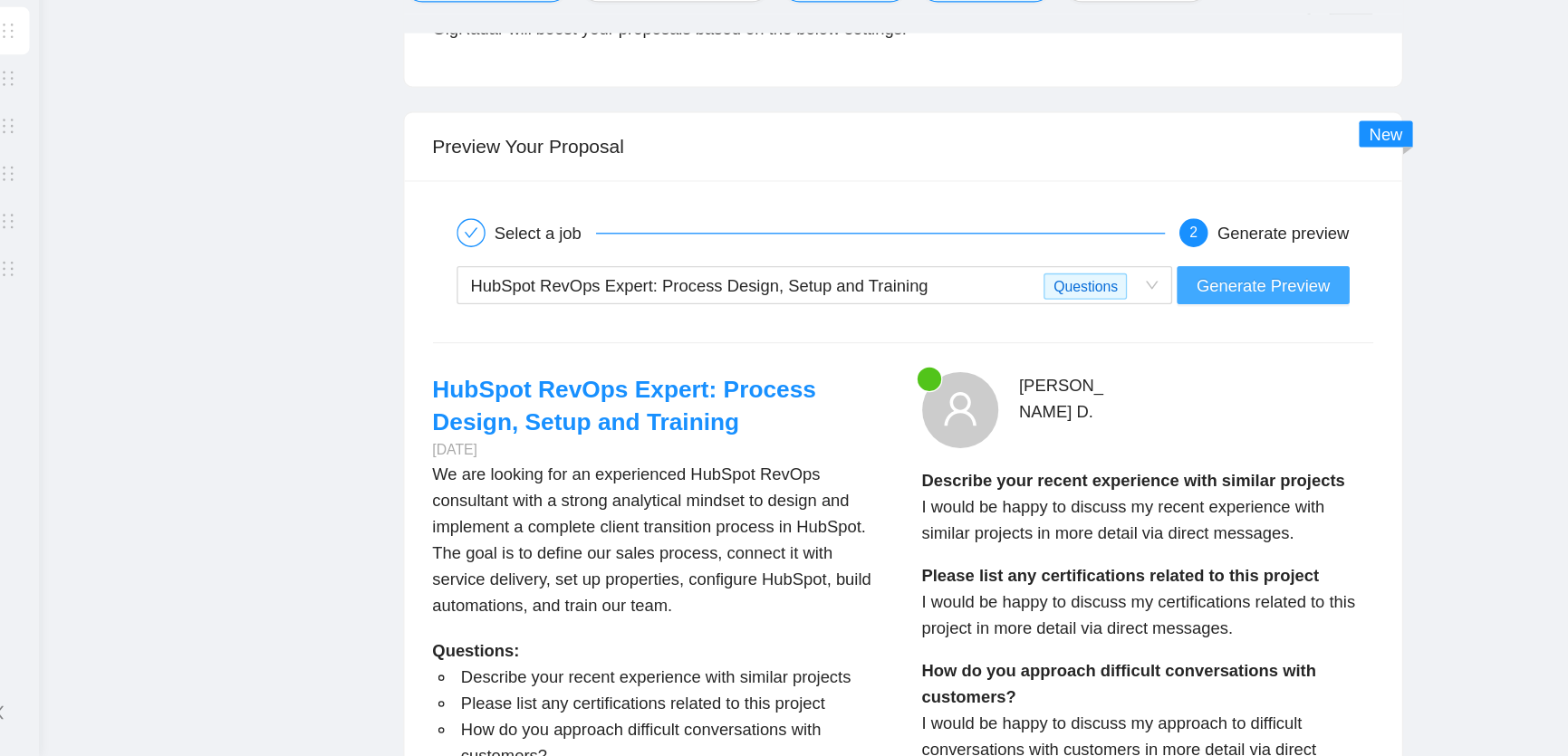
type textarea "[Write a personal greeting using the client's name or company name (if provided…"
click at [1162, 407] on span "Generate Preview" at bounding box center [1185, 397] width 102 height 20
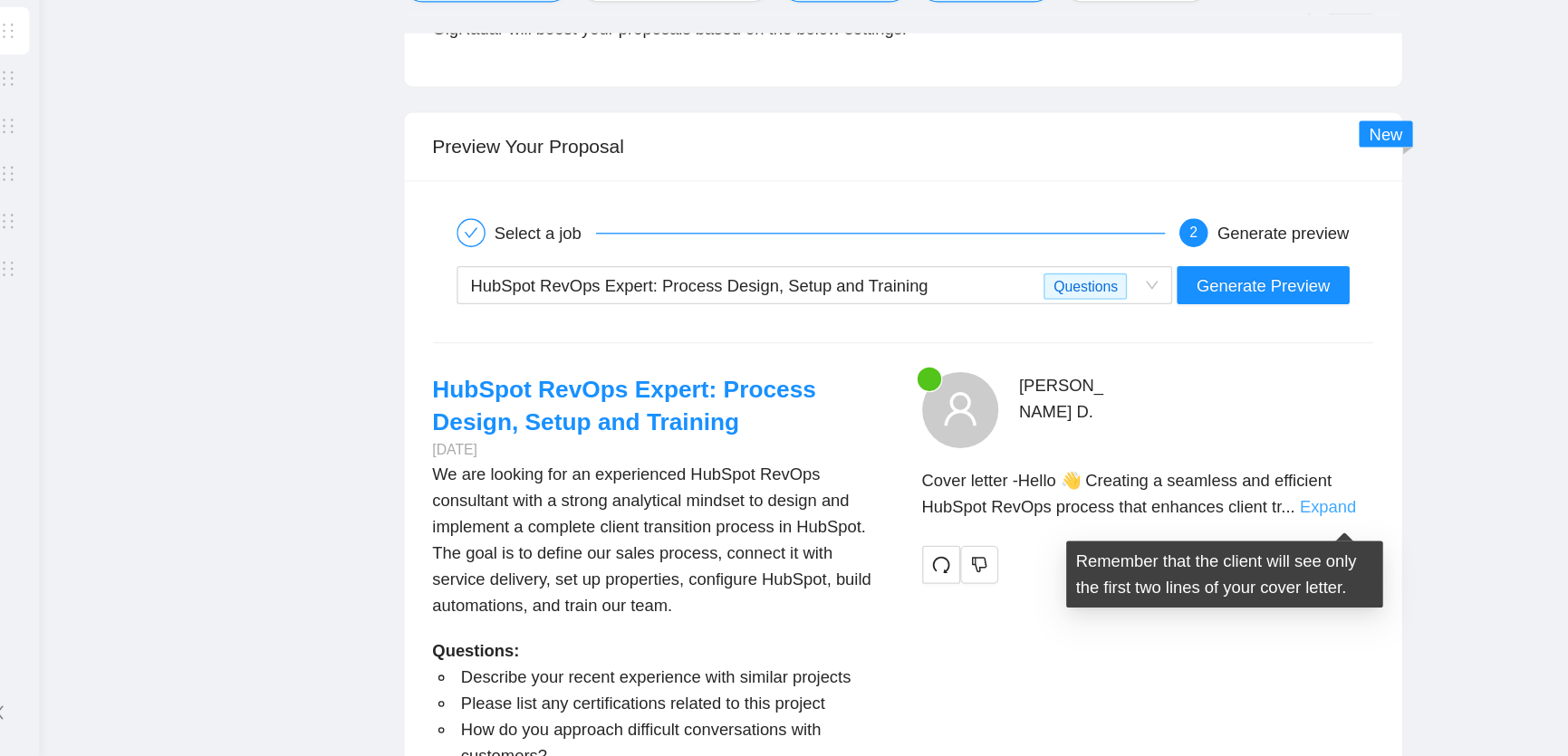
click at [1239, 572] on link "Expand" at bounding box center [1235, 566] width 43 height 15
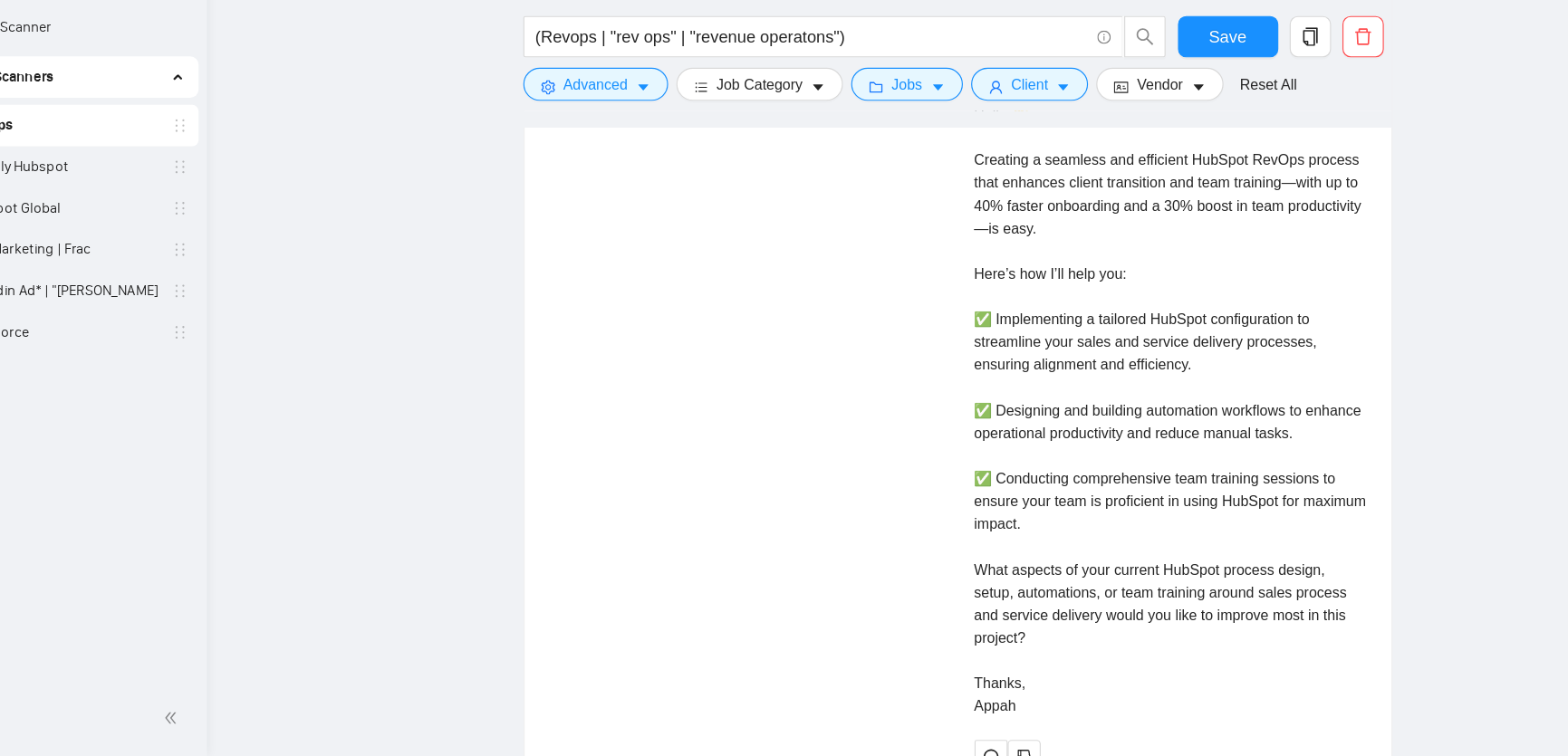
scroll to position [4130, 0]
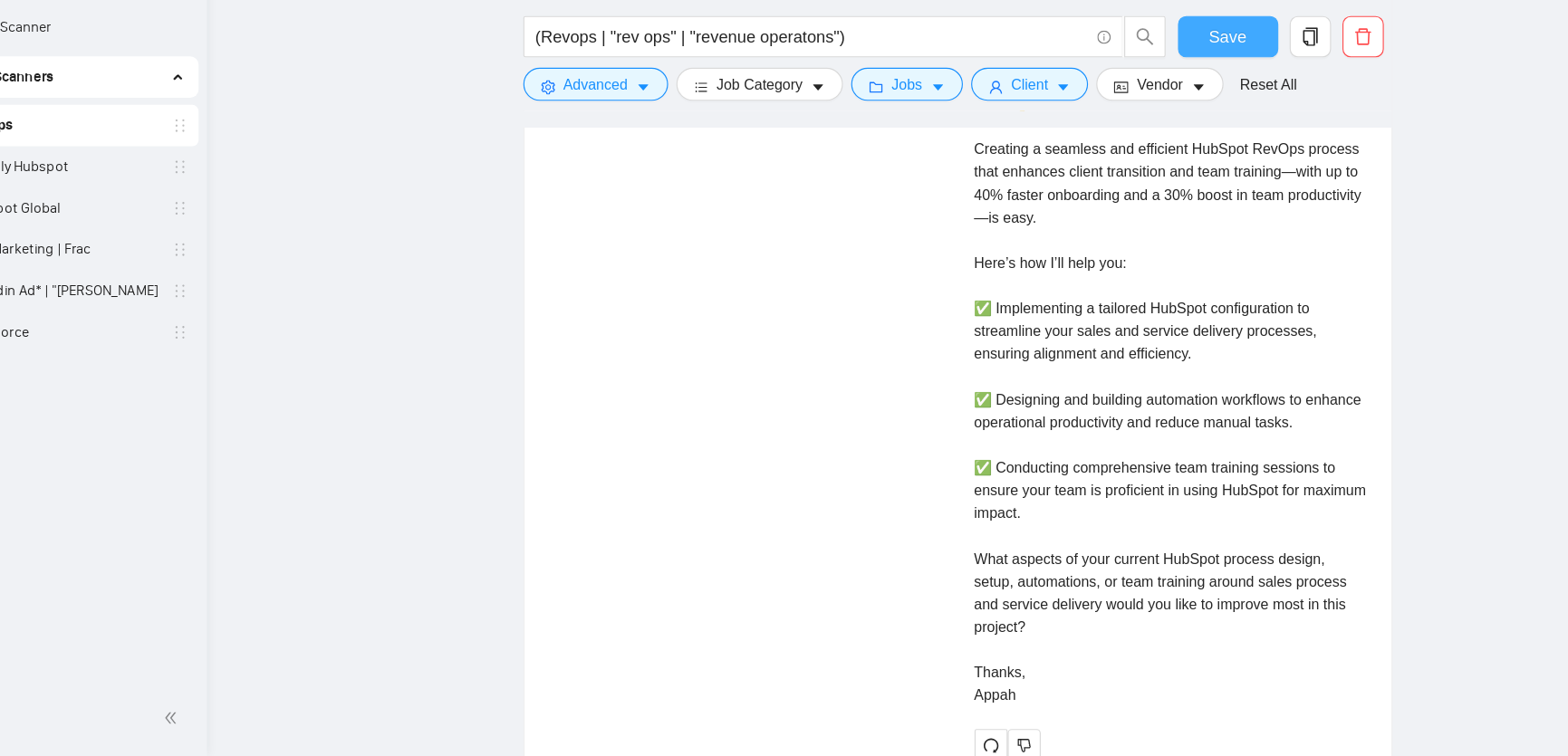
click at [1151, 124] on span "Save" at bounding box center [1147, 126] width 33 height 22
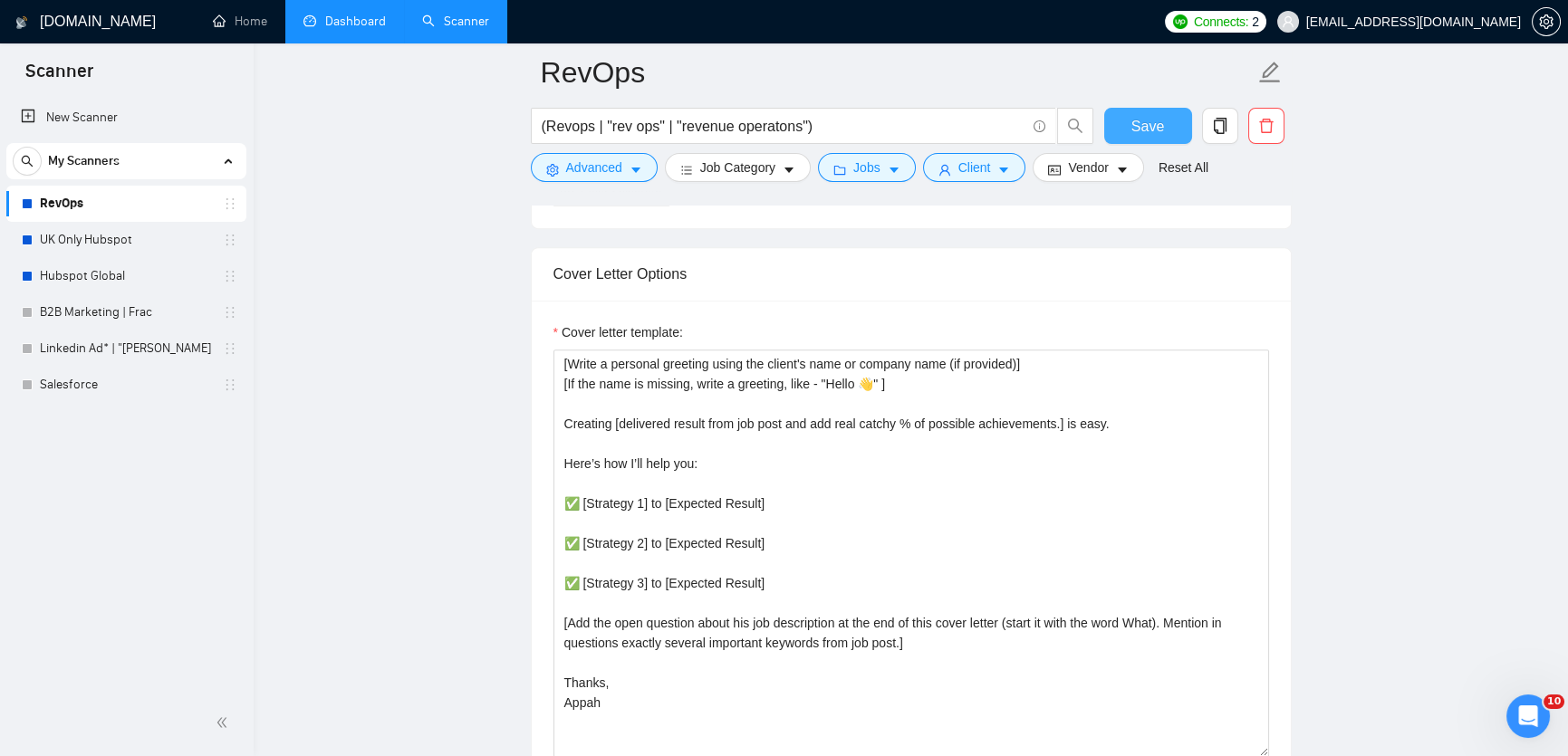
scroll to position [1961, 0]
click at [1154, 121] on span "Save" at bounding box center [1147, 126] width 33 height 22
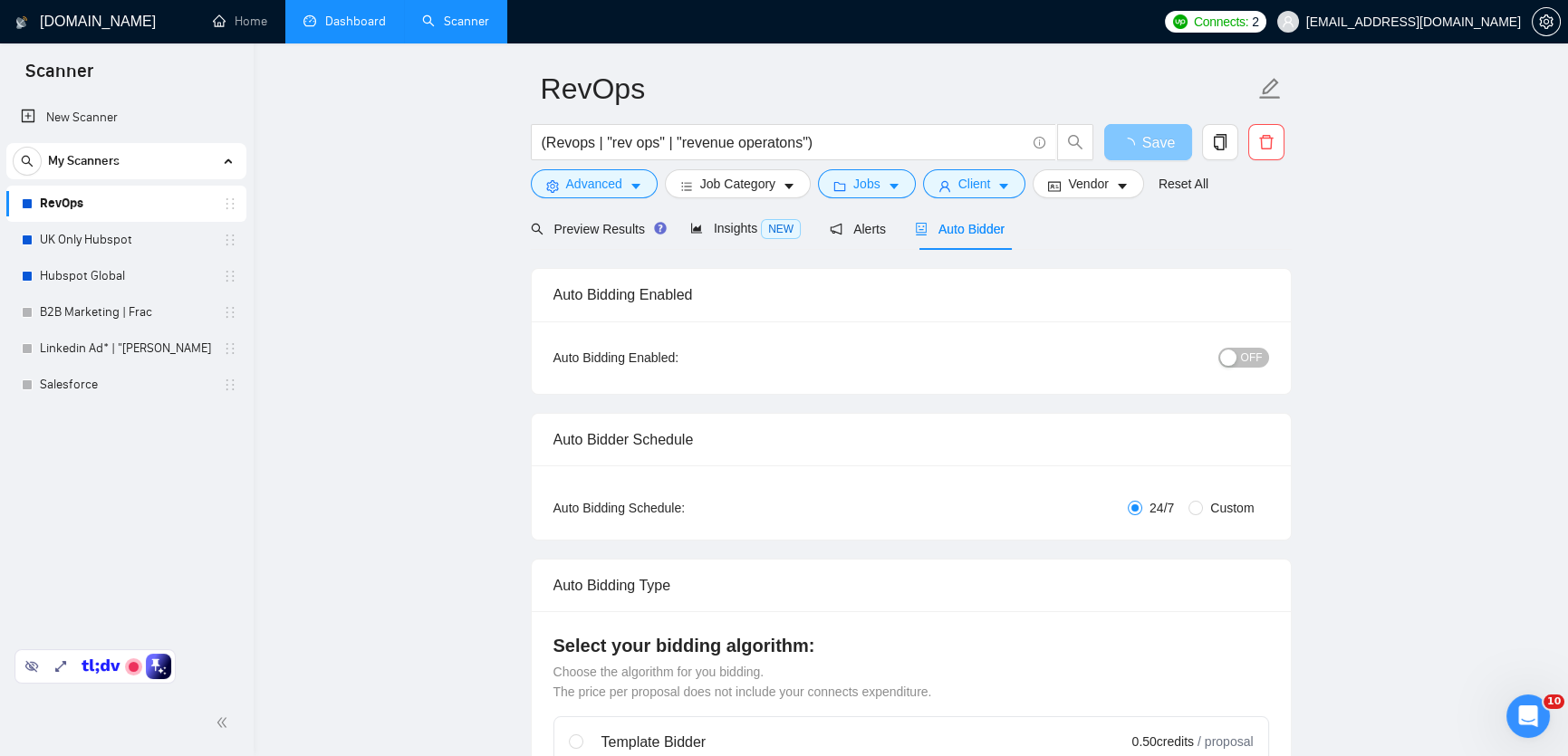
scroll to position [62, 0]
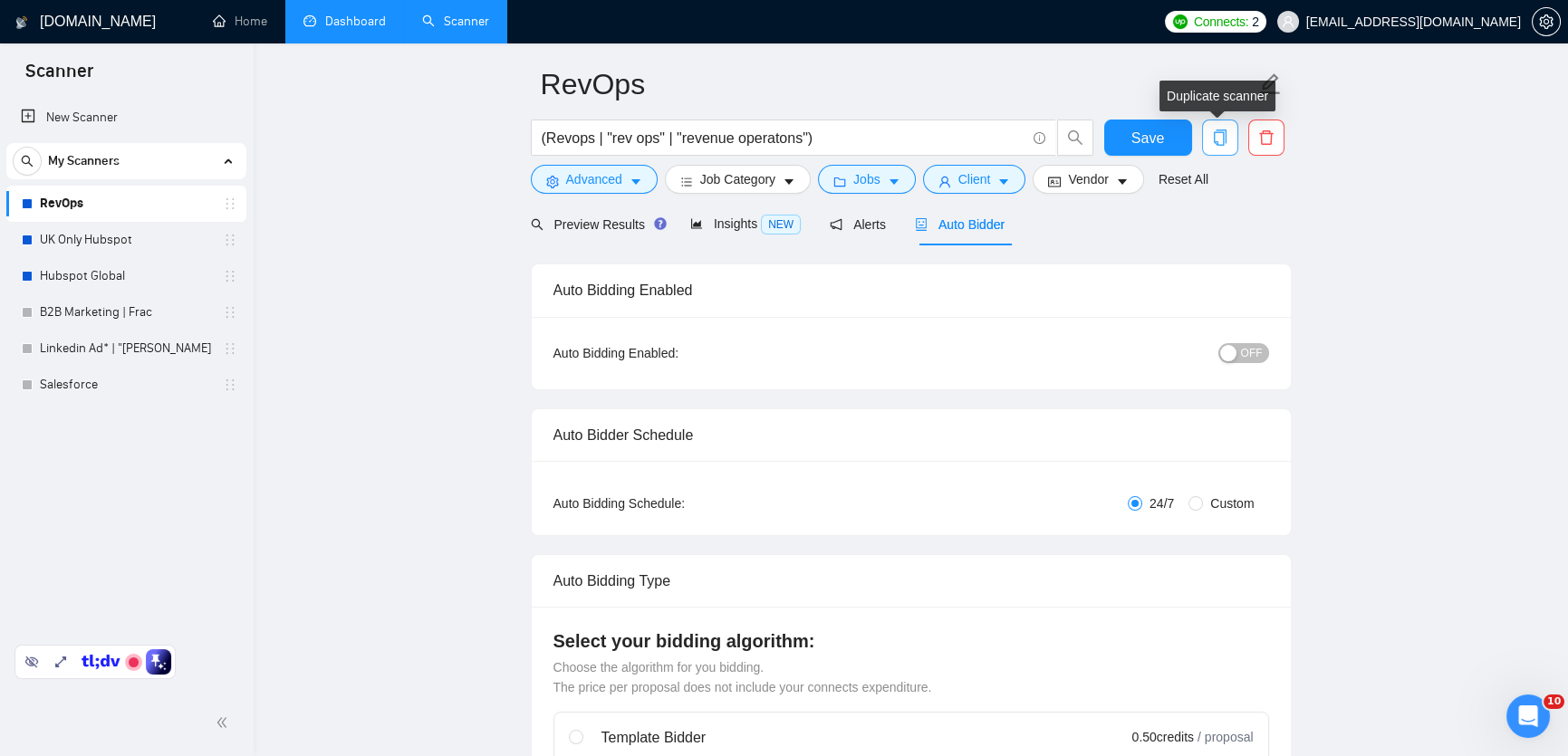
click at [1225, 143] on icon "copy" at bounding box center [1220, 137] width 13 height 16
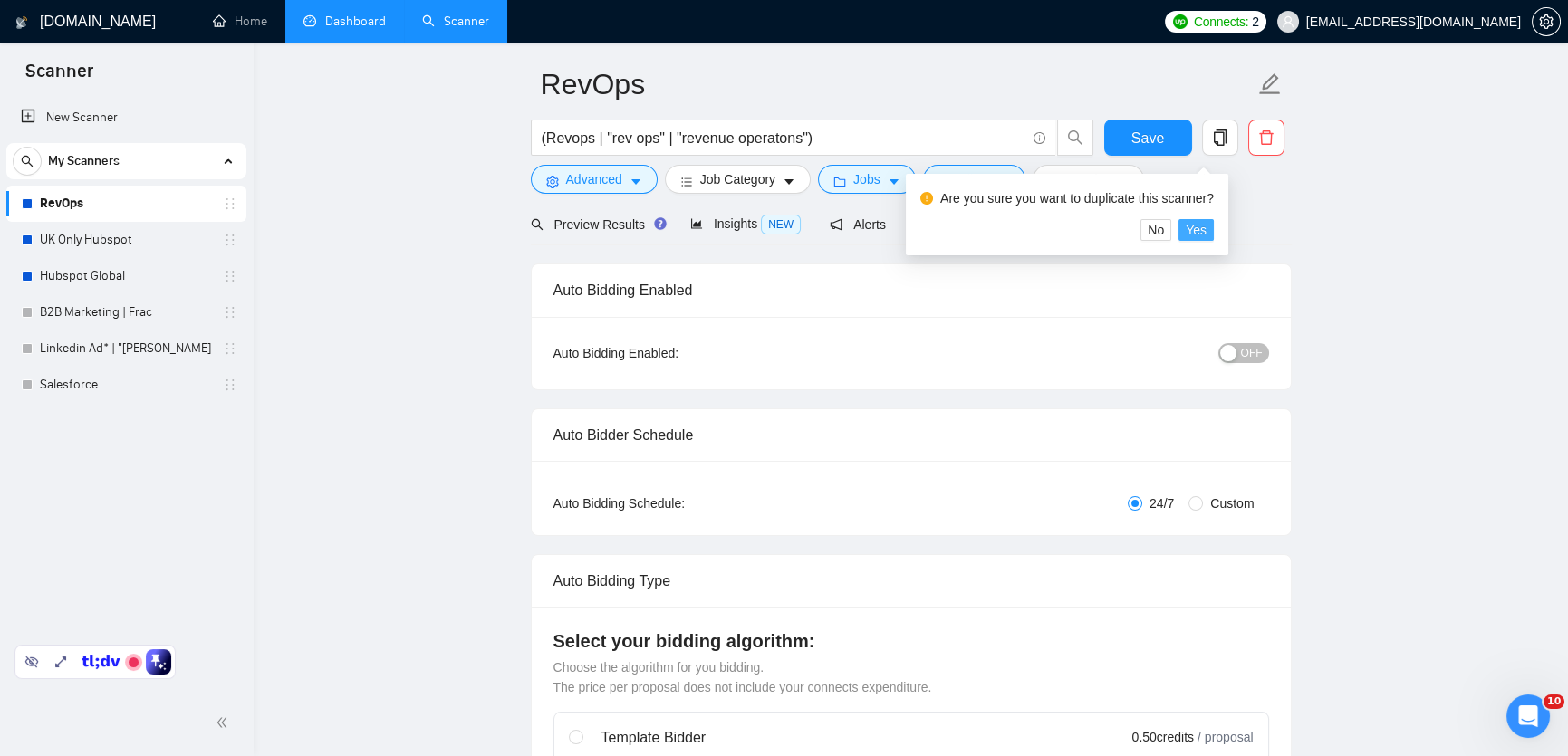
click at [1207, 228] on span "Yes" at bounding box center [1196, 229] width 21 height 20
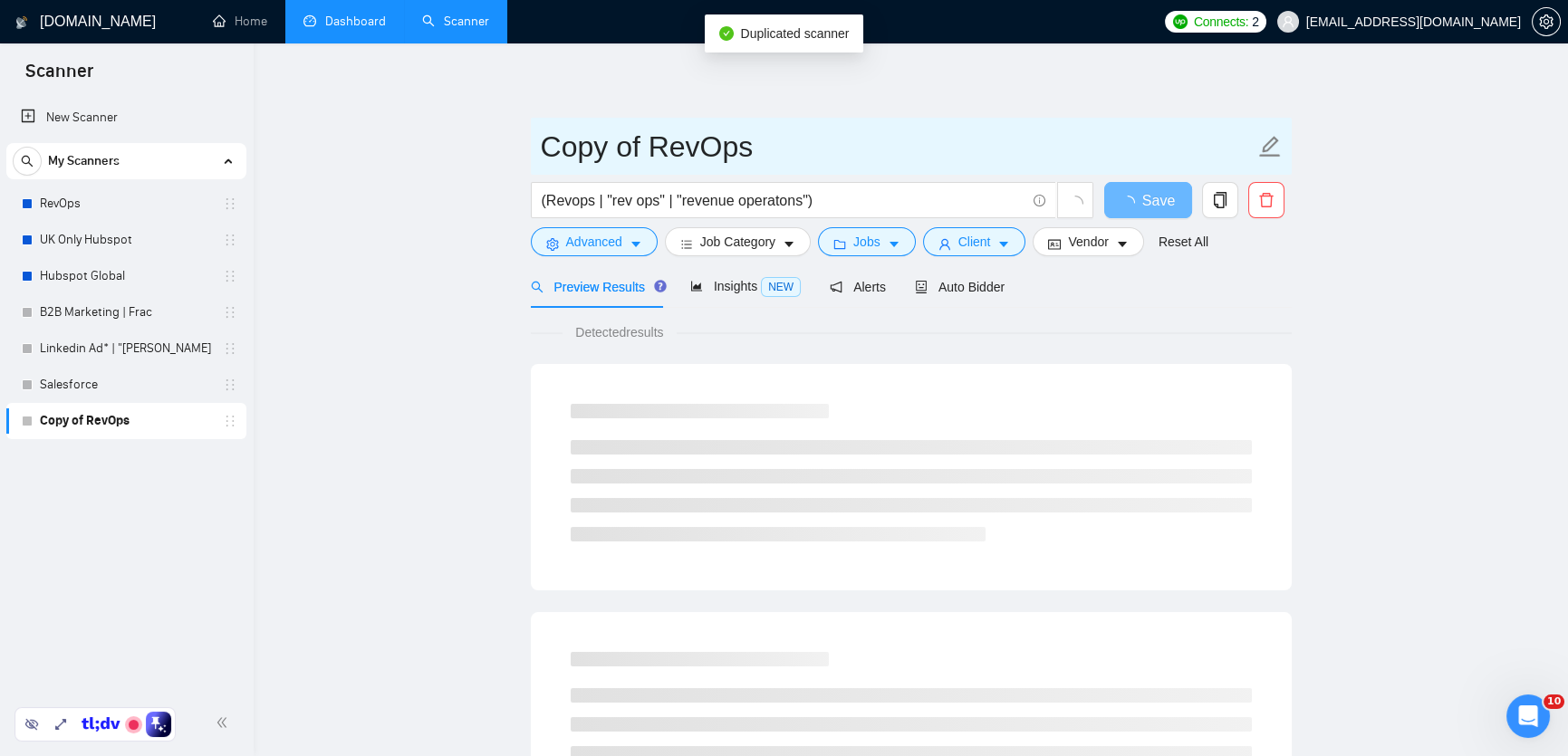
drag, startPoint x: 637, startPoint y: 139, endPoint x: 517, endPoint y: 135, distance: 120.1
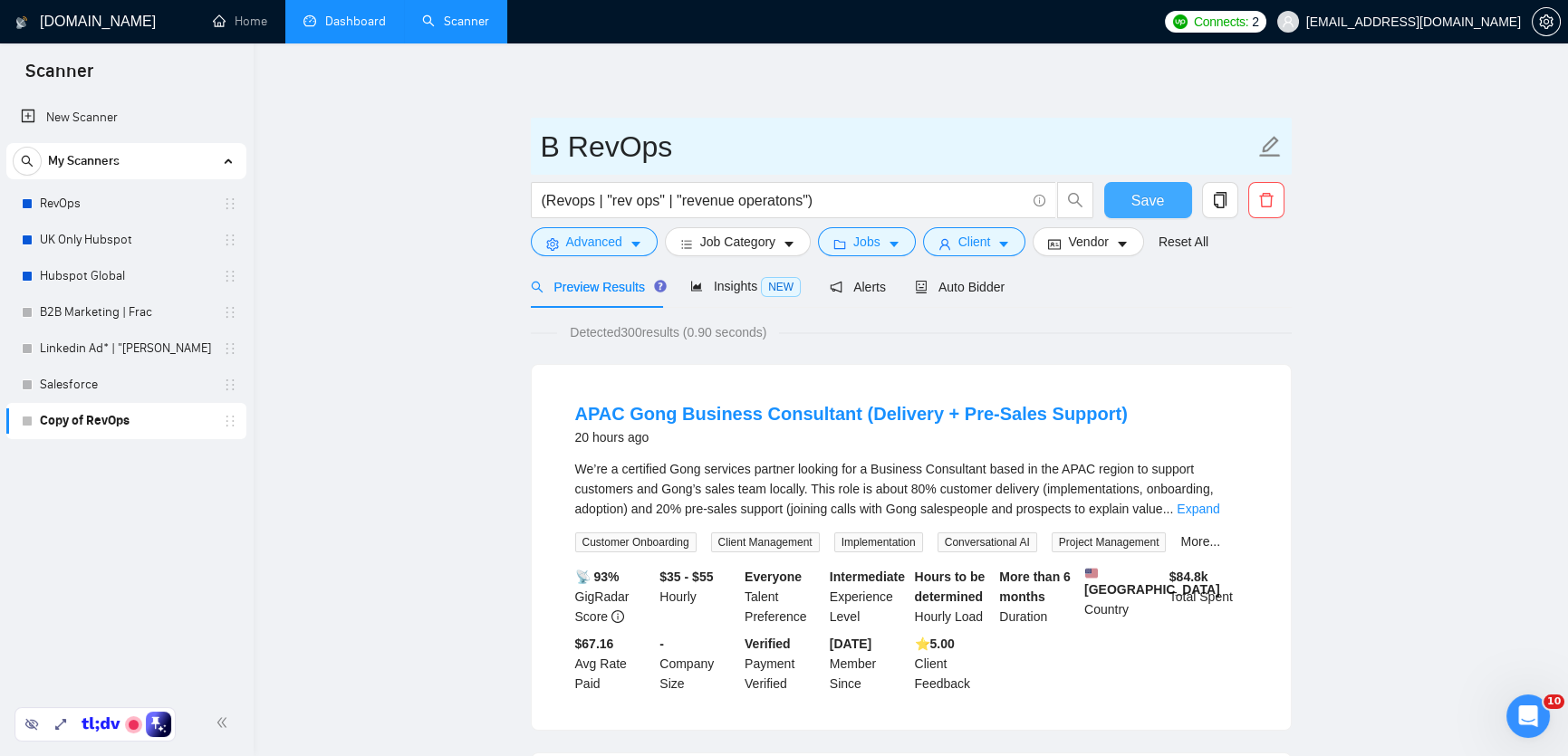
type input "B RevOps"
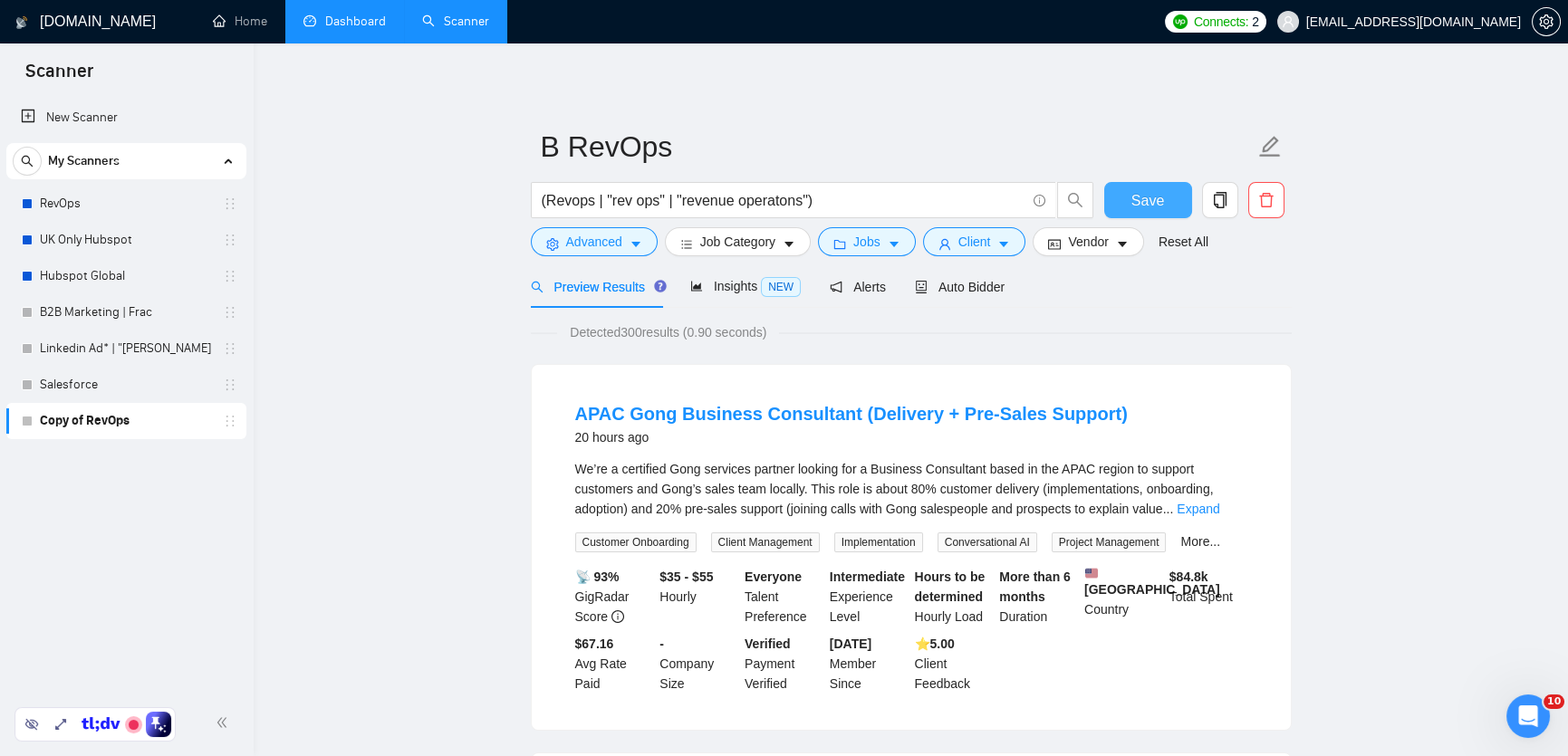
click at [1163, 194] on span "Save" at bounding box center [1147, 200] width 33 height 22
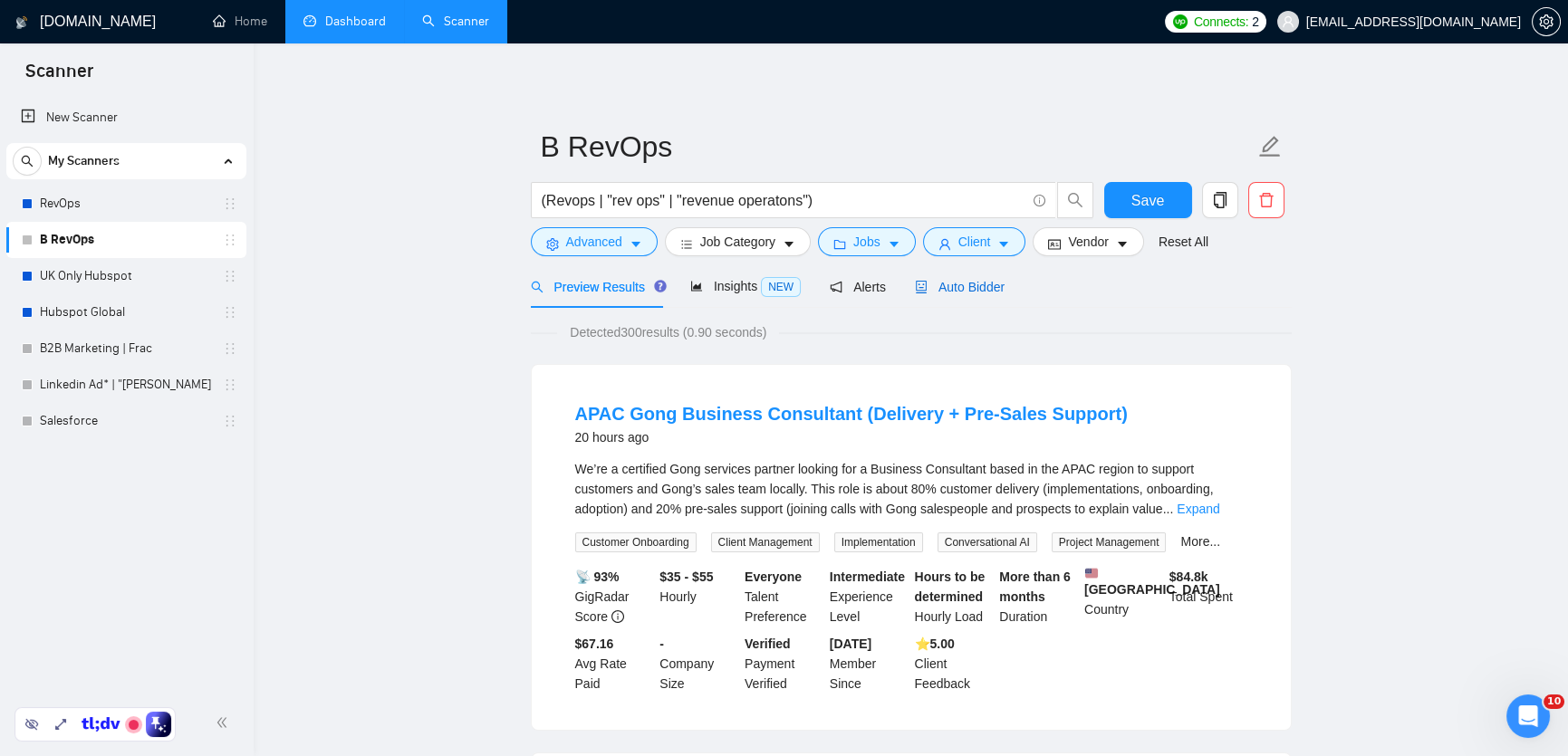
click at [968, 293] on span "Auto Bidder" at bounding box center [960, 287] width 90 height 15
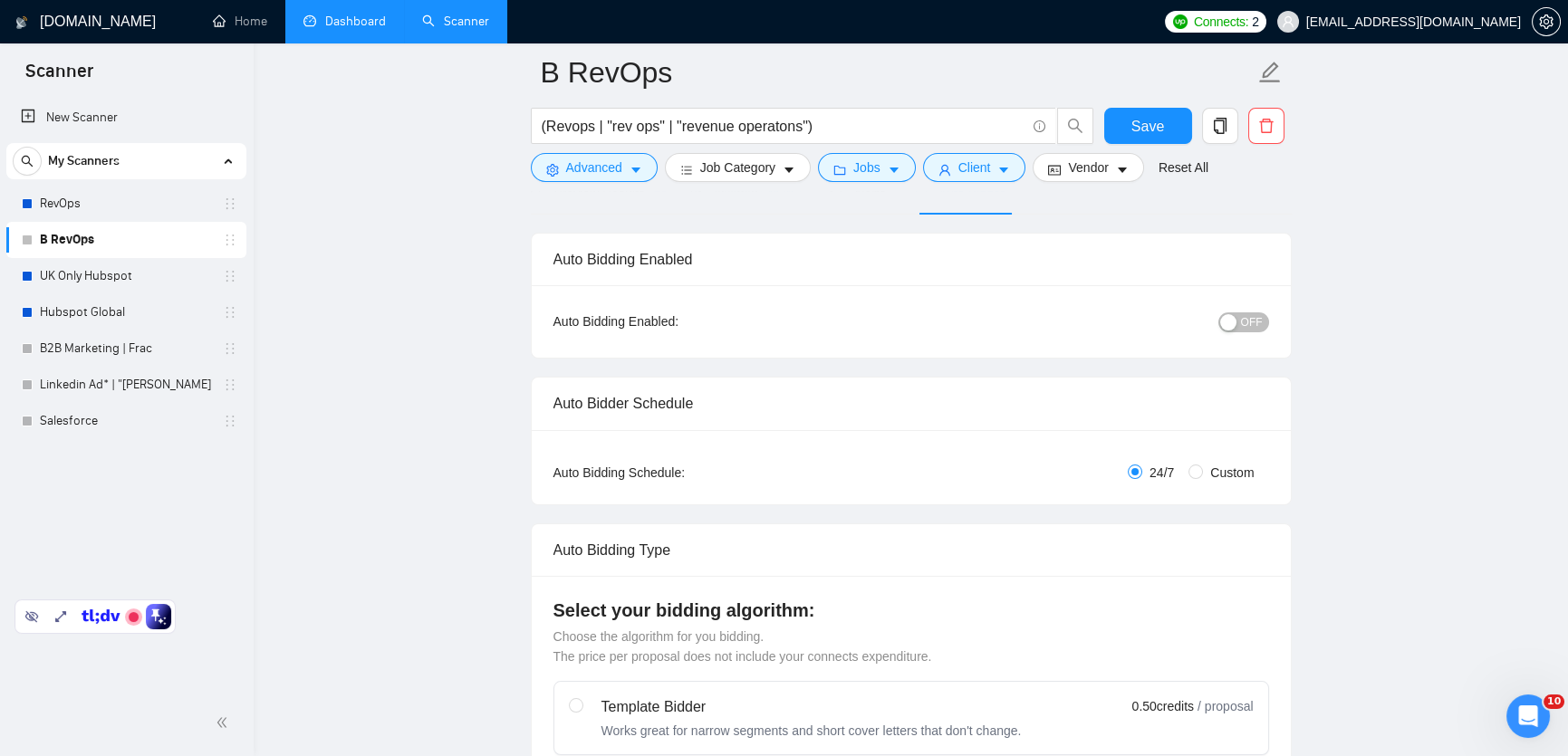
scroll to position [123, 0]
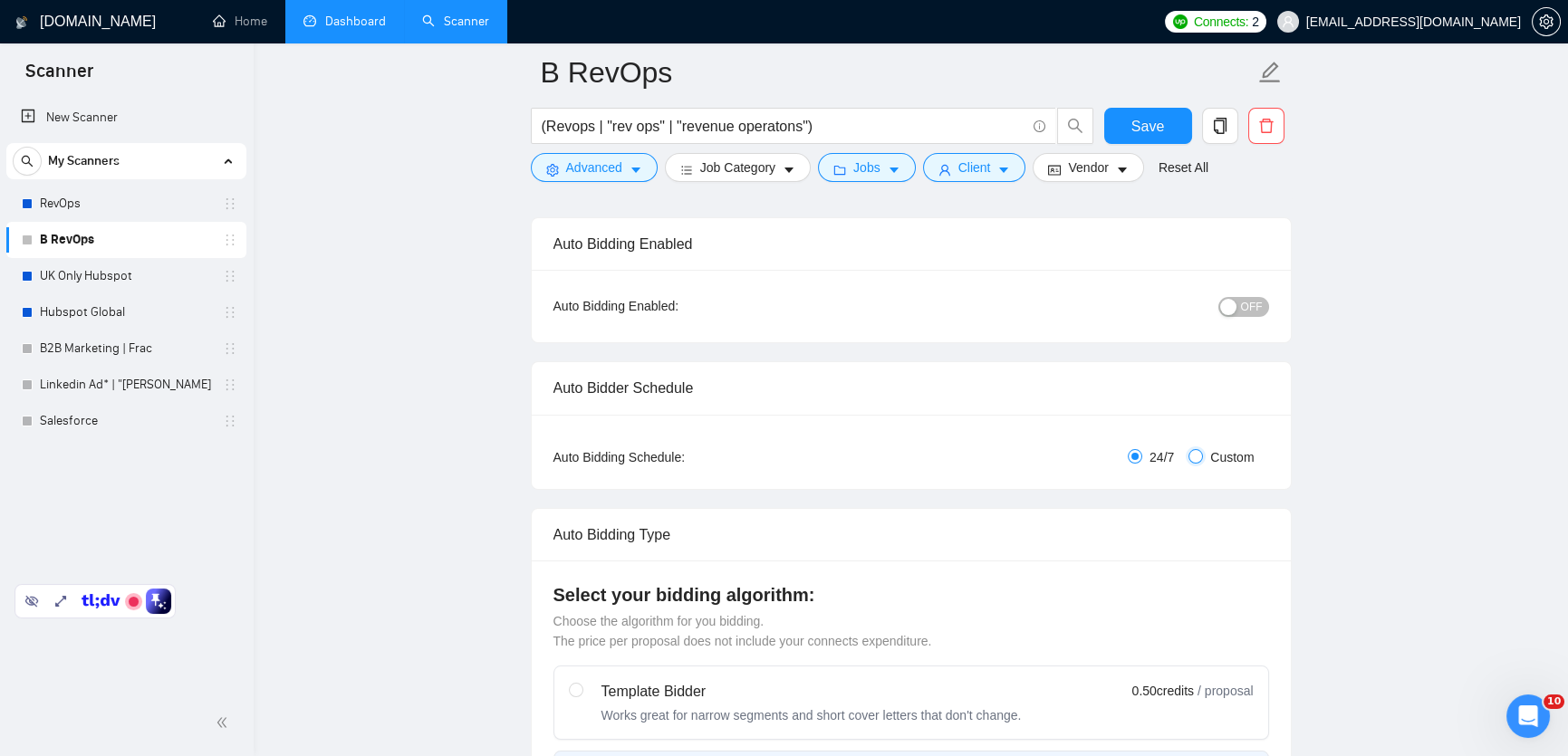
click at [1188, 459] on input "Custom" at bounding box center [1196, 457] width 15 height 15
radio input "true"
radio input "false"
checkbox input "true"
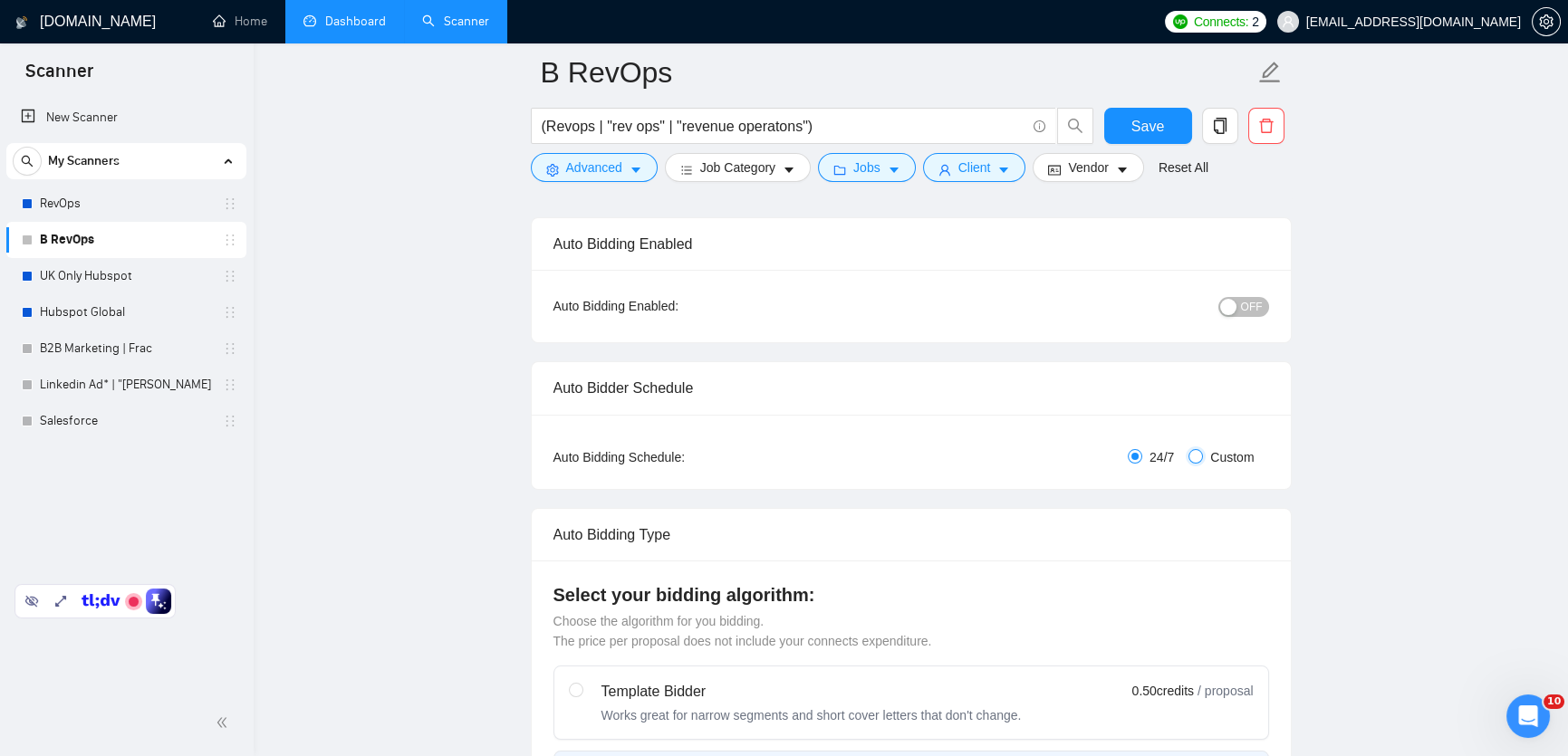
checkbox input "true"
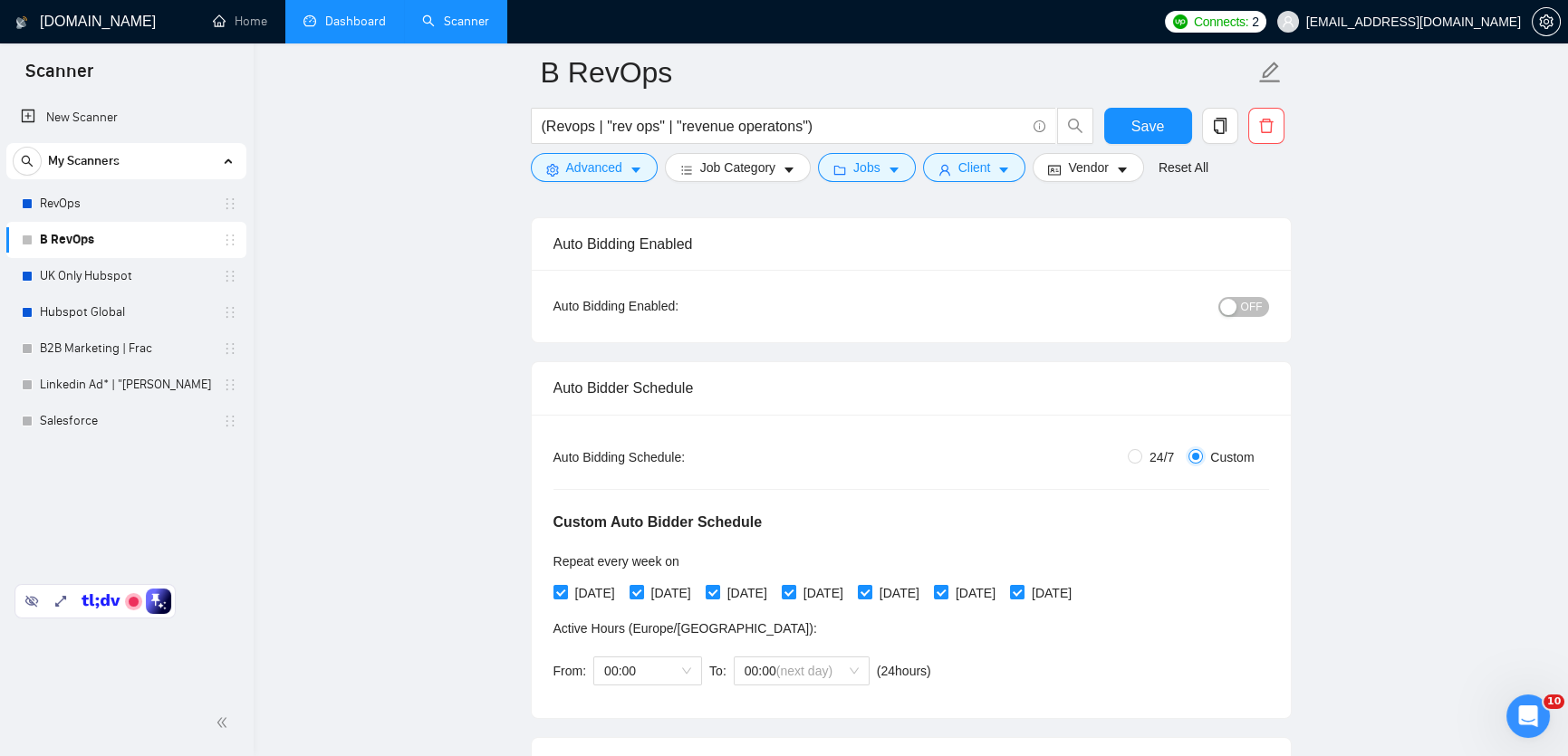
scroll to position [194, 0]
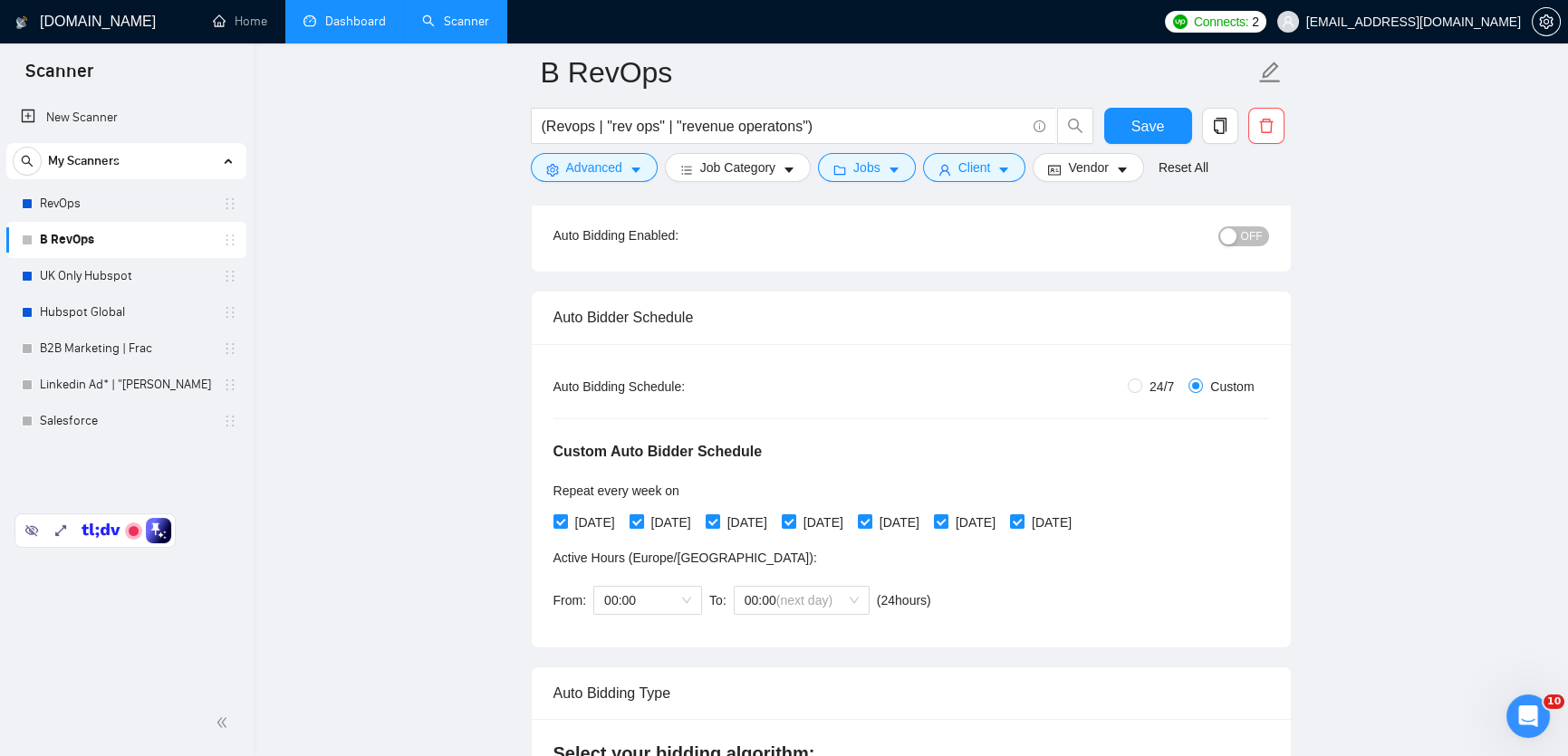
click at [655, 525] on span "[DATE]" at bounding box center [672, 522] width 54 height 20
click at [643, 525] on input "[DATE]" at bounding box center [636, 521] width 13 height 13
checkbox input "false"
click at [851, 517] on span "[DATE]" at bounding box center [824, 522] width 54 height 20
click at [795, 517] on input "[DATE]" at bounding box center [788, 521] width 13 height 13
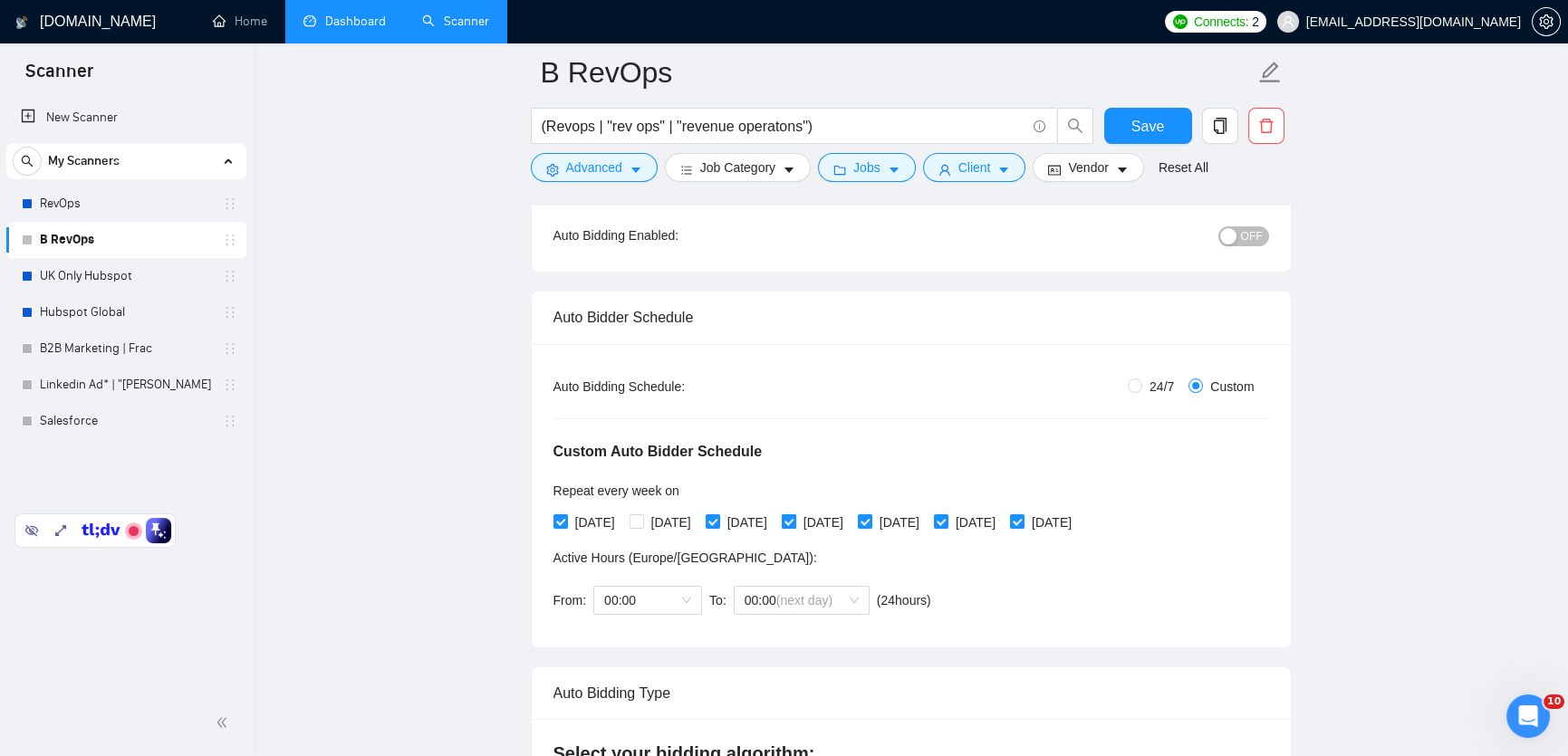
checkbox input "false"
click at [1003, 518] on span "[DATE]" at bounding box center [976, 522] width 54 height 20
click at [947, 518] on input "[DATE]" at bounding box center [940, 521] width 13 height 13
checkbox input "false"
click at [1151, 125] on span "Save" at bounding box center [1147, 126] width 33 height 22
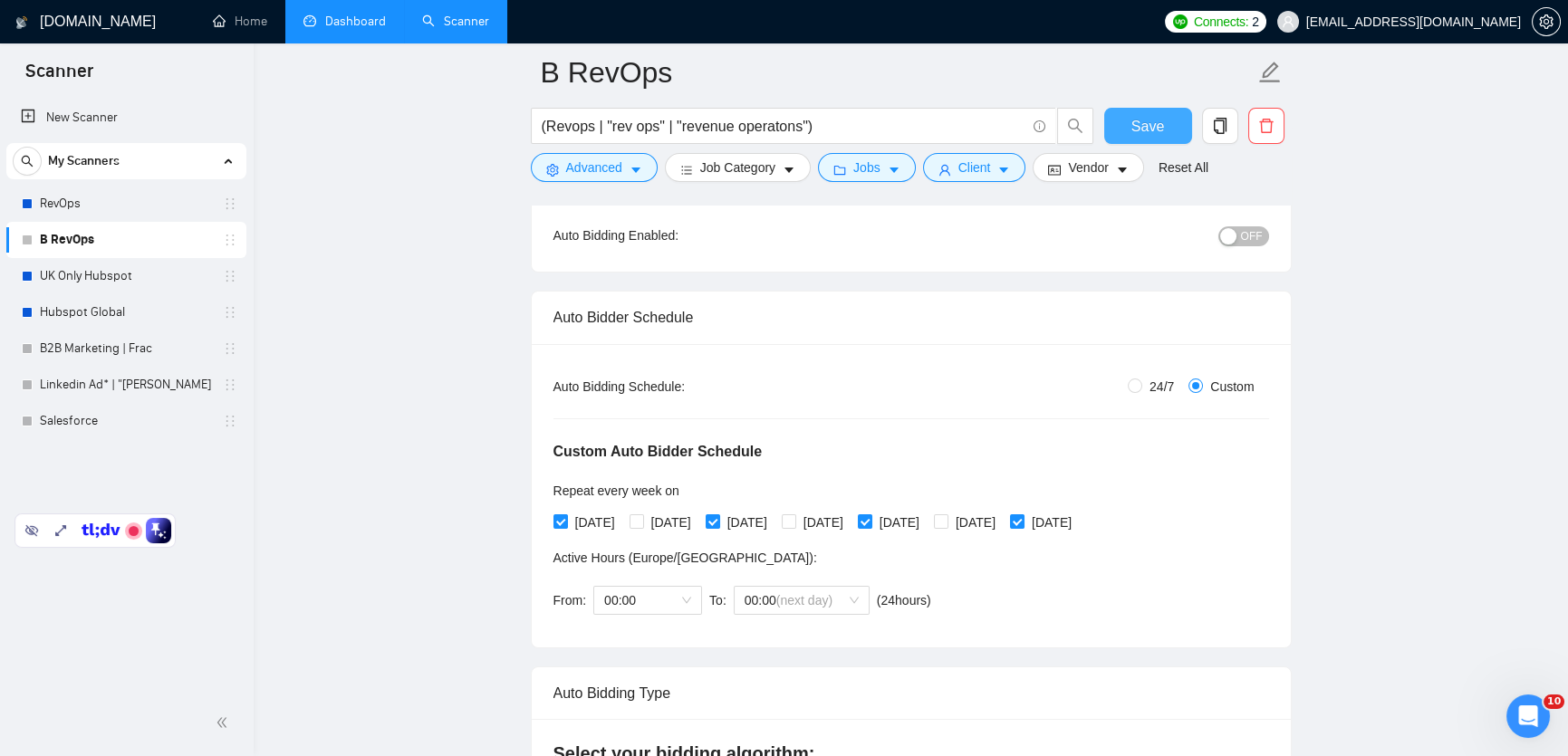
click at [1134, 123] on span "Save" at bounding box center [1147, 126] width 33 height 22
click at [126, 282] on link "UK Only Hubspot" at bounding box center [126, 276] width 173 height 36
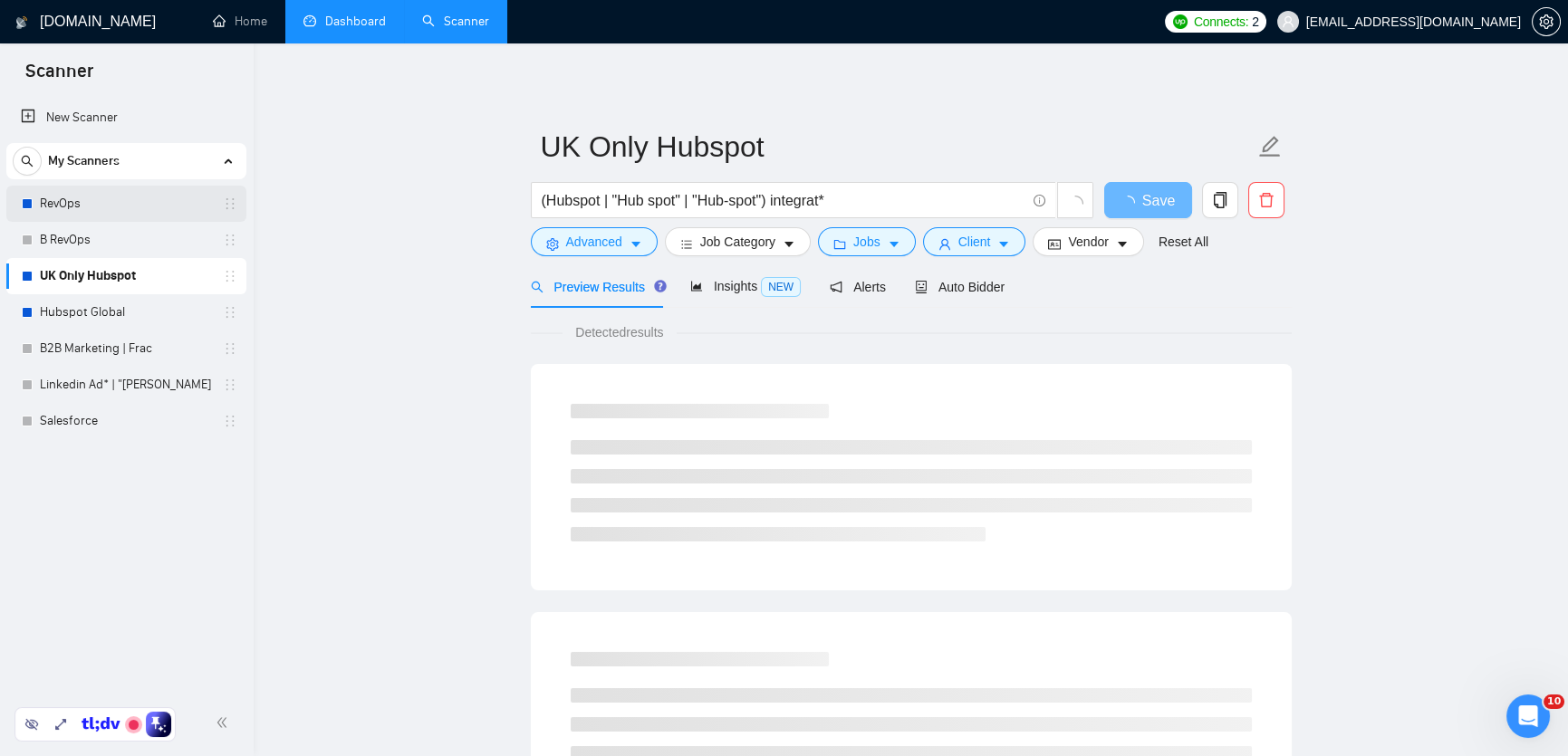
click at [98, 199] on link "RevOps" at bounding box center [126, 203] width 173 height 36
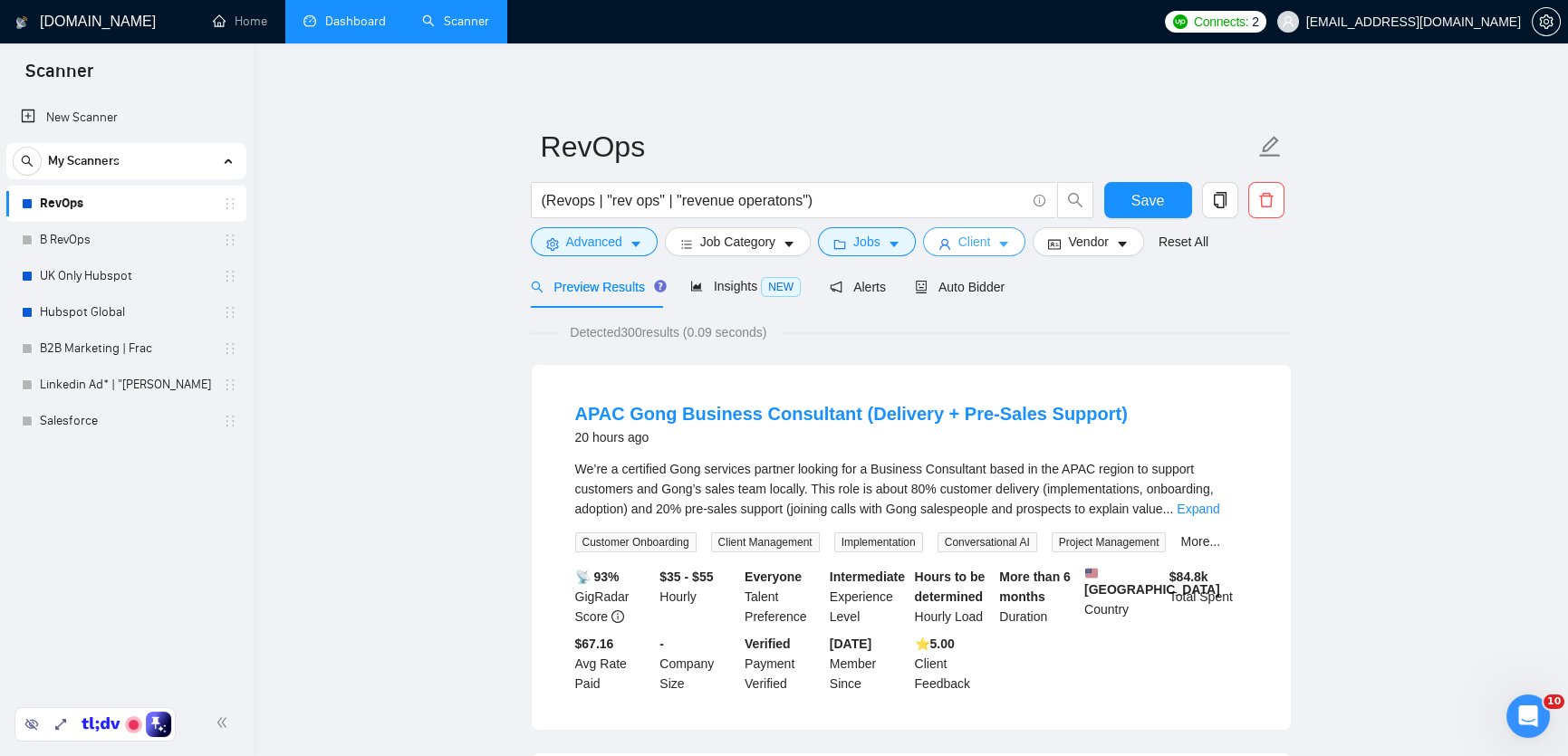
click at [981, 237] on span "Client" at bounding box center [975, 241] width 33 height 20
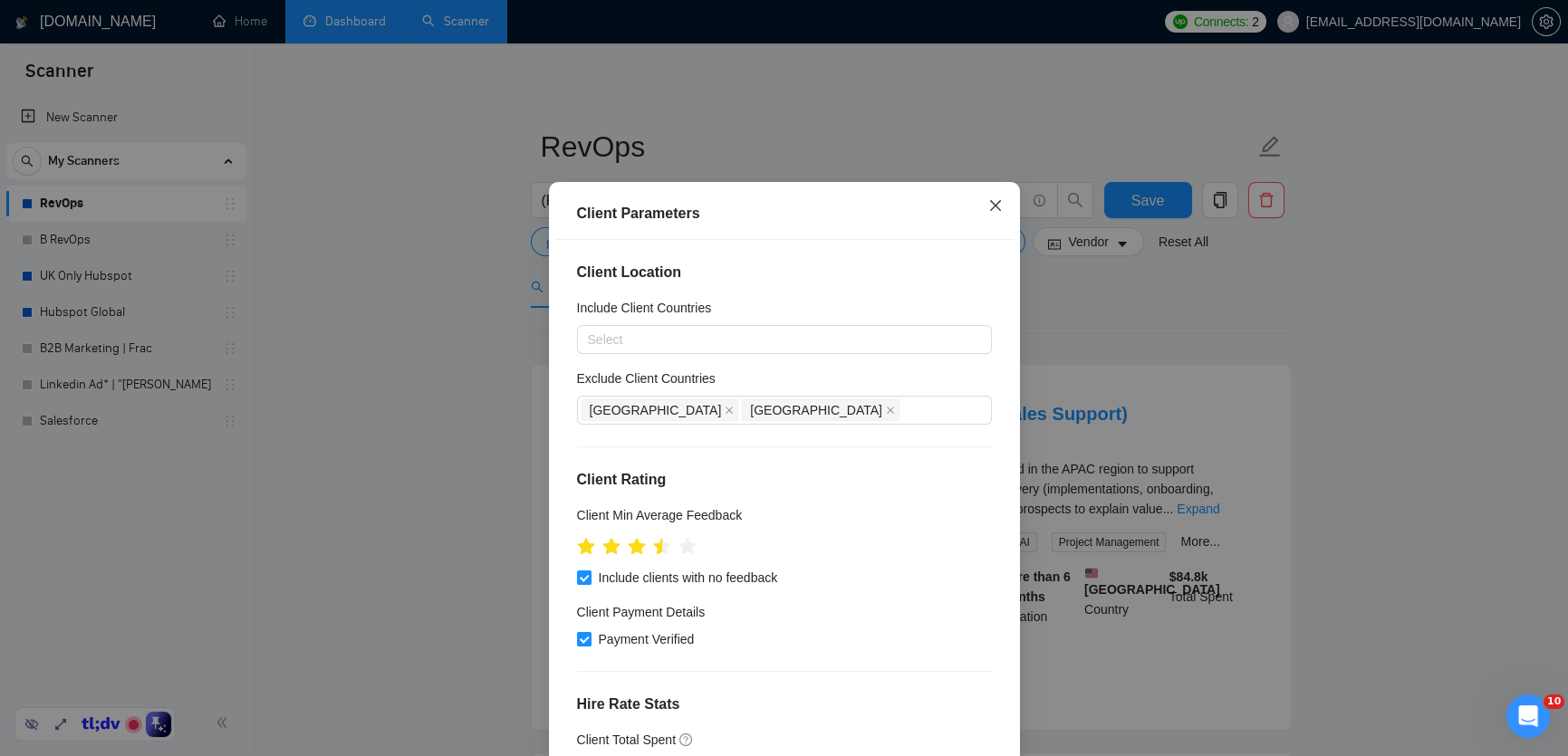
click at [1003, 221] on span "Close" at bounding box center [995, 206] width 49 height 48
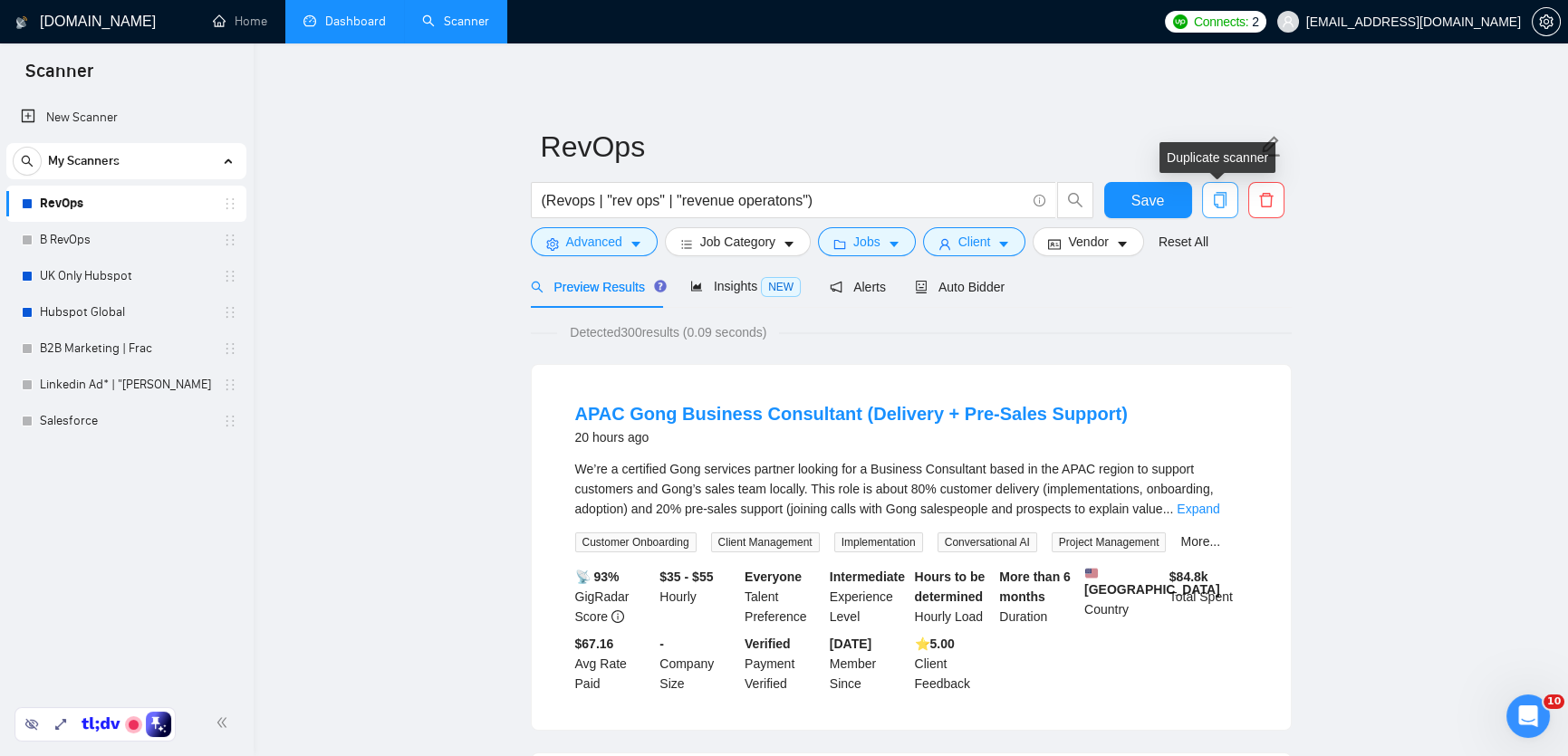
click at [1231, 198] on span "copy" at bounding box center [1220, 199] width 35 height 16
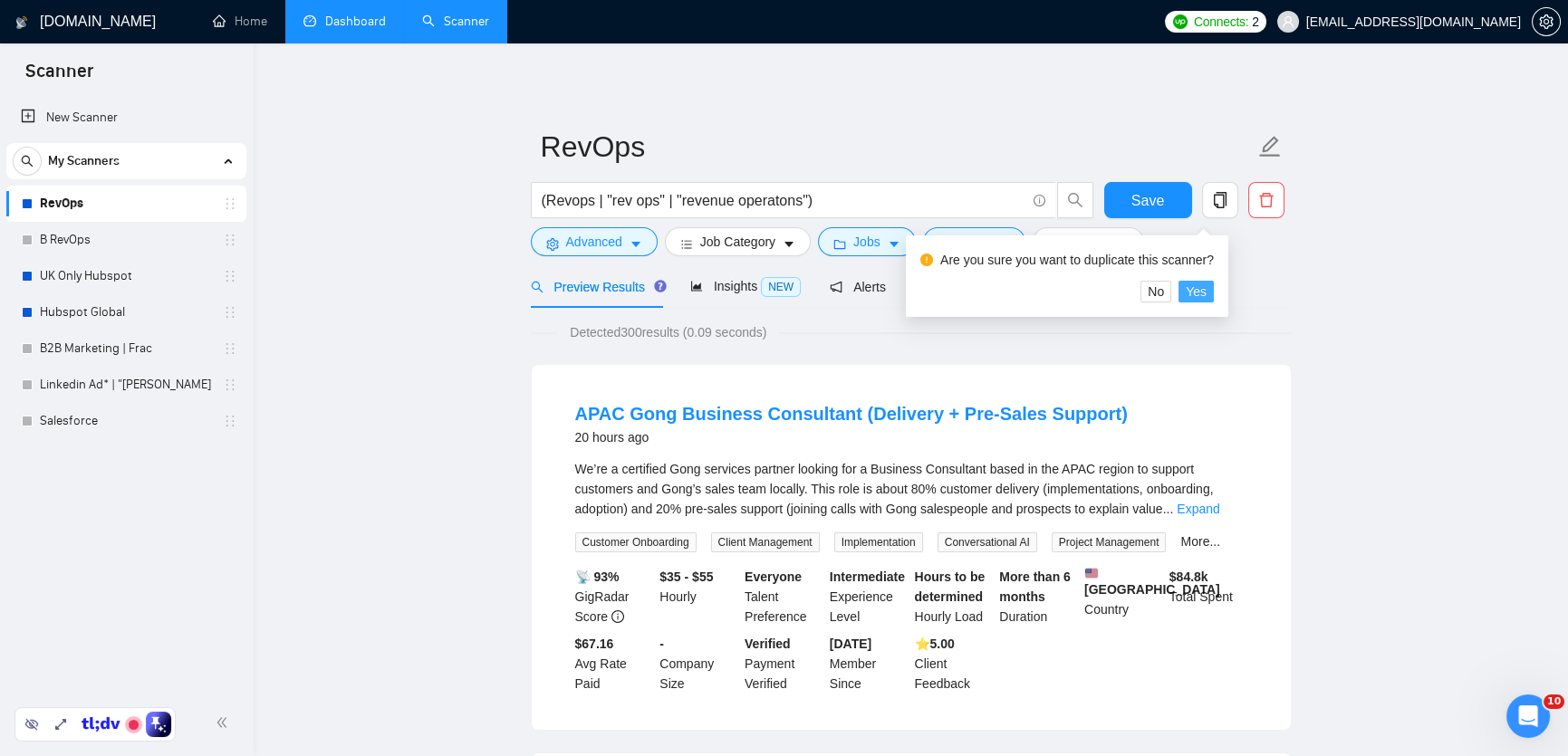
click at [1207, 283] on span "Yes" at bounding box center [1196, 291] width 21 height 20
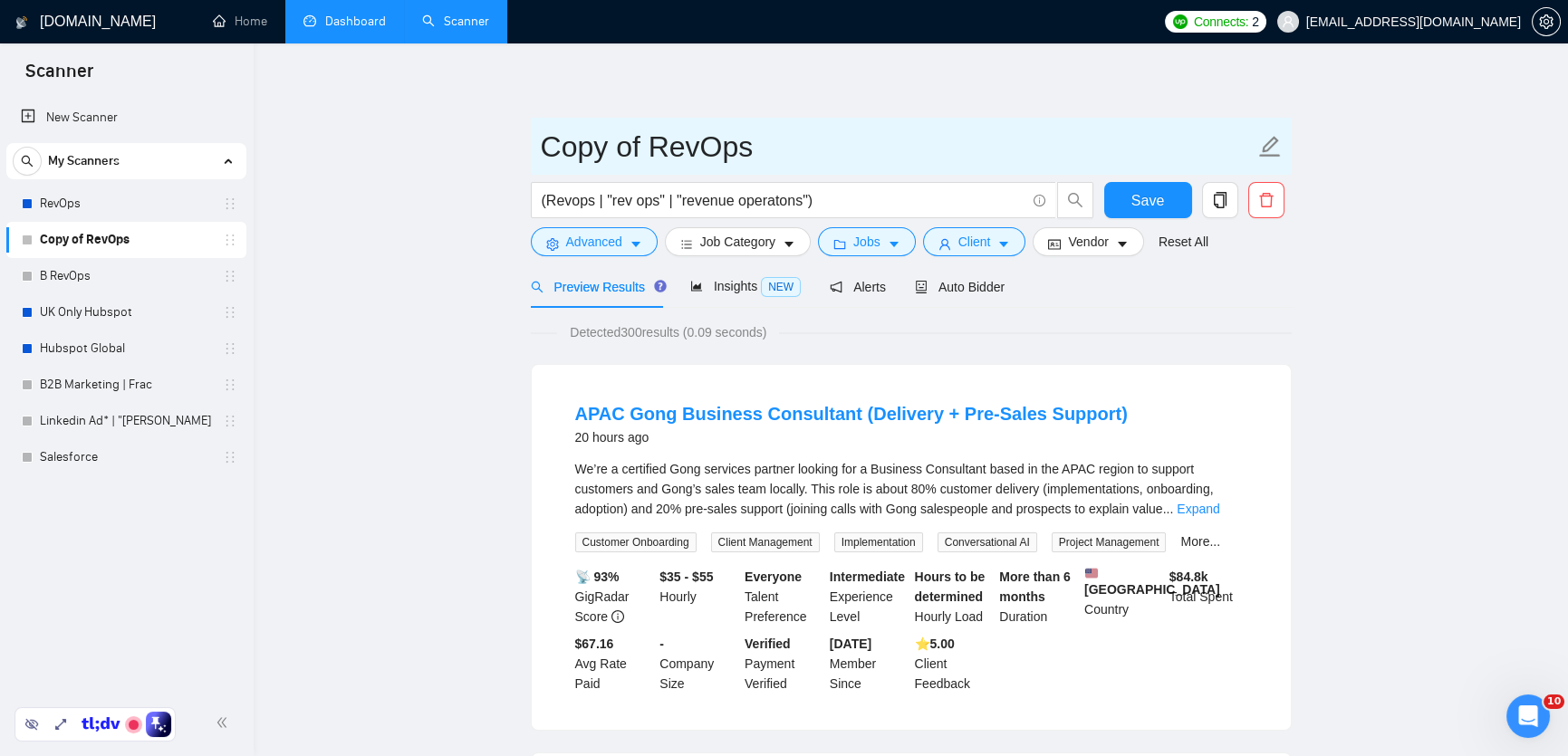
drag, startPoint x: 646, startPoint y: 142, endPoint x: 464, endPoint y: 143, distance: 182.0
click at [659, 146] on input "RevOps" at bounding box center [897, 146] width 714 height 46
type input "RevOps [GEOGRAPHIC_DATA] - only"
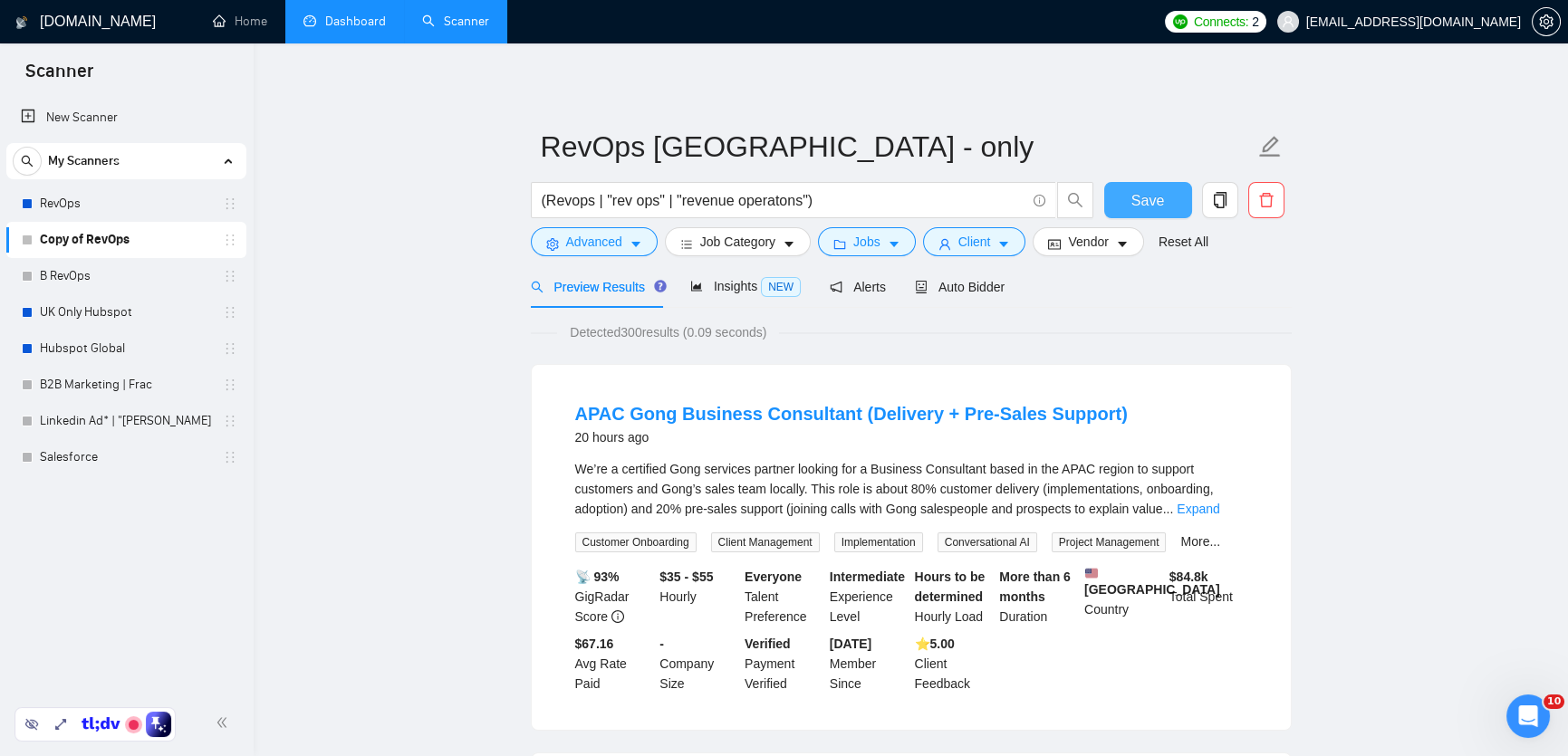
click at [1145, 196] on span "Save" at bounding box center [1147, 200] width 33 height 22
click at [1092, 243] on span "Vendor" at bounding box center [1088, 241] width 40 height 20
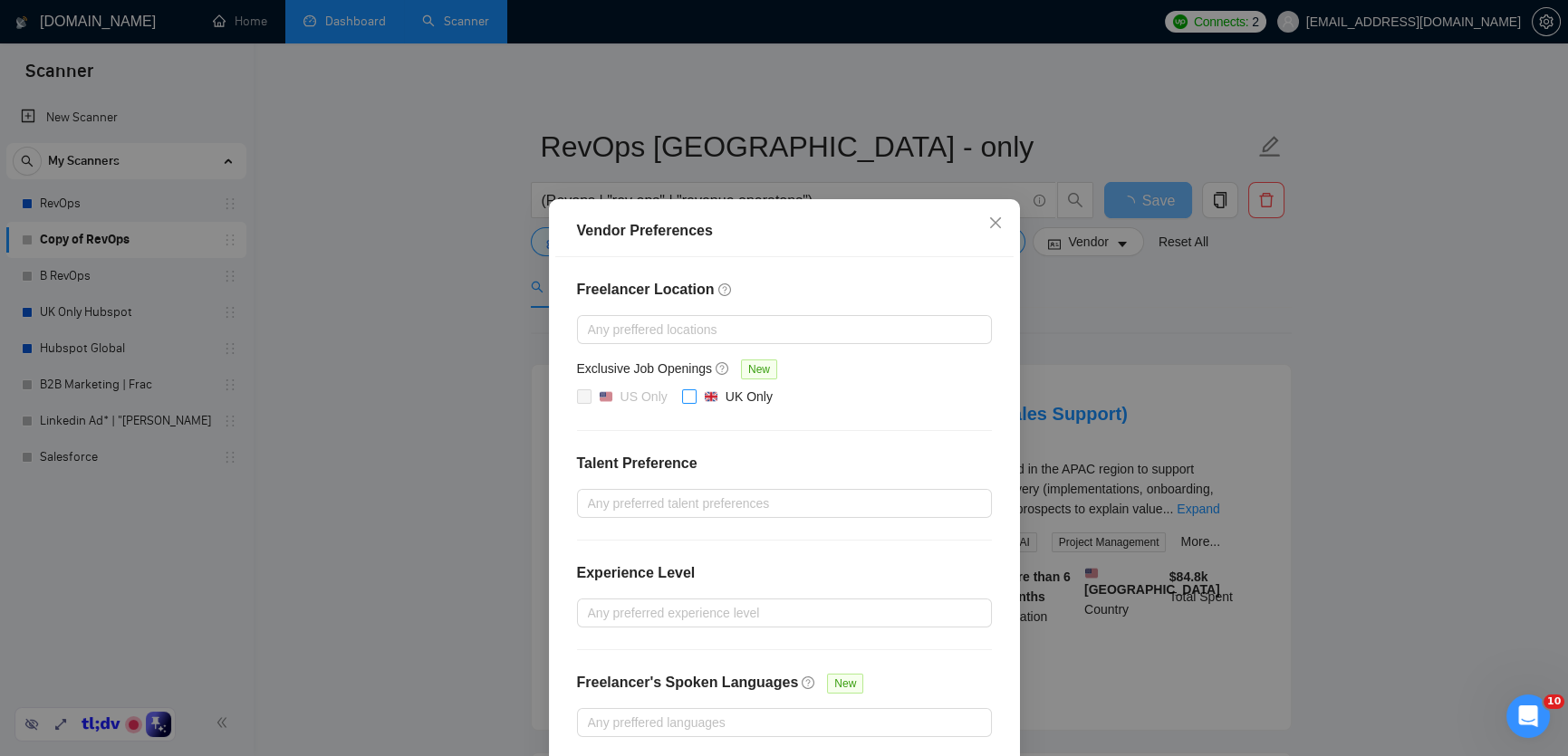
click at [689, 394] on input "UK Only" at bounding box center [688, 396] width 13 height 13
checkbox input "true"
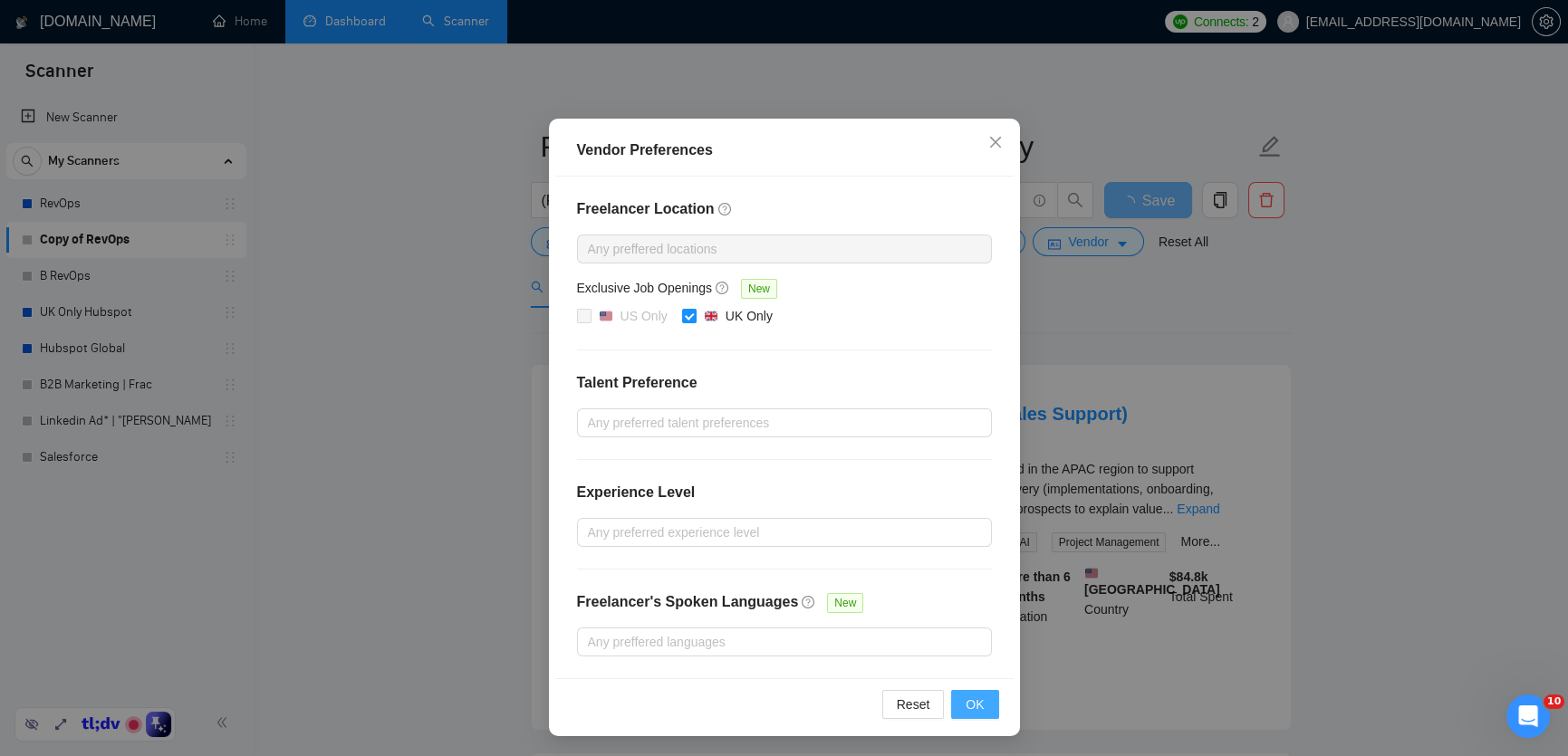
click at [967, 707] on span "OK" at bounding box center [974, 704] width 18 height 20
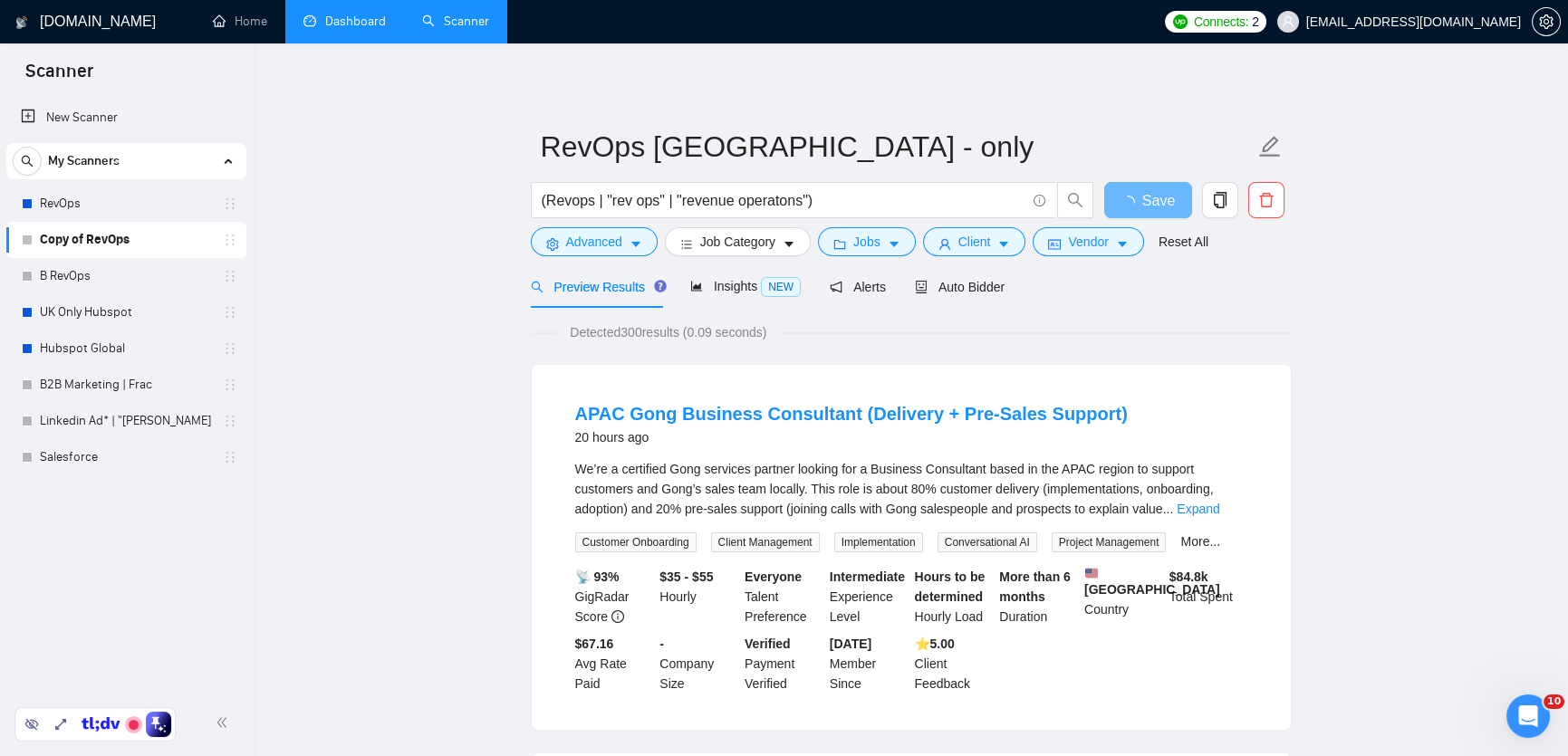
scroll to position [0, 0]
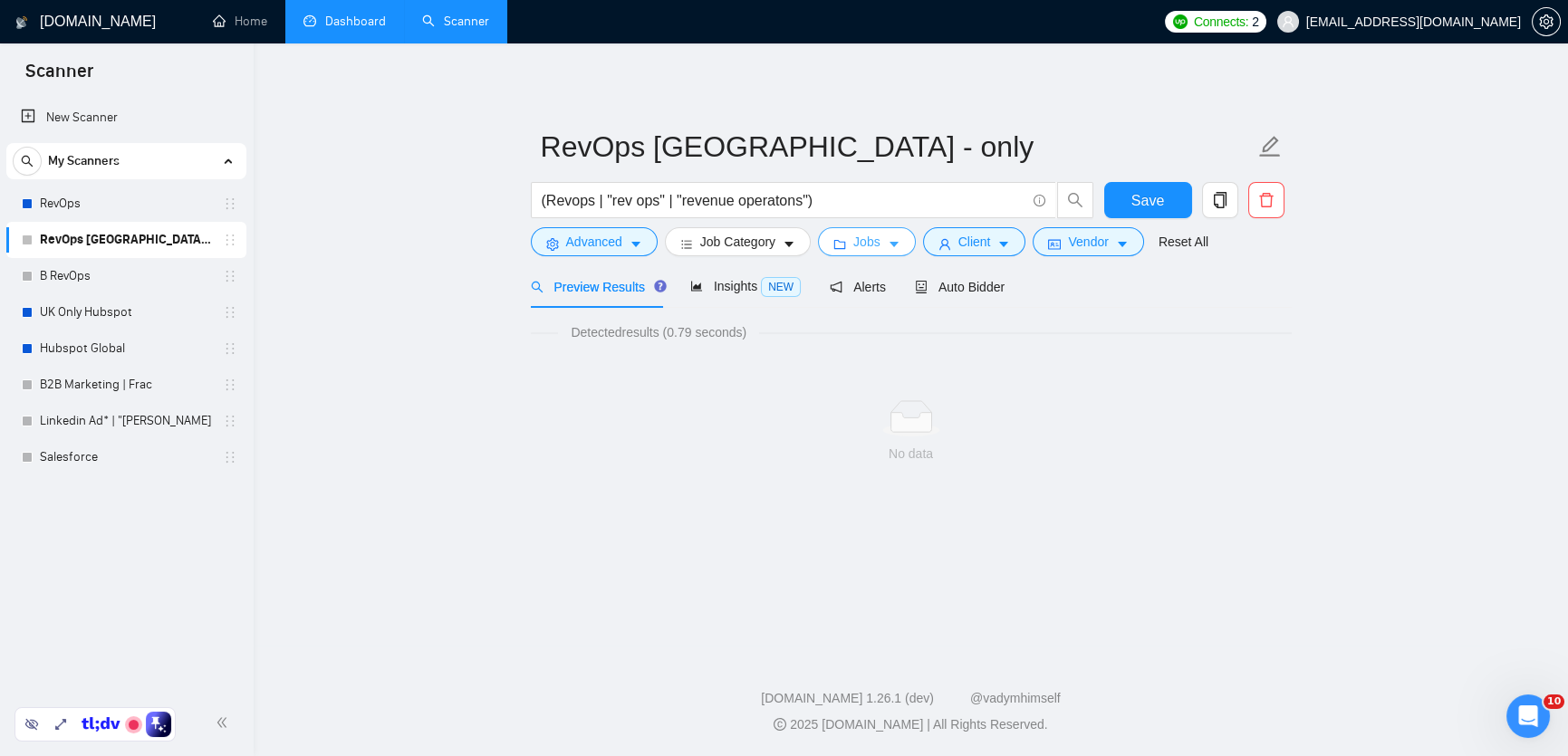
click at [898, 242] on icon "caret-down" at bounding box center [895, 245] width 9 height 6
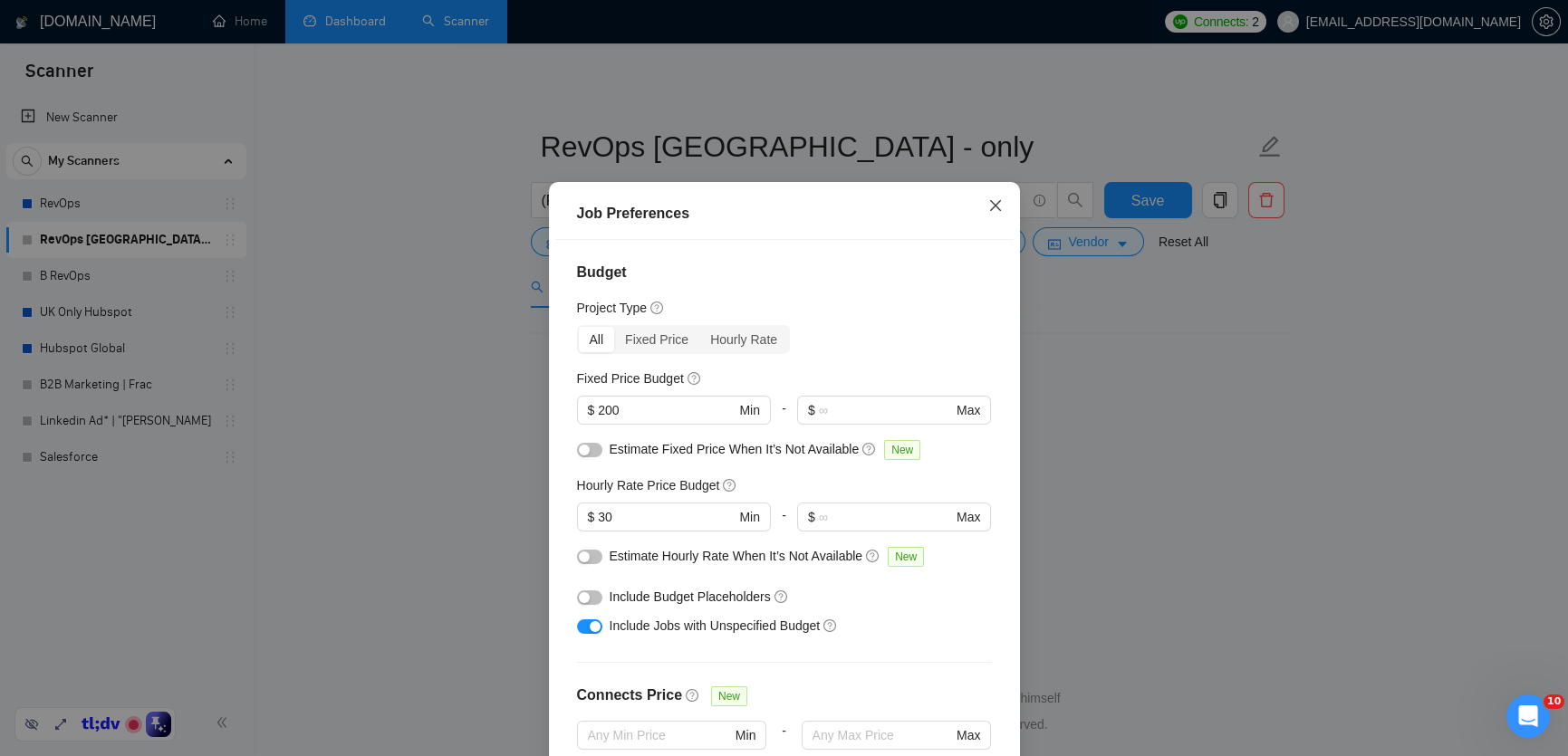
click at [993, 213] on icon "close" at bounding box center [996, 206] width 15 height 15
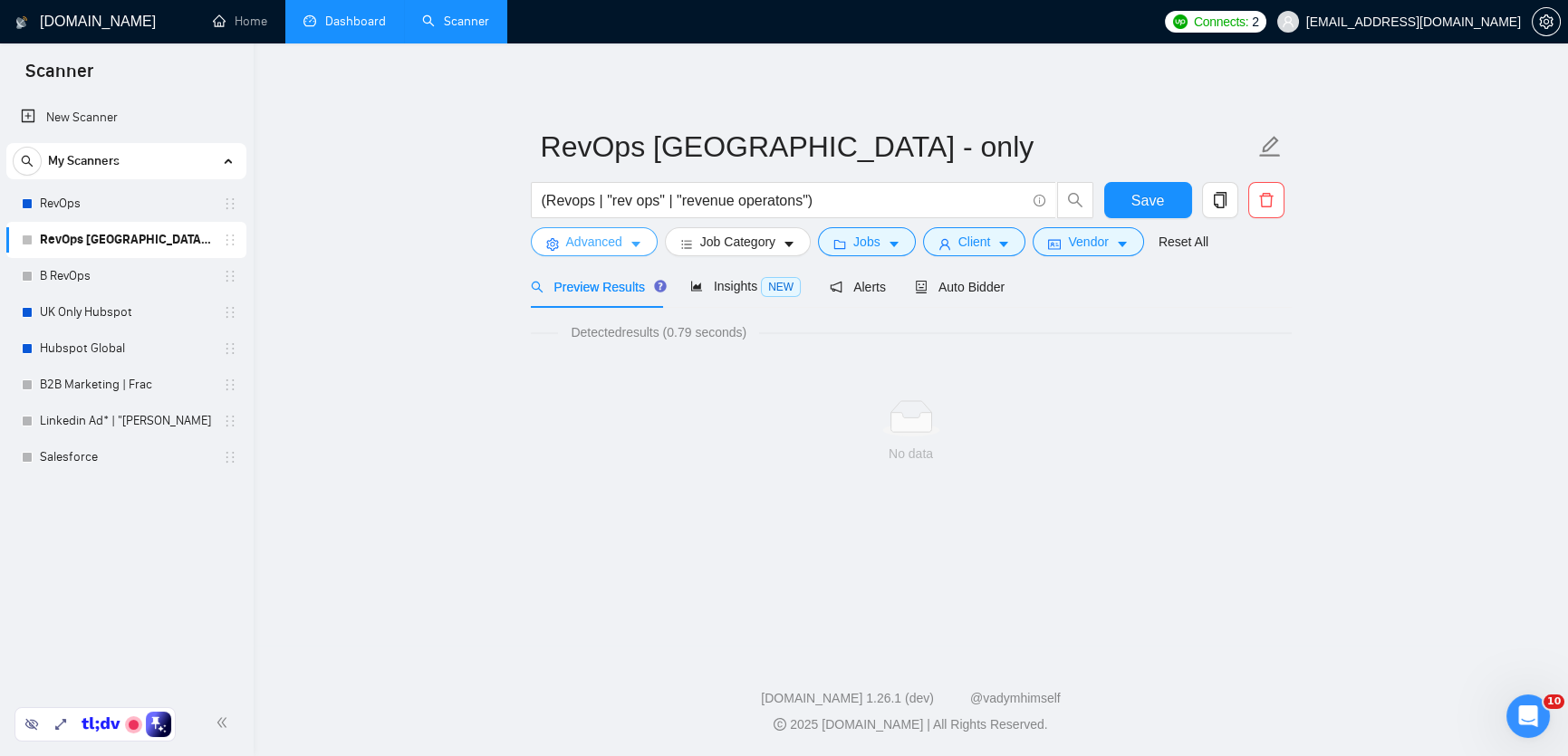
click at [597, 251] on span "Advanced" at bounding box center [594, 241] width 56 height 20
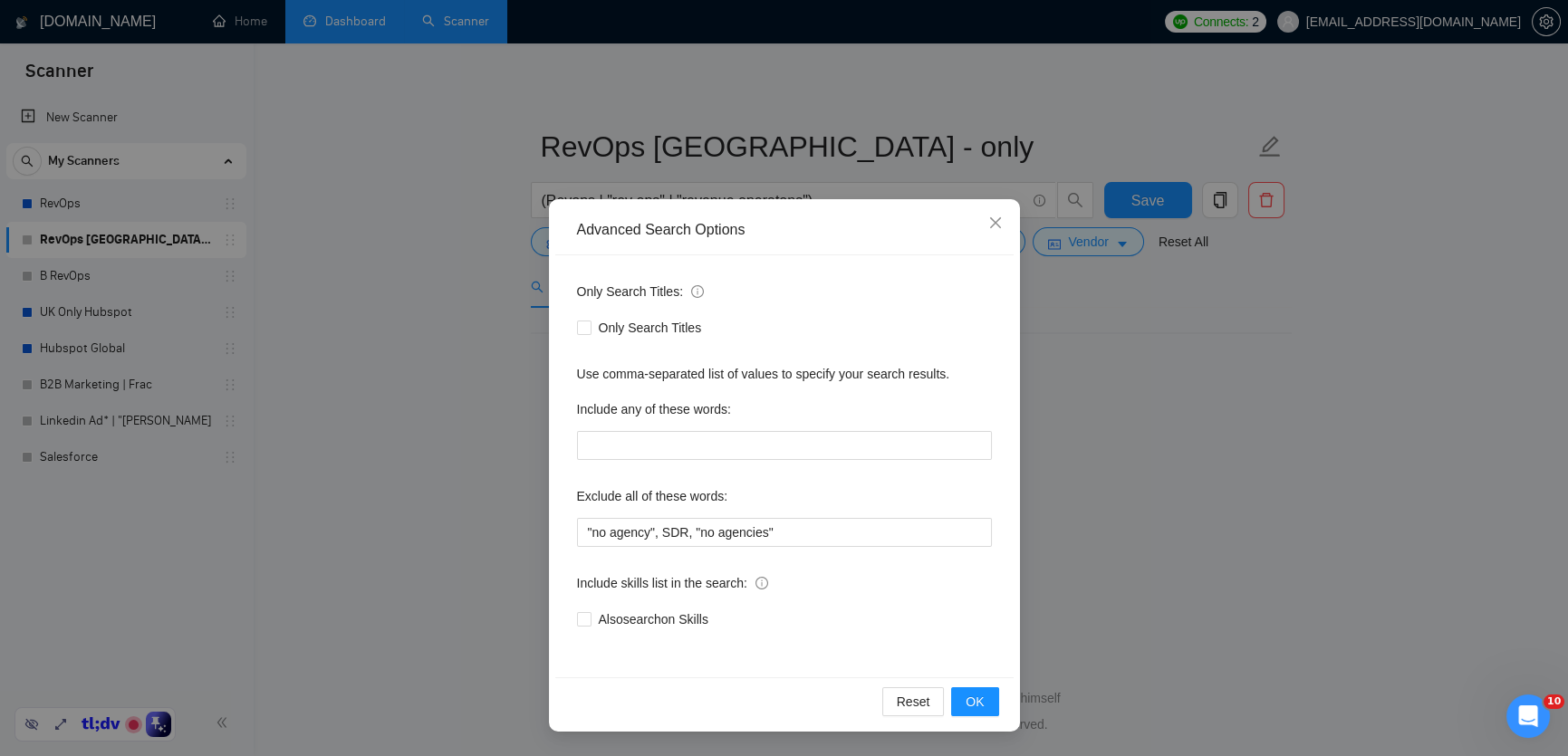
click at [966, 241] on div "Advanced Search Options" at bounding box center [784, 229] width 458 height 49
click at [990, 224] on icon "close" at bounding box center [996, 223] width 15 height 15
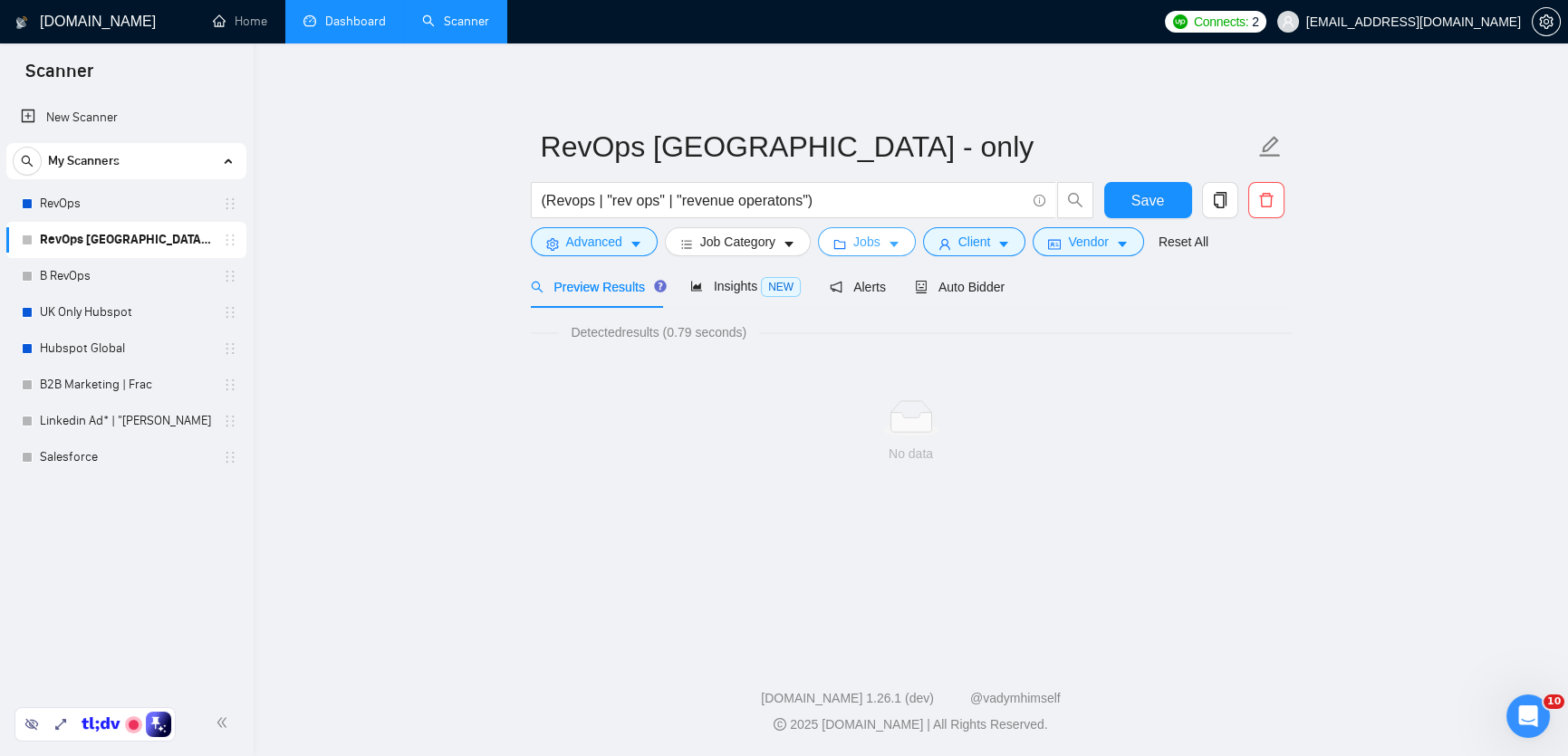
click at [859, 251] on span "Jobs" at bounding box center [867, 241] width 27 height 20
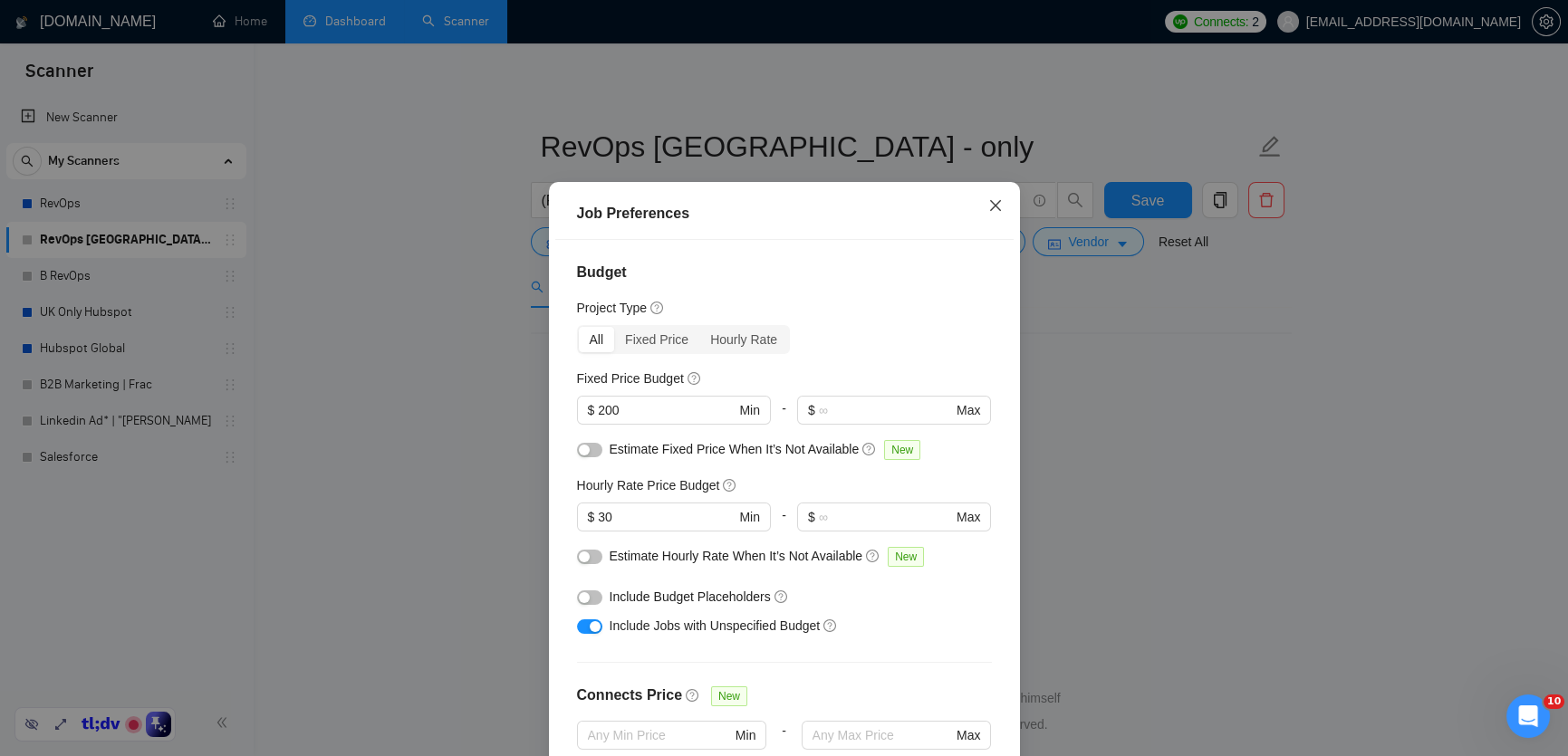
click at [1000, 213] on icon "close" at bounding box center [996, 206] width 15 height 15
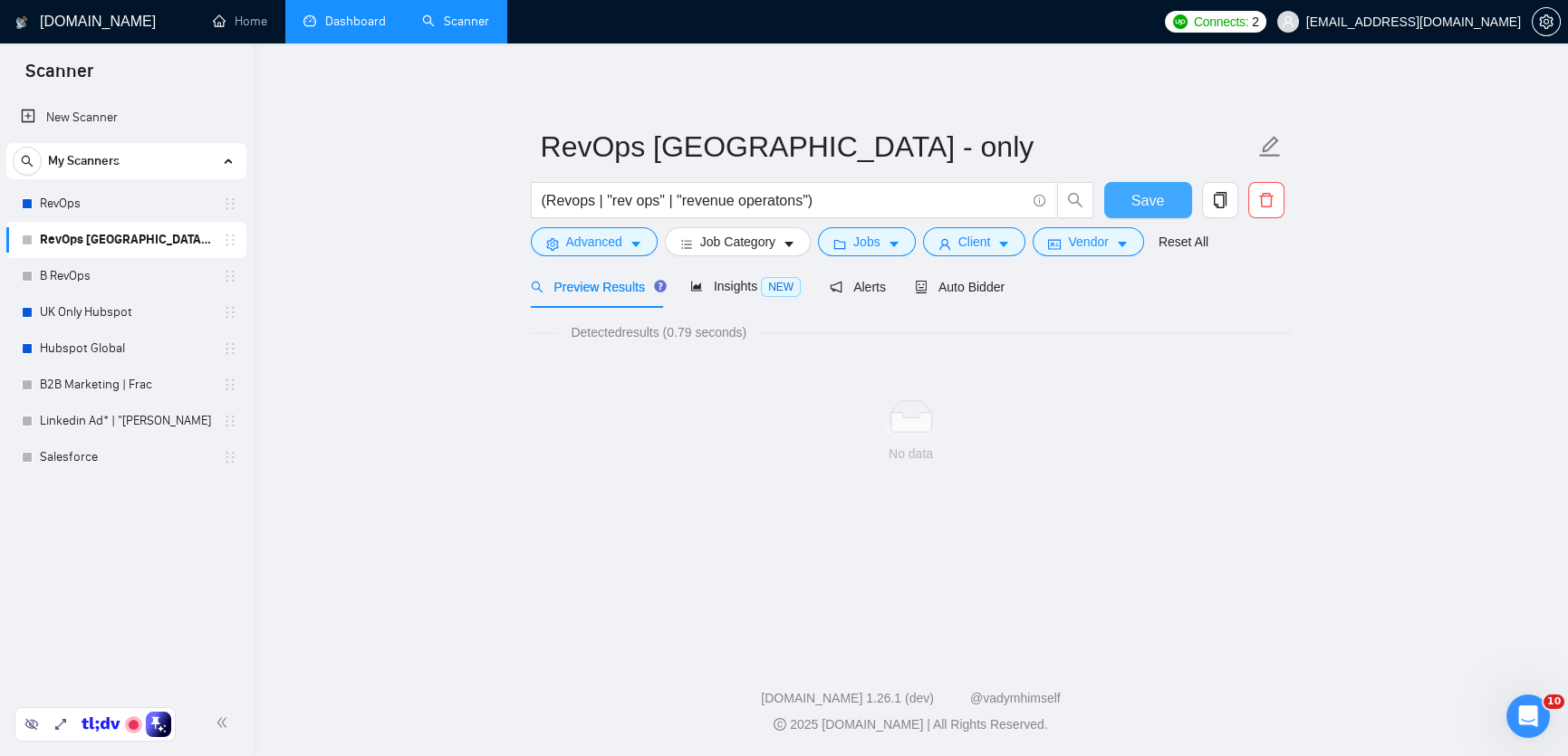
click at [1148, 202] on span "Save" at bounding box center [1147, 200] width 33 height 22
click at [1162, 195] on span "Save" at bounding box center [1147, 200] width 33 height 22
click at [102, 319] on link "UK Only Hubspot" at bounding box center [126, 312] width 173 height 36
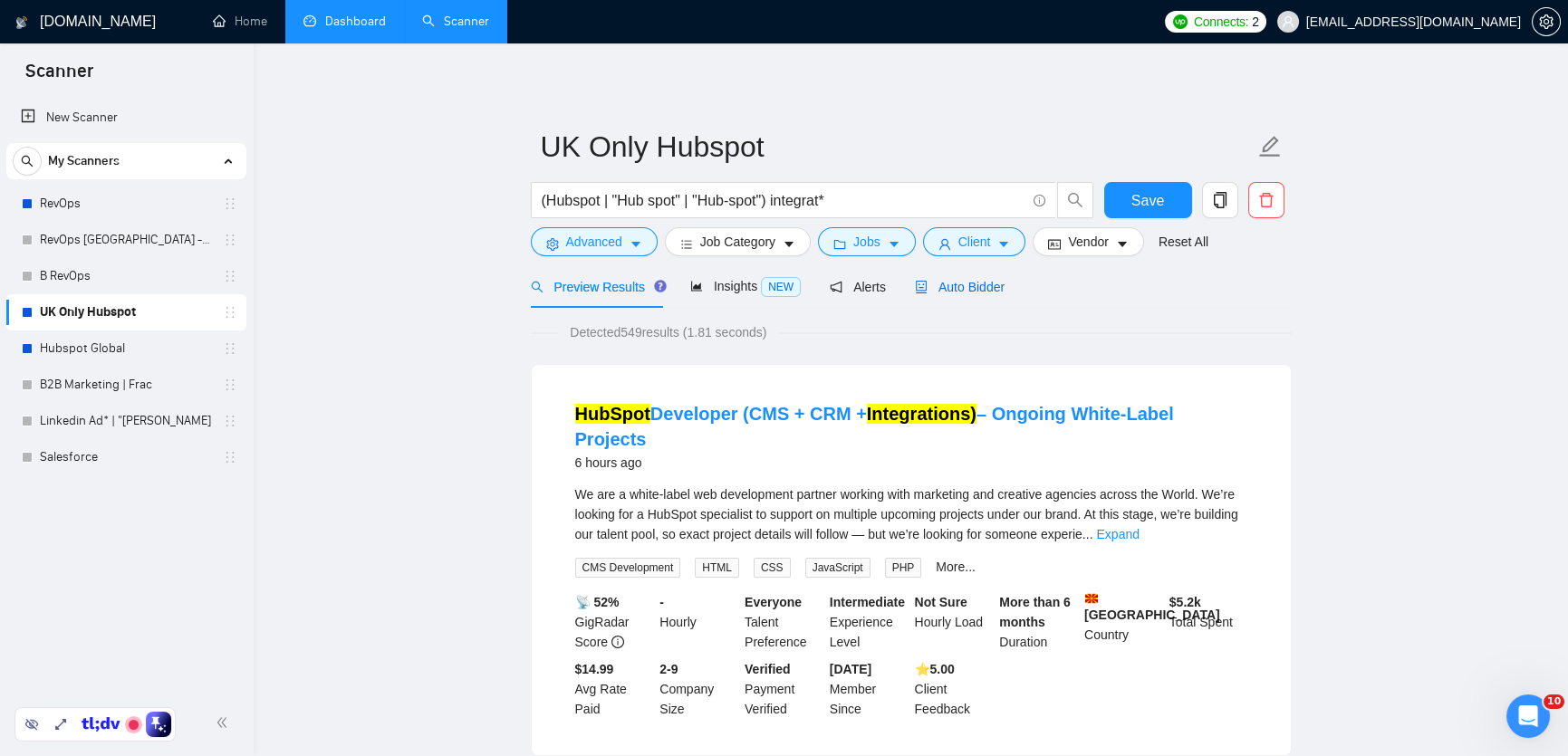
click at [987, 288] on span "Auto Bidder" at bounding box center [960, 287] width 90 height 15
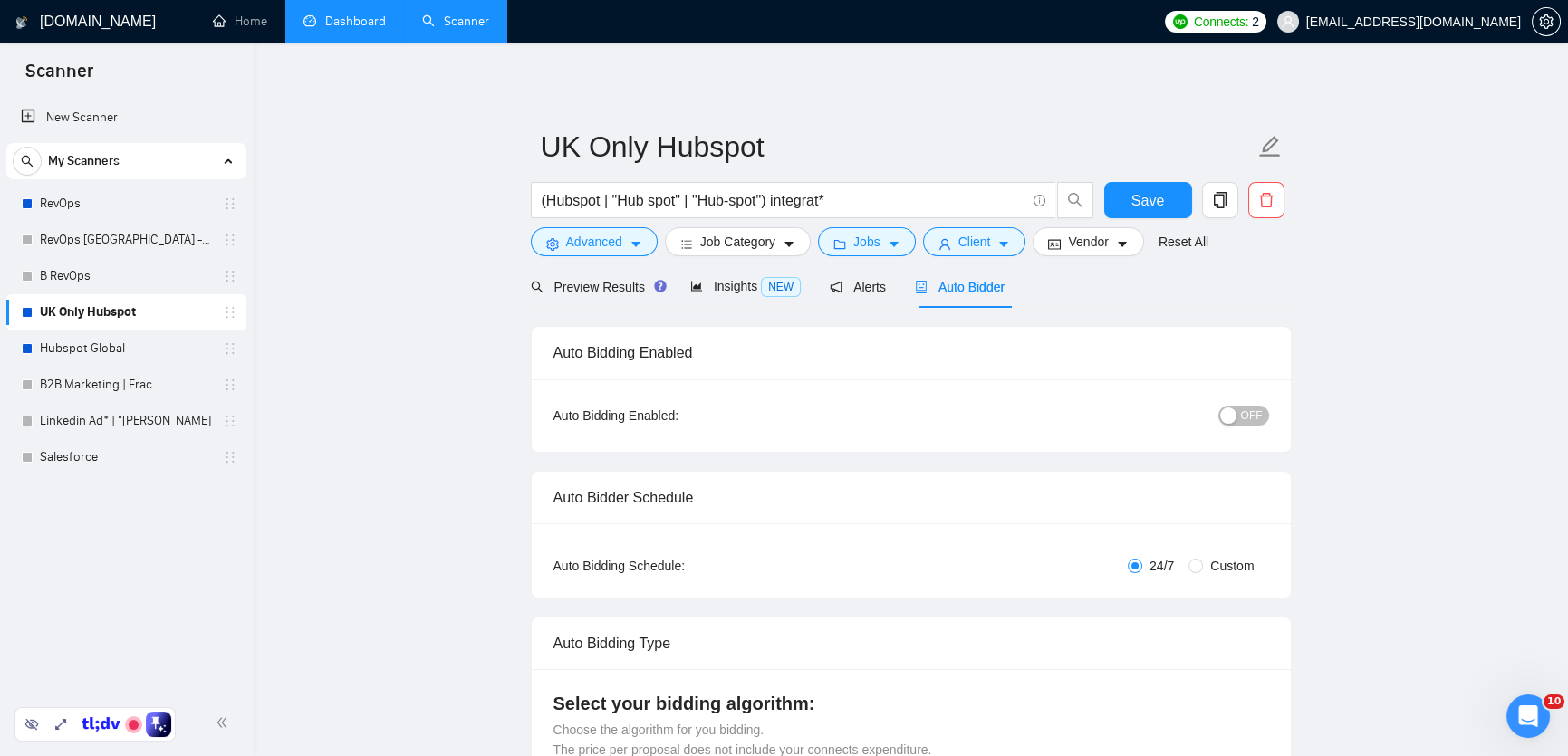
checkbox input "true"
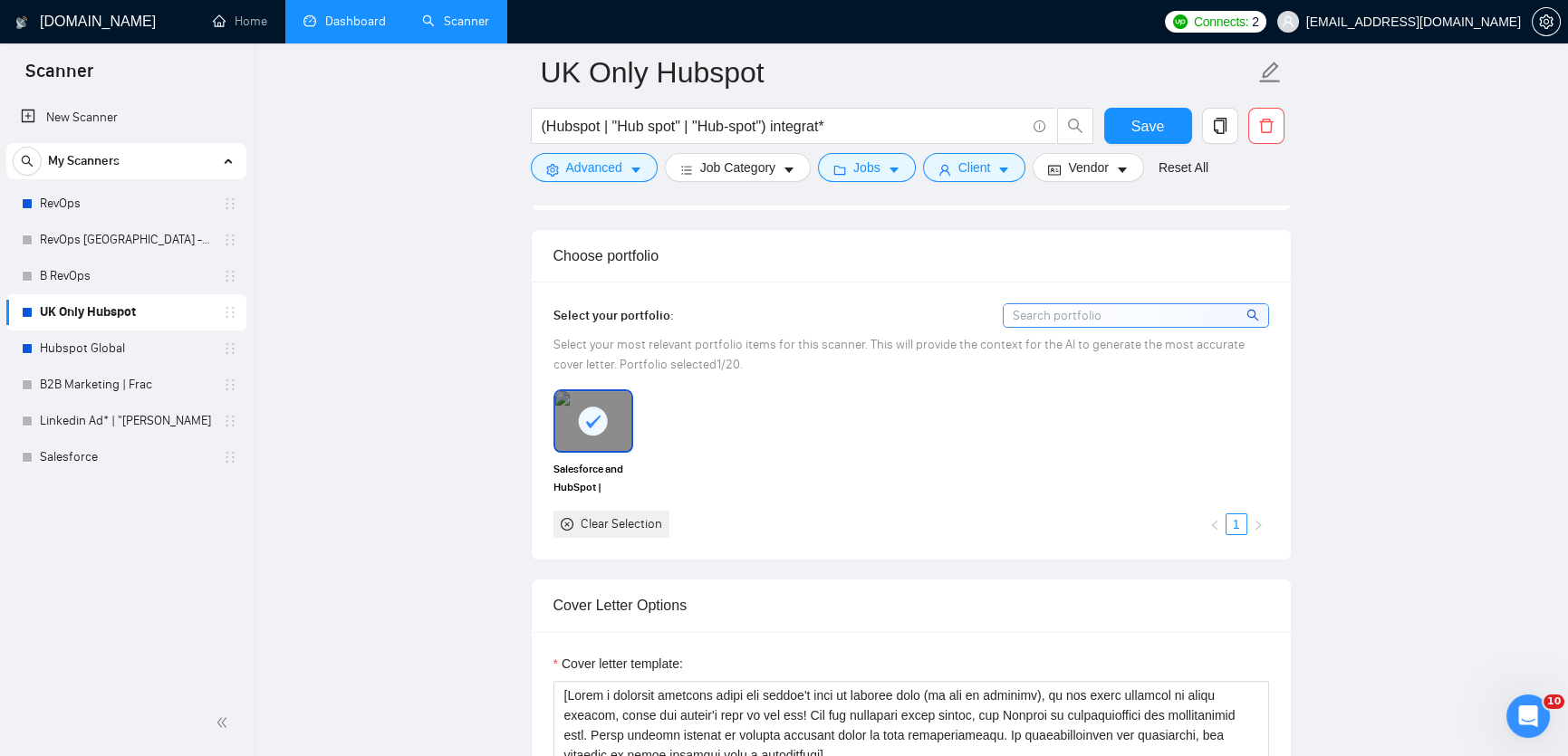
scroll to position [1560, 0]
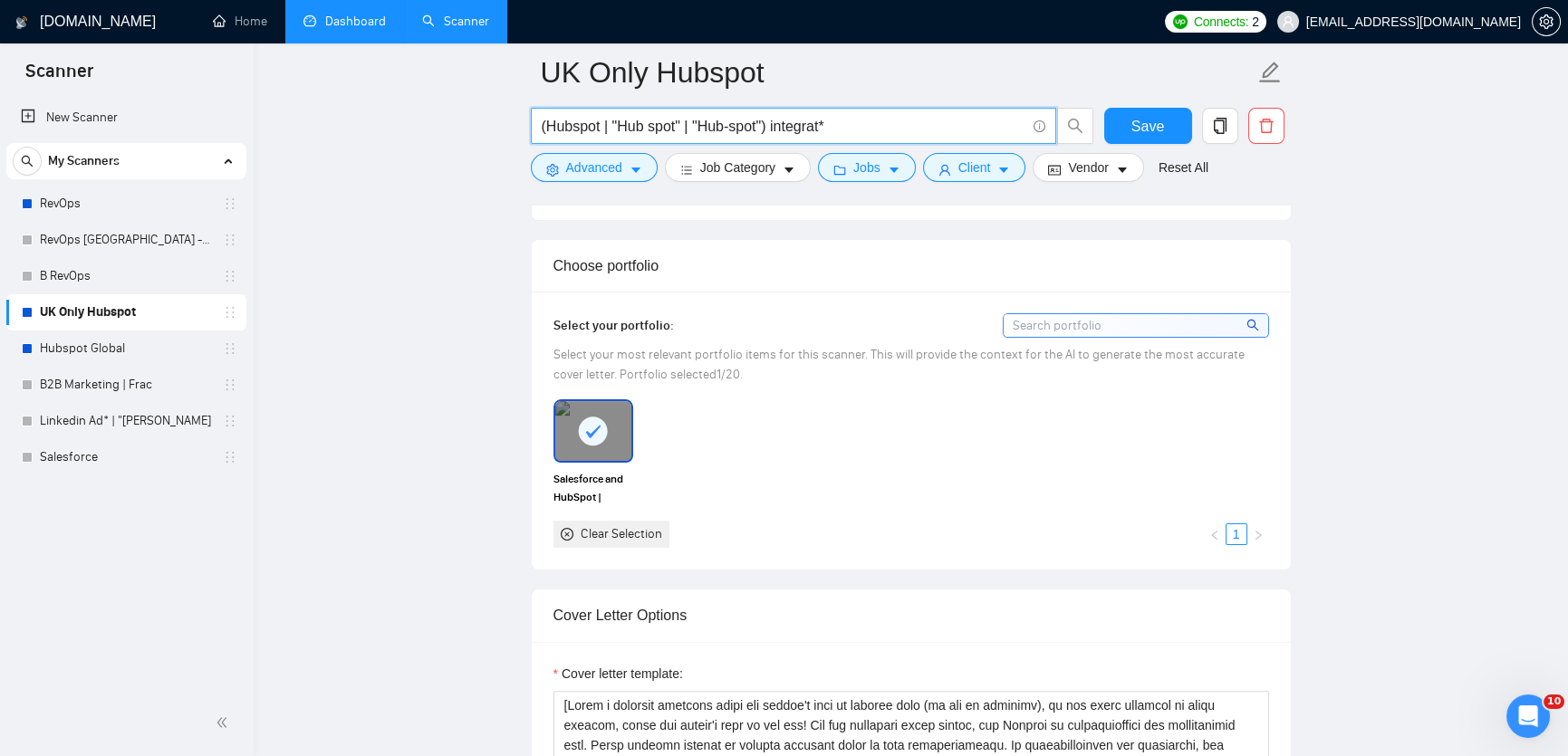
drag, startPoint x: 835, startPoint y: 129, endPoint x: 782, endPoint y: 129, distance: 53.0
click at [782, 129] on input "(Hubspot | "Hub spot" | "Hub-spot") integrat*" at bounding box center [784, 126] width 484 height 22
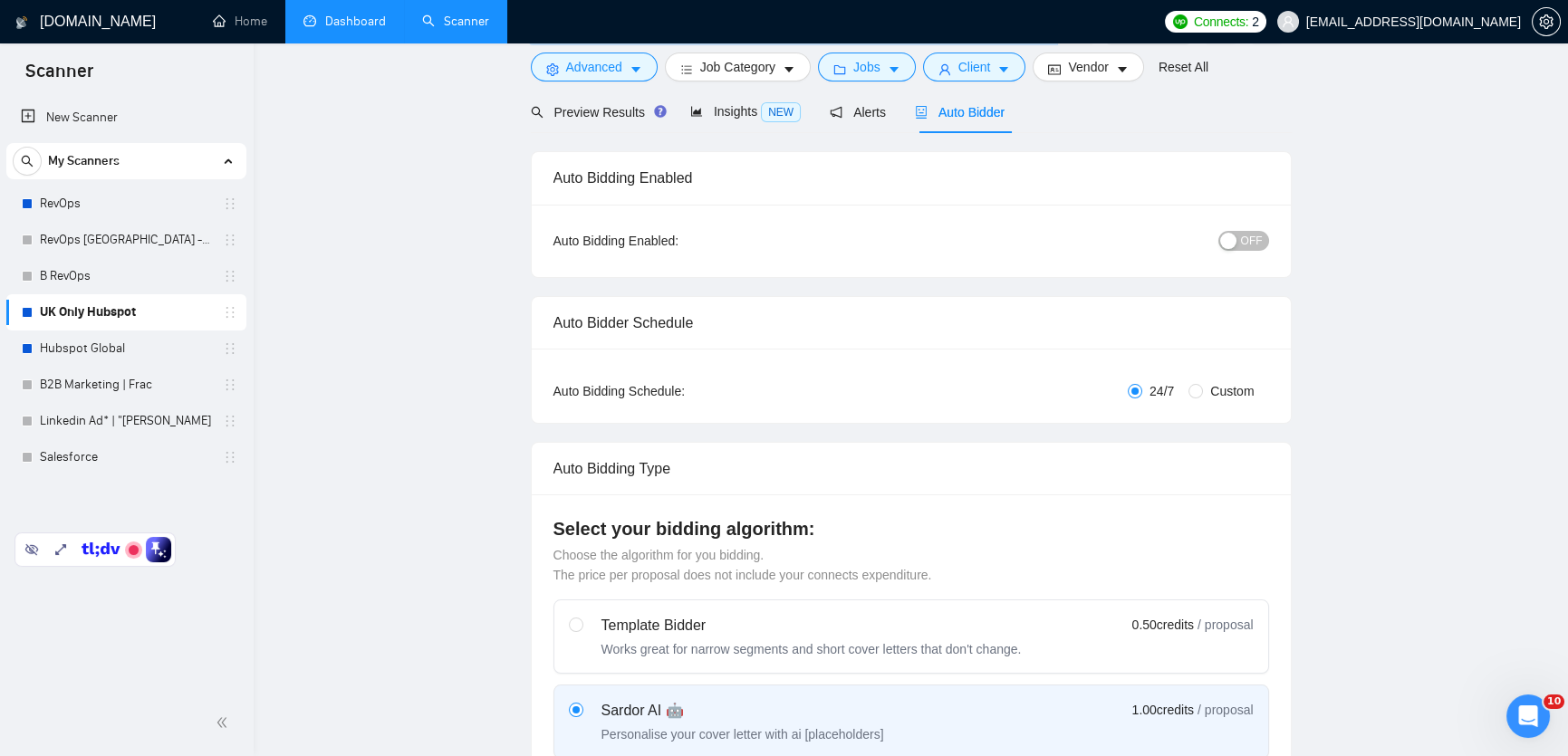
scroll to position [0, 0]
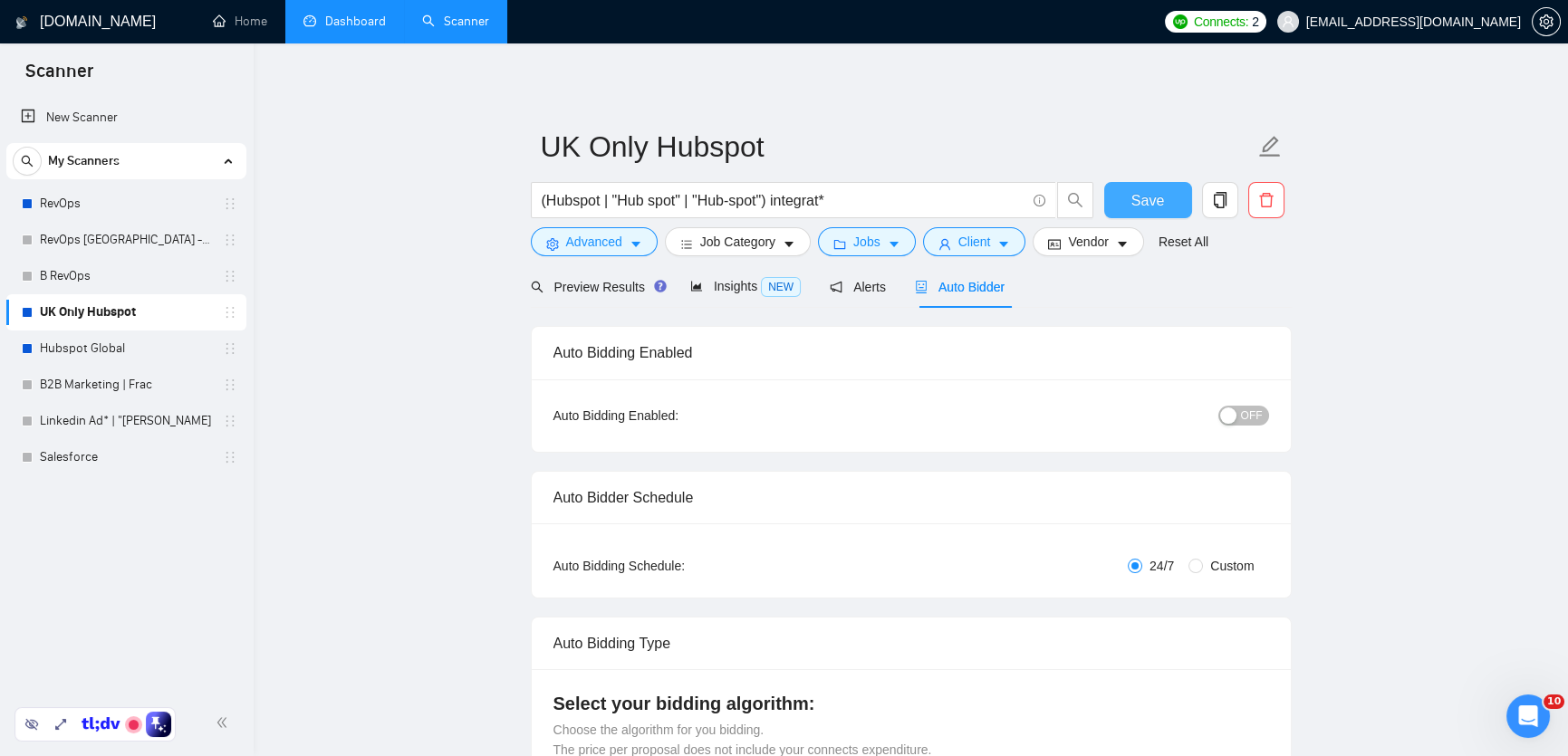
click at [1142, 195] on span "Save" at bounding box center [1147, 200] width 33 height 22
click at [728, 197] on input "(Hubspot | "Hub spot" | "Hub-spot") integrat*" at bounding box center [784, 200] width 484 height 22
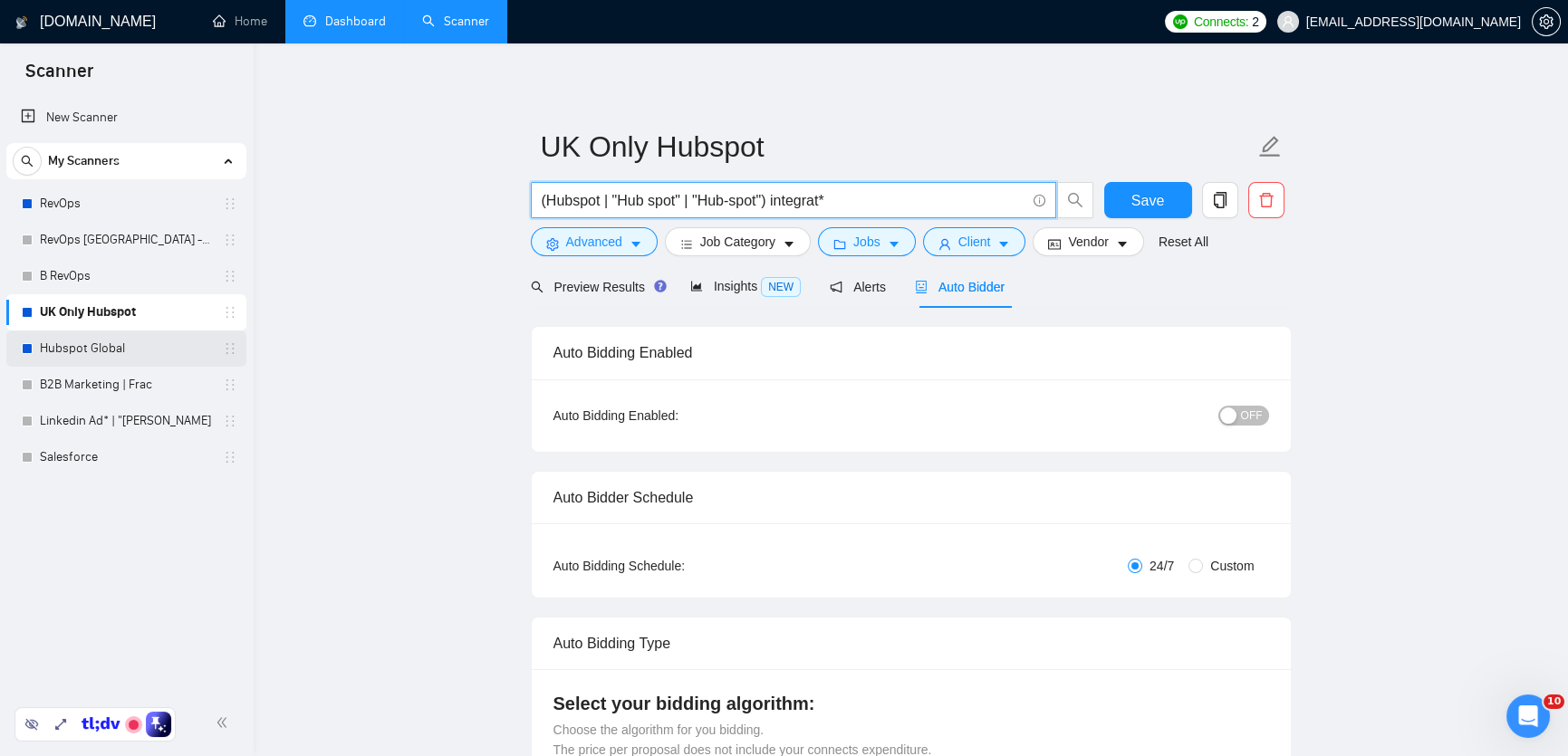
click at [93, 343] on link "Hubspot Global" at bounding box center [126, 349] width 173 height 36
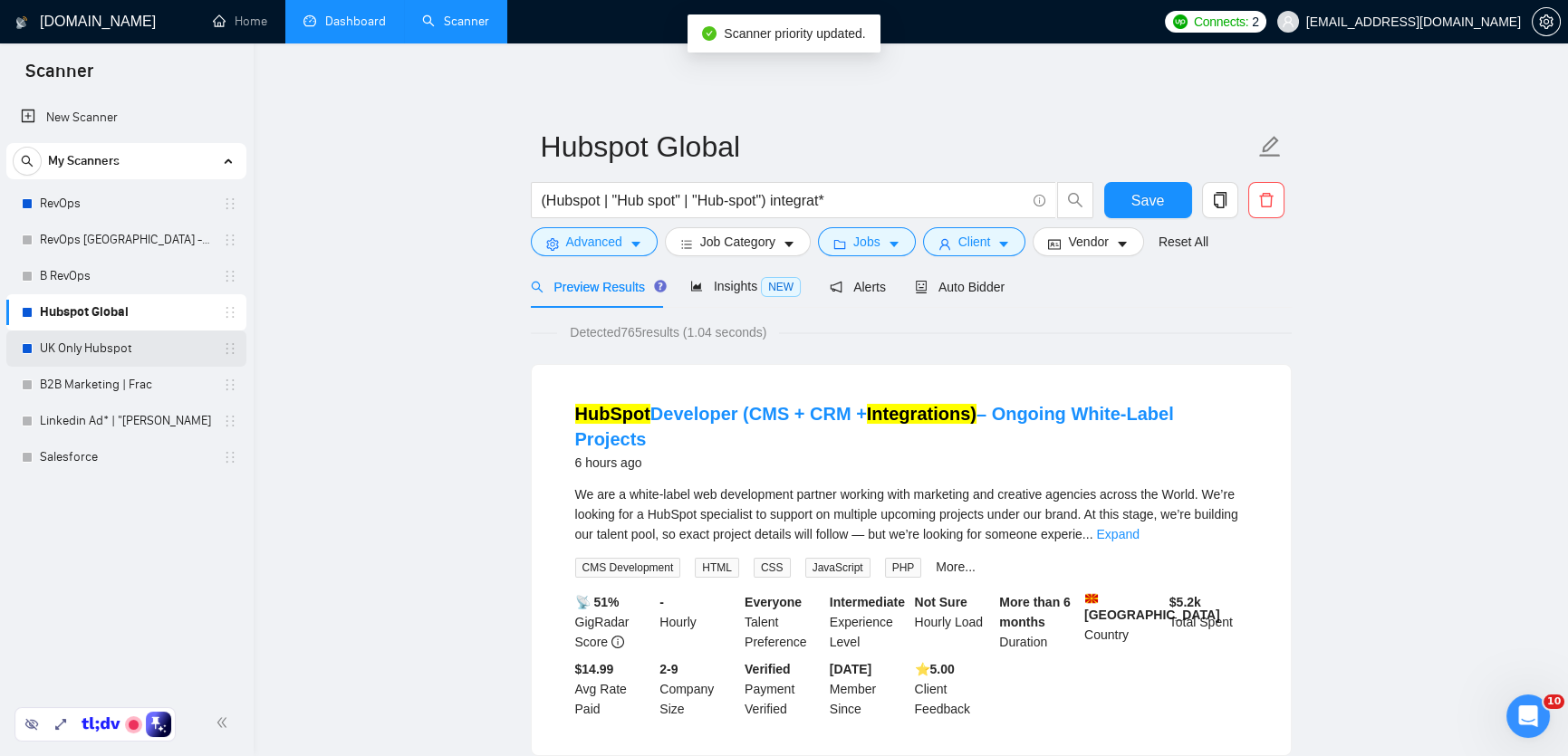
click at [118, 338] on link "UK Only Hubspot" at bounding box center [126, 349] width 173 height 36
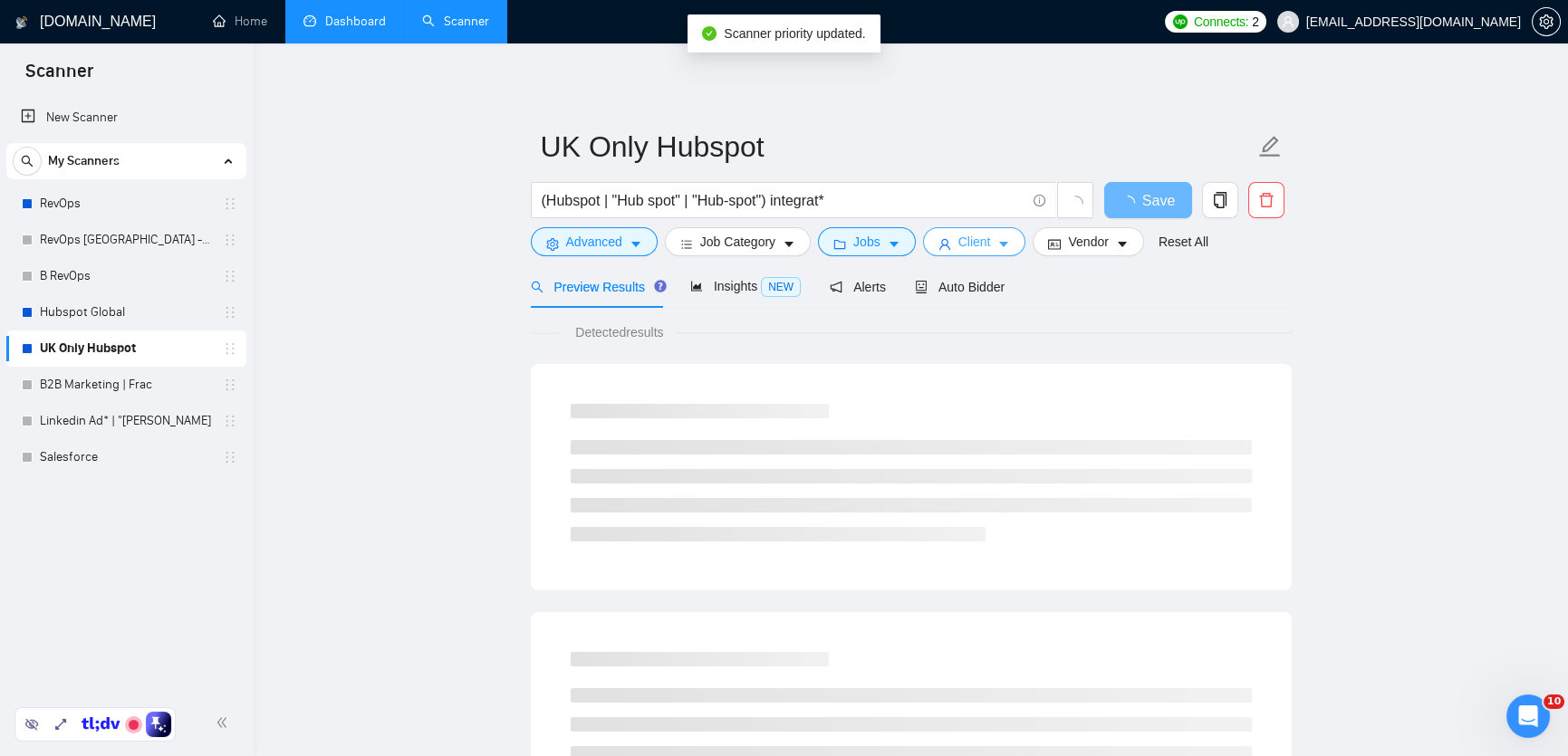
click at [986, 241] on span "Client" at bounding box center [975, 241] width 33 height 20
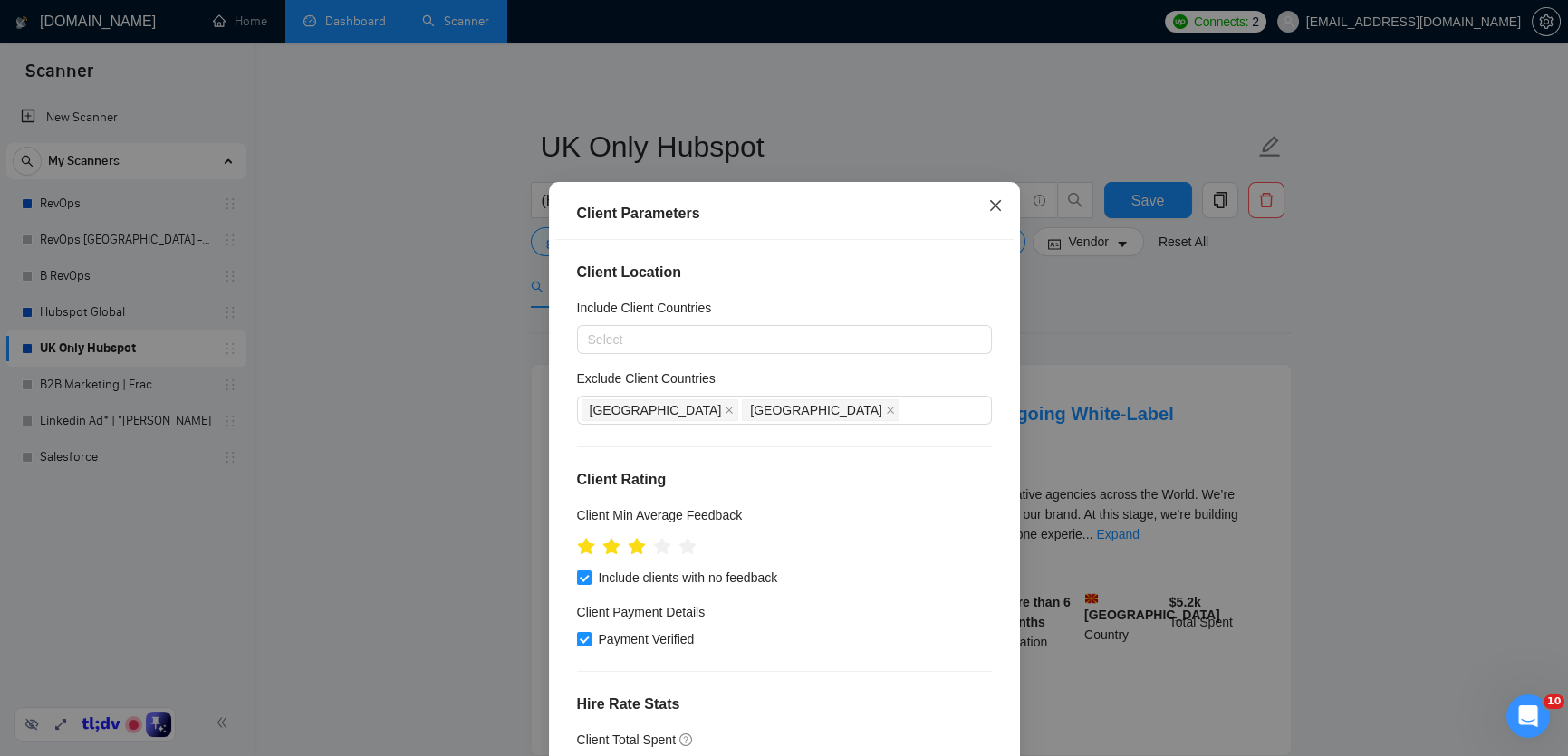
click at [983, 228] on span "Close" at bounding box center [995, 206] width 49 height 48
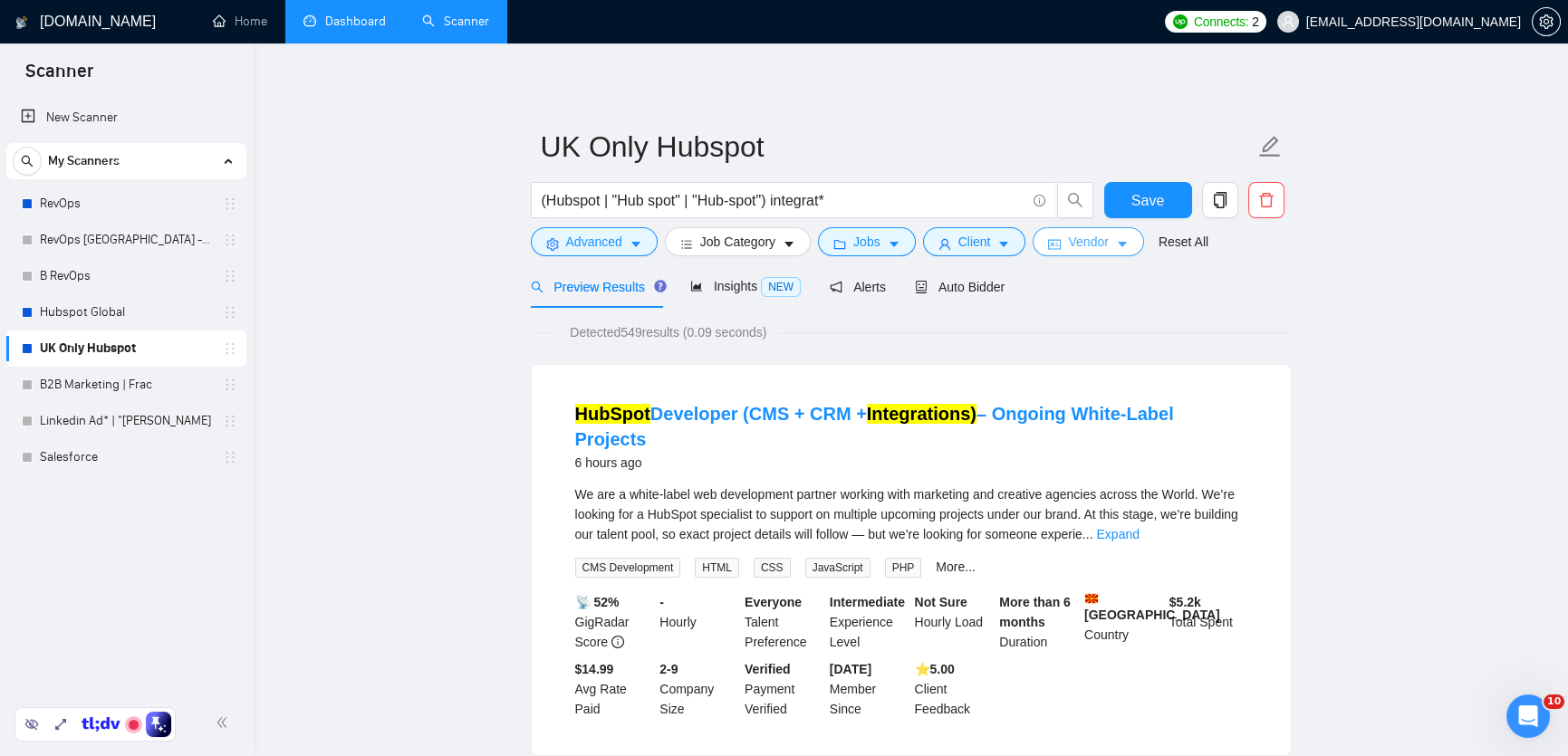
click at [1083, 242] on span "Vendor" at bounding box center [1088, 241] width 40 height 20
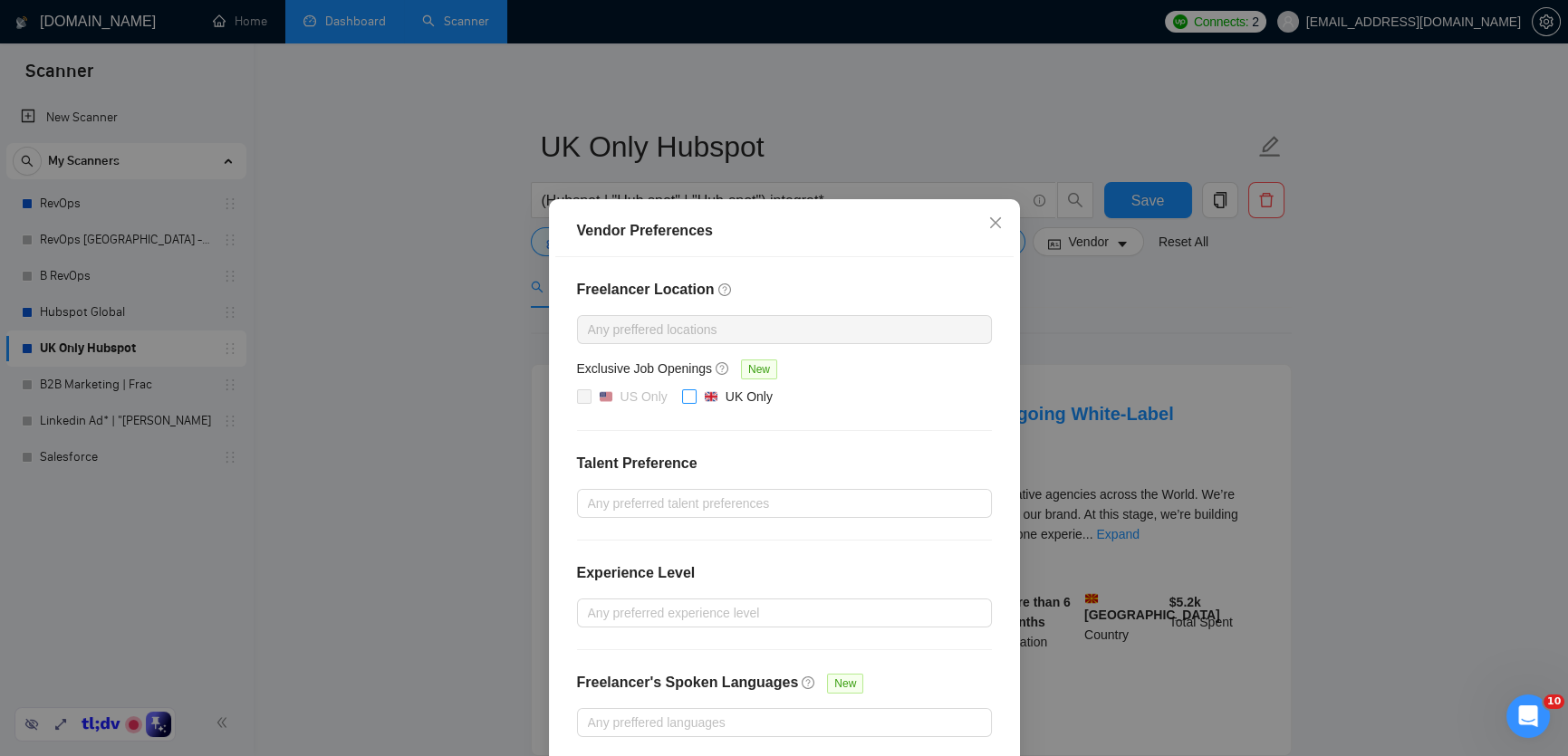
click at [707, 393] on img at bounding box center [712, 397] width 13 height 13
click at [695, 393] on input "UK Only" at bounding box center [688, 396] width 13 height 13
checkbox input "true"
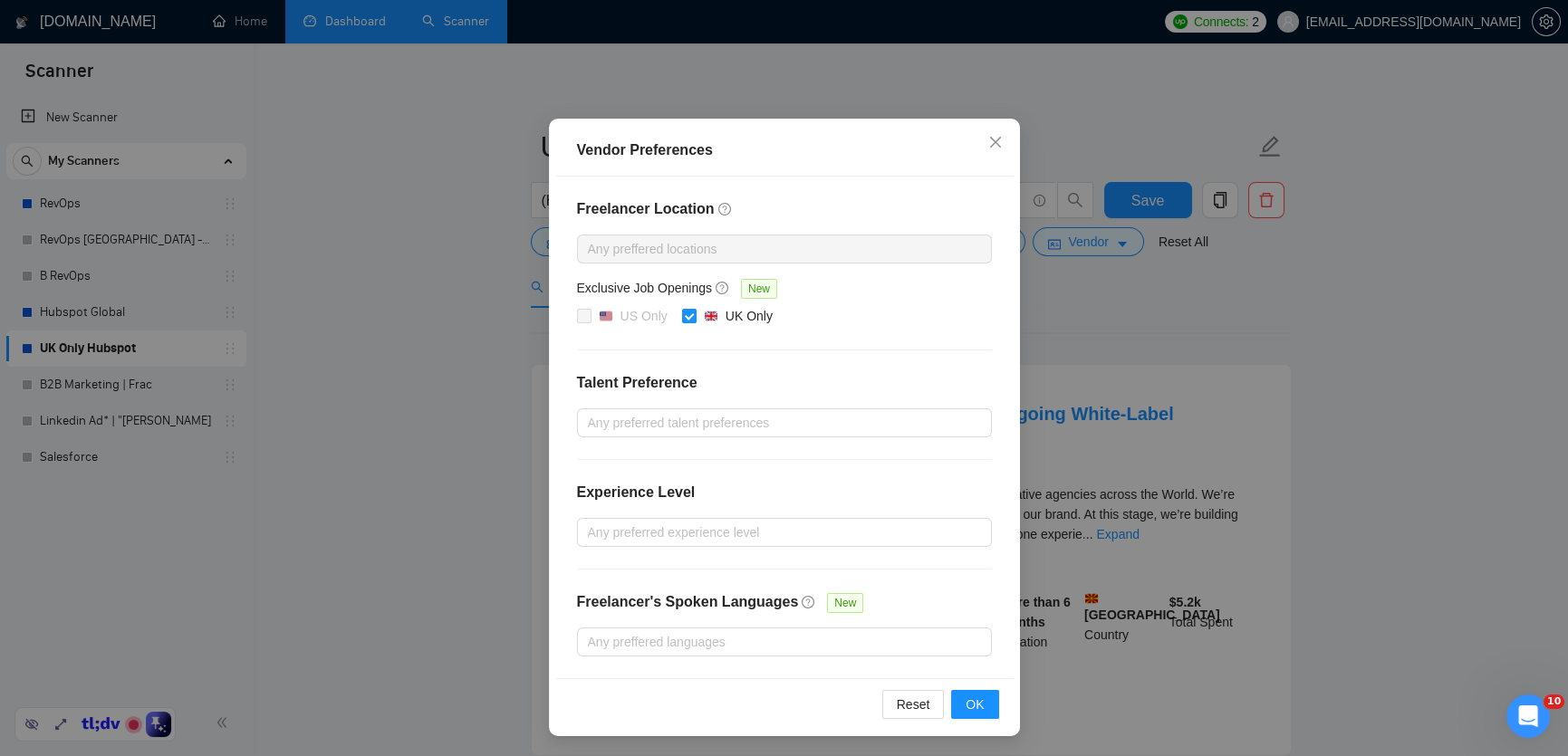
click at [962, 727] on div "Reset OK" at bounding box center [784, 703] width 458 height 51
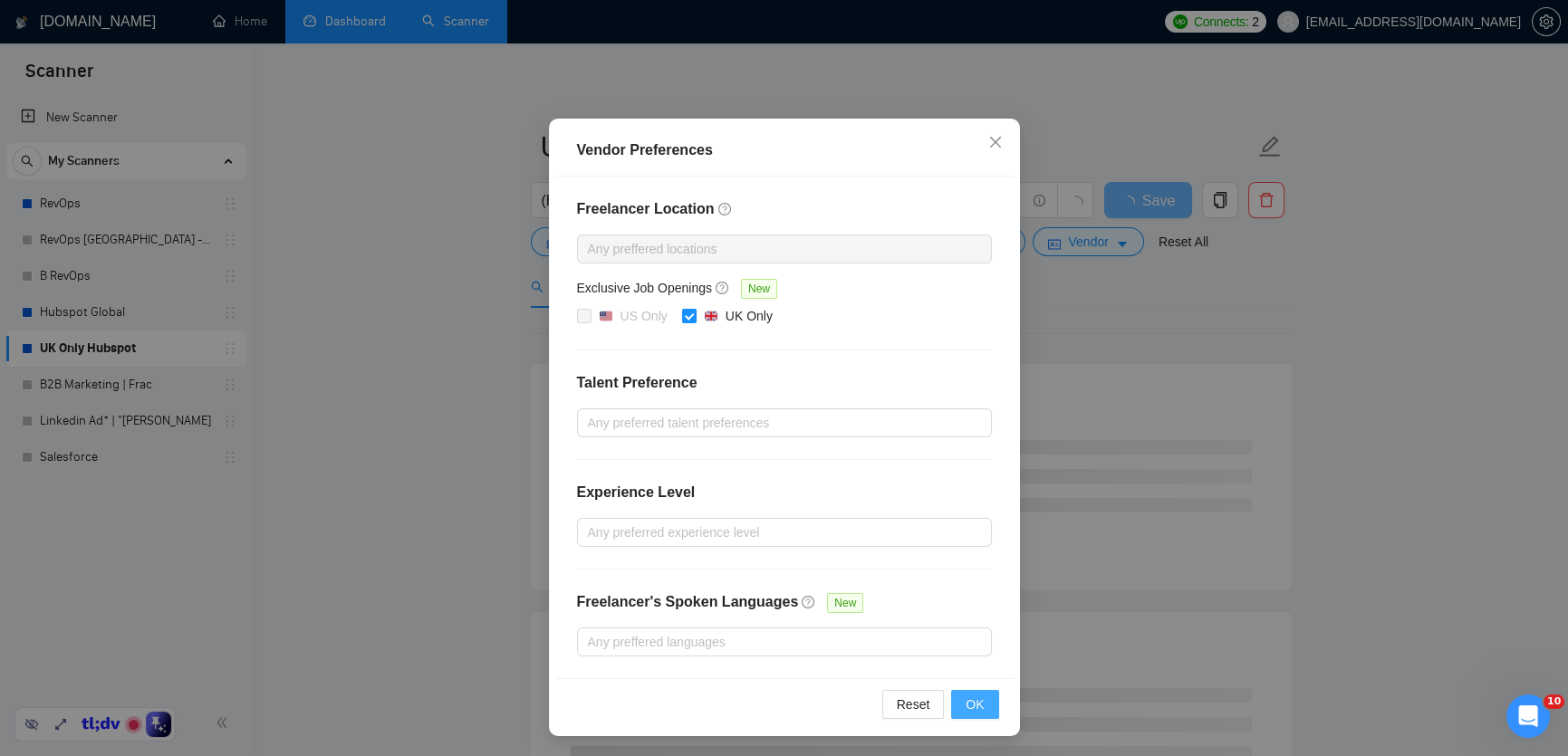
click at [974, 715] on button "OK" at bounding box center [975, 704] width 48 height 29
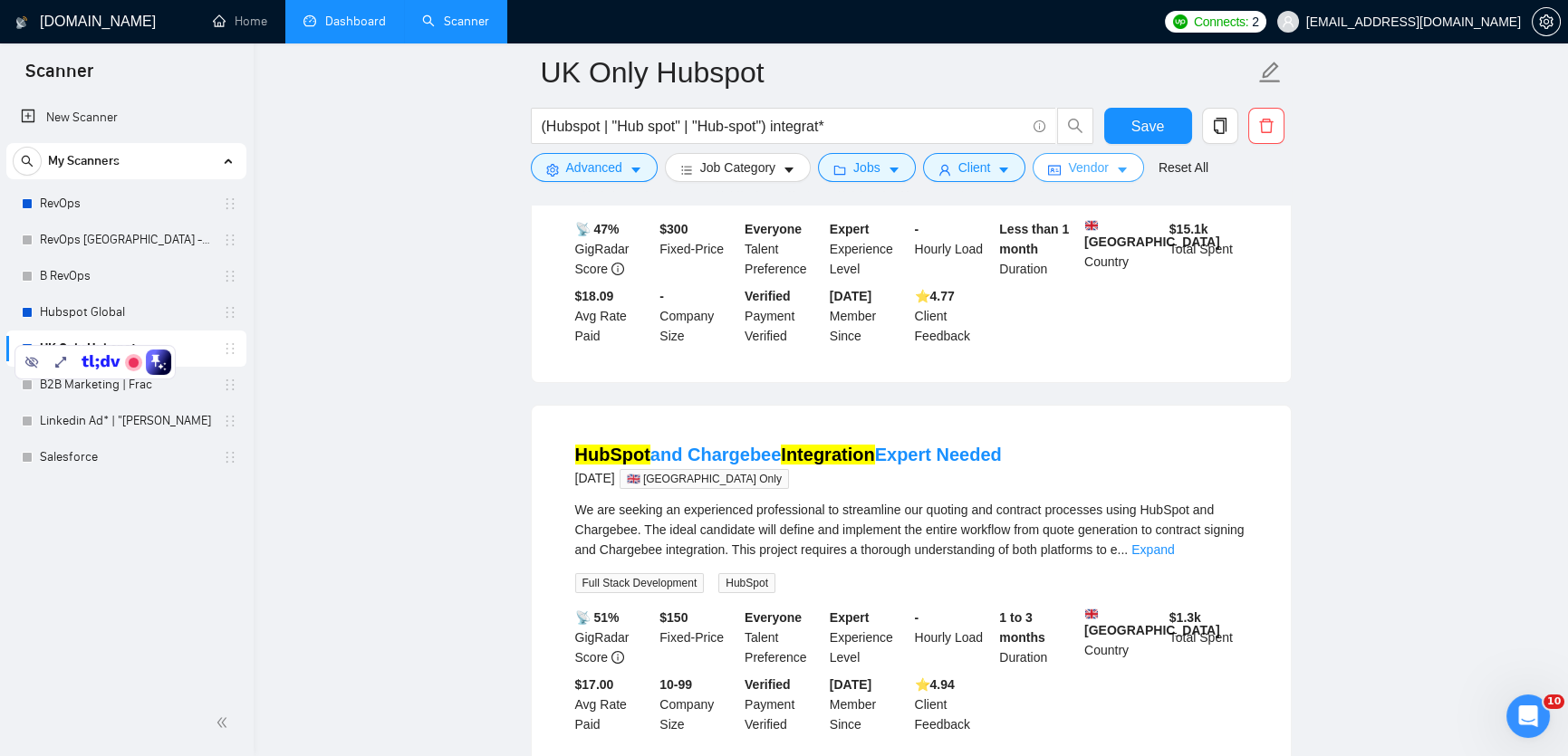
scroll to position [0, 0]
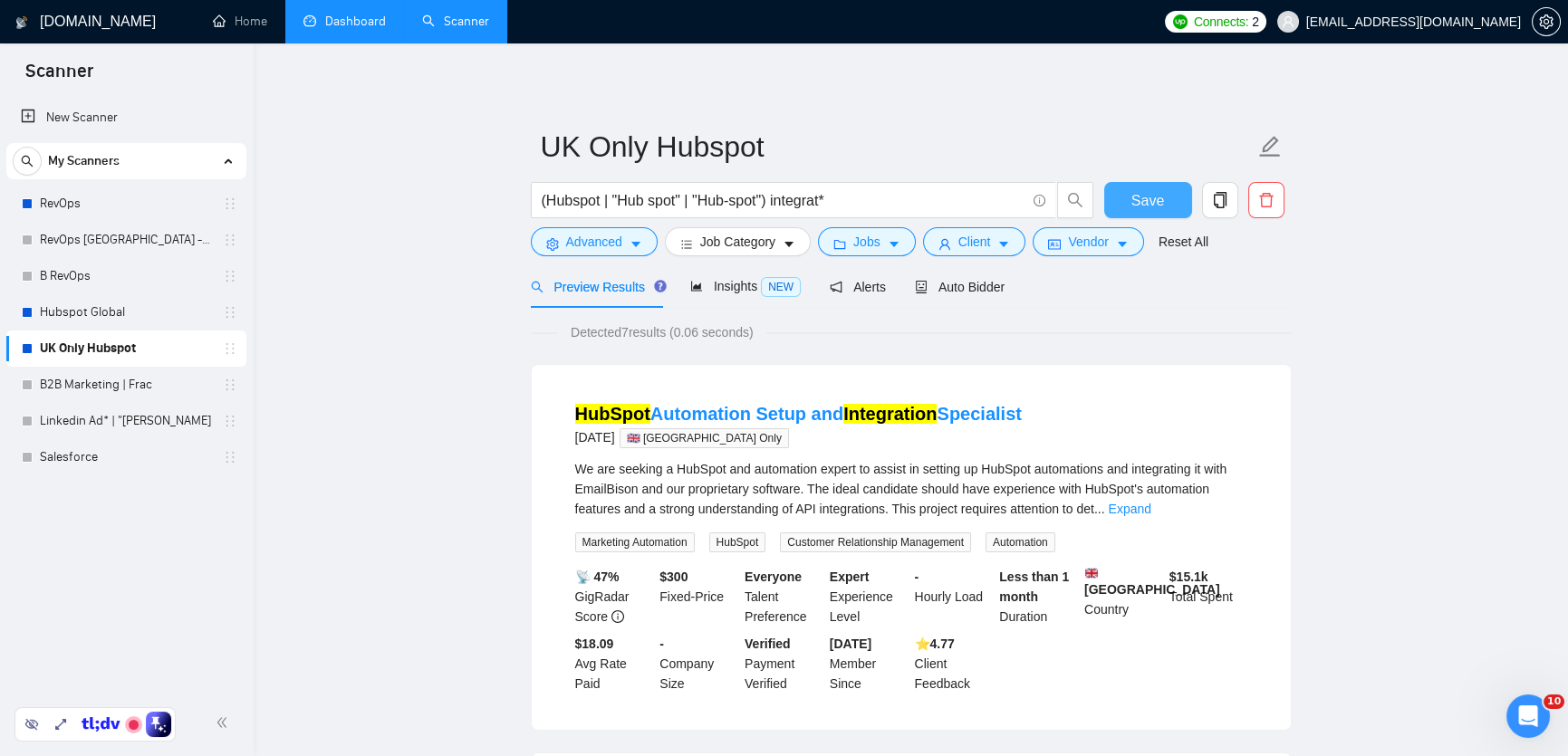
click at [1142, 205] on span "Save" at bounding box center [1147, 200] width 33 height 22
click at [76, 196] on link "RevOps" at bounding box center [126, 203] width 173 height 36
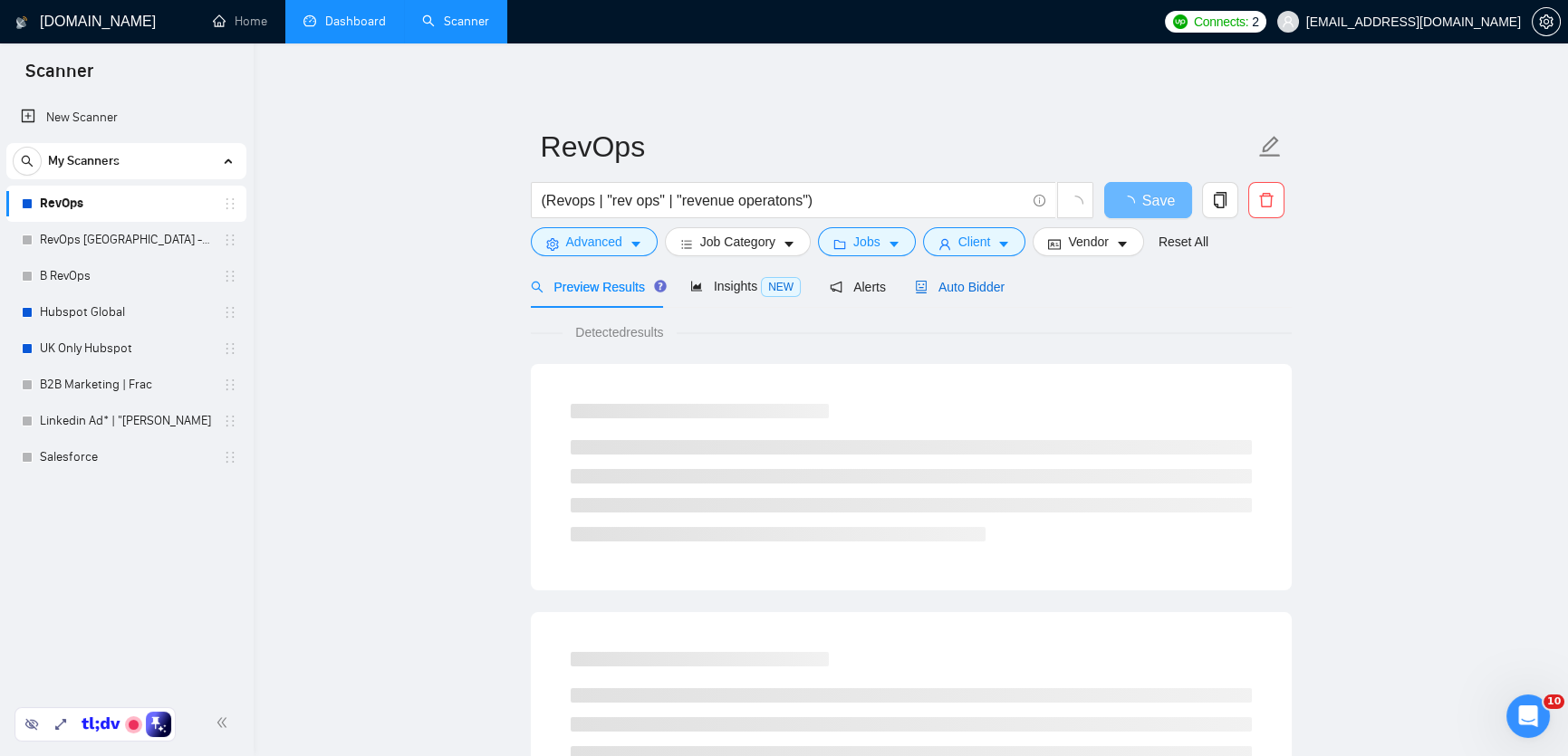
click at [967, 280] on span "Auto Bidder" at bounding box center [960, 287] width 90 height 15
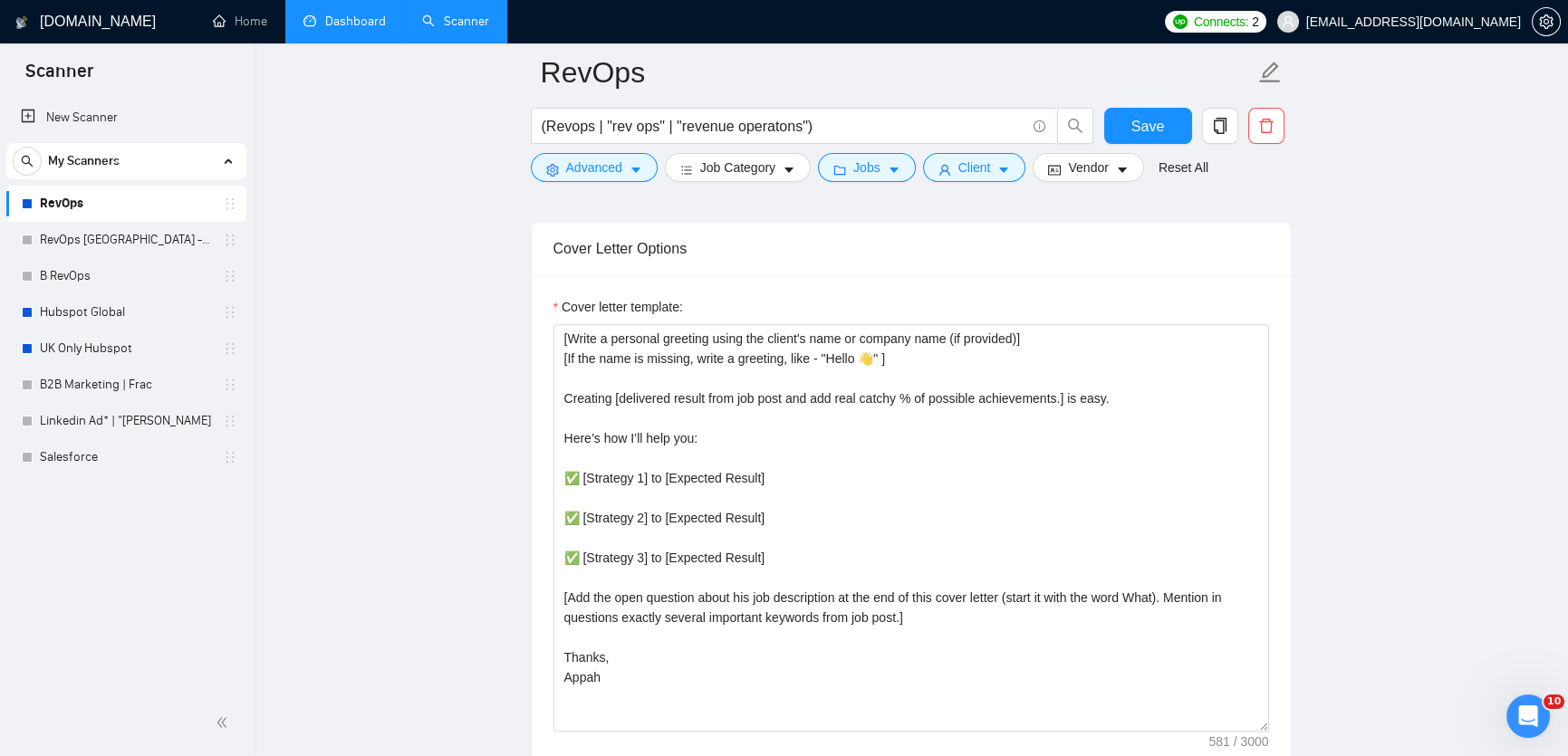
scroll to position [1985, 0]
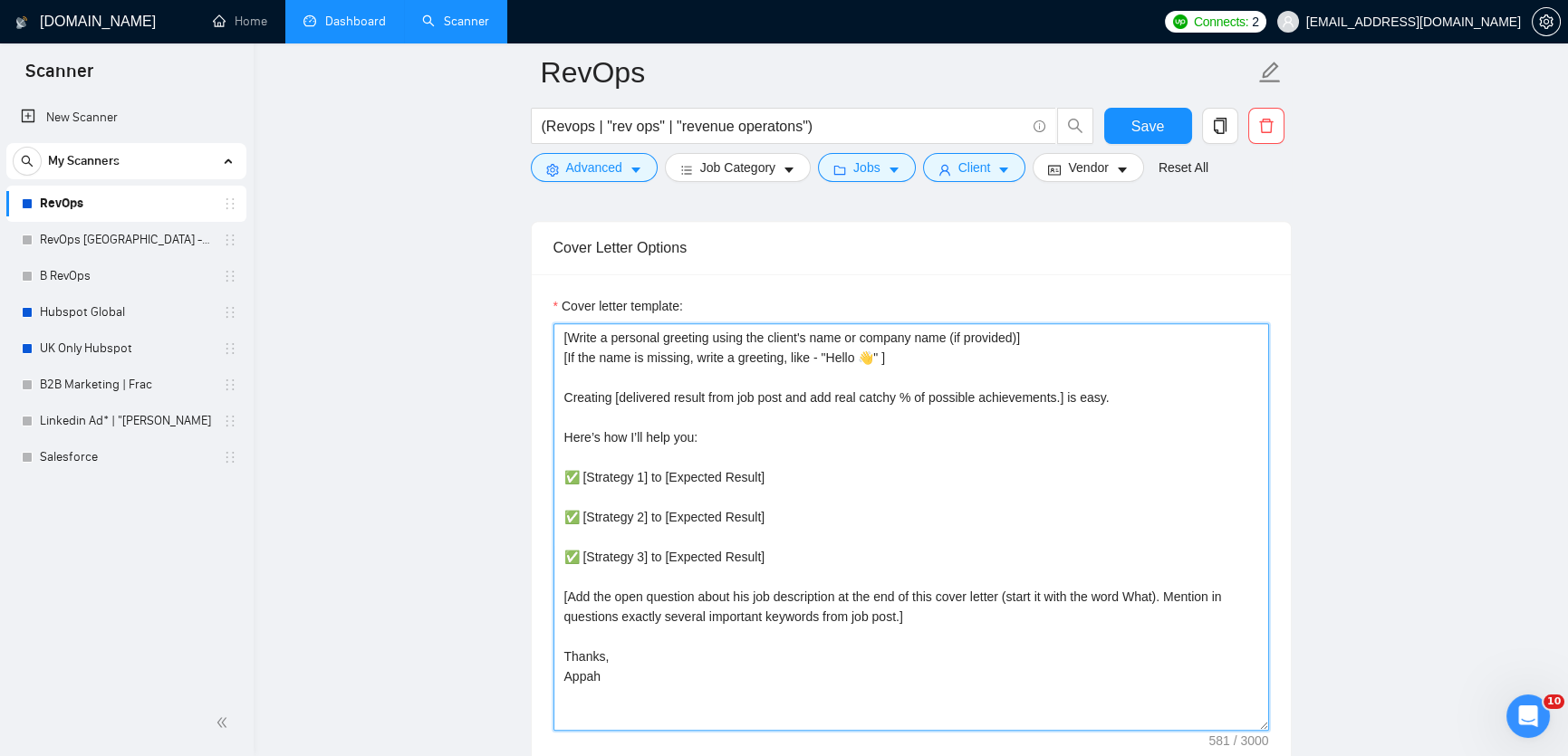
click at [775, 584] on textarea "[Write a personal greeting using the client's name or company name (if provided…" at bounding box center [910, 527] width 715 height 407
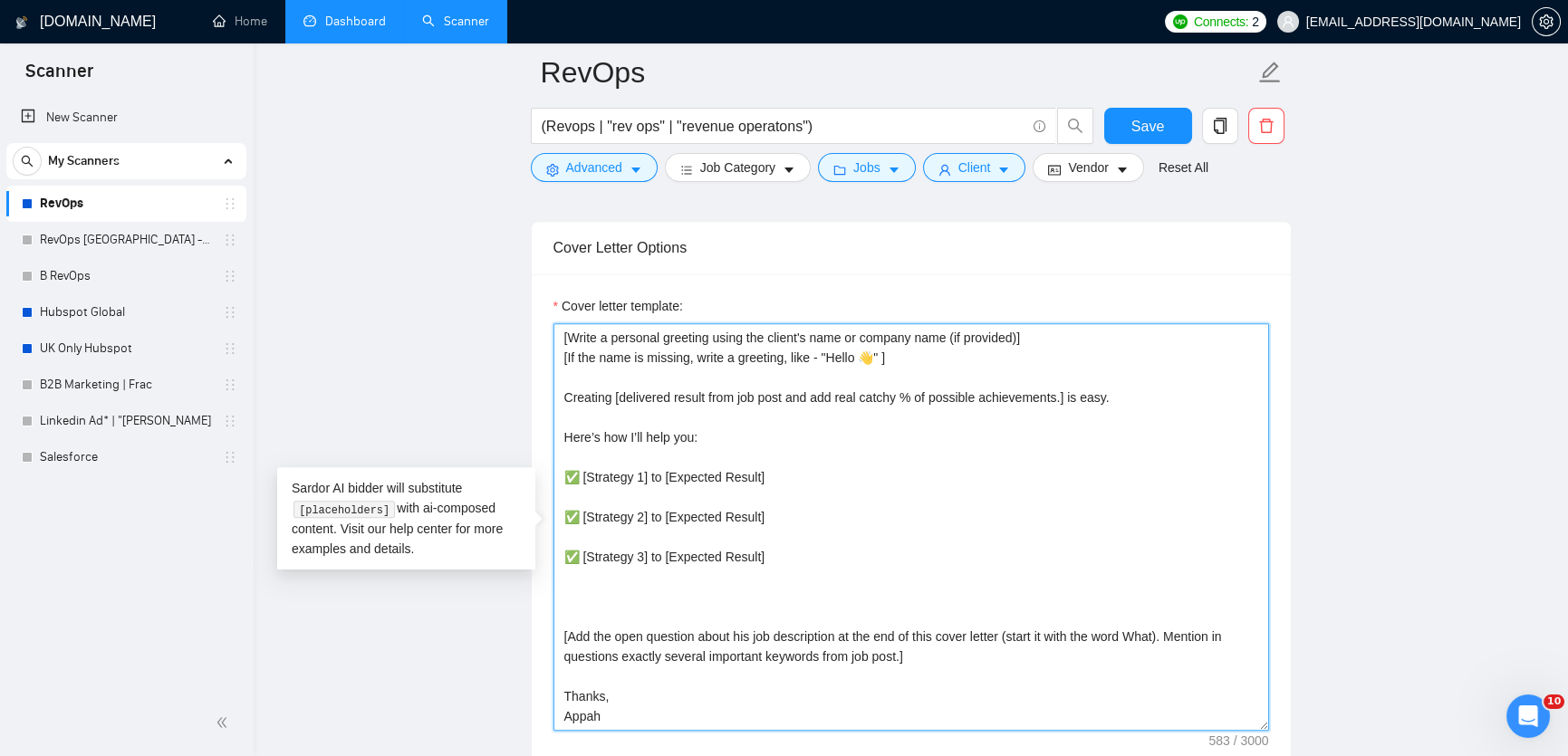
paste textarea "[write the text below exactly as it is, and include all URLs]"
drag, startPoint x: 908, startPoint y: 612, endPoint x: 538, endPoint y: 598, distance: 370.3
click at [538, 598] on div "Cover letter template: [Write a personal greeting using the client's name or co…" at bounding box center [911, 524] width 759 height 500
click at [926, 607] on textarea "[Write a personal greeting using the client's name or company name (if provided…" at bounding box center [910, 527] width 715 height 407
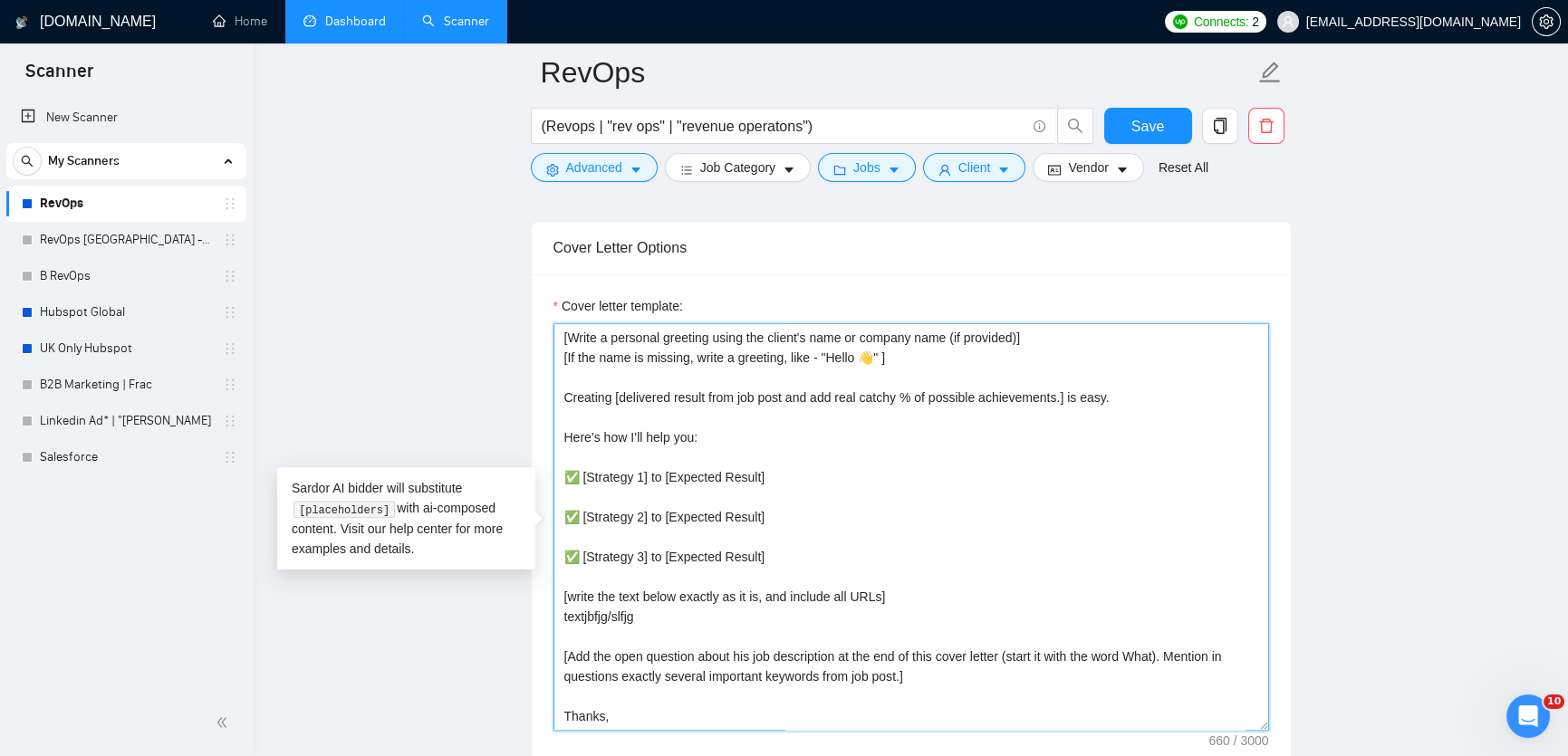
drag, startPoint x: 659, startPoint y: 629, endPoint x: 542, endPoint y: 632, distance: 117.0
click at [542, 629] on div "Cover letter template: [Write a personal greeting using the client's name or co…" at bounding box center [911, 524] width 759 height 500
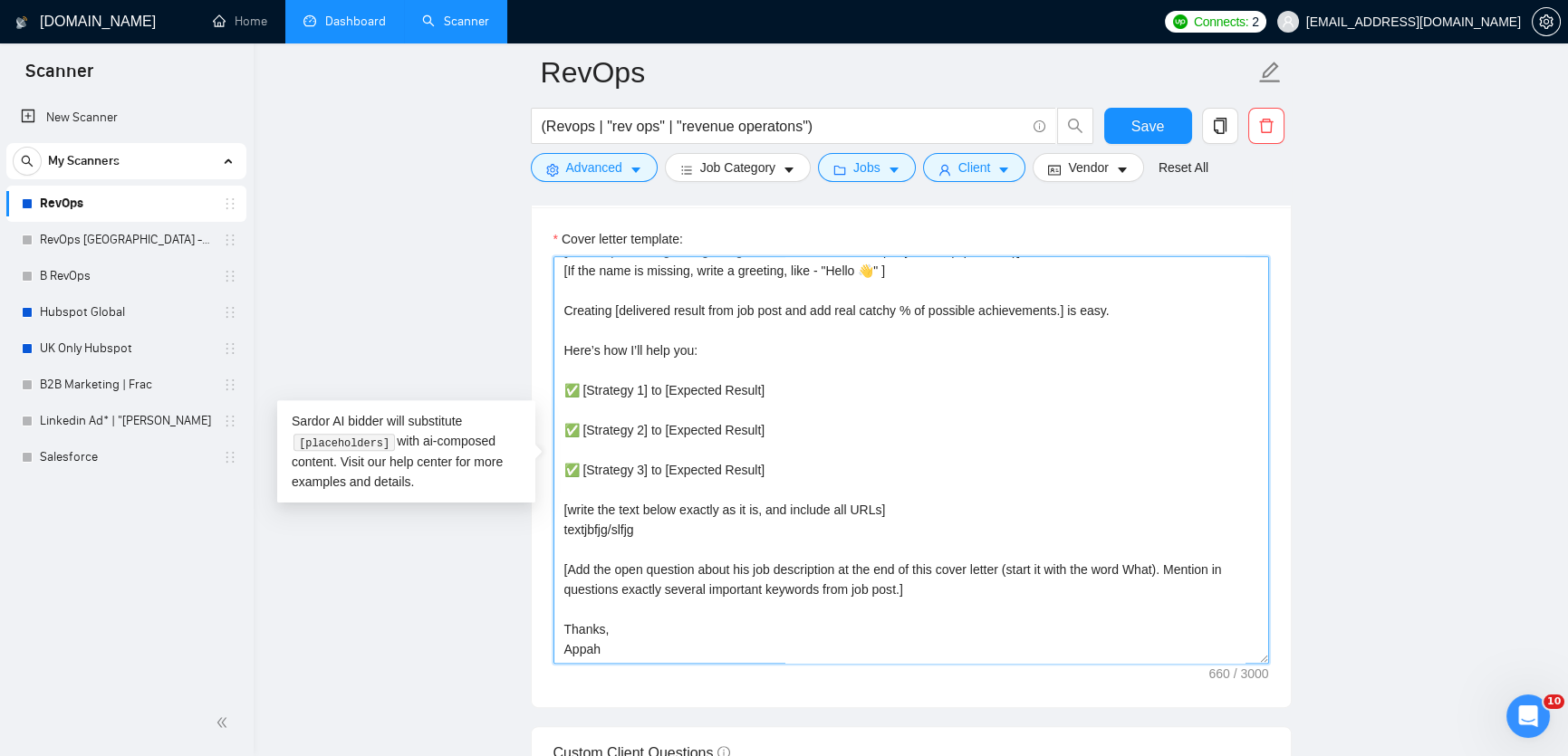
scroll to position [2053, 0]
drag, startPoint x: 950, startPoint y: 598, endPoint x: 530, endPoint y: 583, distance: 420.3
click at [531, 583] on div "Cover Letter Options Cover letter template: [Write a personal greeting using th…" at bounding box center [911, 429] width 761 height 553
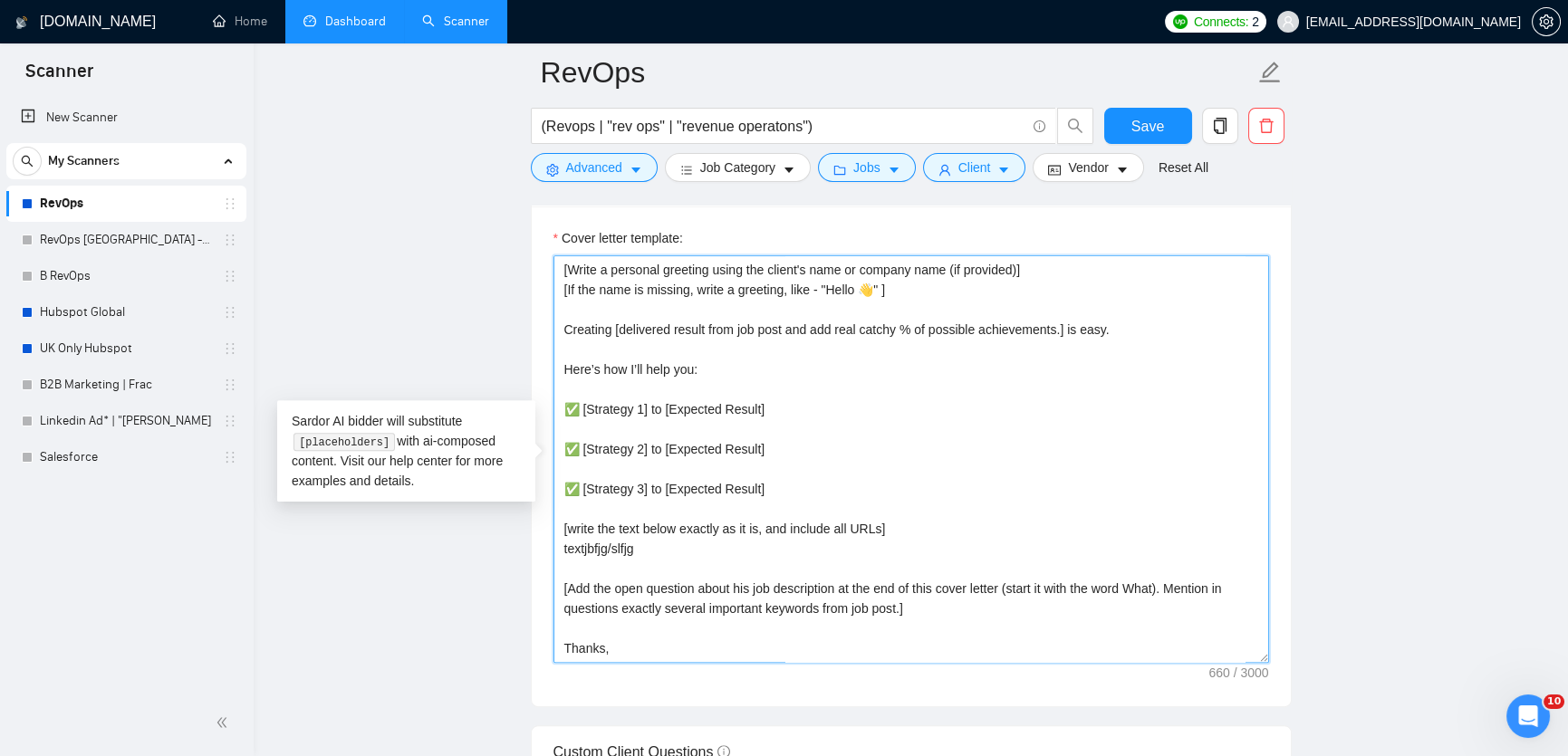
click at [1080, 333] on textarea "[Write a personal greeting using the client's name or company name (if provided…" at bounding box center [910, 459] width 715 height 407
type textarea "[Write a personal greeting using the client's name or company name (if provided…"
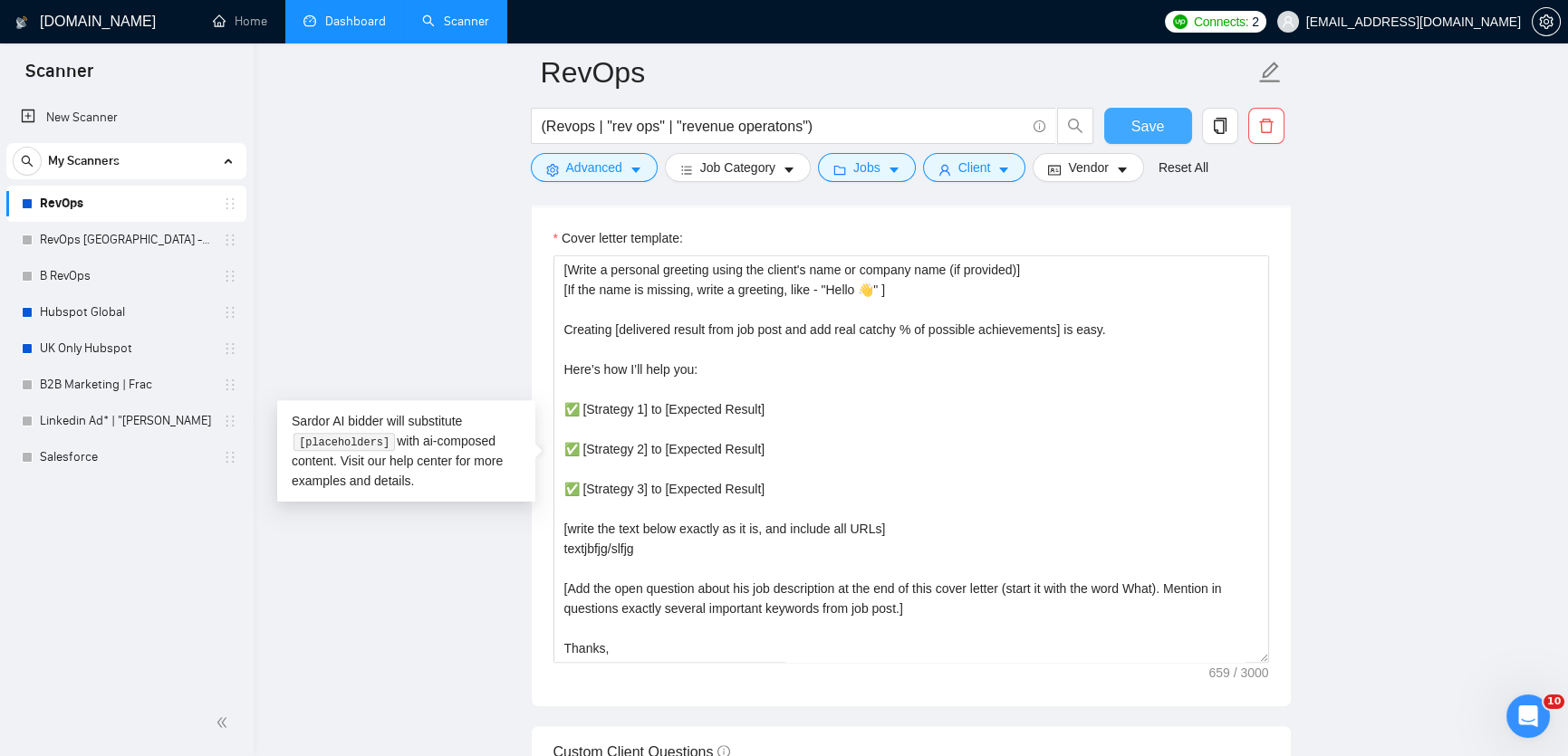
click at [1160, 117] on span "Save" at bounding box center [1147, 126] width 33 height 22
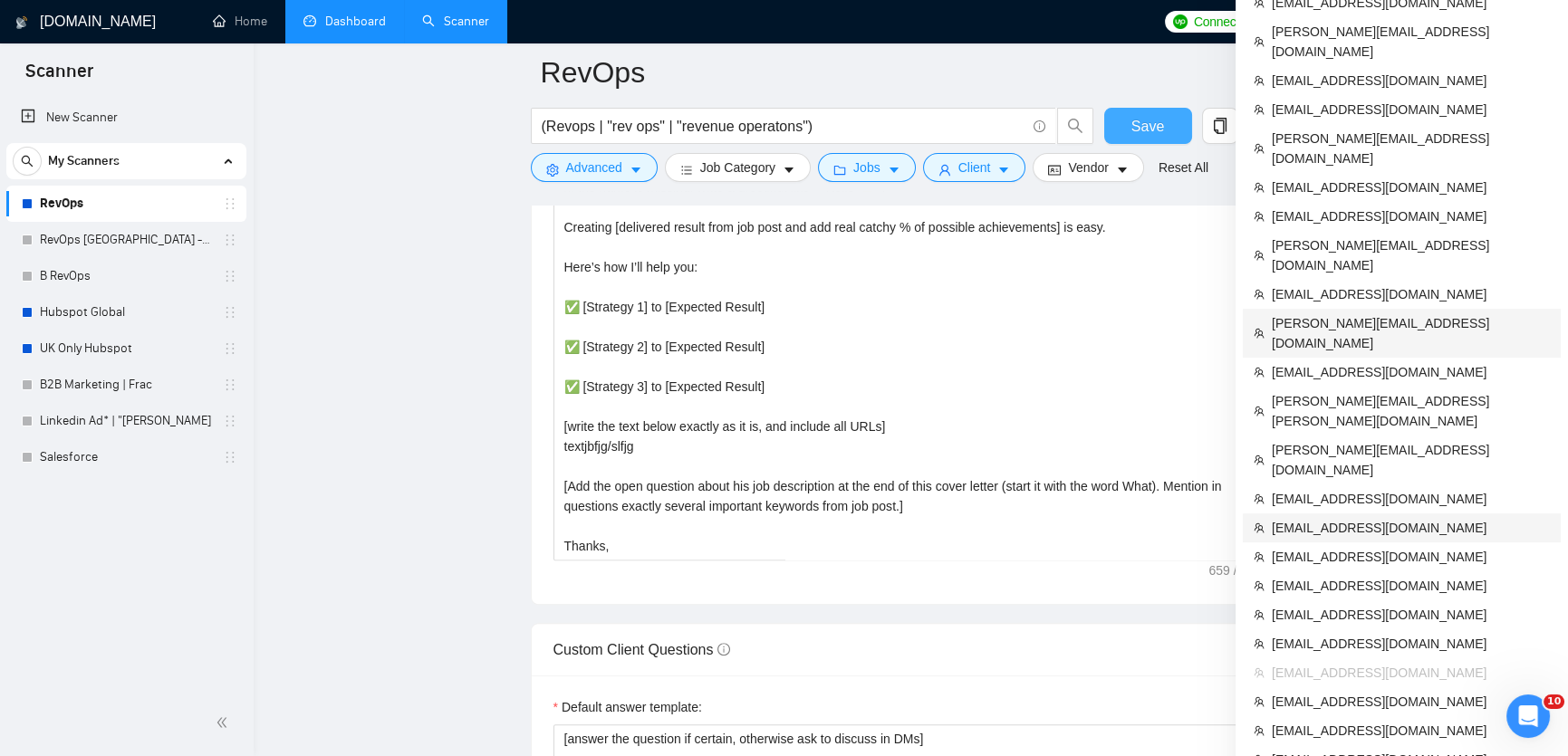
scroll to position [2150, 0]
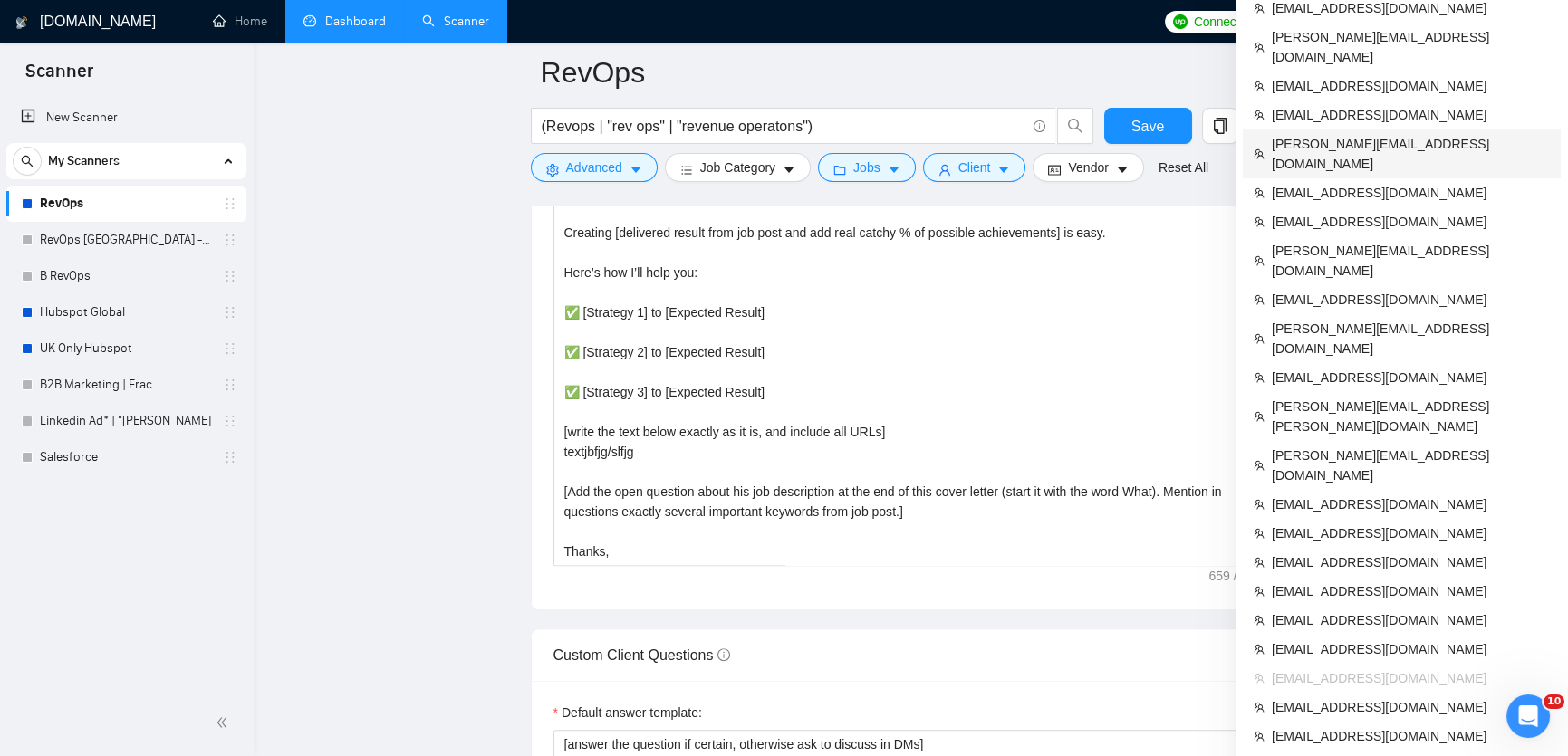
click at [1334, 134] on span "[PERSON_NAME][EMAIL_ADDRESS][DOMAIN_NAME]" at bounding box center [1411, 154] width 278 height 40
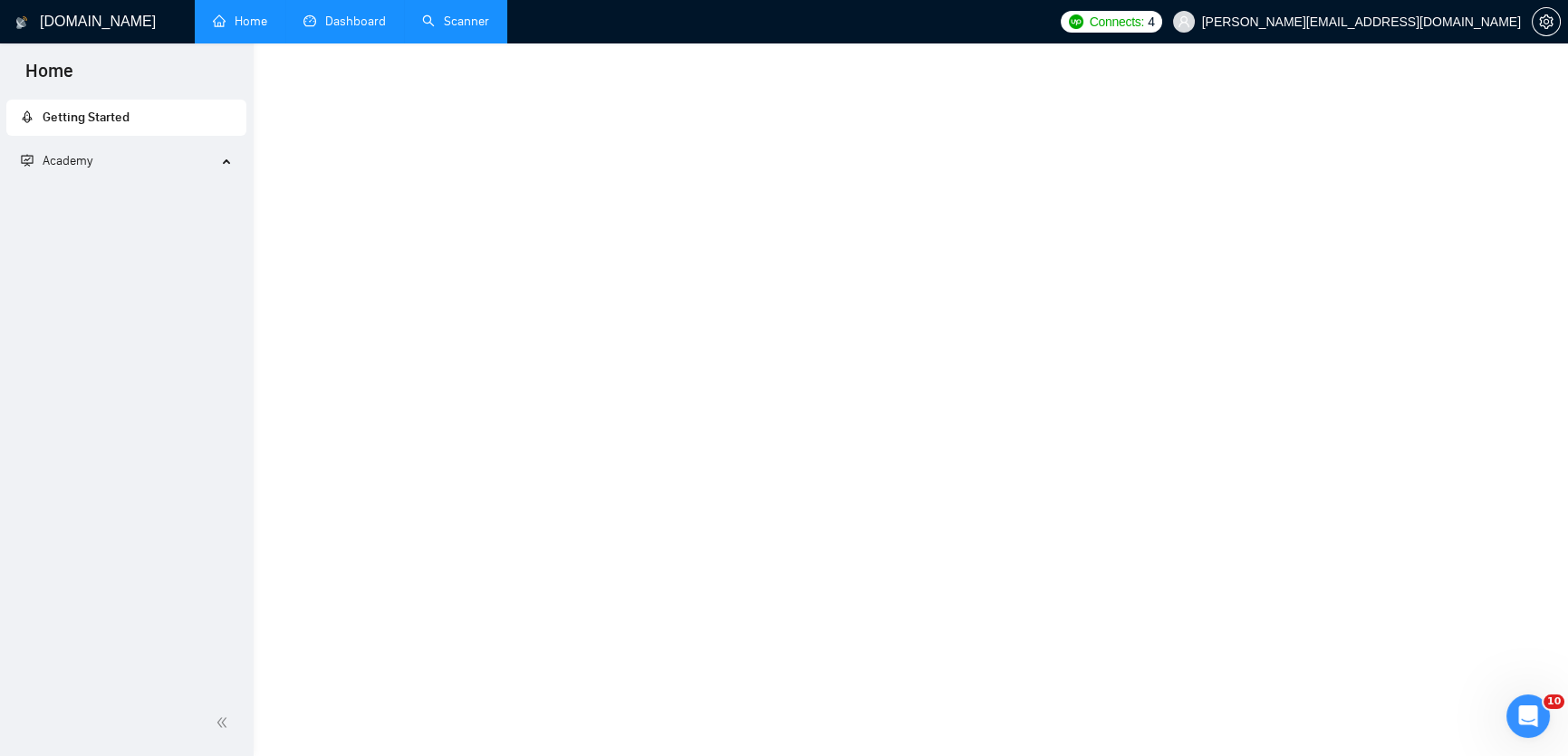
scroll to position [770, 0]
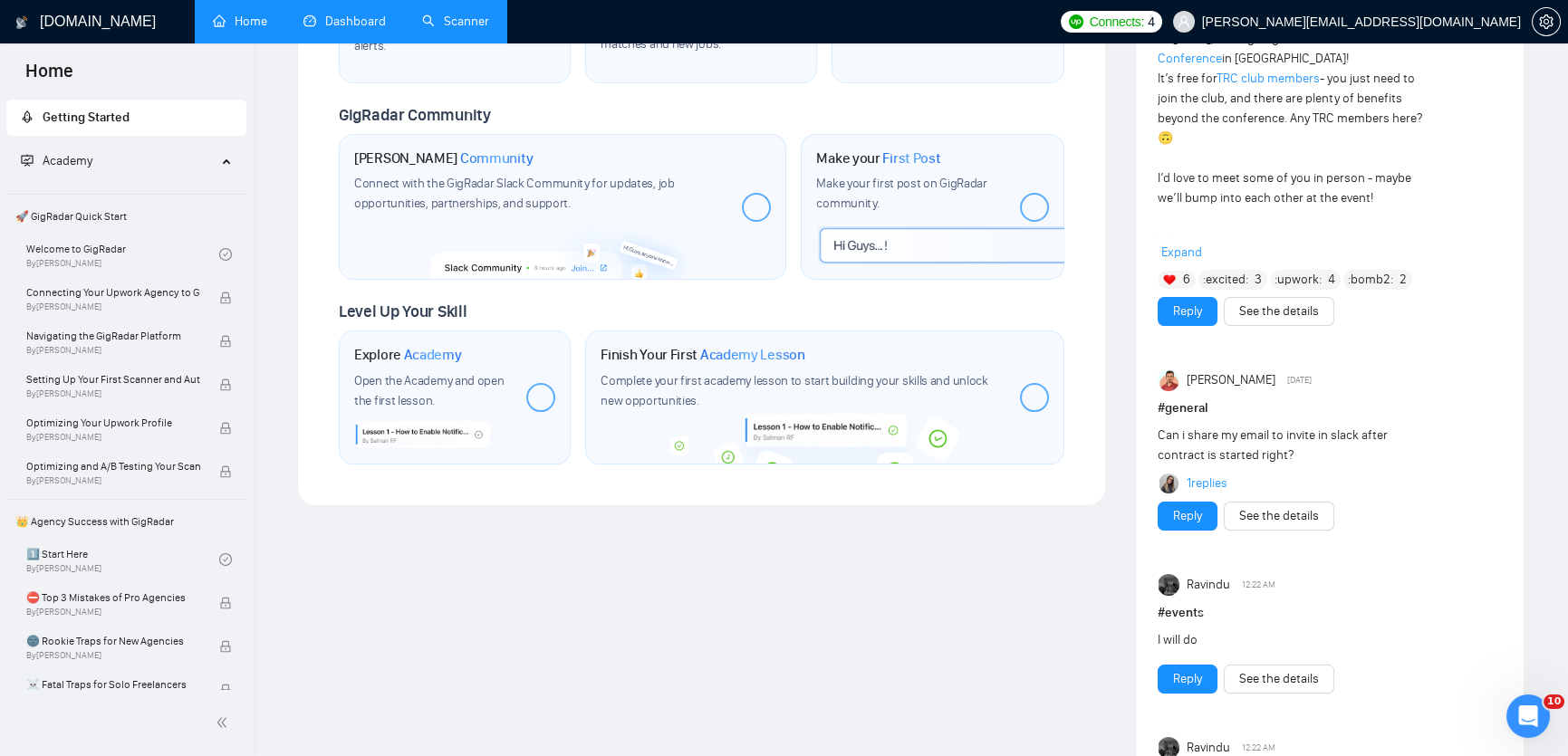
click at [338, 29] on link "Dashboard" at bounding box center [344, 21] width 82 height 16
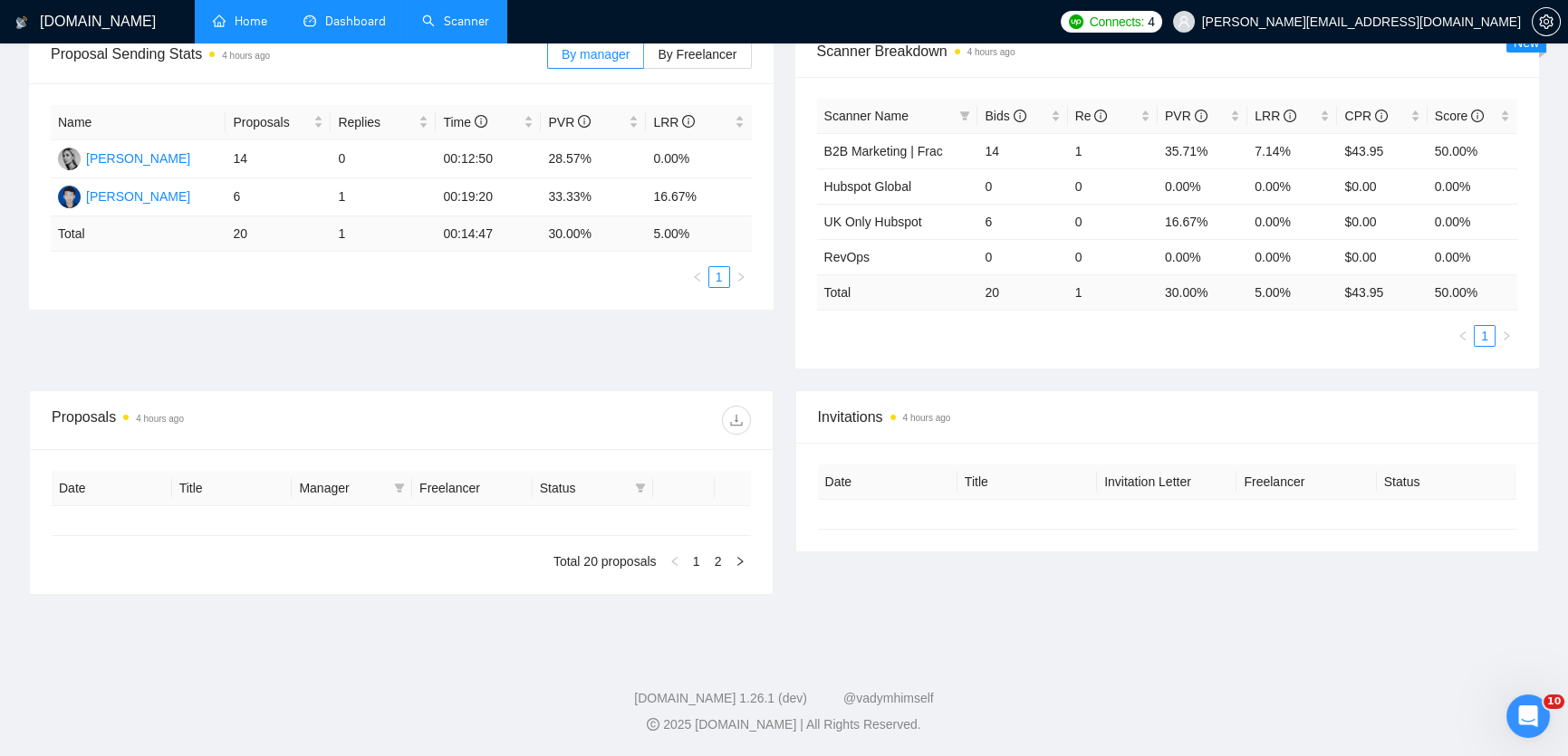
type input "[DATE]"
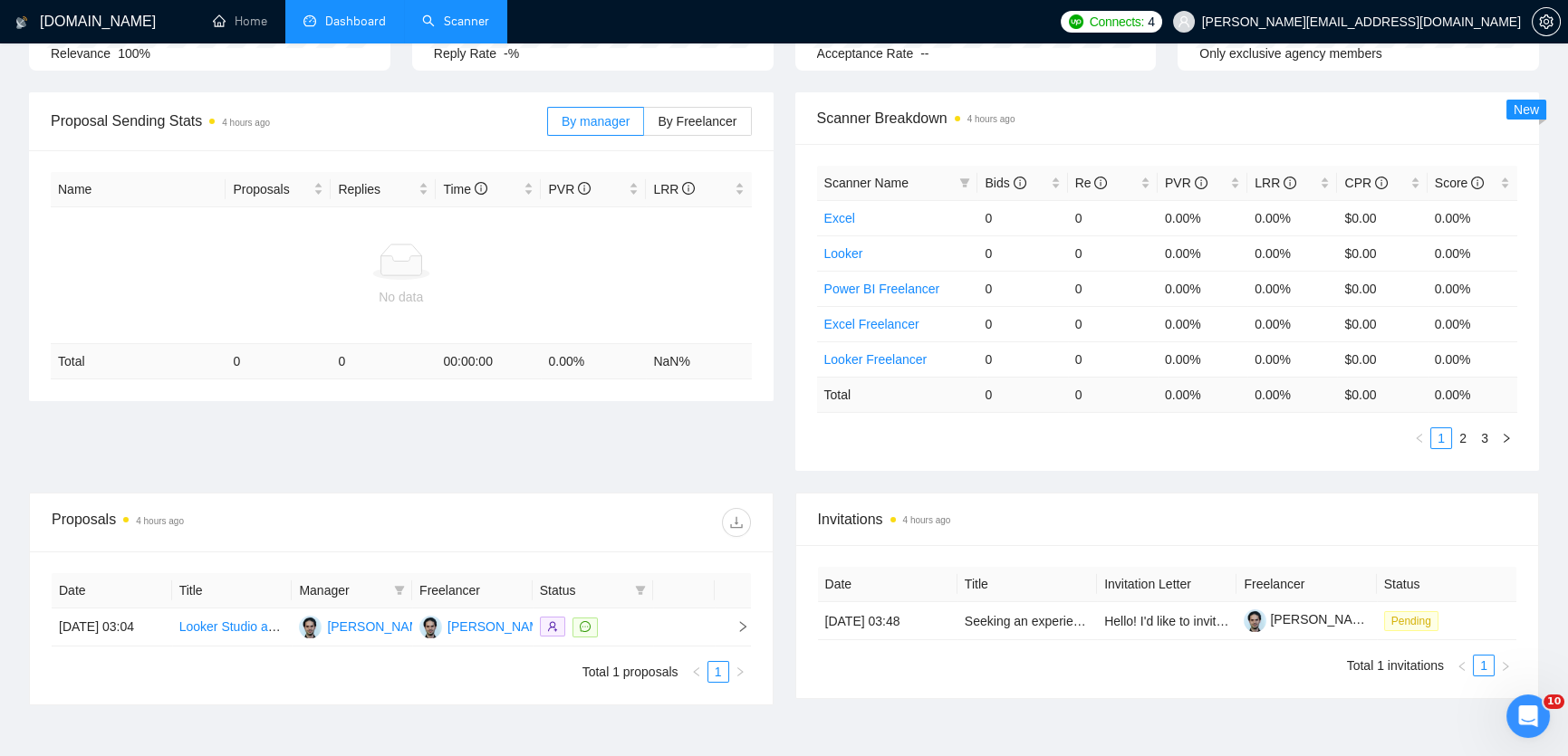
scroll to position [210, 0]
